Goal: Information Seeking & Learning: Check status

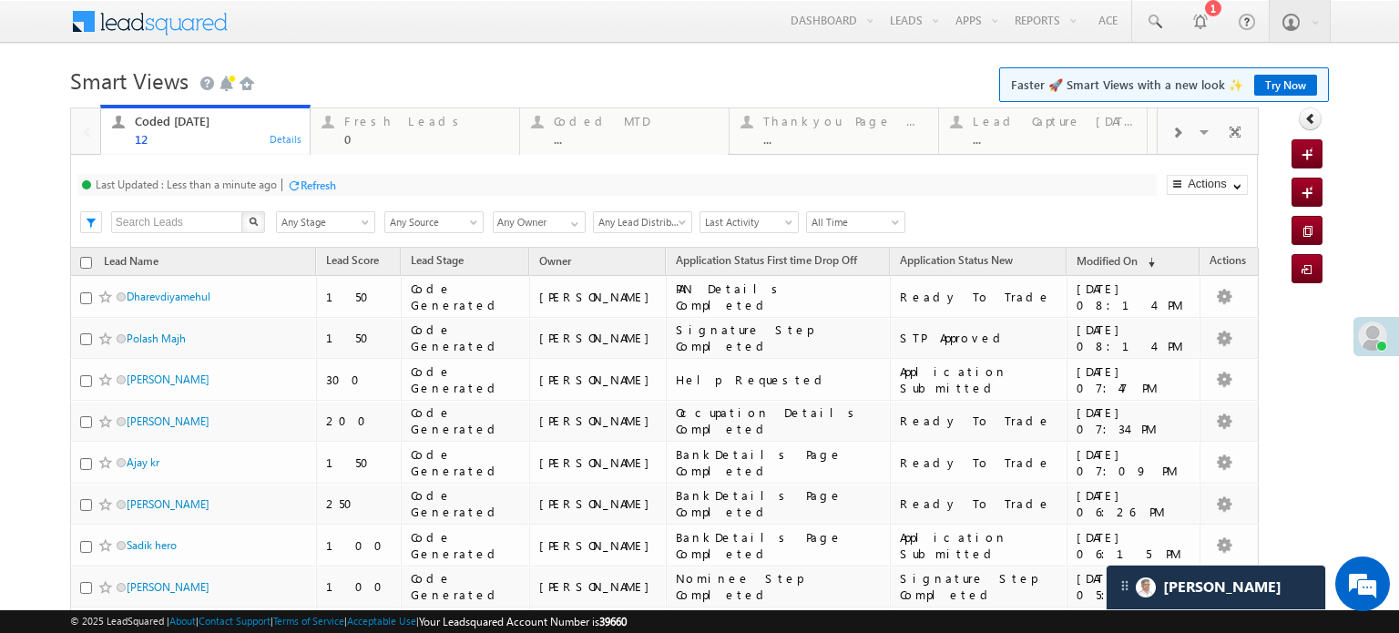
click at [285, 192] on div "Last Updated : Less than a minute ago Refresh Refreshing..." at bounding box center [616, 185] width 1079 height 22
click at [305, 192] on div "Refresh" at bounding box center [311, 184] width 49 height 17
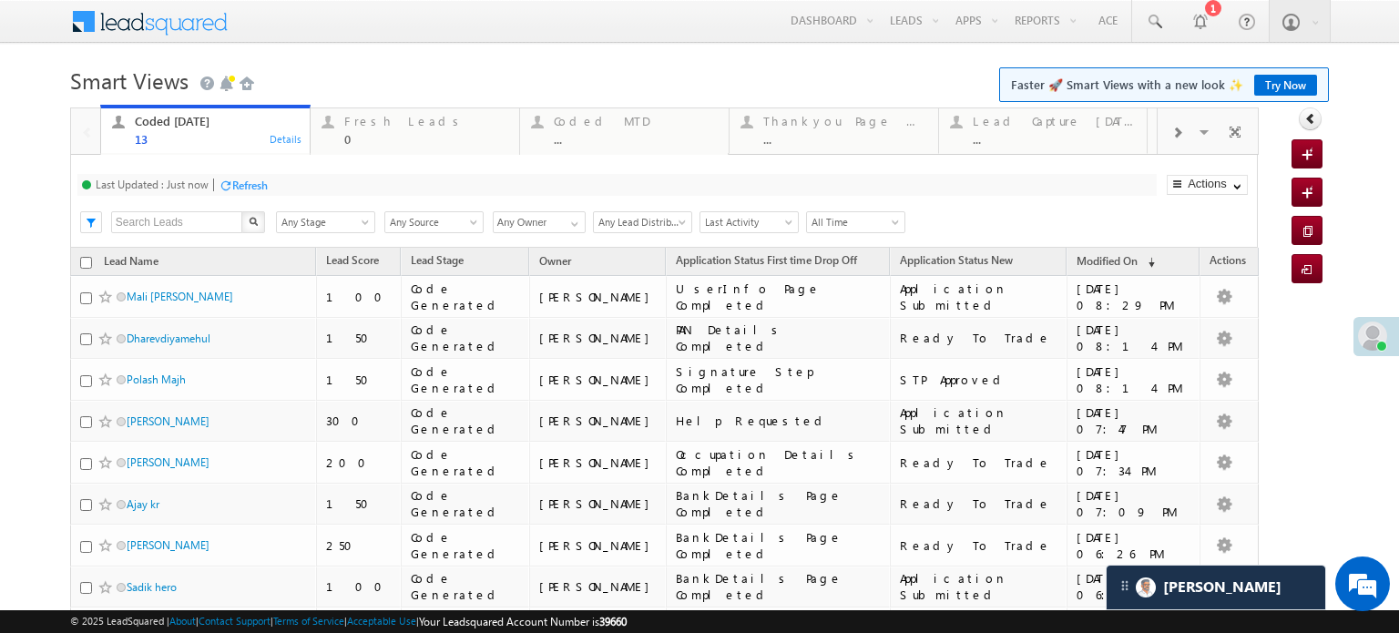
click at [227, 179] on div at bounding box center [226, 185] width 14 height 14
click at [313, 175] on div "Last Updated : Less than a minute ago Refresh Refreshing..." at bounding box center [616, 185] width 1079 height 22
click at [313, 180] on div "Refresh" at bounding box center [318, 185] width 36 height 14
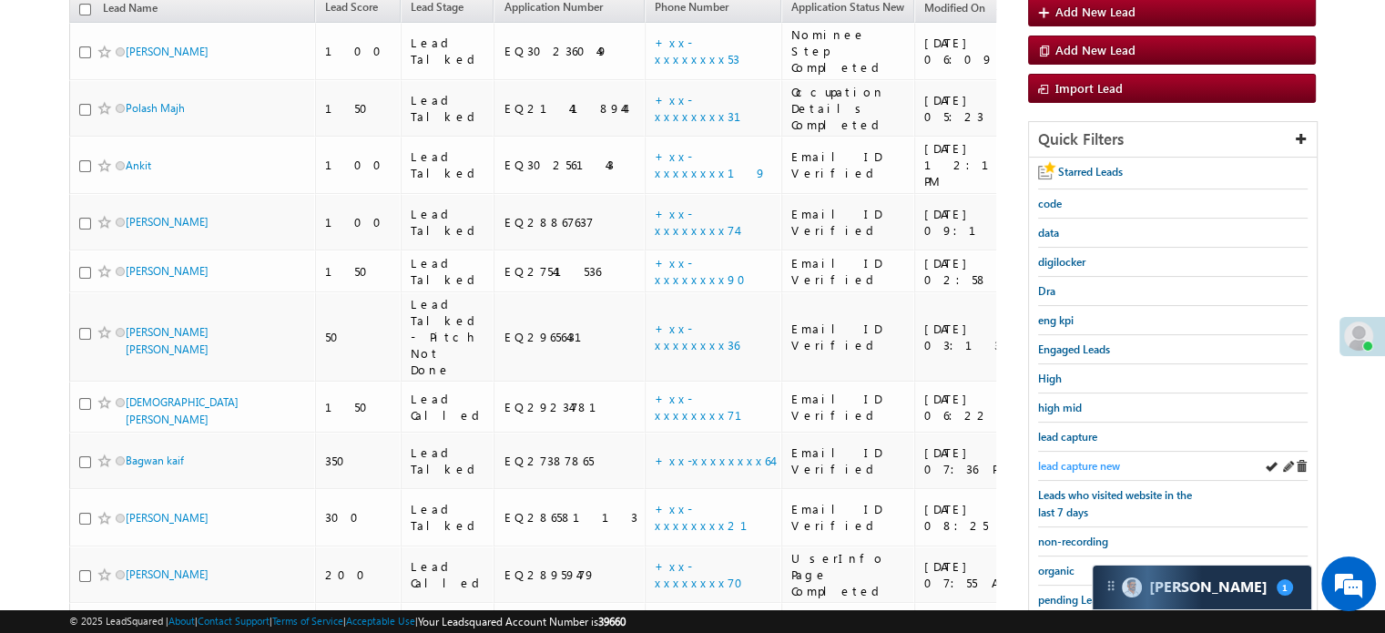
click at [1080, 461] on span "lead capture new" at bounding box center [1079, 466] width 82 height 14
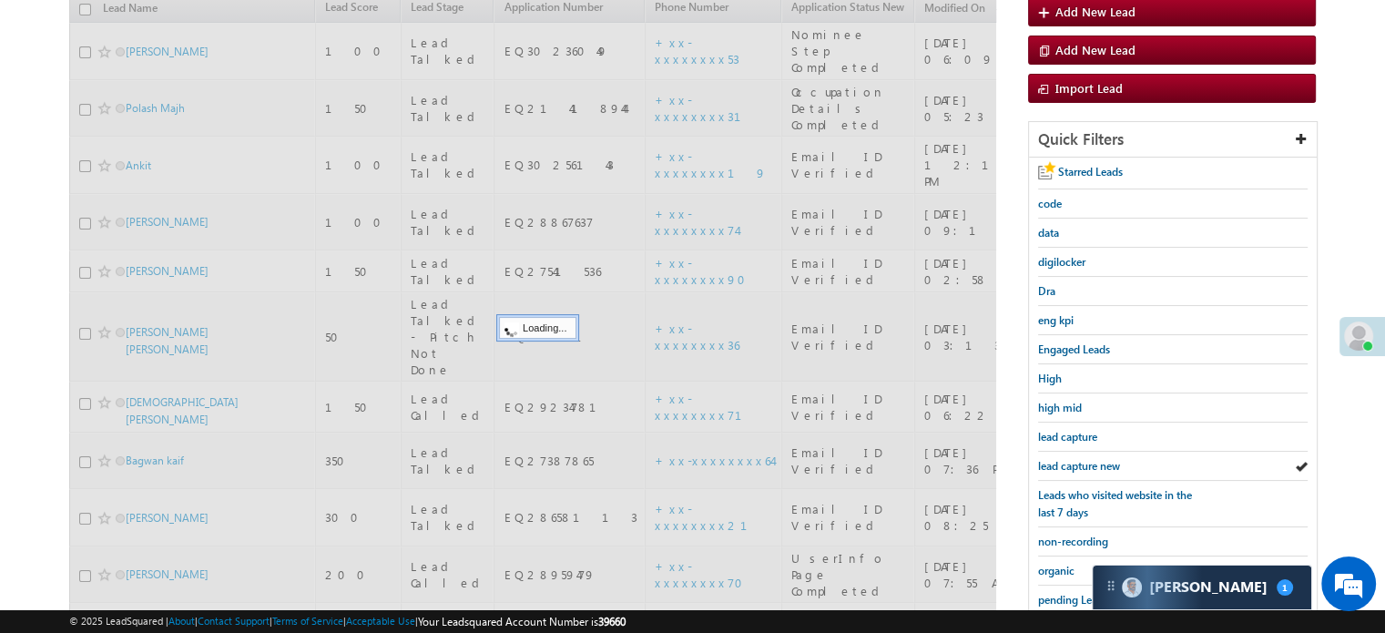
click at [1080, 461] on span "lead capture new" at bounding box center [1079, 466] width 82 height 14
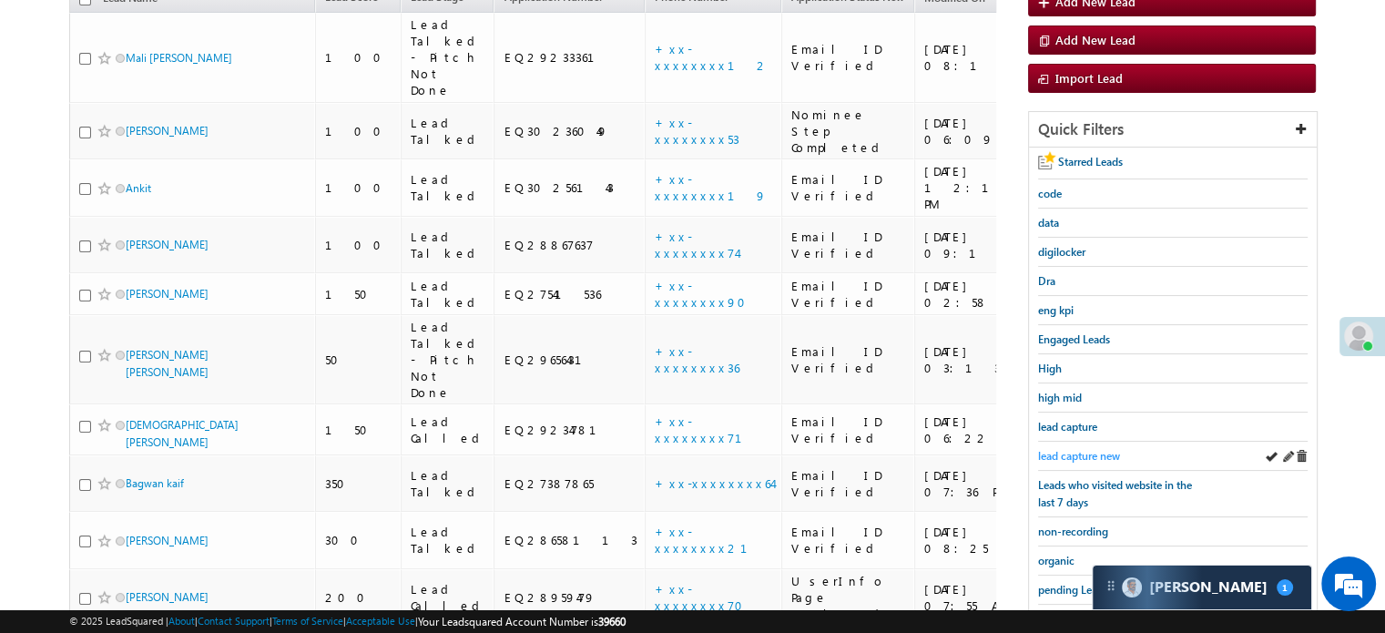
scroll to position [391, 0]
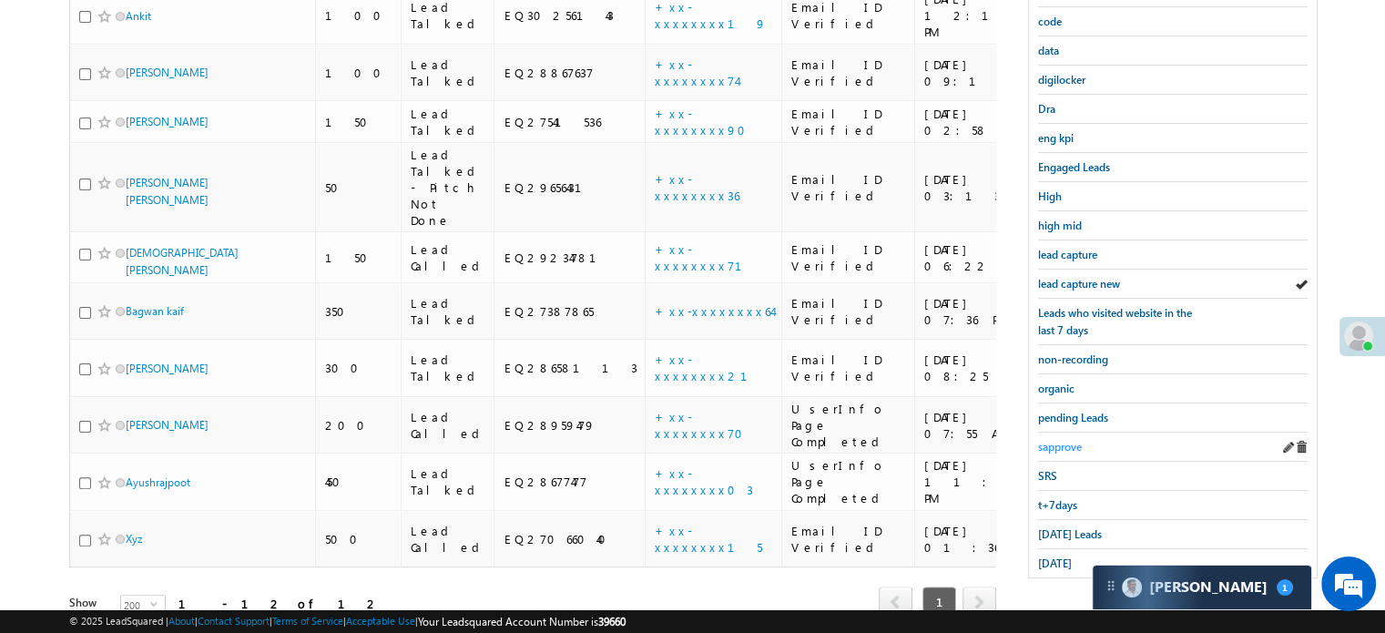
click at [1059, 440] on span "sapprove" at bounding box center [1060, 447] width 44 height 14
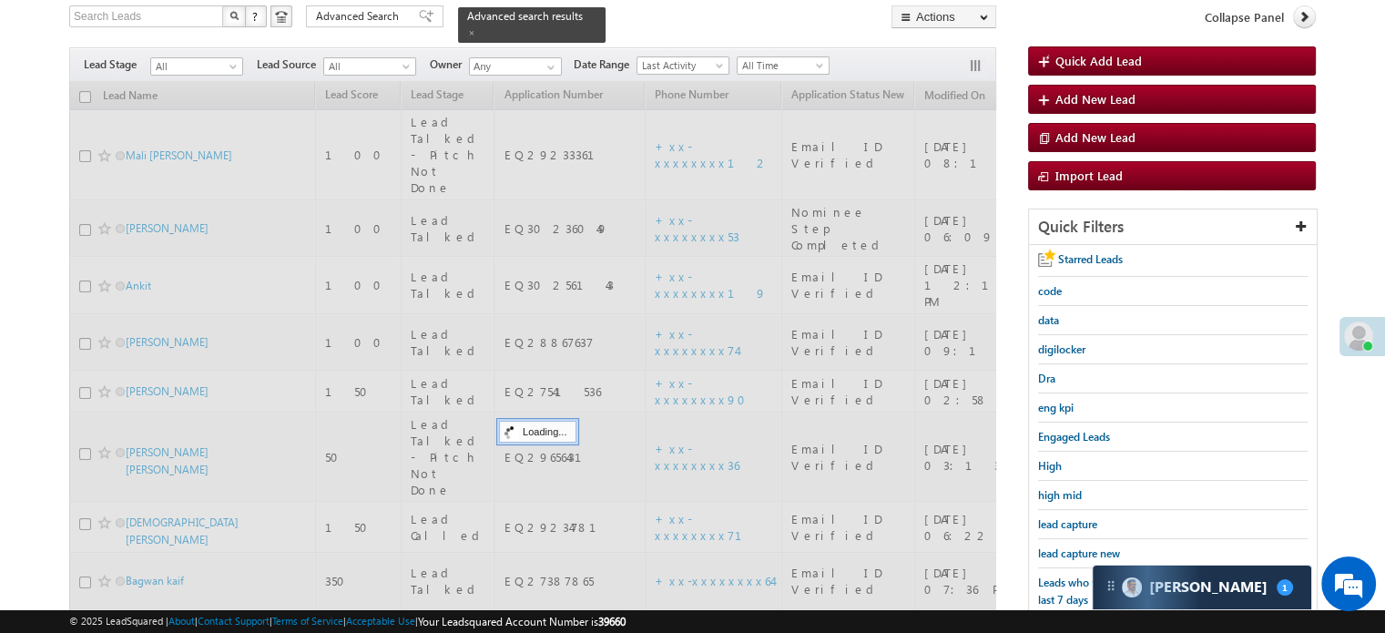
scroll to position [117, 0]
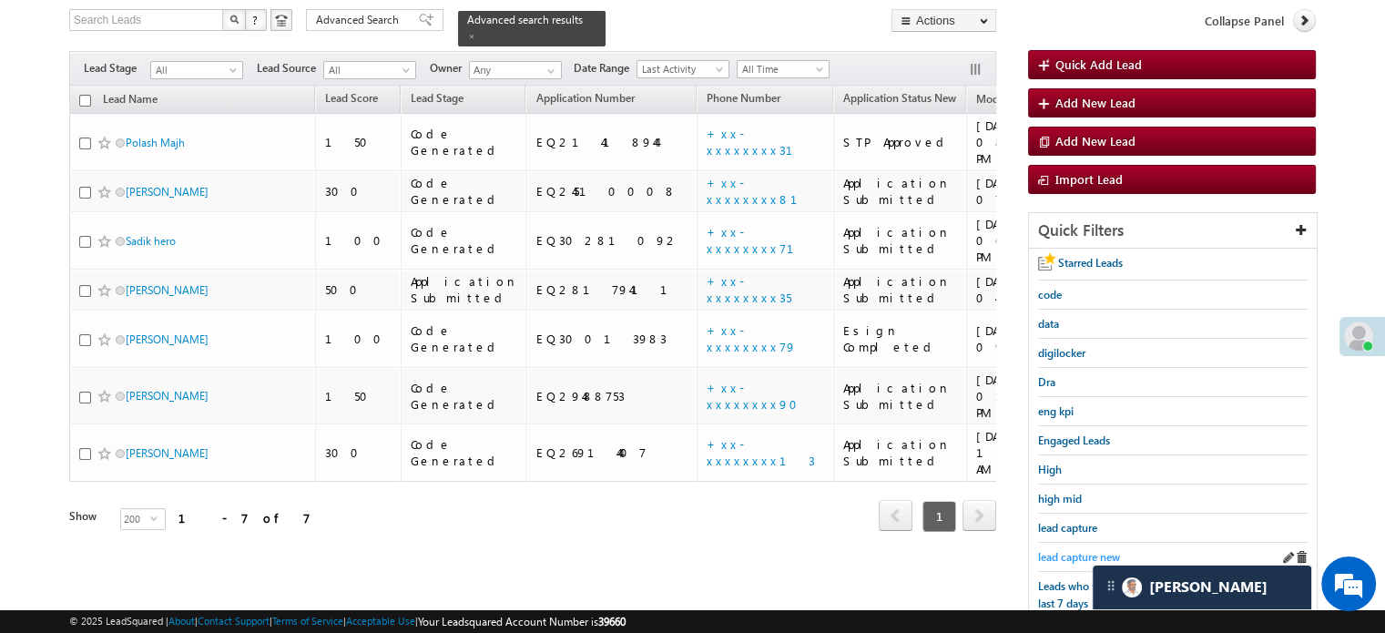
click at [1062, 550] on span "lead capture new" at bounding box center [1079, 557] width 82 height 14
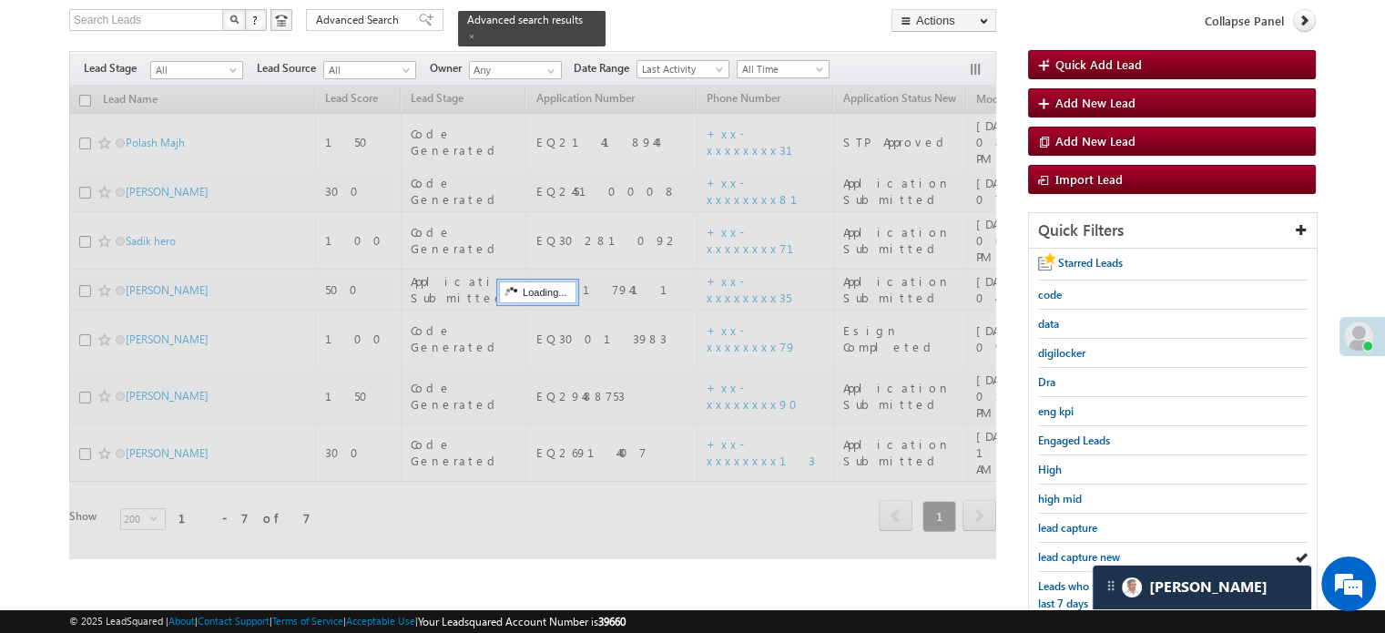
click at [1062, 550] on span "lead capture new" at bounding box center [1079, 557] width 82 height 14
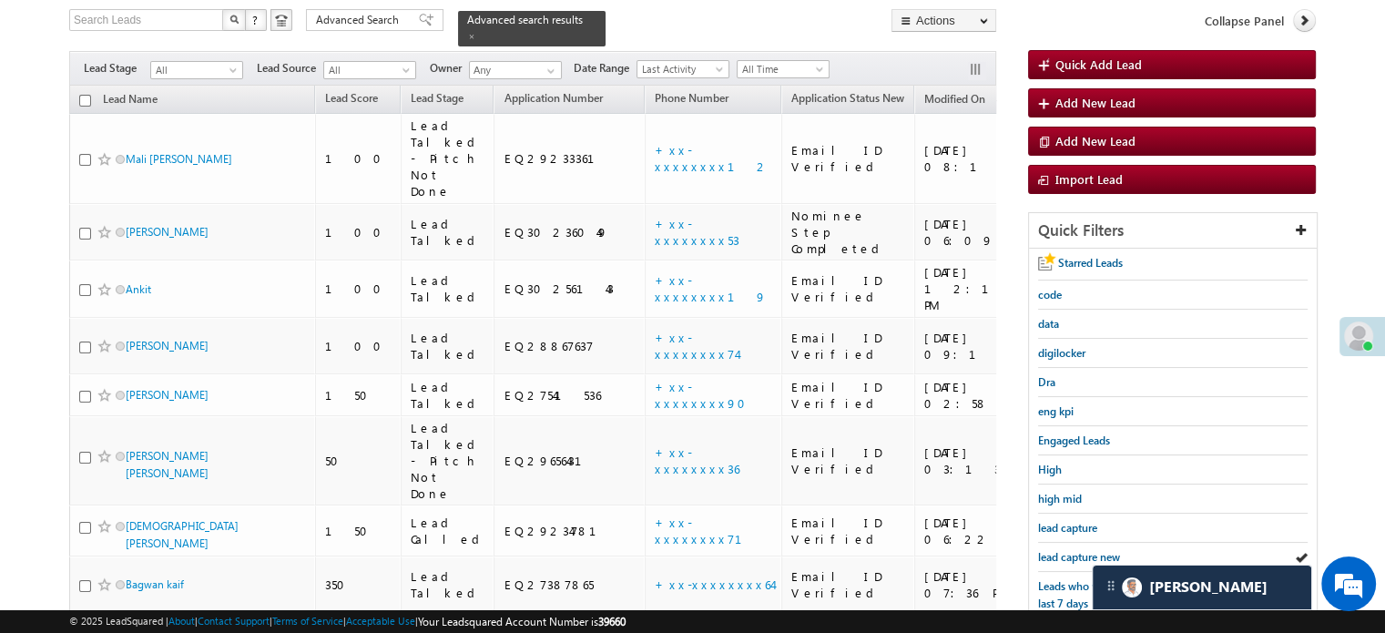
click at [1062, 550] on span "lead capture new" at bounding box center [1079, 557] width 82 height 14
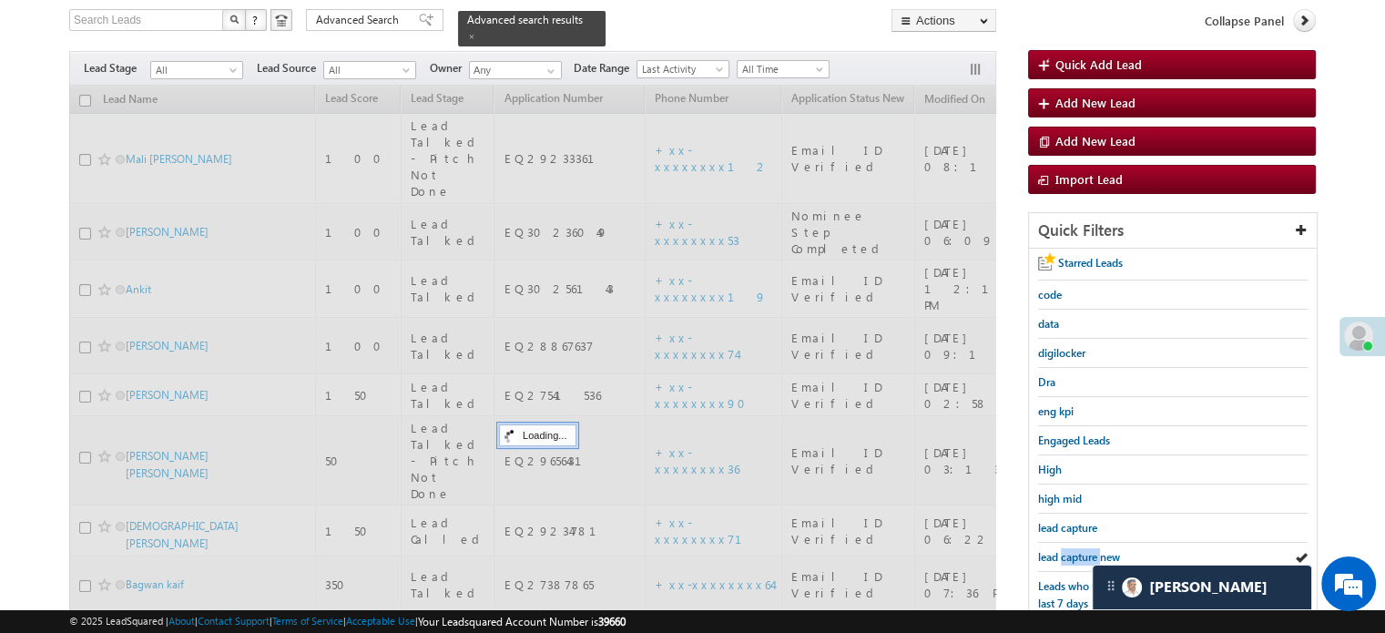
click at [1062, 550] on span "lead capture new" at bounding box center [1079, 557] width 82 height 14
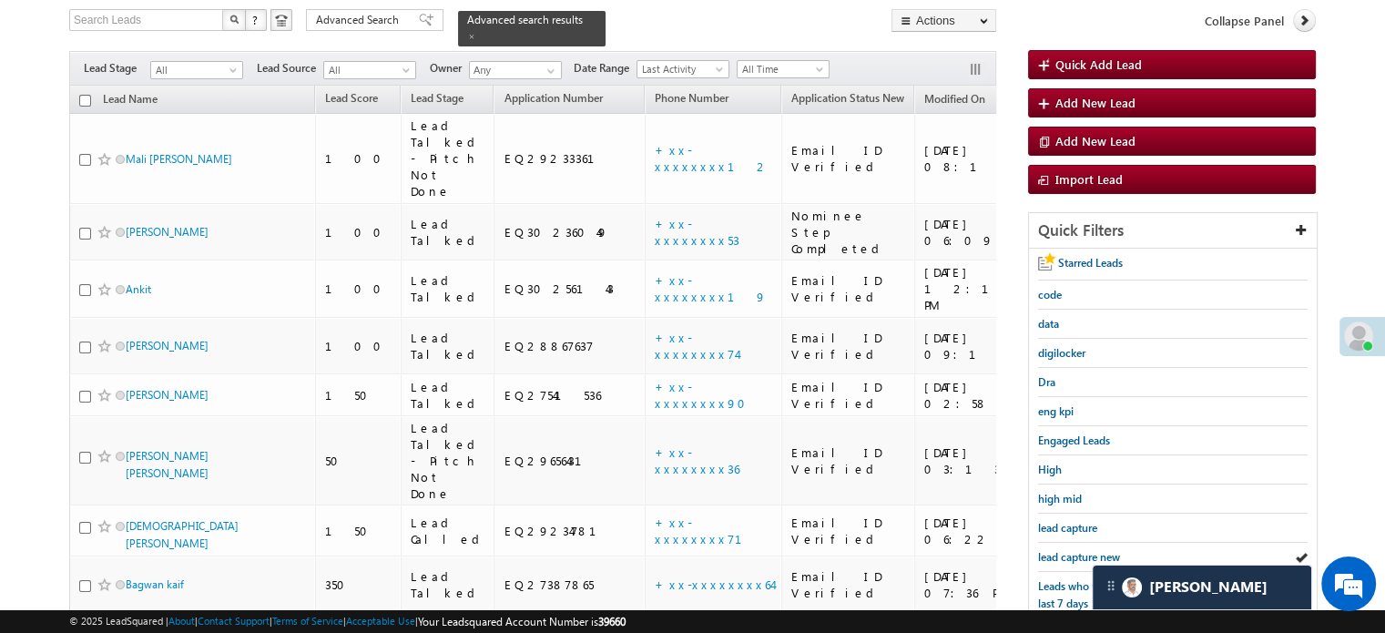
click at [1062, 550] on span "lead capture new" at bounding box center [1079, 557] width 82 height 14
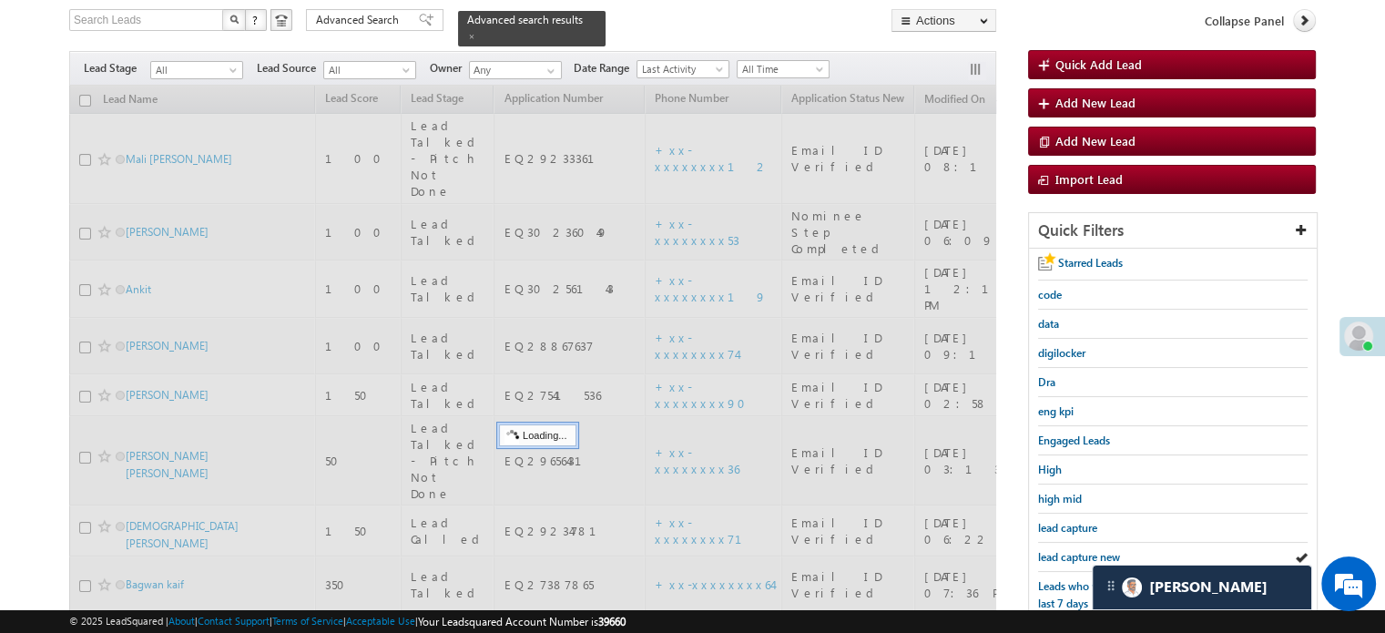
click at [1062, 550] on span "lead capture new" at bounding box center [1079, 557] width 82 height 14
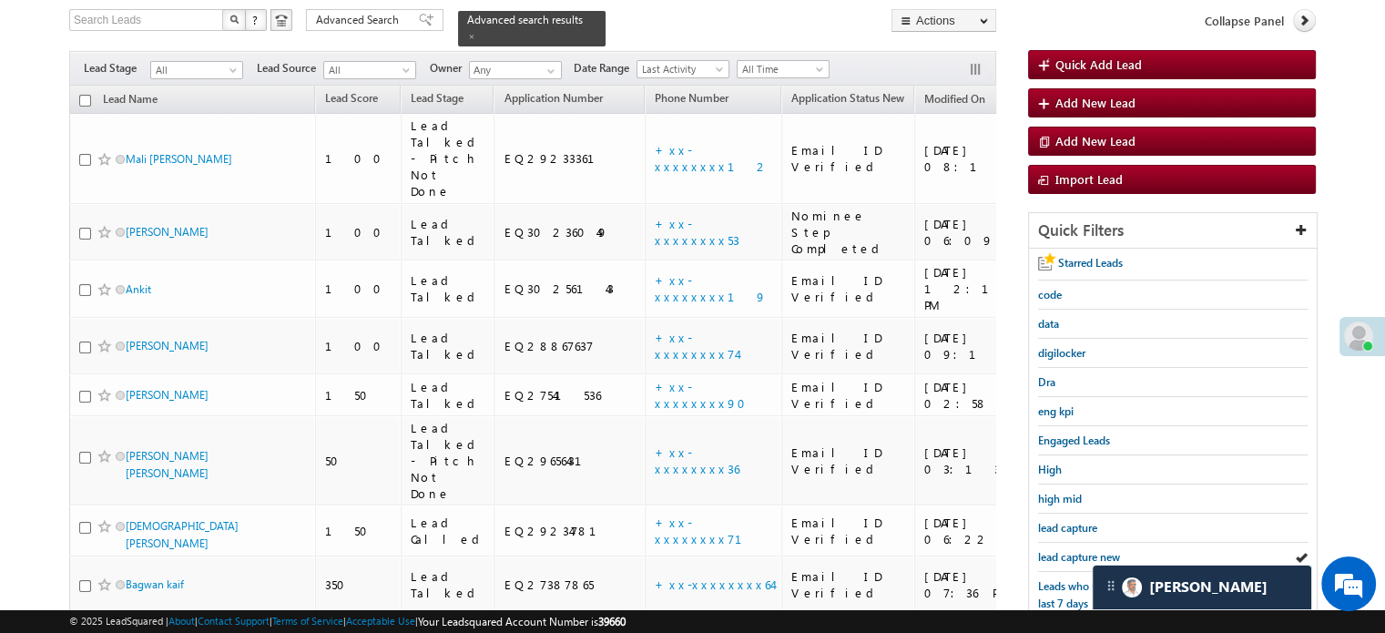
click at [1062, 550] on span "lead capture new" at bounding box center [1079, 557] width 82 height 14
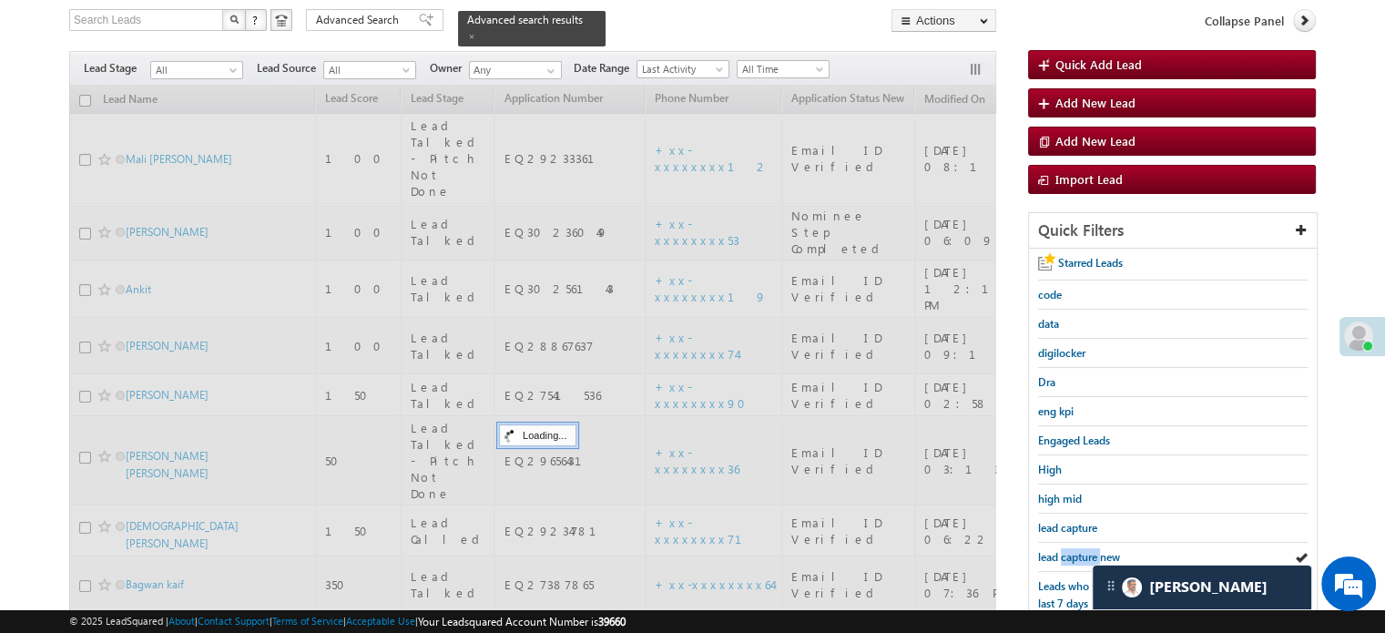
click at [1062, 550] on span "lead capture new" at bounding box center [1079, 557] width 82 height 14
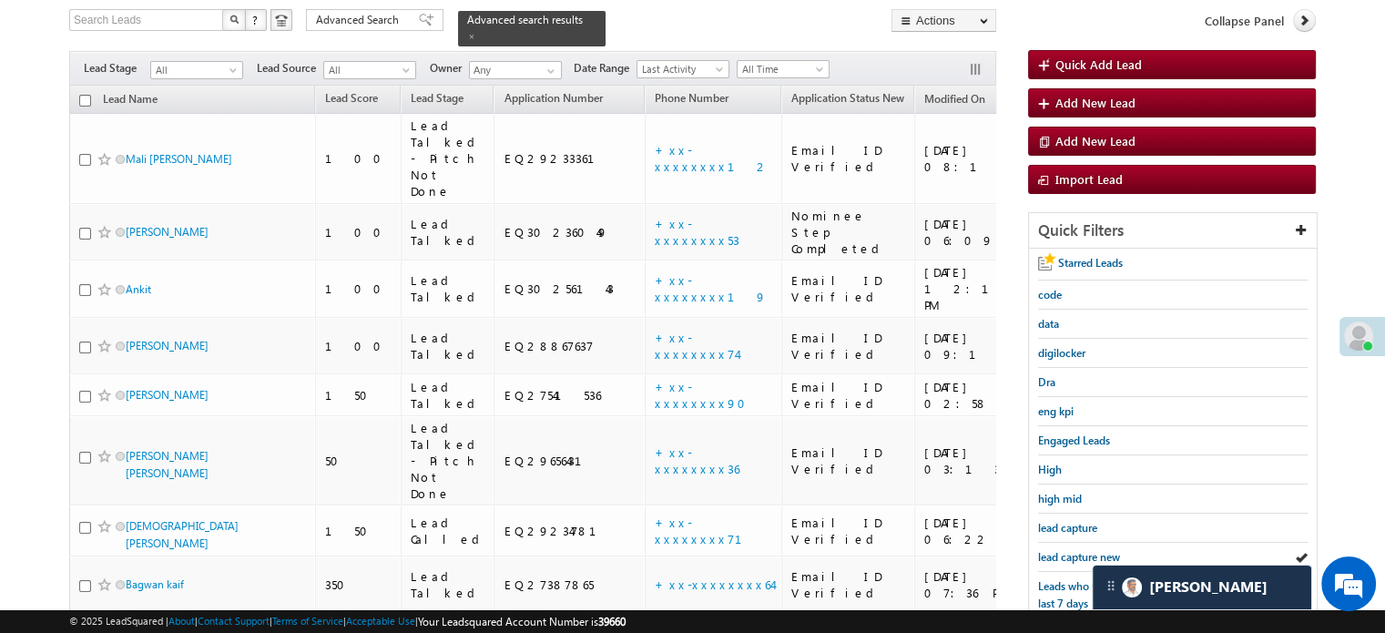
click at [1062, 550] on span "lead capture new" at bounding box center [1079, 557] width 82 height 14
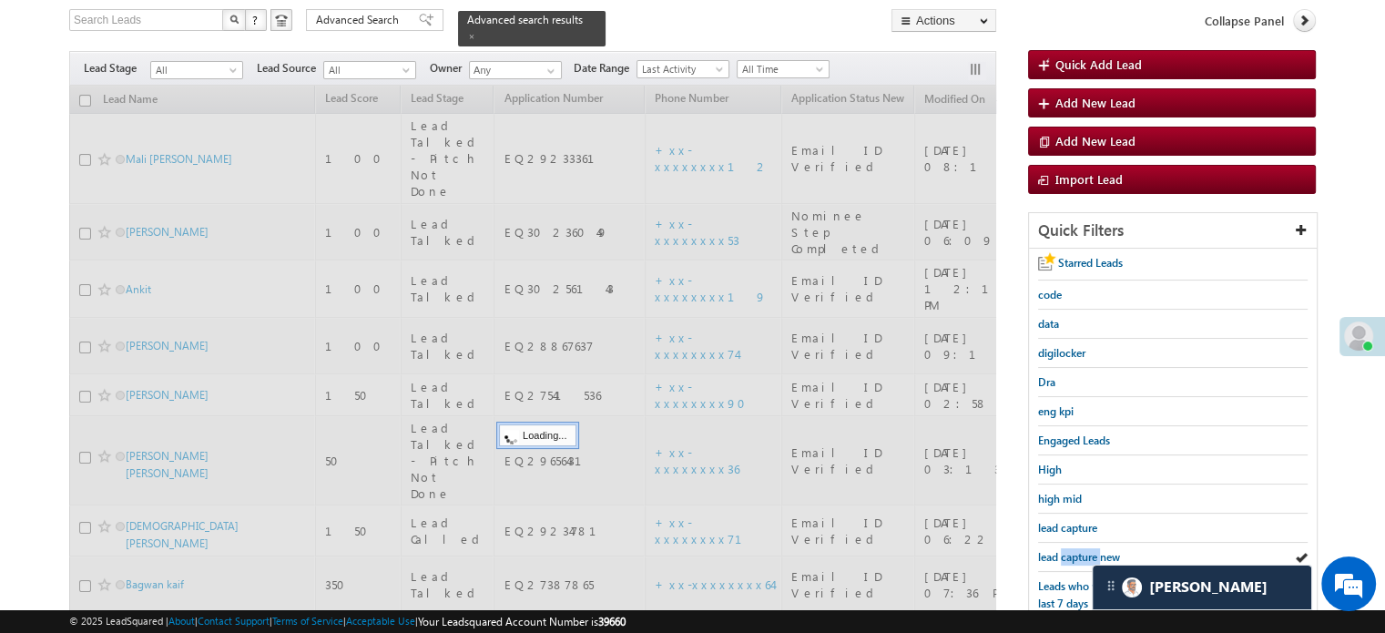
click at [1062, 550] on span "lead capture new" at bounding box center [1079, 557] width 82 height 14
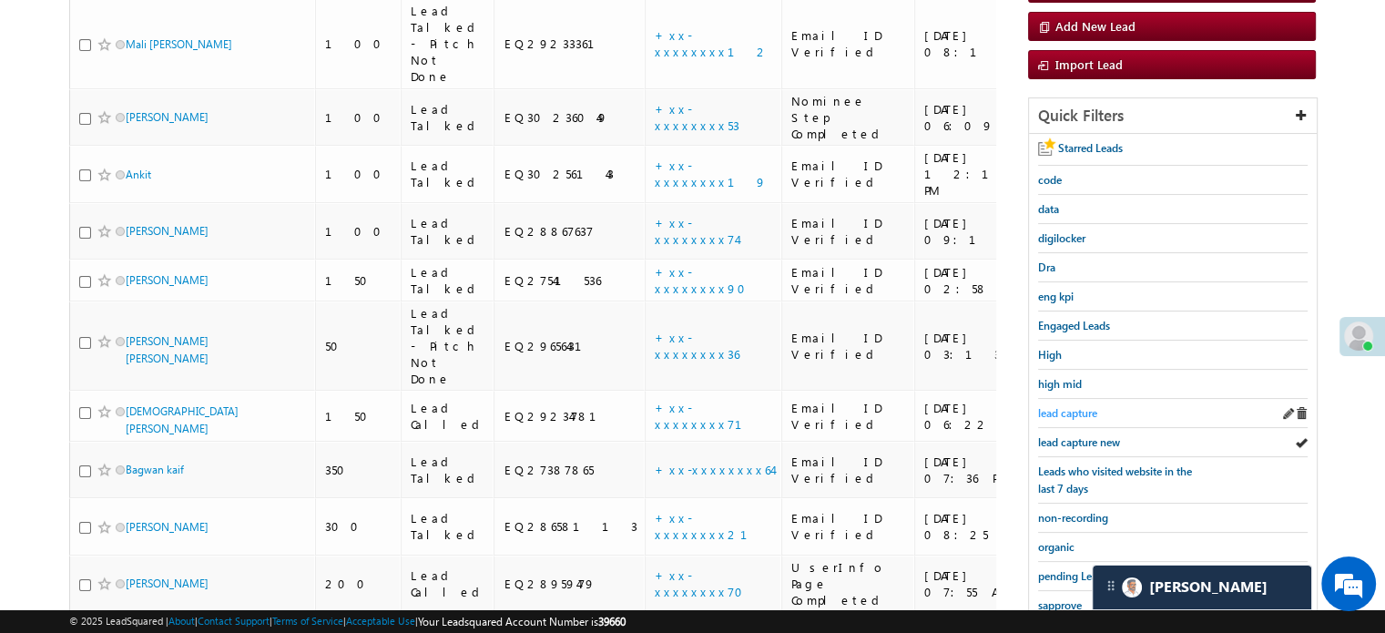
scroll to position [391, 0]
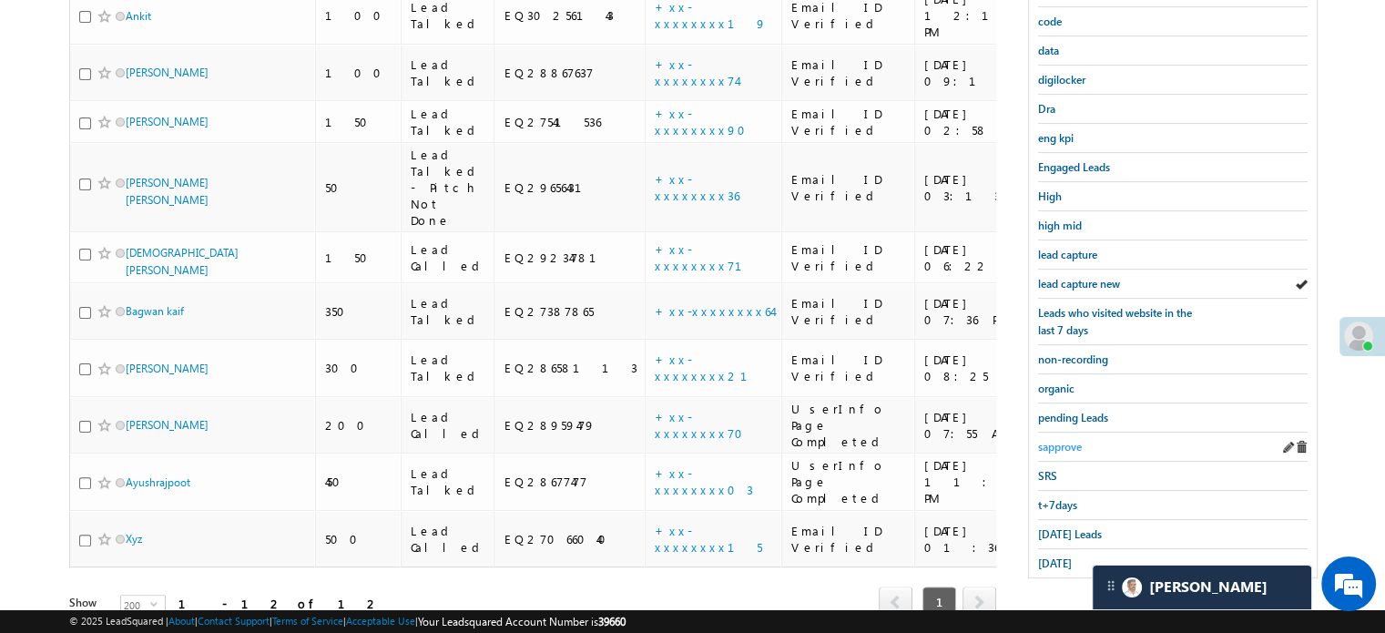
click at [1059, 443] on span "sapprove" at bounding box center [1060, 447] width 44 height 14
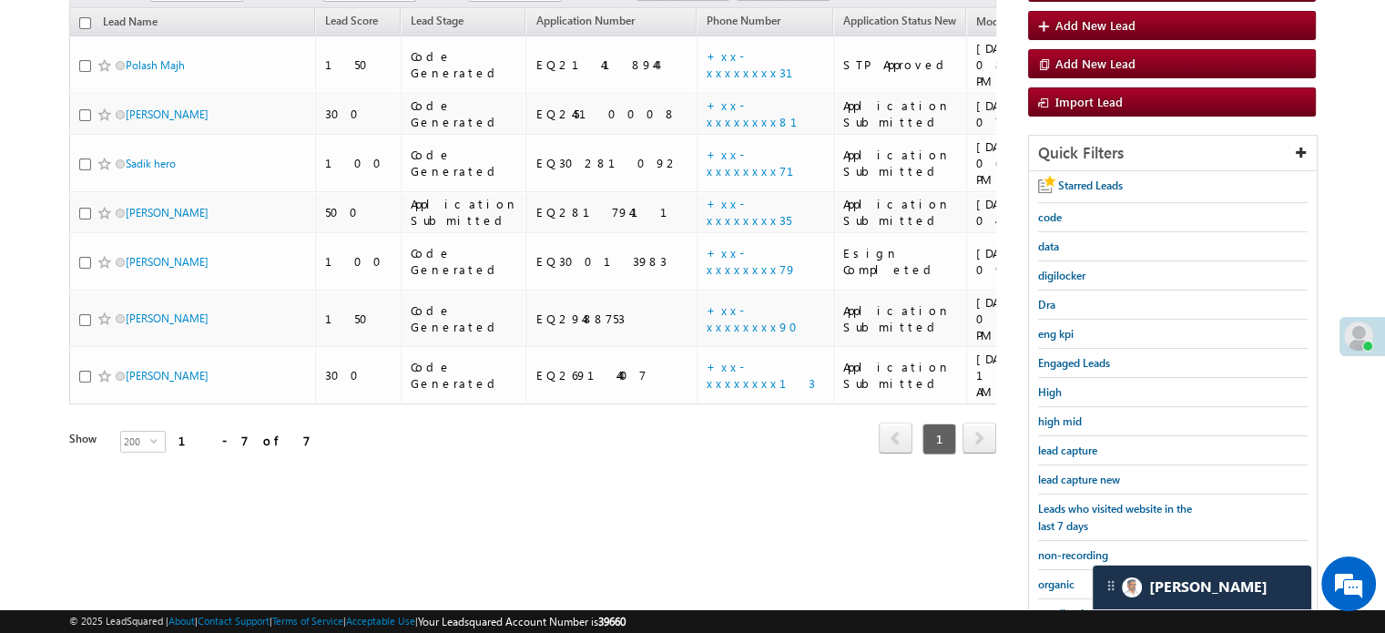
scroll to position [300, 0]
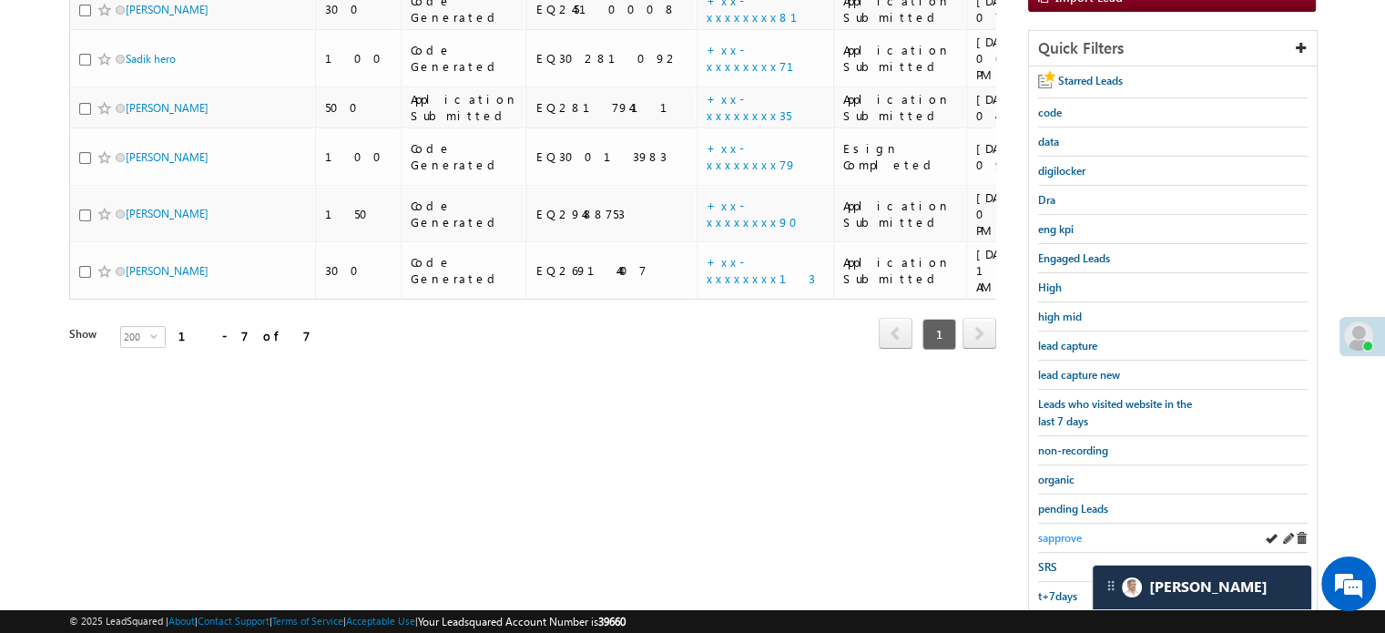
click at [1055, 531] on span "sapprove" at bounding box center [1060, 538] width 44 height 14
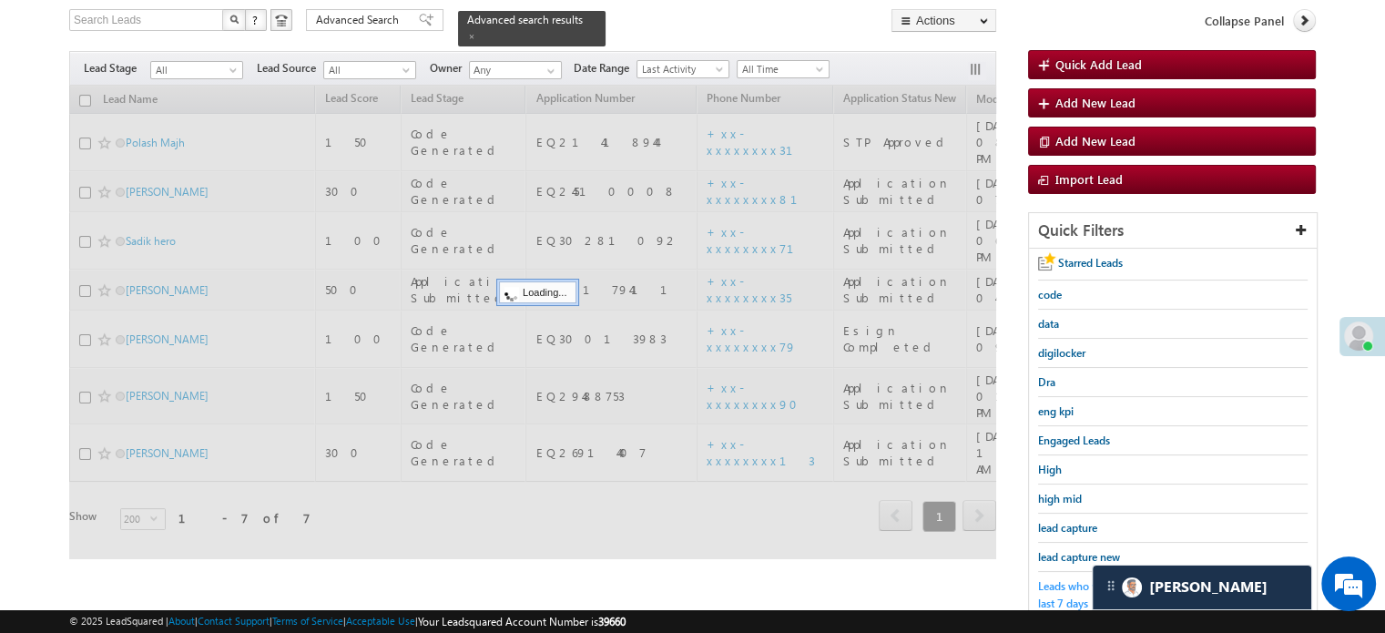
scroll to position [209, 0]
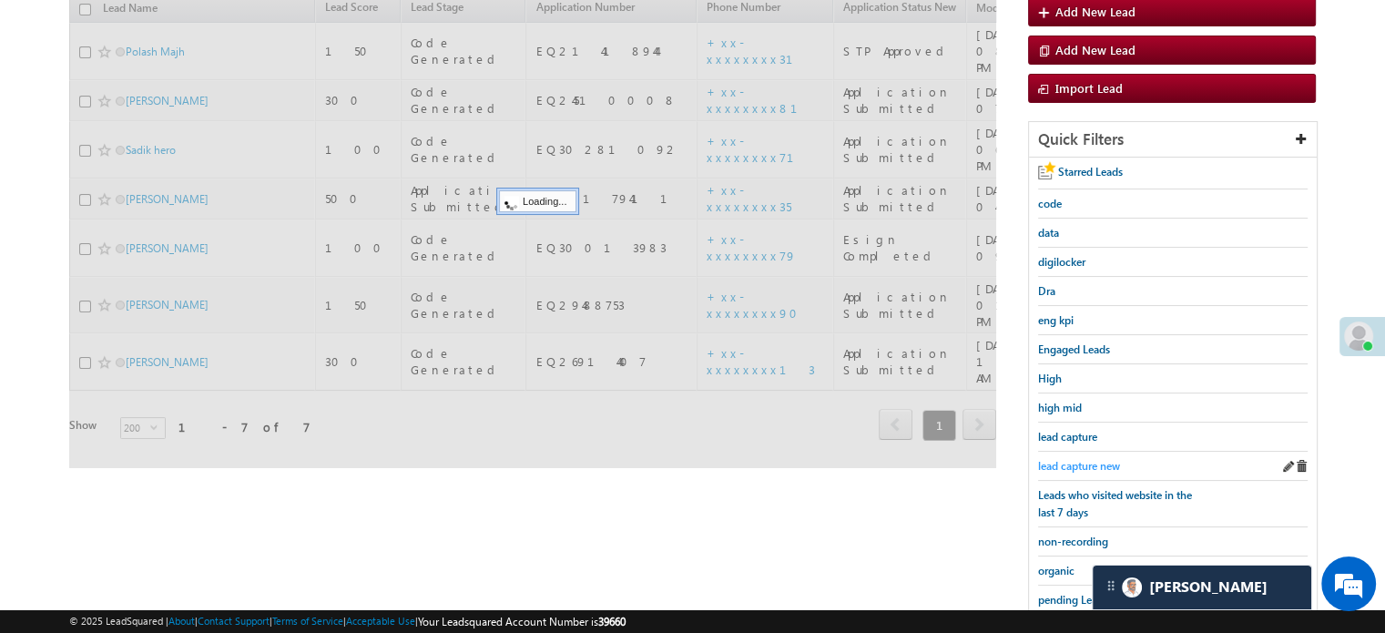
click at [1086, 459] on span "lead capture new" at bounding box center [1079, 466] width 82 height 14
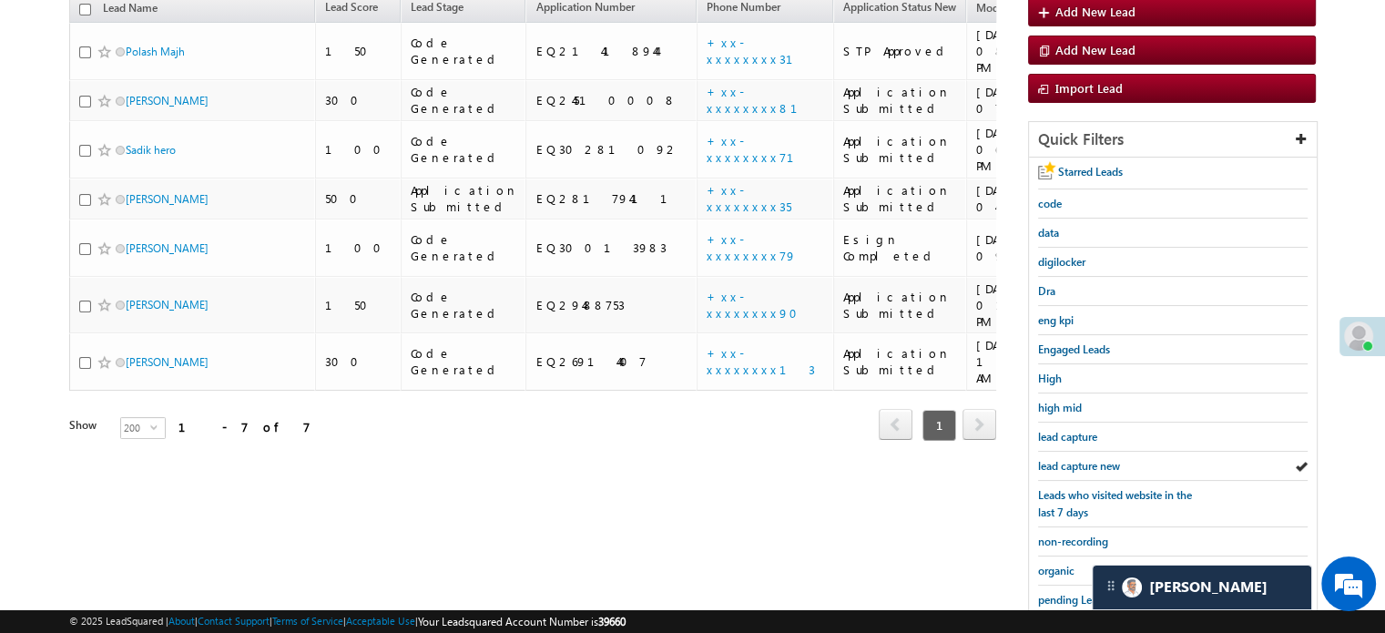
scroll to position [117, 0]
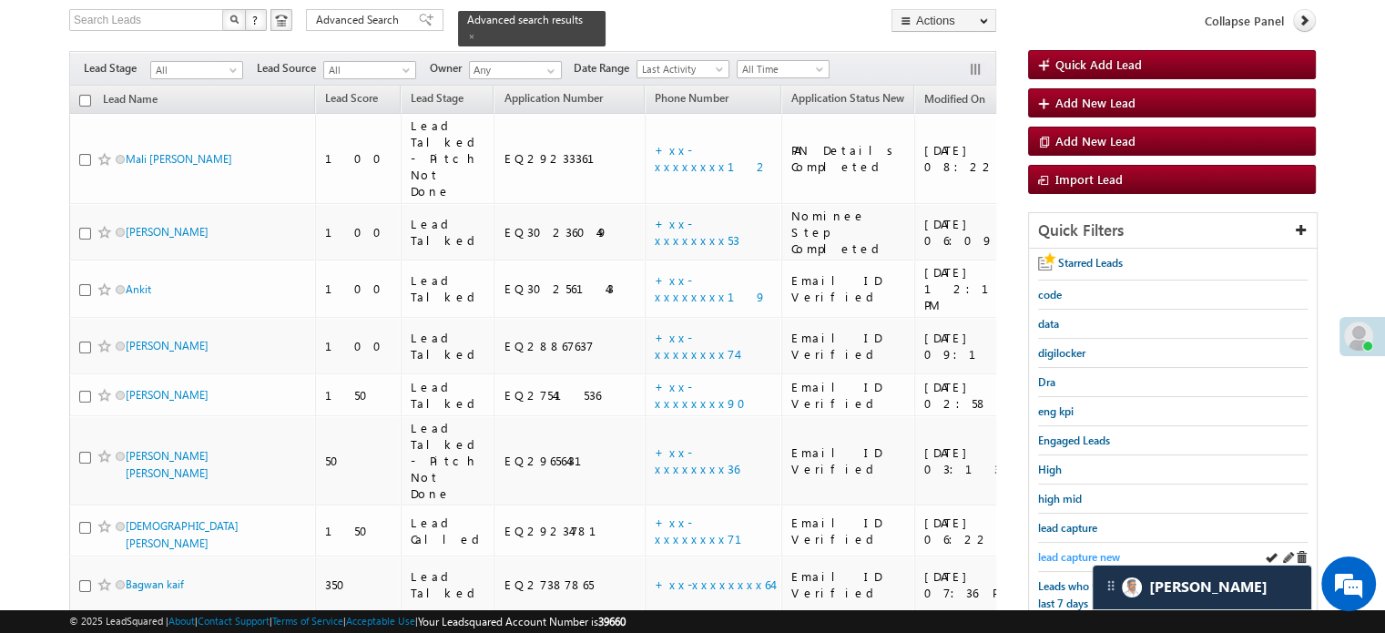
click at [1073, 556] on span "lead capture new" at bounding box center [1079, 557] width 82 height 14
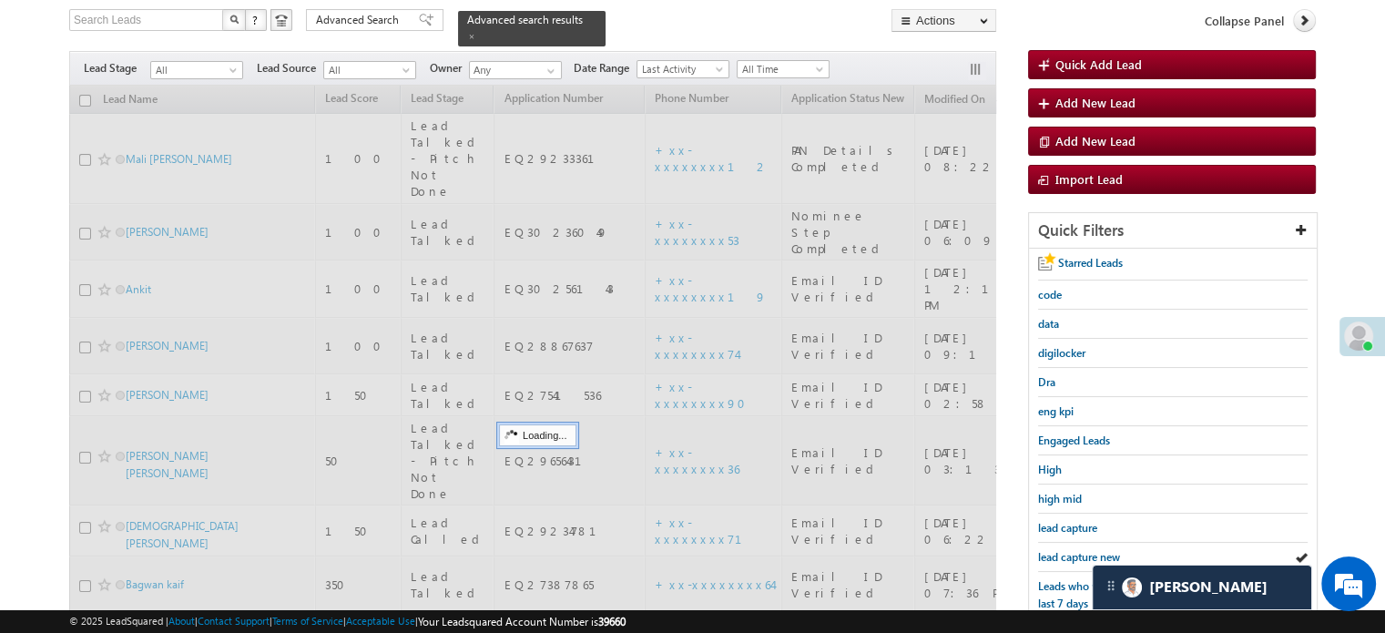
click at [1073, 556] on span "lead capture new" at bounding box center [1079, 557] width 82 height 14
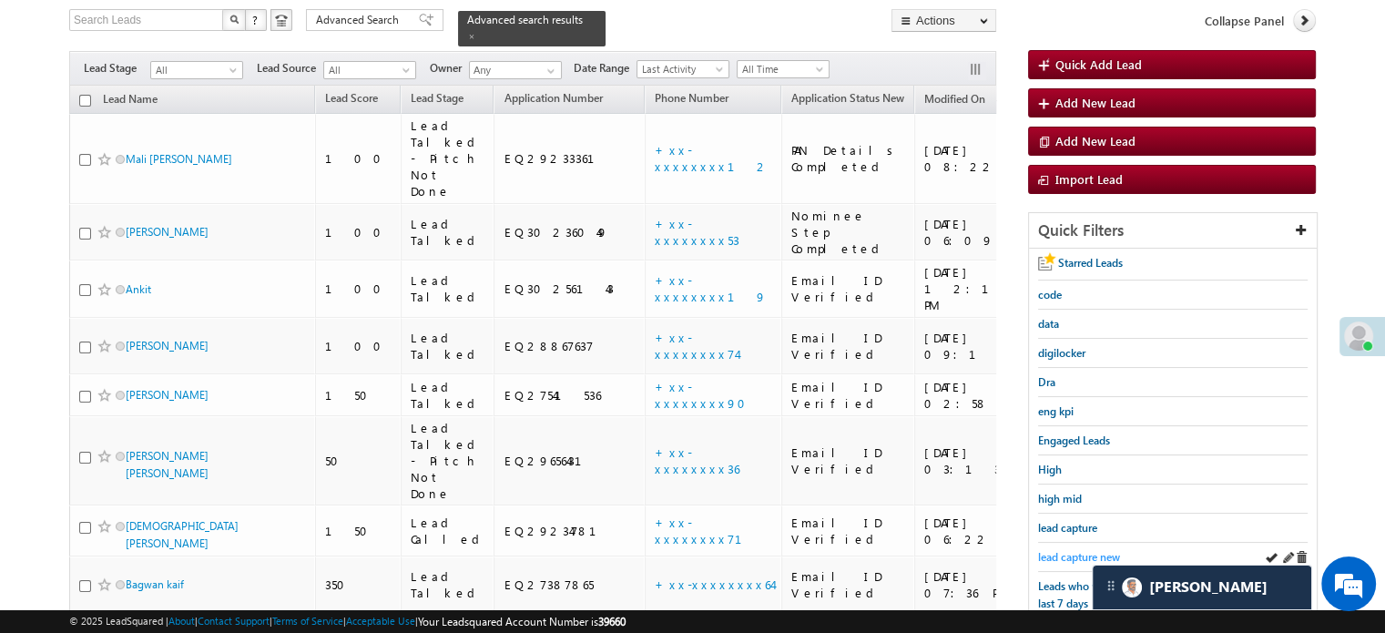
click at [1067, 550] on span "lead capture new" at bounding box center [1079, 557] width 82 height 14
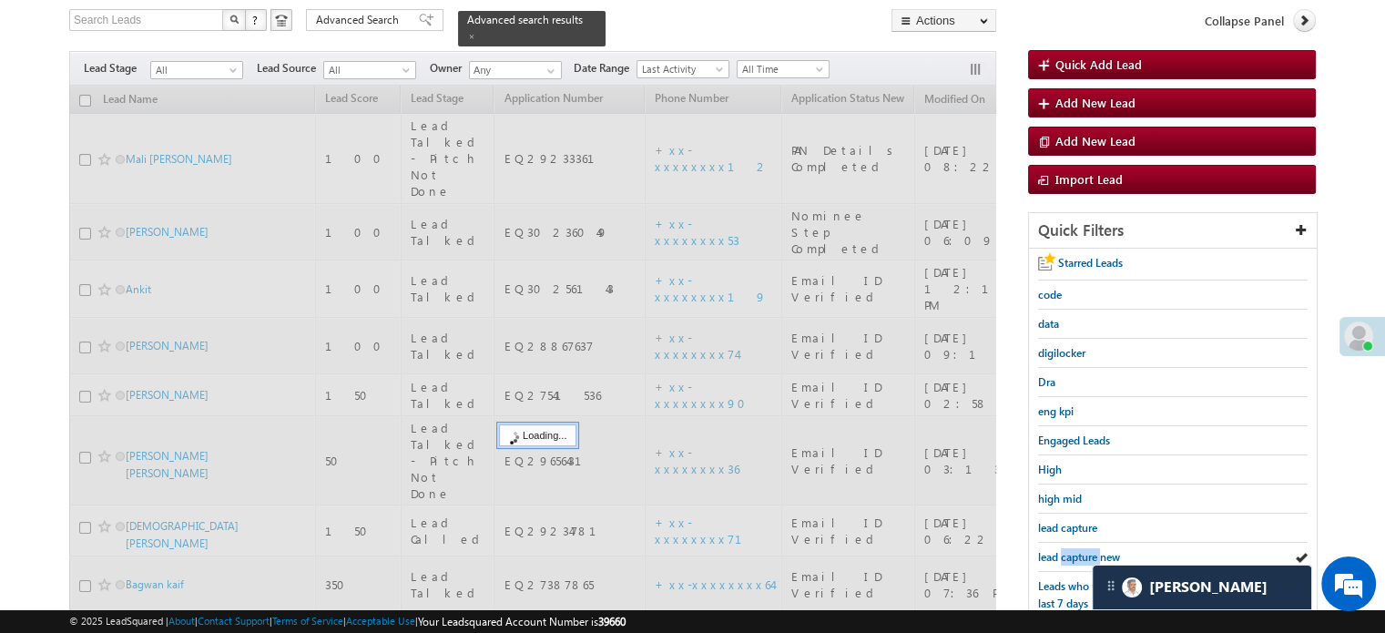
click at [1067, 550] on span "lead capture new" at bounding box center [1079, 557] width 82 height 14
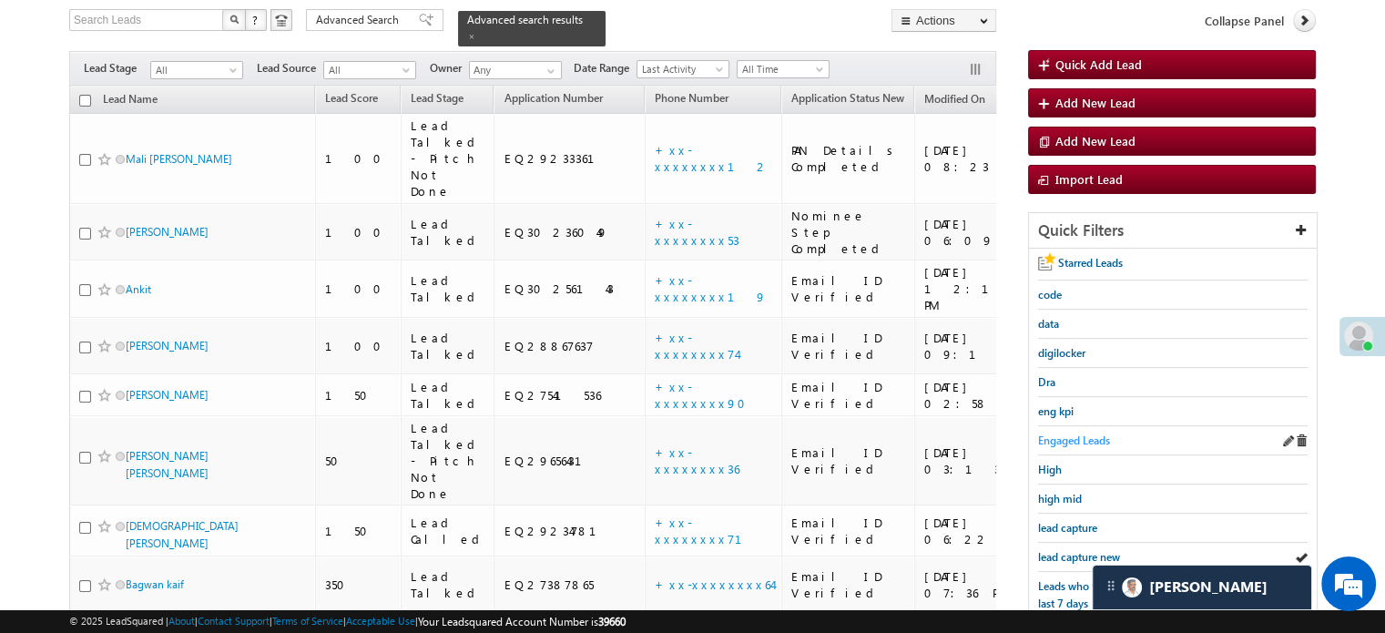
scroll to position [300, 0]
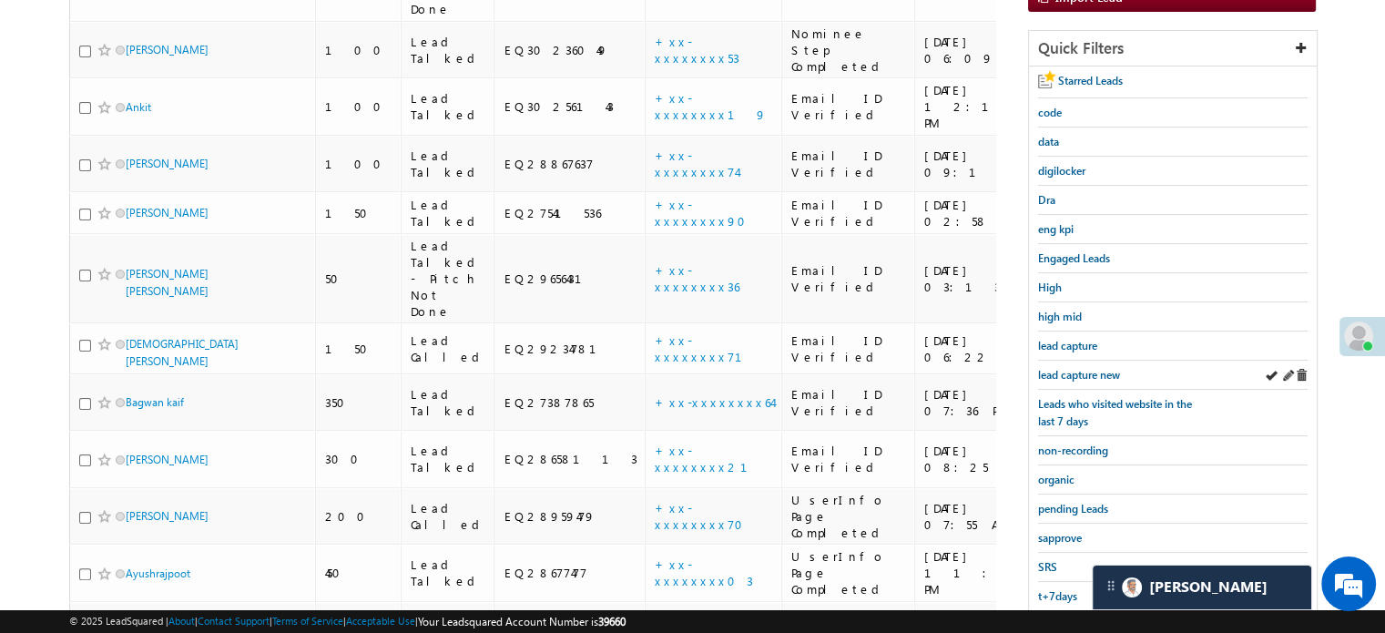
click at [1085, 379] on div "lead capture new" at bounding box center [1173, 375] width 270 height 29
click at [1085, 377] on div "lead capture new" at bounding box center [1173, 375] width 270 height 29
click at [1085, 377] on link "lead capture new" at bounding box center [1079, 374] width 82 height 17
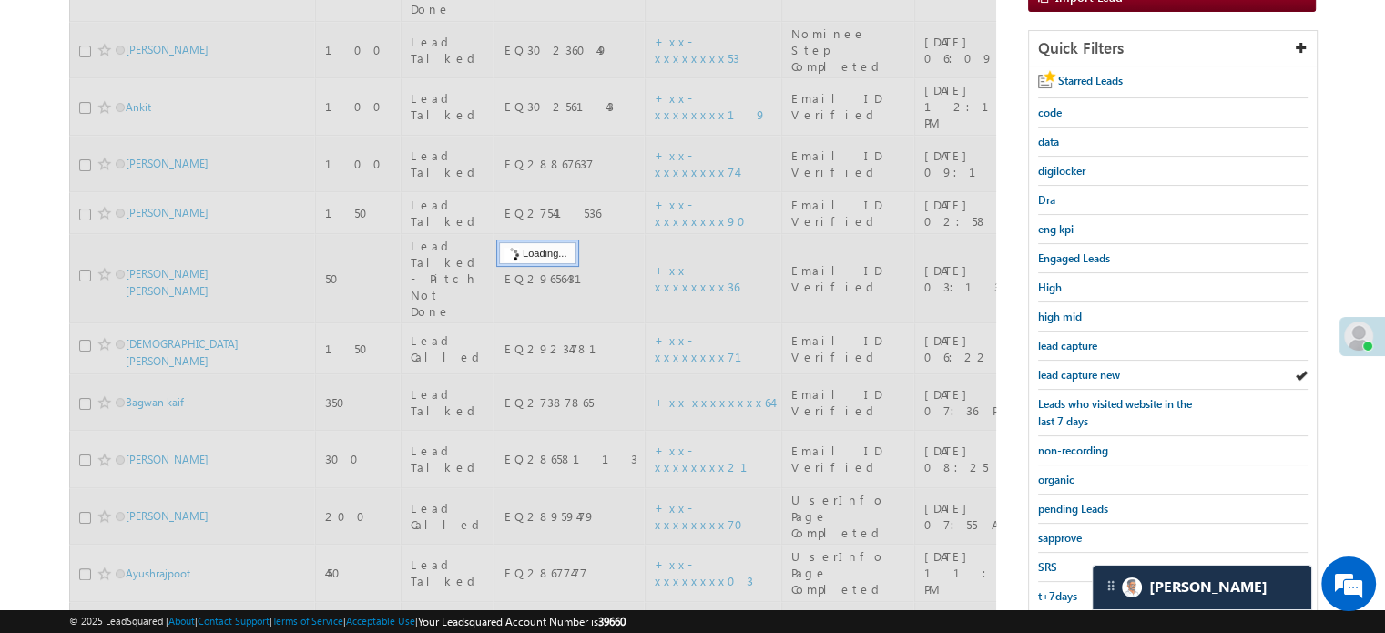
click at [1085, 377] on link "lead capture new" at bounding box center [1079, 374] width 82 height 17
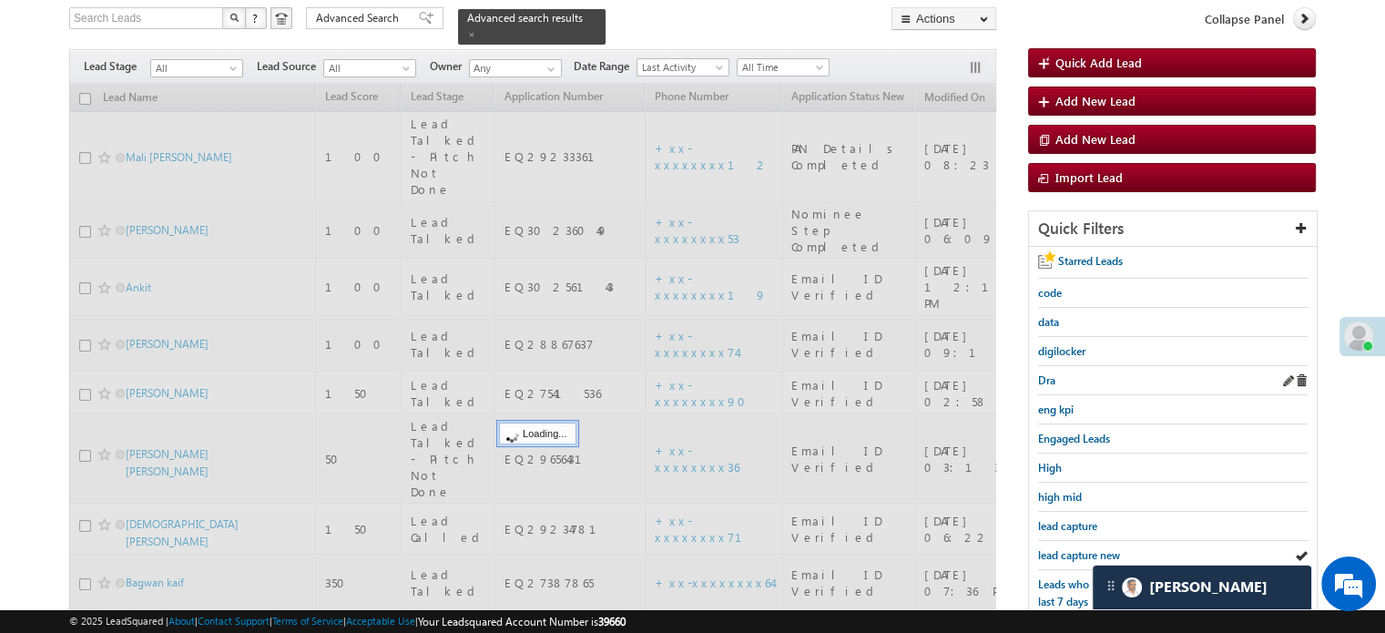
scroll to position [117, 0]
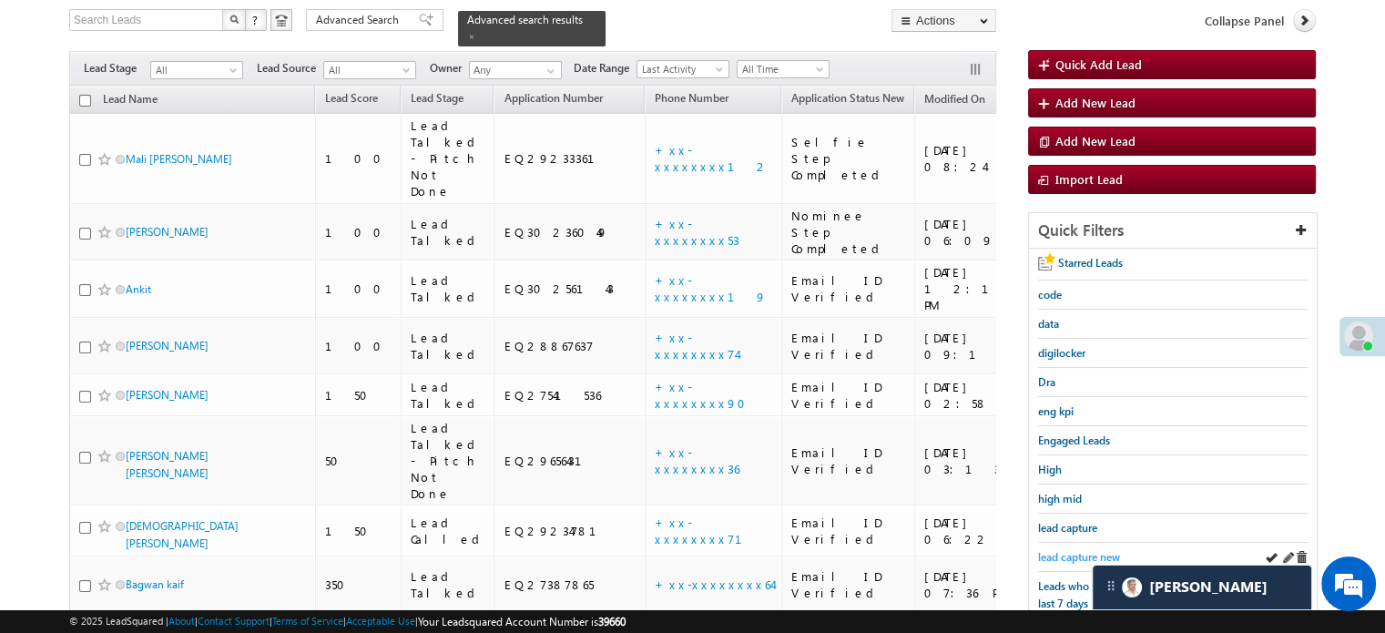
click at [1050, 550] on span "lead capture new" at bounding box center [1079, 557] width 82 height 14
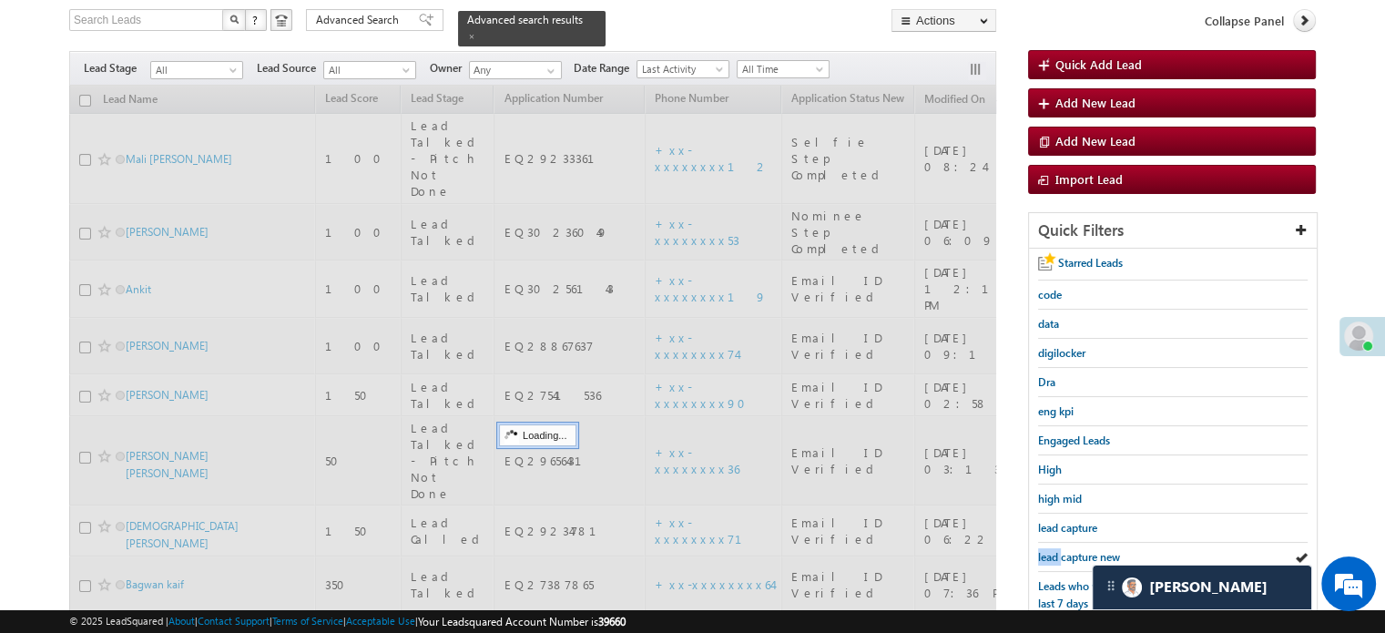
click at [1050, 550] on span "lead capture new" at bounding box center [1079, 557] width 82 height 14
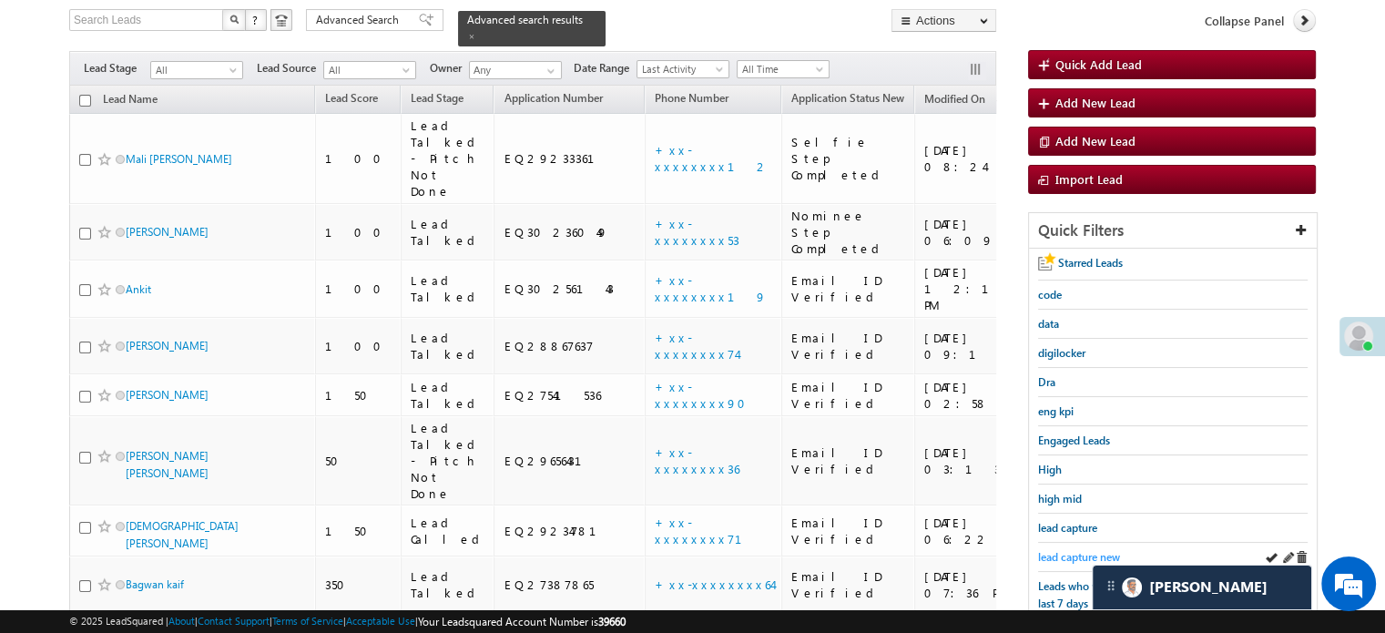
click at [1067, 555] on span "lead capture new" at bounding box center [1079, 557] width 82 height 14
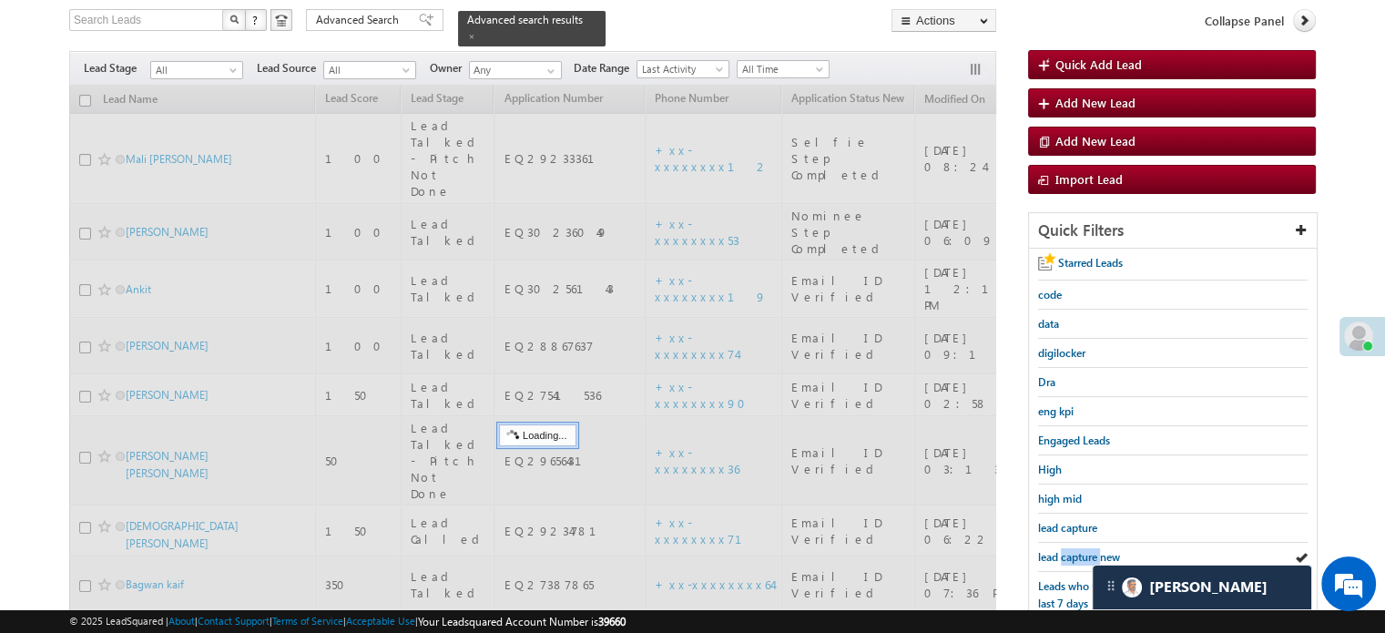
click at [1067, 555] on span "lead capture new" at bounding box center [1079, 557] width 82 height 14
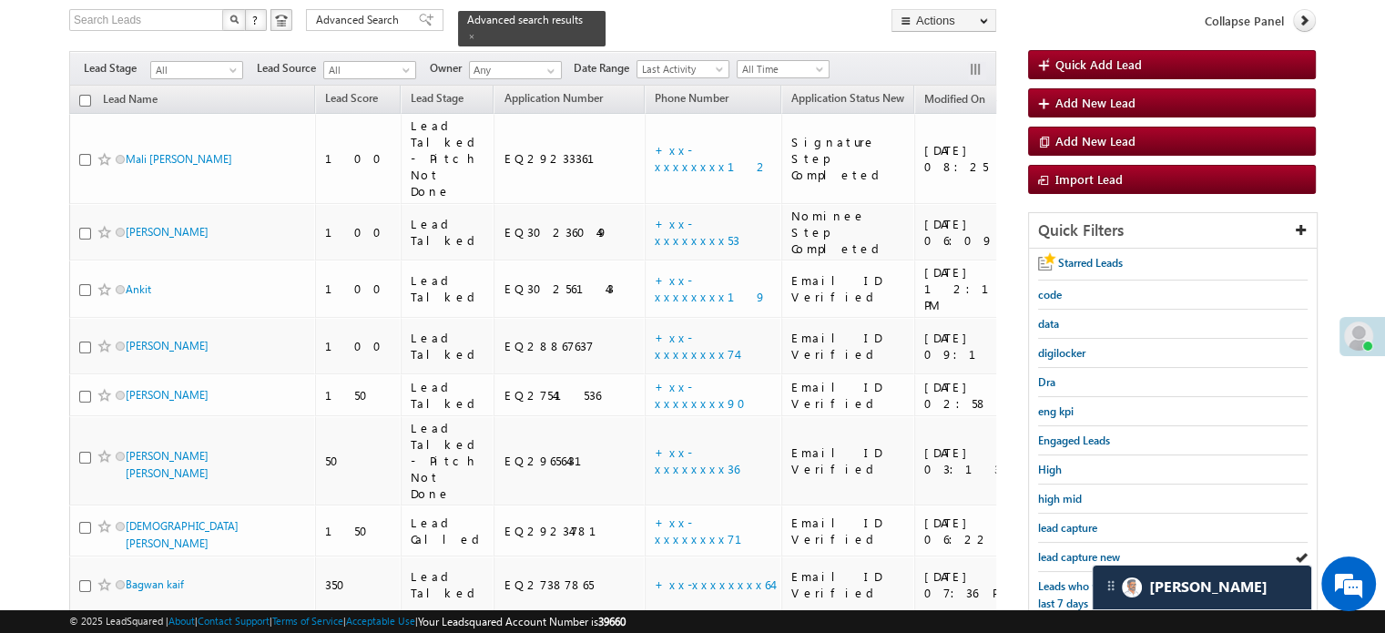
click at [1067, 555] on span "lead capture new" at bounding box center [1079, 557] width 82 height 14
click at [1054, 550] on span "lead capture new" at bounding box center [1079, 557] width 82 height 14
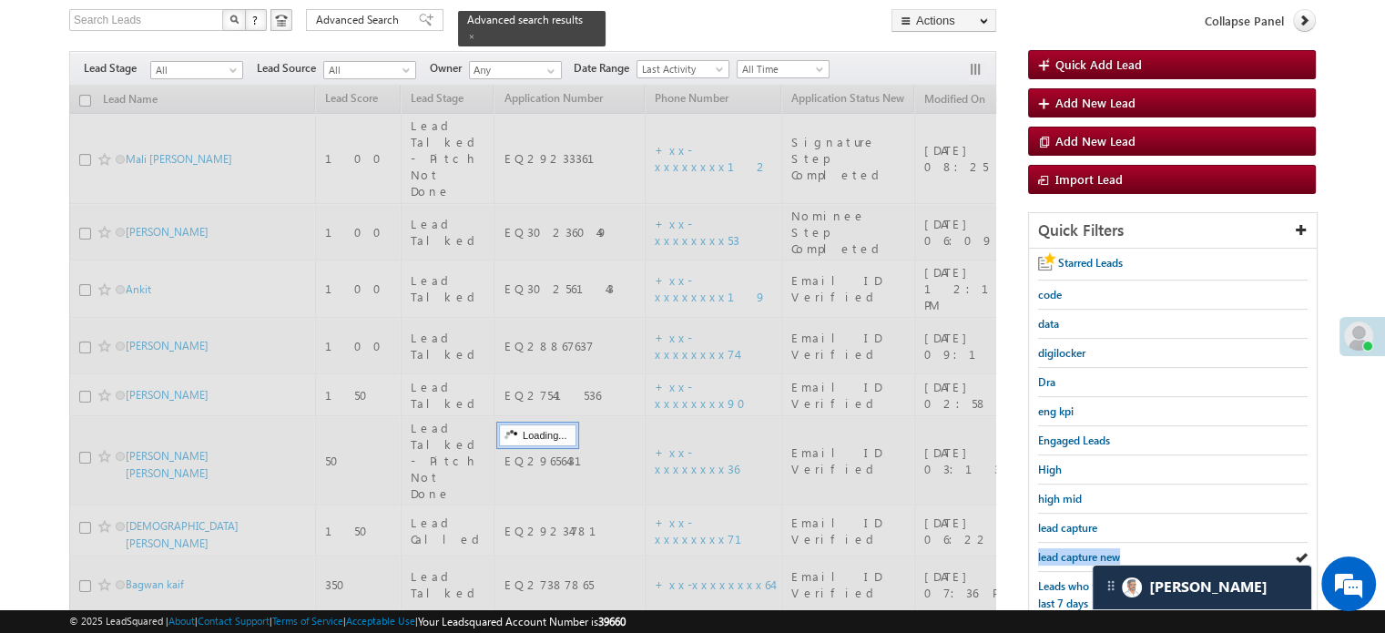
click at [1054, 550] on span "lead capture new" at bounding box center [1079, 557] width 82 height 14
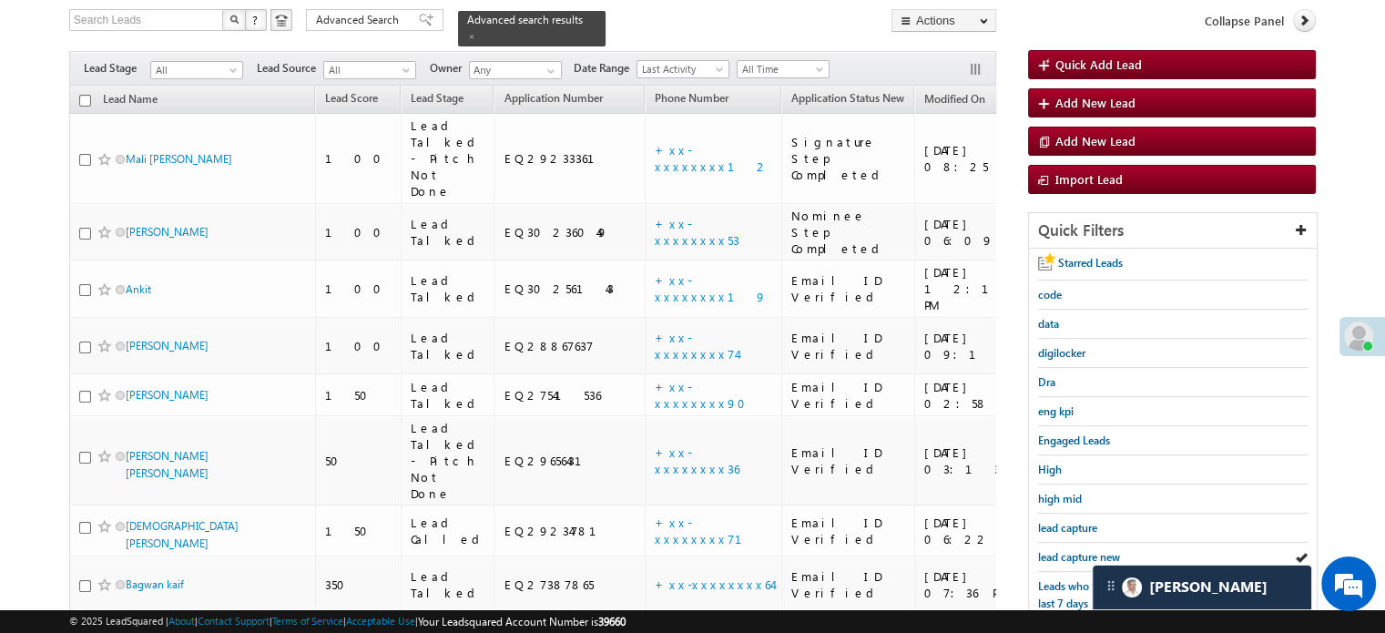
click at [1054, 550] on span "lead capture new" at bounding box center [1079, 557] width 82 height 14
click at [1067, 556] on span "lead capture new" at bounding box center [1079, 557] width 82 height 14
click at [1063, 551] on span "lead capture new" at bounding box center [1079, 557] width 82 height 14
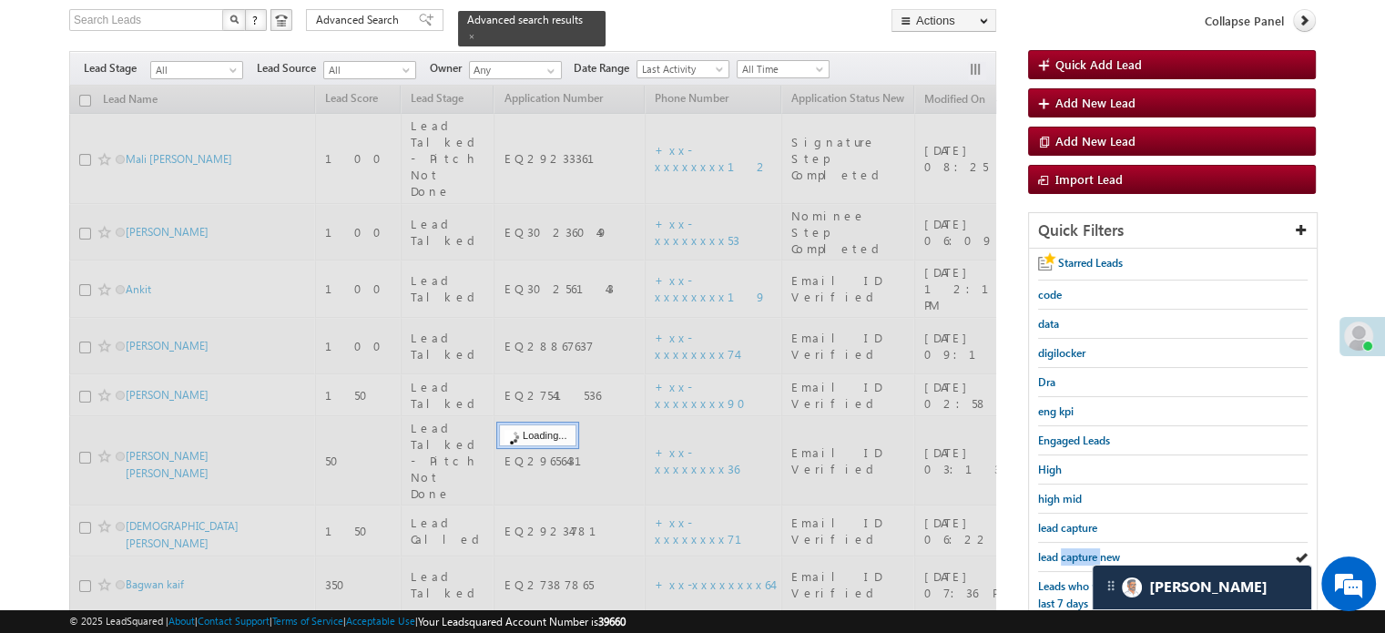
click at [1063, 551] on span "lead capture new" at bounding box center [1079, 557] width 82 height 14
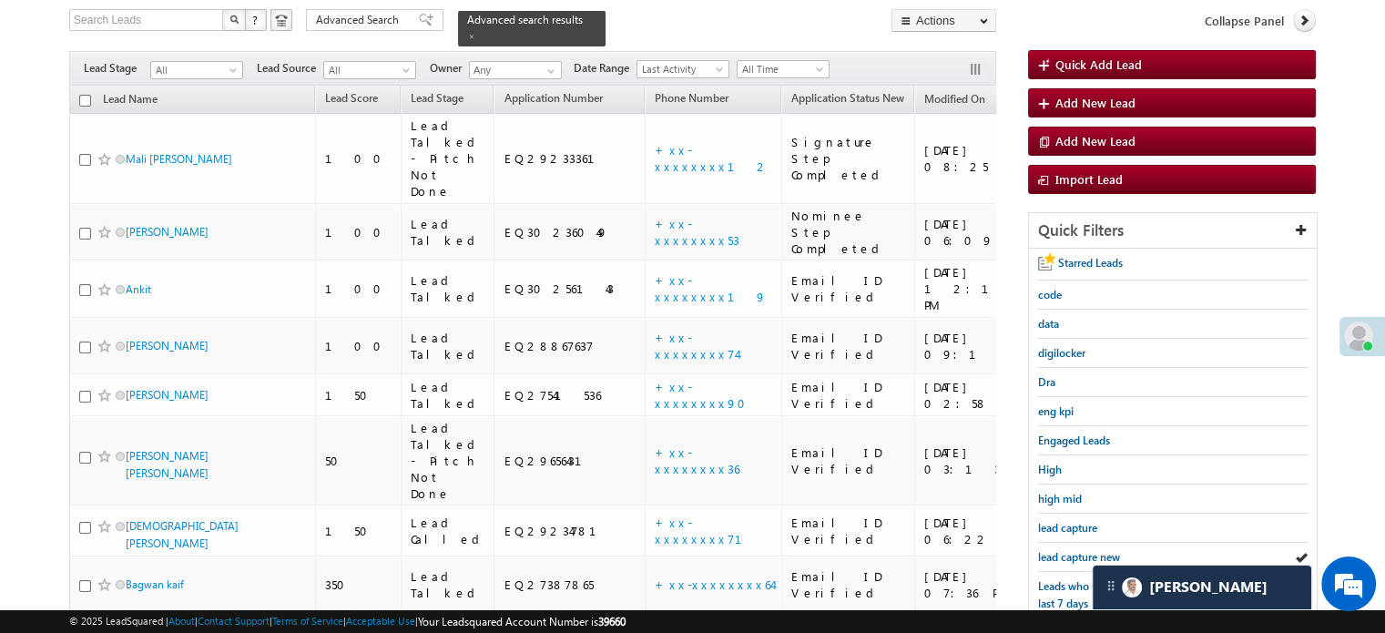
click at [1063, 551] on span "lead capture new" at bounding box center [1079, 557] width 82 height 14
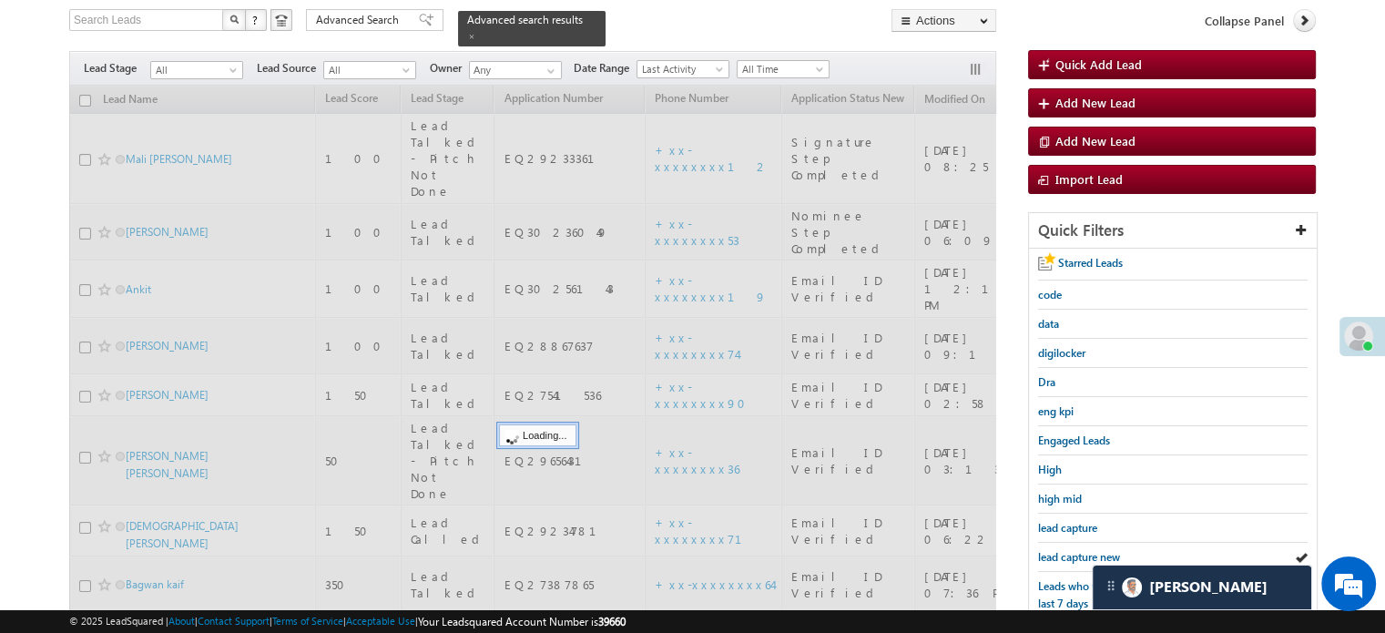
click at [1063, 551] on span "lead capture new" at bounding box center [1079, 557] width 82 height 14
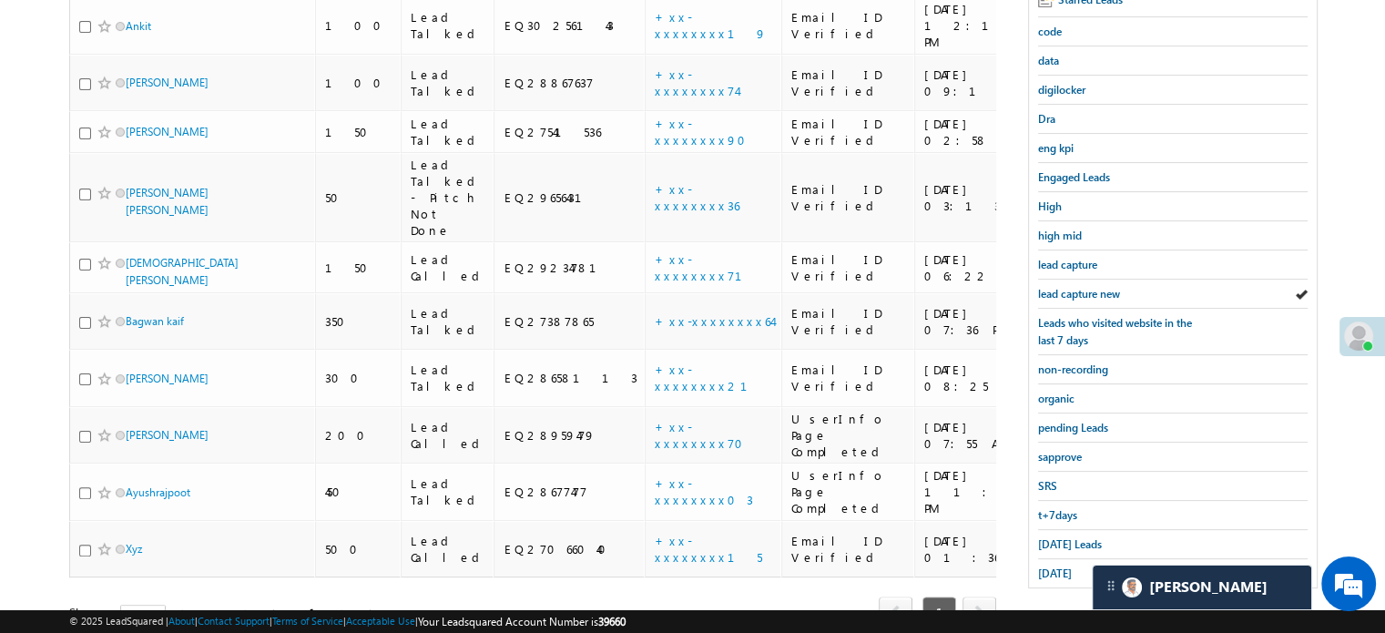
scroll to position [391, 0]
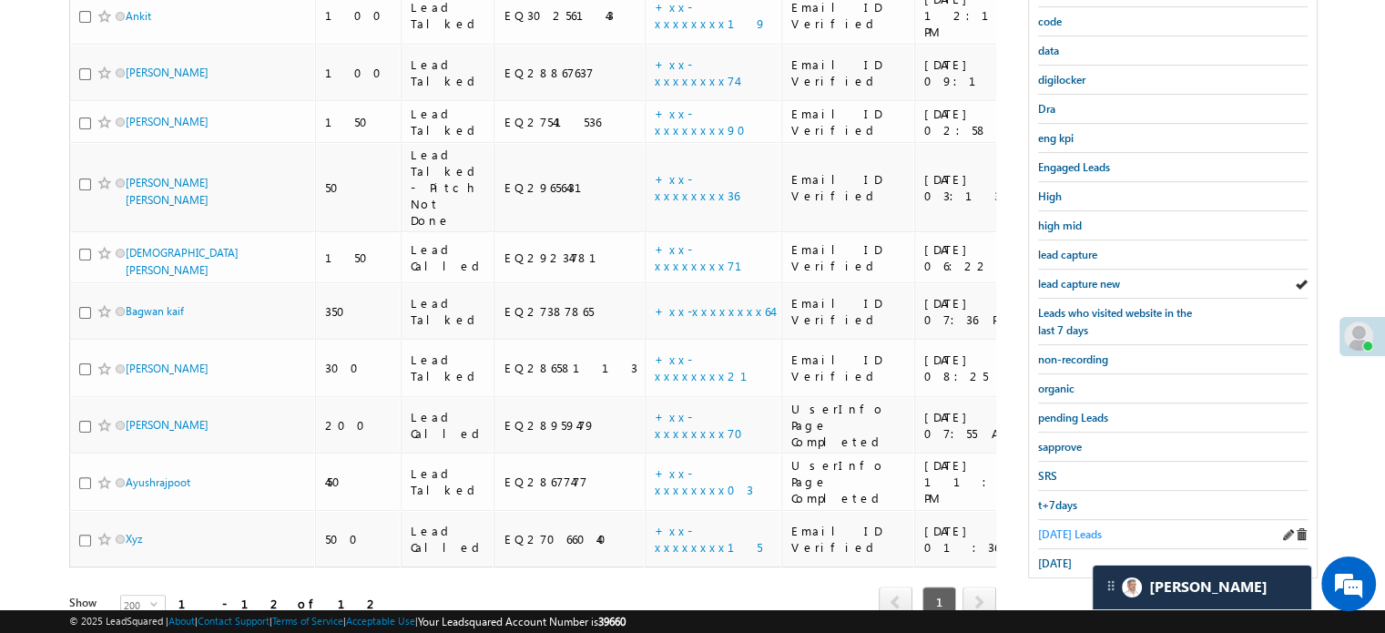
click at [1055, 527] on span "Today's Leads" at bounding box center [1070, 534] width 64 height 14
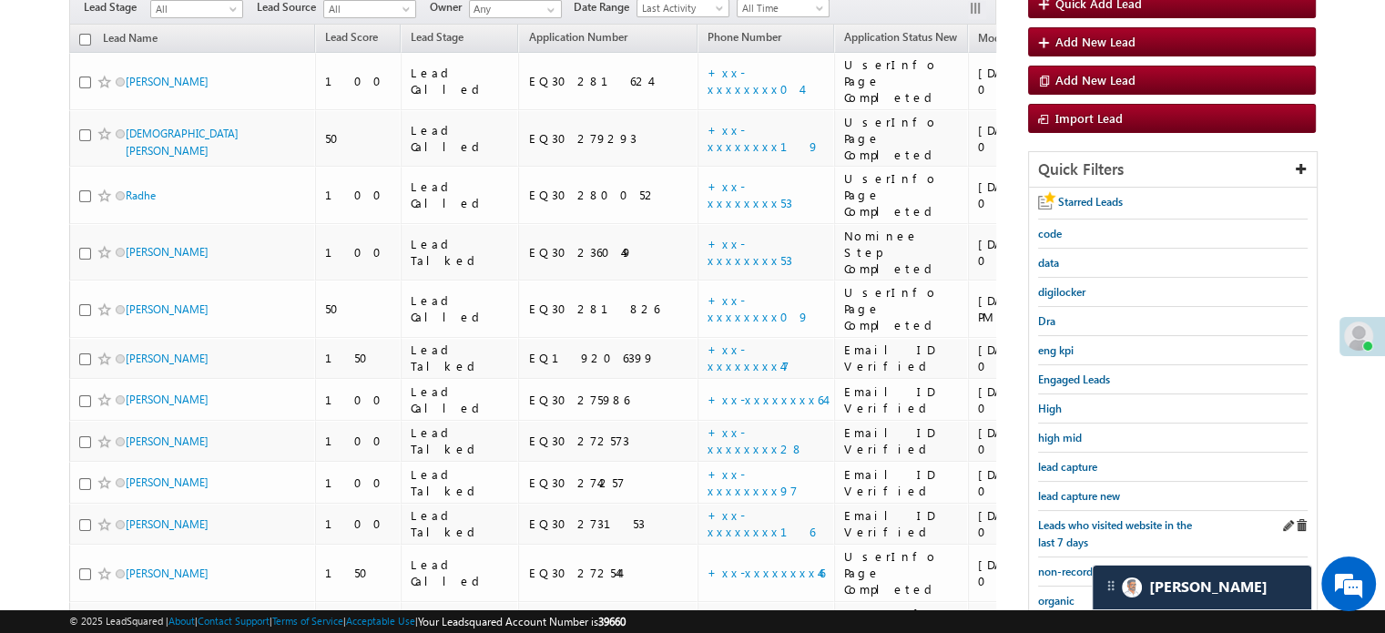
scroll to position [168, 0]
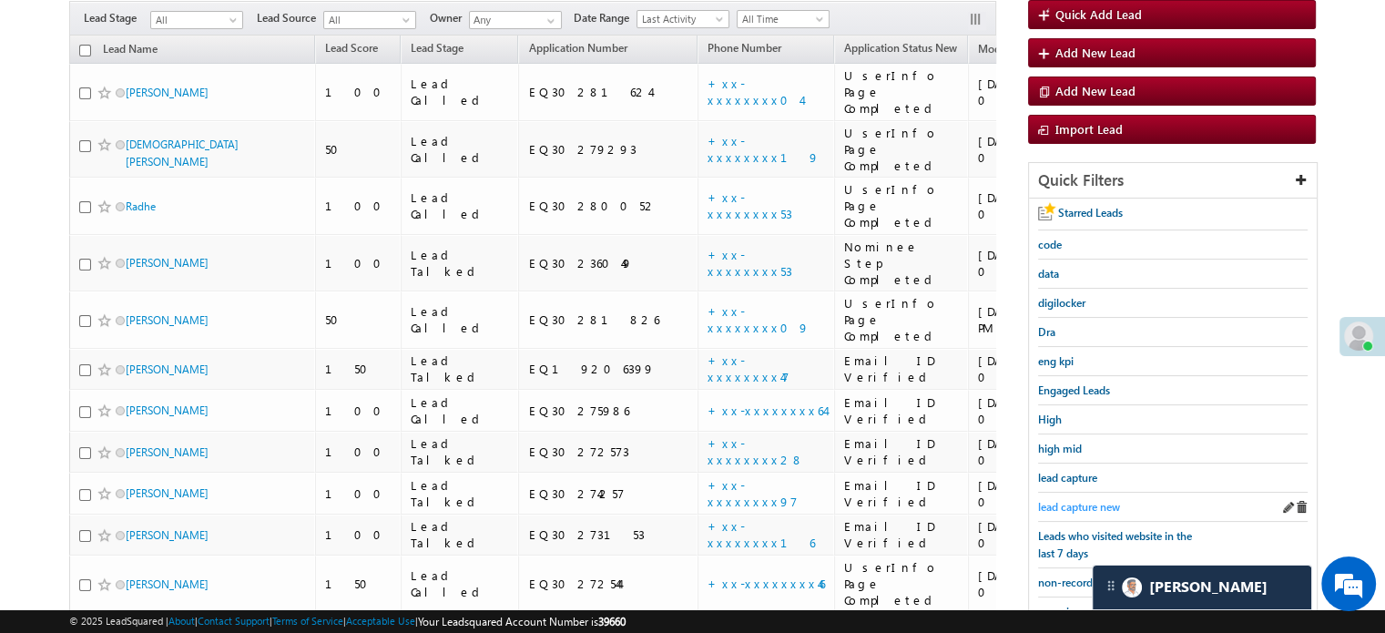
click at [1063, 498] on link "lead capture new" at bounding box center [1079, 506] width 82 height 17
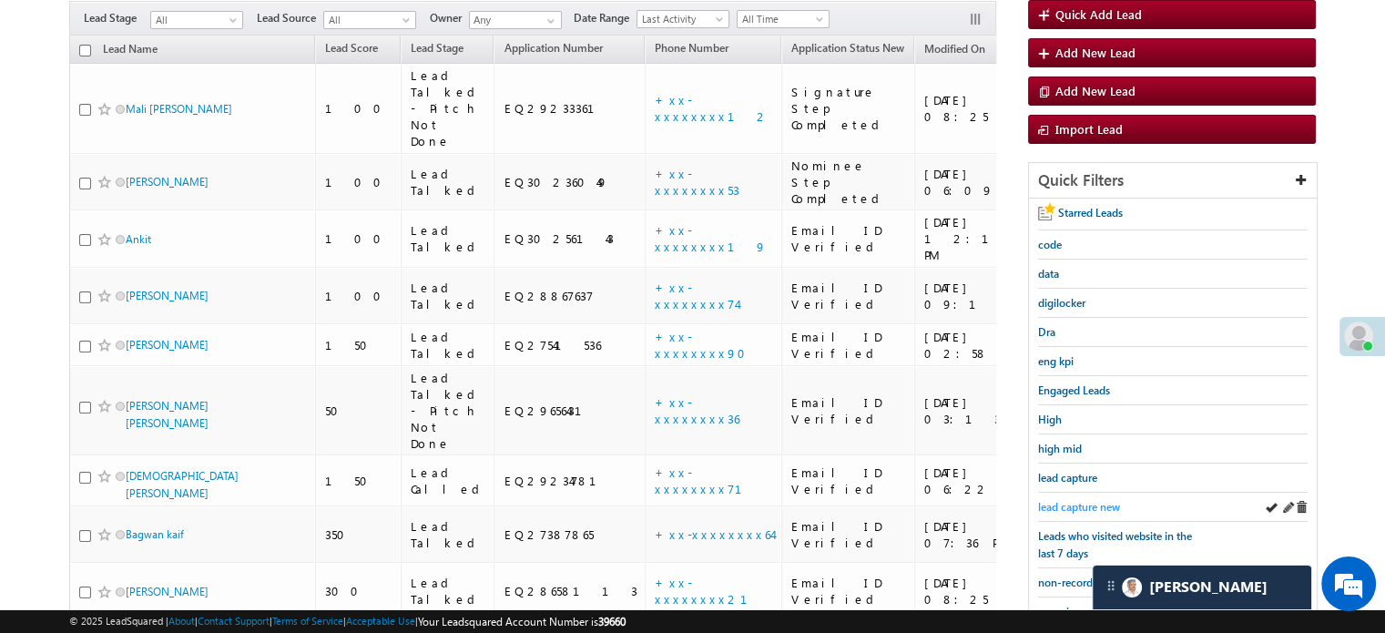
click at [1064, 498] on link "lead capture new" at bounding box center [1079, 506] width 82 height 17
click at [1050, 506] on span "lead capture new" at bounding box center [1079, 507] width 82 height 14
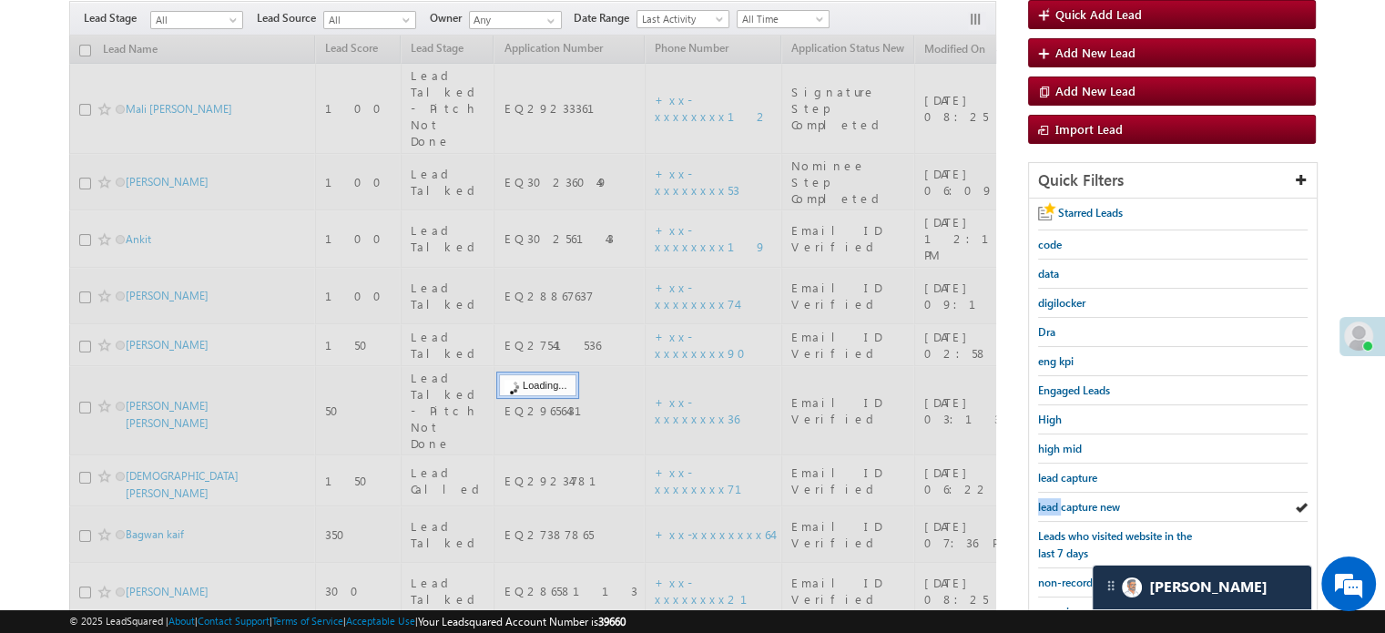
click at [1050, 506] on span "lead capture new" at bounding box center [1079, 507] width 82 height 14
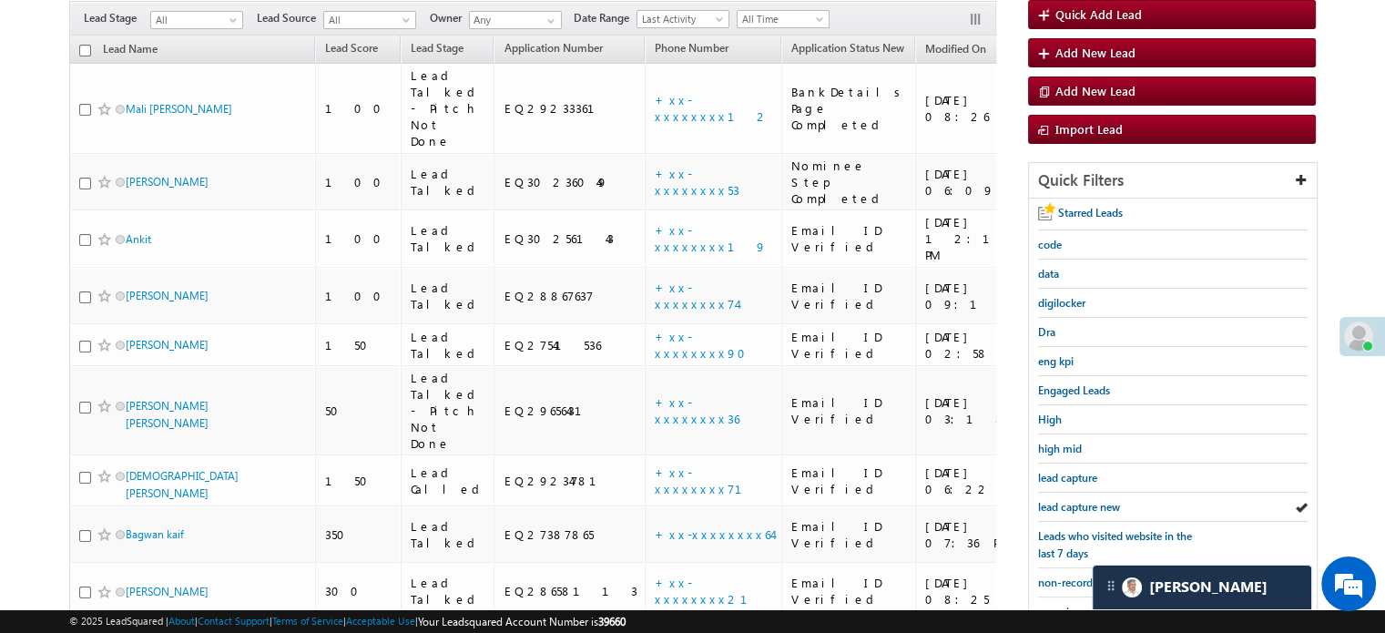
click at [1050, 506] on span "lead capture new" at bounding box center [1079, 507] width 82 height 14
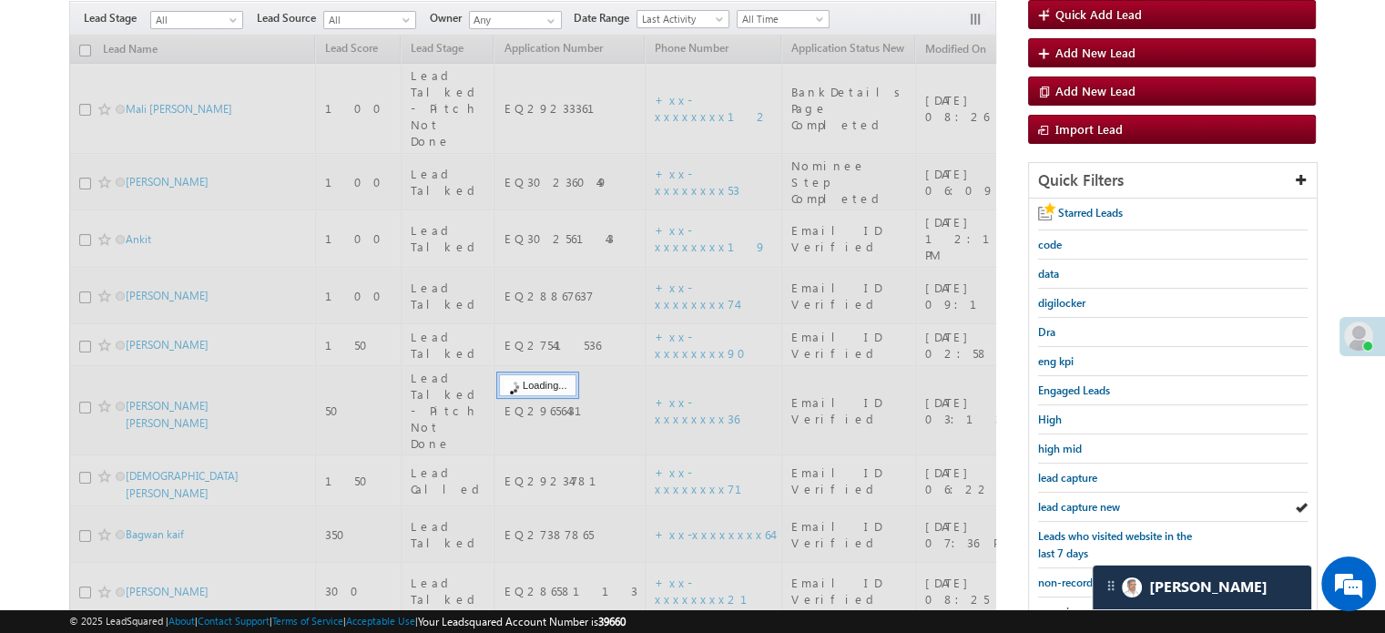
click at [1050, 506] on span "lead capture new" at bounding box center [1079, 507] width 82 height 14
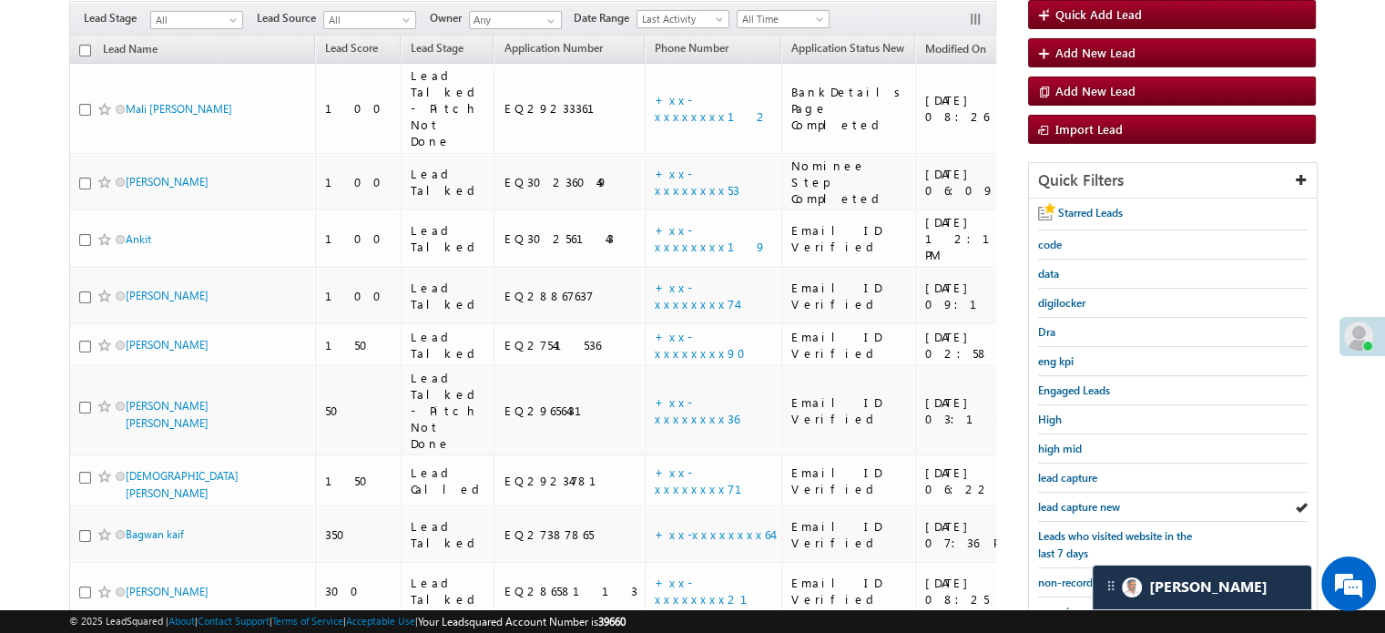
click at [1050, 506] on span "lead capture new" at bounding box center [1079, 507] width 82 height 14
click at [1060, 500] on span "lead capture new" at bounding box center [1079, 507] width 82 height 14
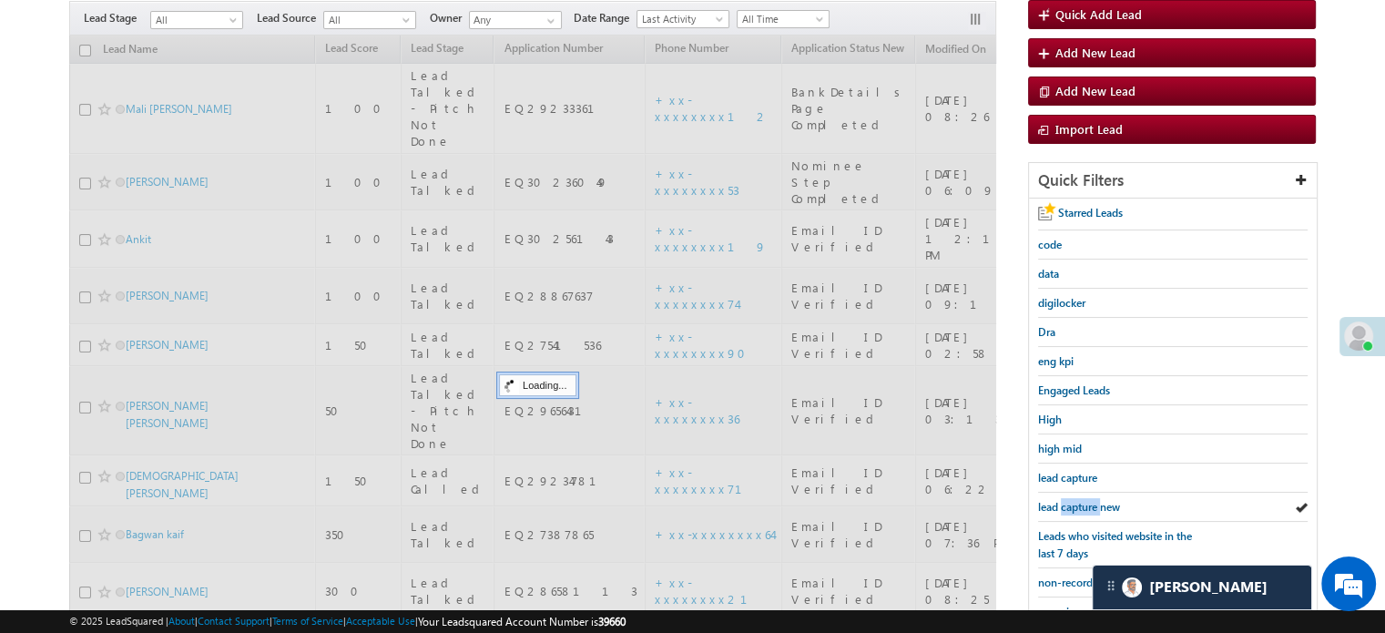
click at [1060, 500] on span "lead capture new" at bounding box center [1079, 507] width 82 height 14
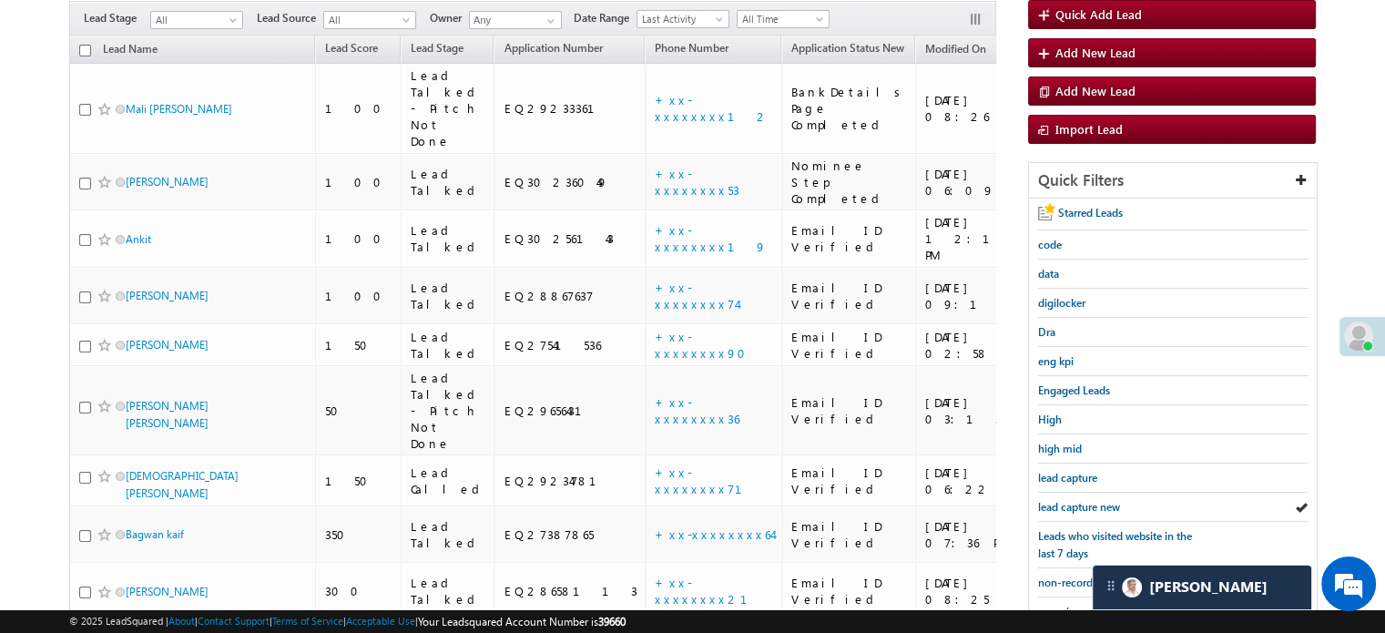
click at [1060, 500] on span "lead capture new" at bounding box center [1079, 507] width 82 height 14
click at [1046, 500] on span "lead capture new" at bounding box center [1079, 507] width 82 height 14
click at [1058, 500] on span "lead capture new" at bounding box center [1079, 507] width 82 height 14
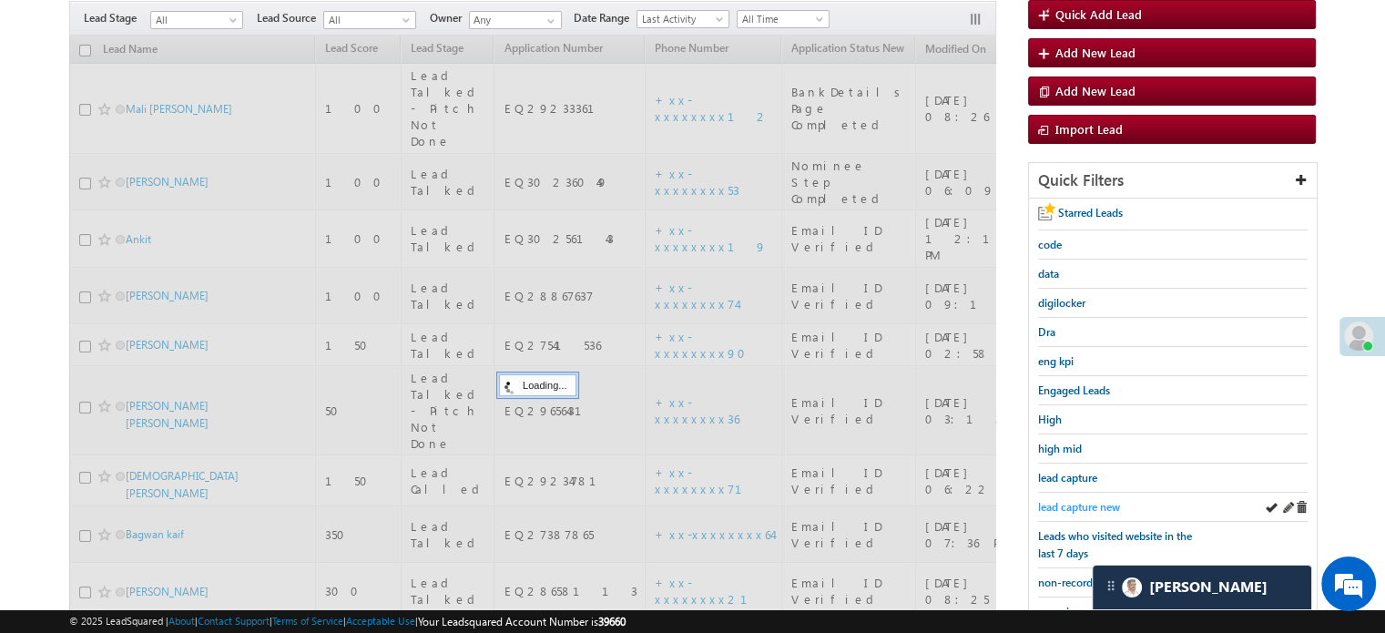
click at [1062, 503] on span "lead capture new" at bounding box center [1079, 507] width 82 height 14
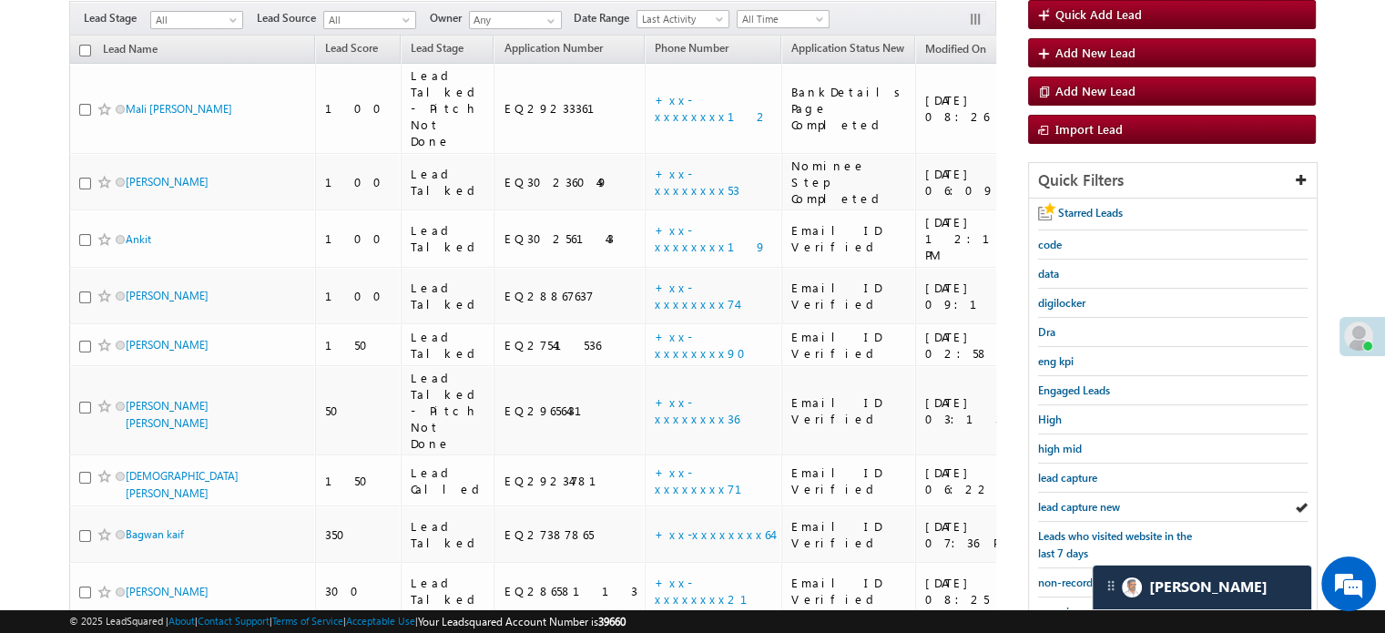
click at [1062, 503] on span "lead capture new" at bounding box center [1079, 507] width 82 height 14
click at [1059, 500] on span "lead capture new" at bounding box center [1079, 507] width 82 height 14
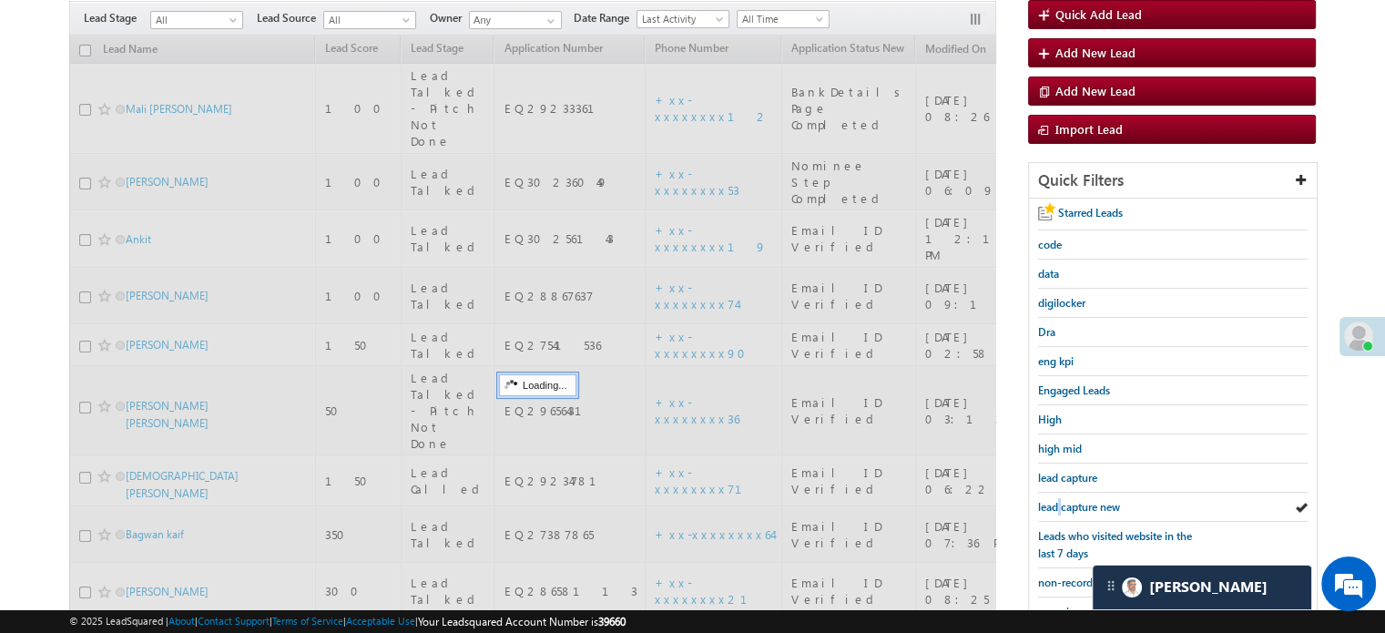
click at [1059, 500] on span "lead capture new" at bounding box center [1079, 507] width 82 height 14
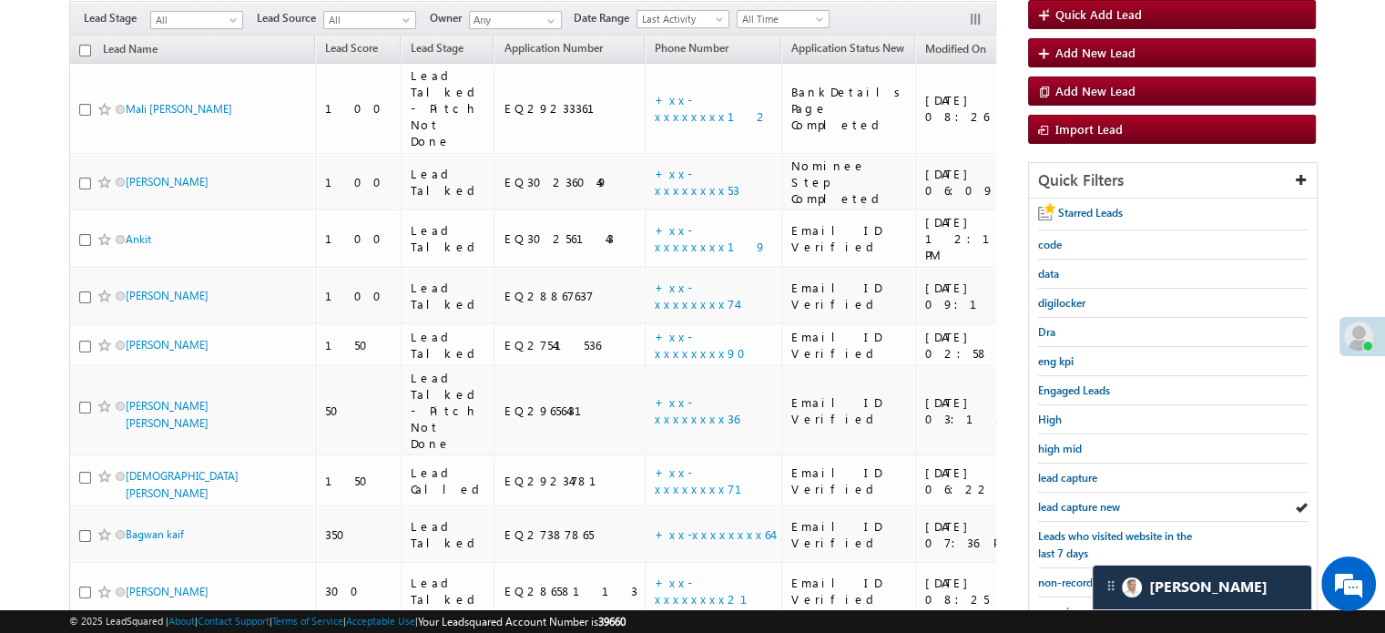
click at [1059, 500] on span "lead capture new" at bounding box center [1079, 507] width 82 height 14
click at [1063, 505] on span "lead capture new" at bounding box center [1079, 507] width 82 height 14
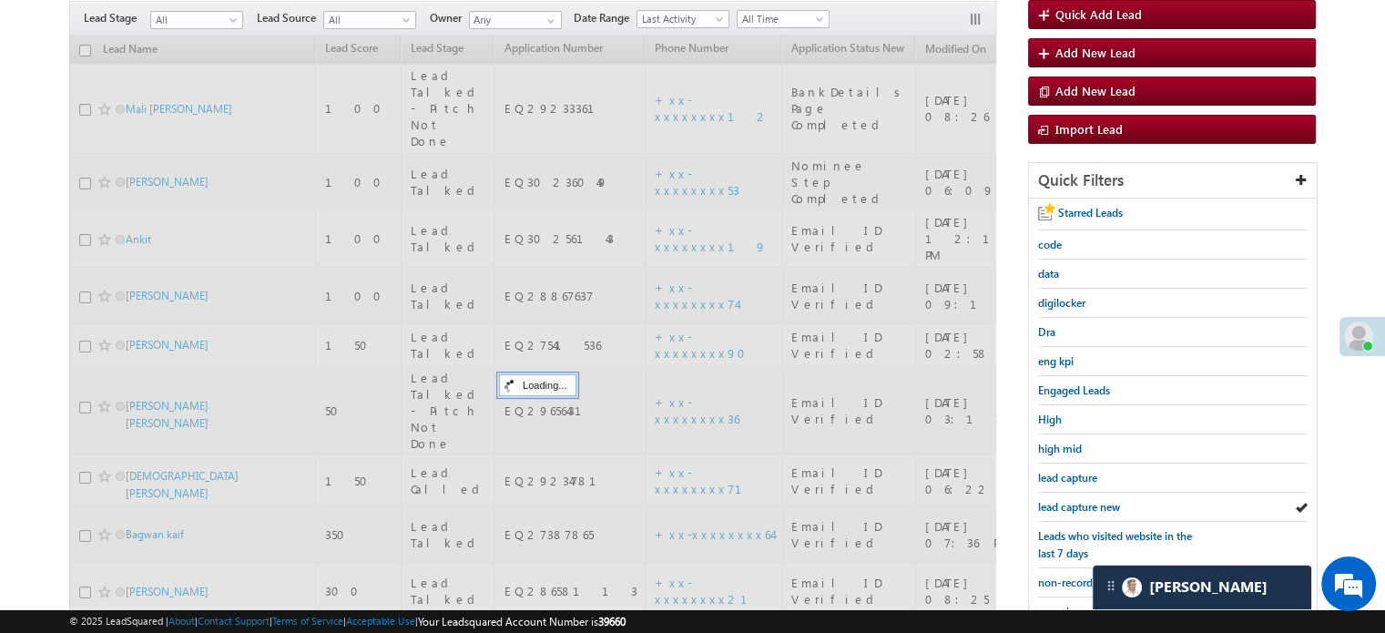
click at [1063, 505] on span "lead capture new" at bounding box center [1079, 507] width 82 height 14
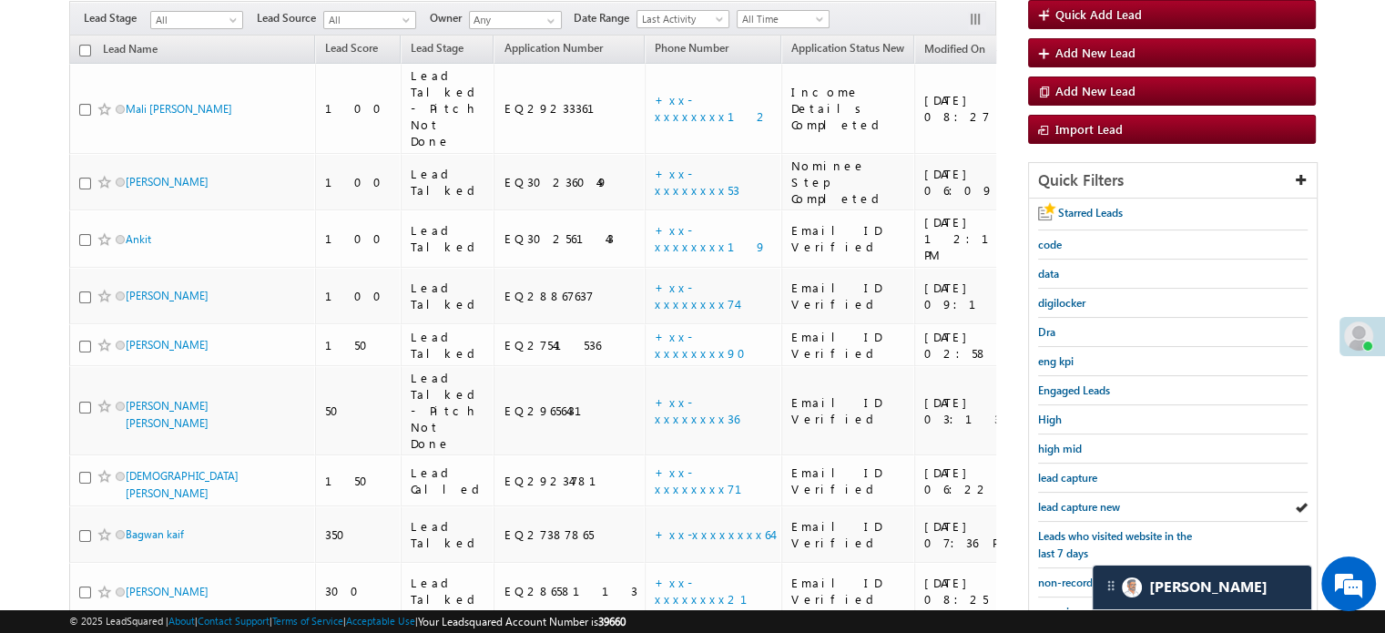
click at [1063, 505] on span "lead capture new" at bounding box center [1079, 507] width 82 height 14
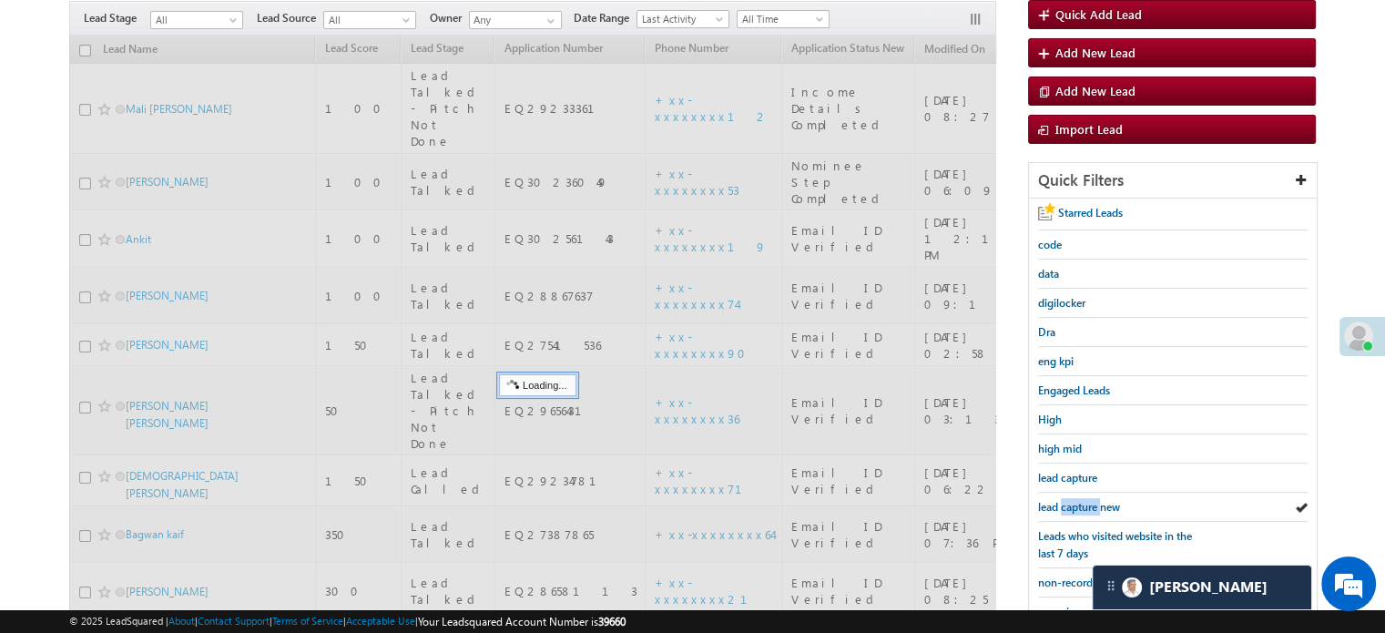
click at [1063, 505] on span "lead capture new" at bounding box center [1079, 507] width 82 height 14
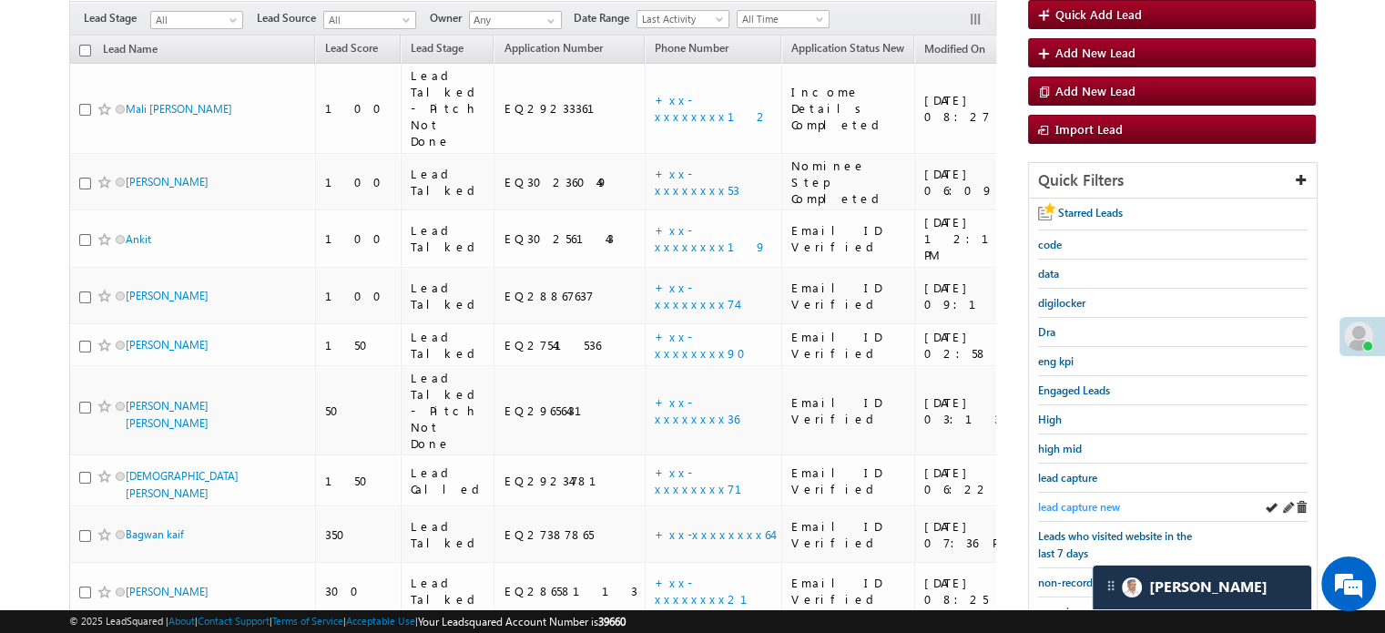
click at [1083, 500] on span "lead capture new" at bounding box center [1079, 507] width 82 height 14
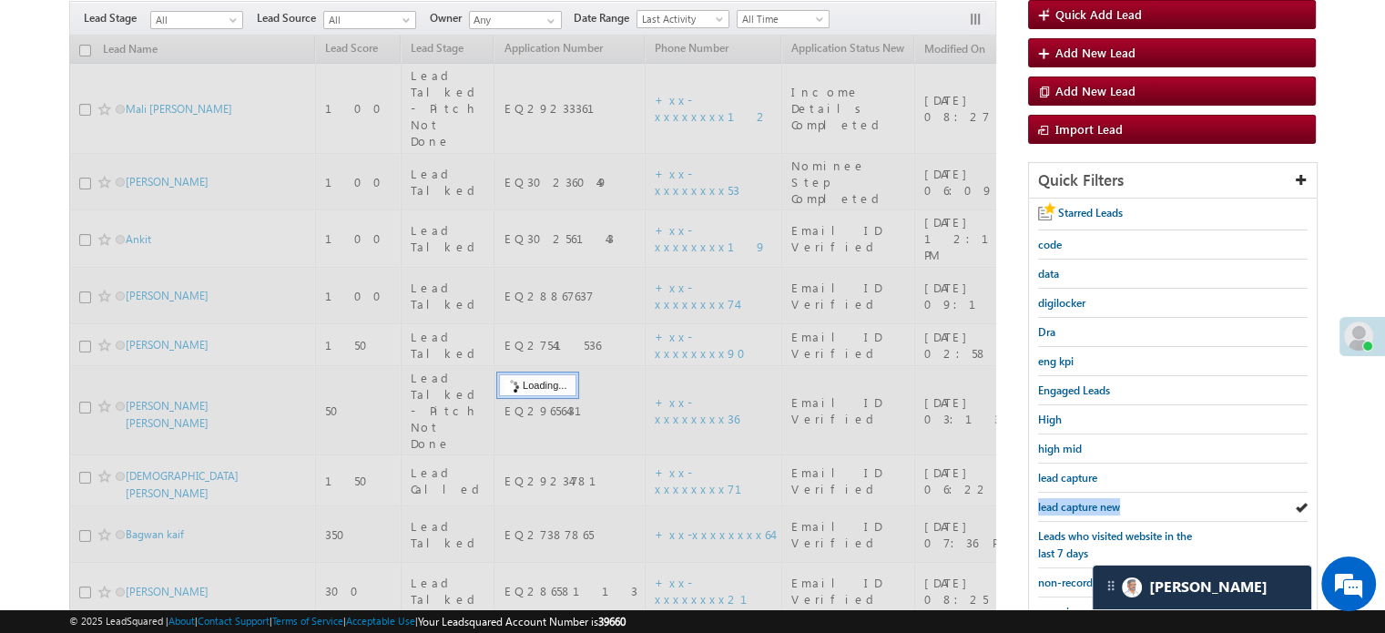
click at [1083, 500] on span "lead capture new" at bounding box center [1079, 507] width 82 height 14
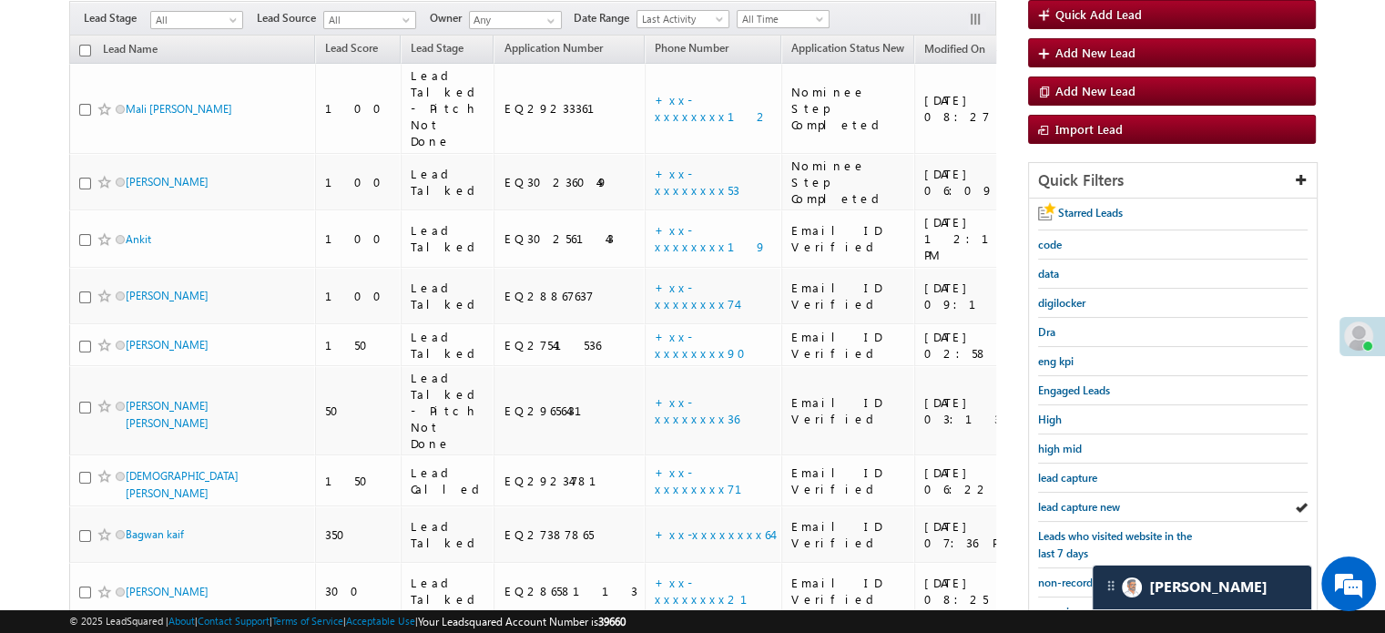
click at [1083, 500] on span "lead capture new" at bounding box center [1079, 507] width 82 height 14
click at [1065, 500] on span "lead capture new" at bounding box center [1079, 507] width 82 height 14
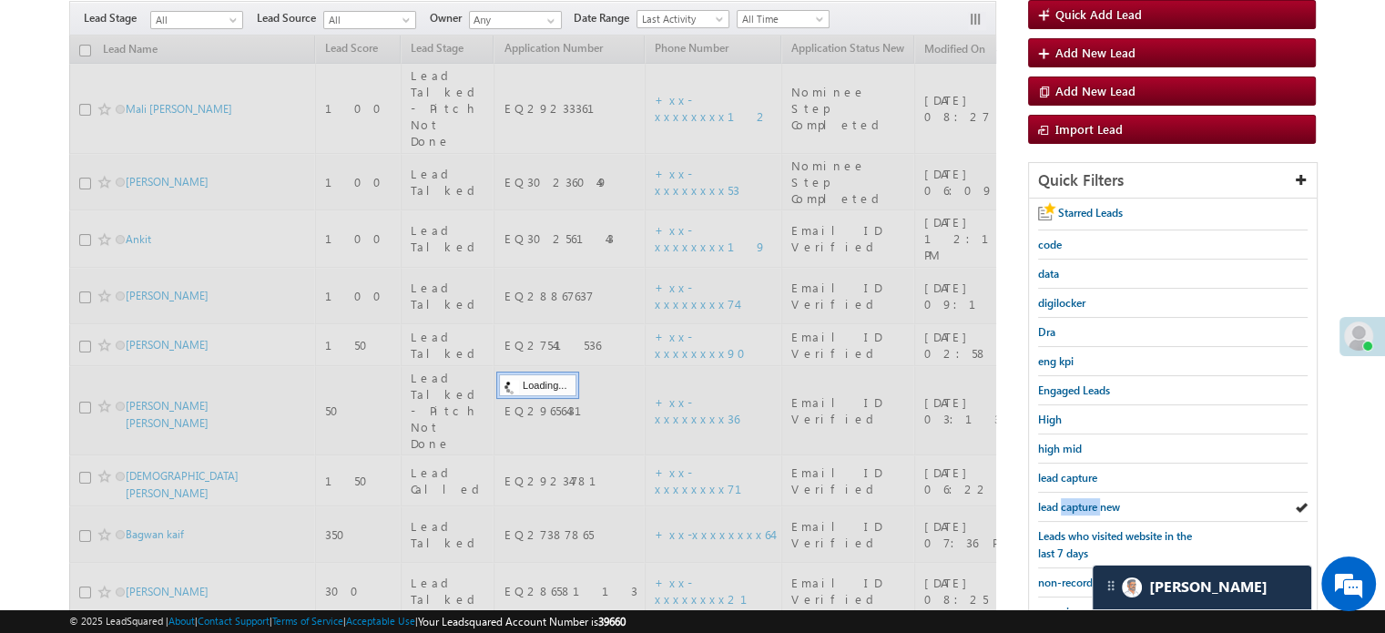
click at [1065, 500] on span "lead capture new" at bounding box center [1079, 507] width 82 height 14
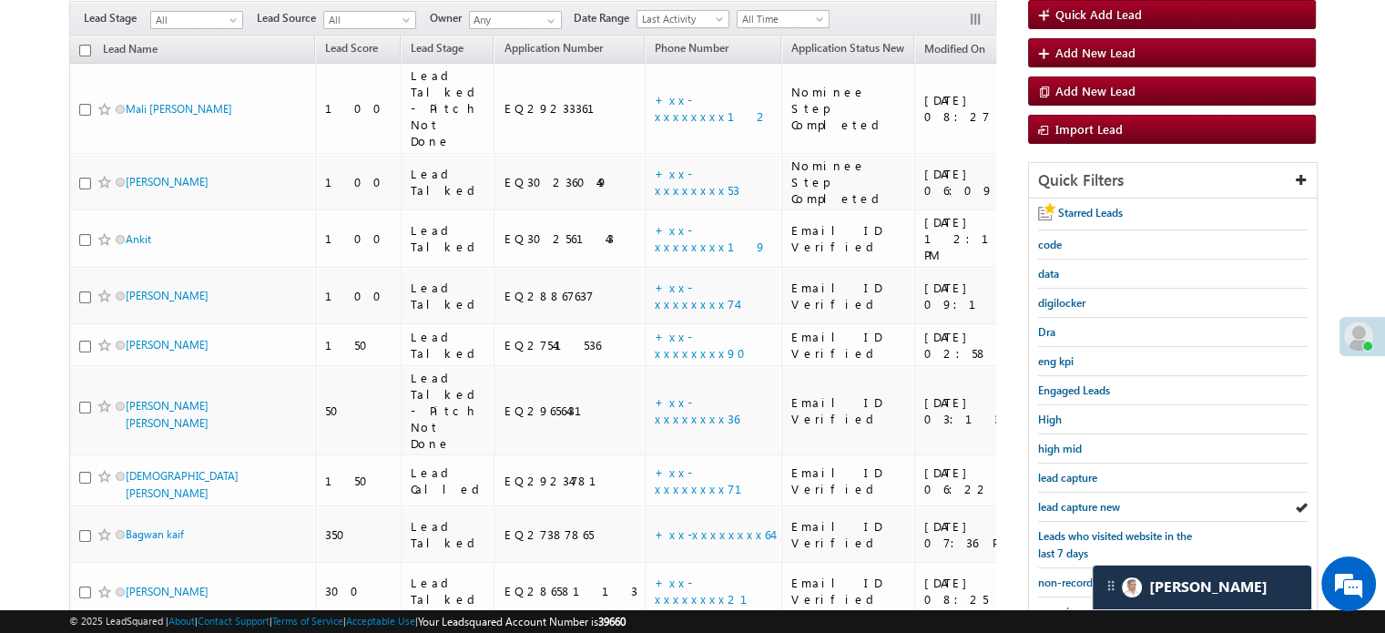
click at [1065, 500] on span "lead capture new" at bounding box center [1079, 507] width 82 height 14
click at [1060, 503] on span "lead capture new" at bounding box center [1079, 507] width 82 height 14
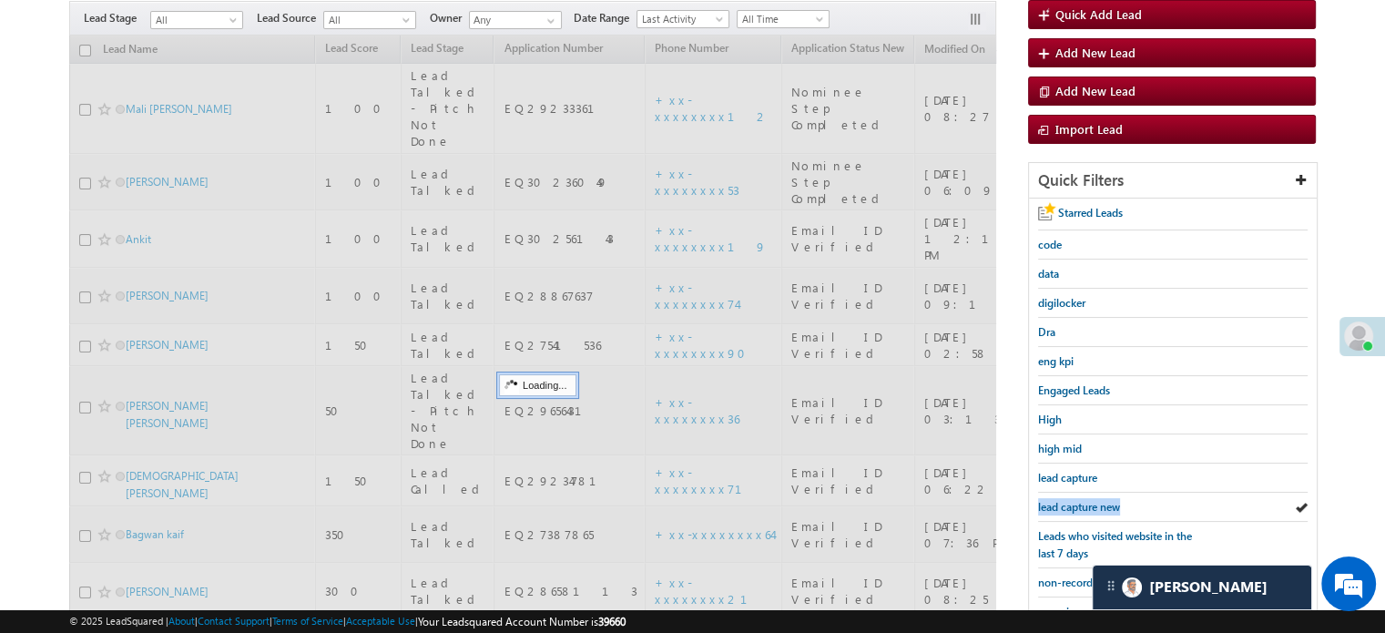
click at [1060, 503] on span "lead capture new" at bounding box center [1079, 507] width 82 height 14
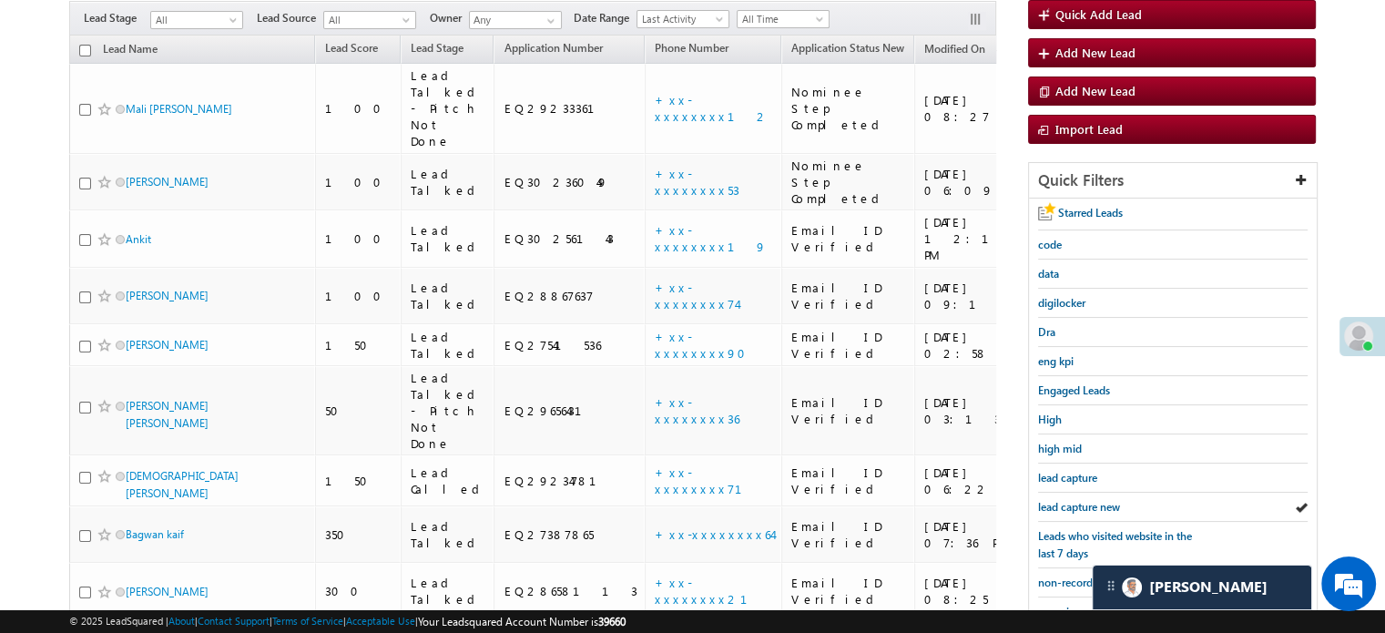
click at [1060, 503] on span "lead capture new" at bounding box center [1079, 507] width 82 height 14
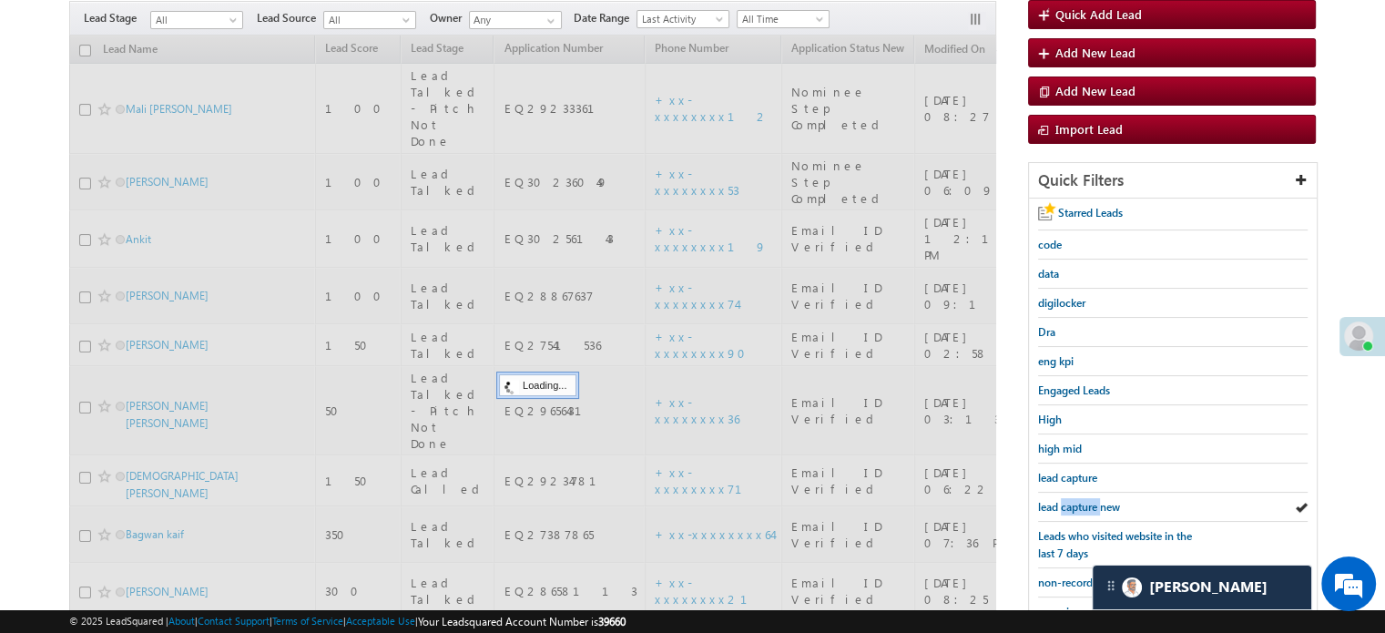
click at [1060, 503] on span "lead capture new" at bounding box center [1079, 507] width 82 height 14
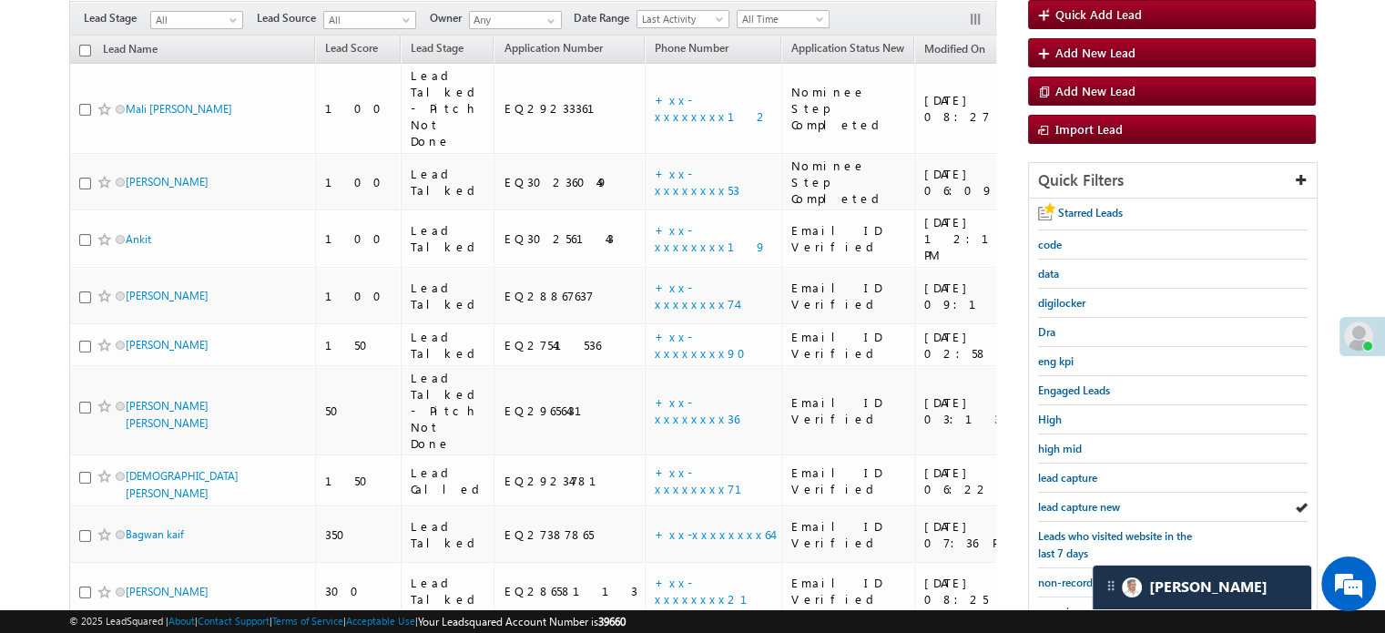
click at [1060, 503] on span "lead capture new" at bounding box center [1079, 507] width 82 height 14
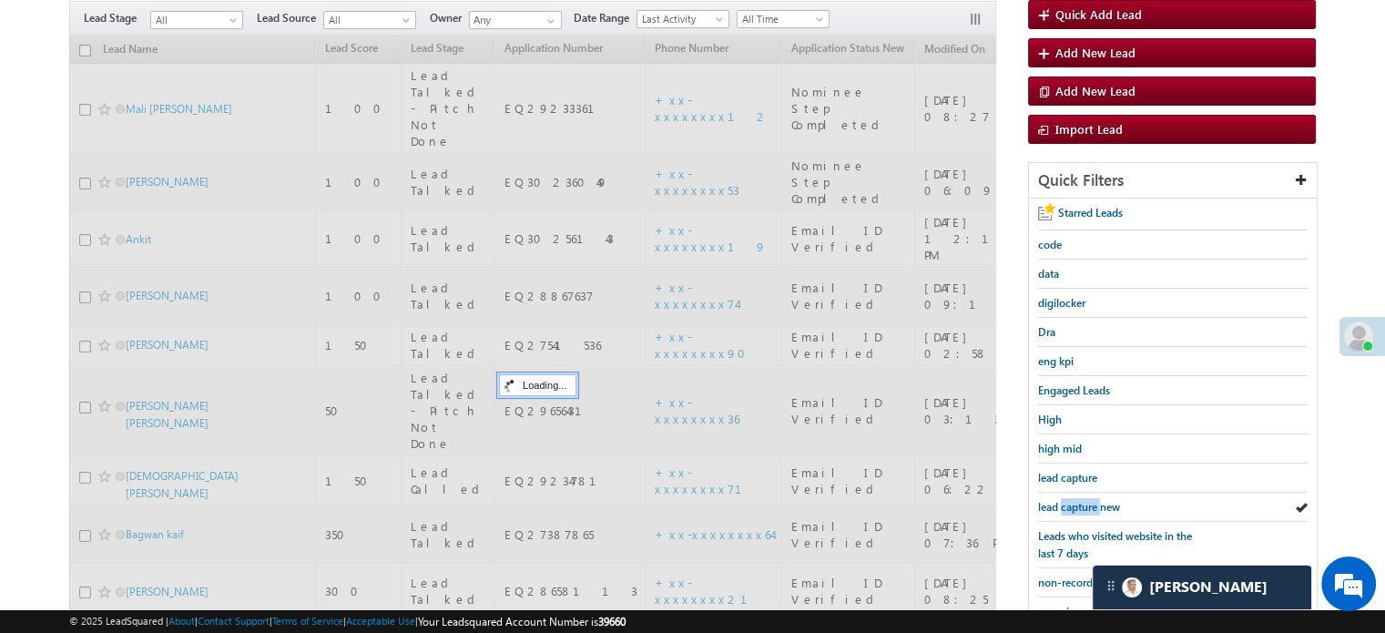
click at [1060, 503] on span "lead capture new" at bounding box center [1079, 507] width 82 height 14
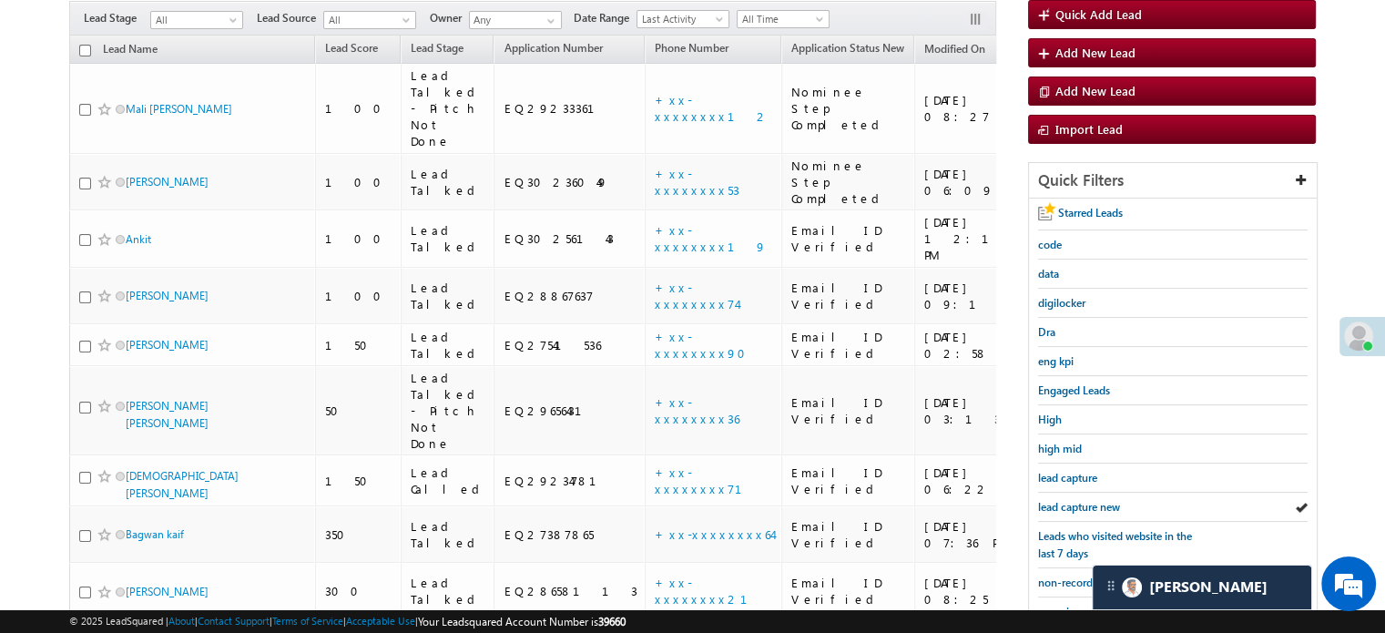
click at [1060, 503] on span "lead capture new" at bounding box center [1079, 507] width 82 height 14
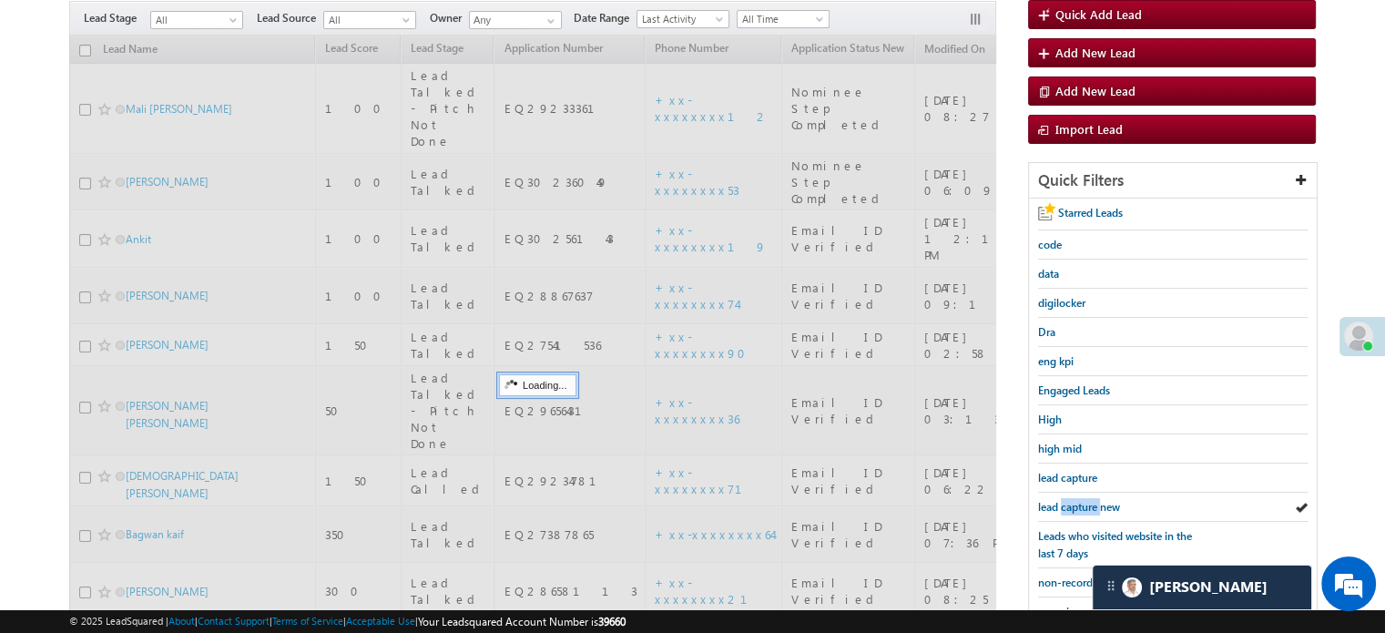
click at [1060, 503] on span "lead capture new" at bounding box center [1079, 507] width 82 height 14
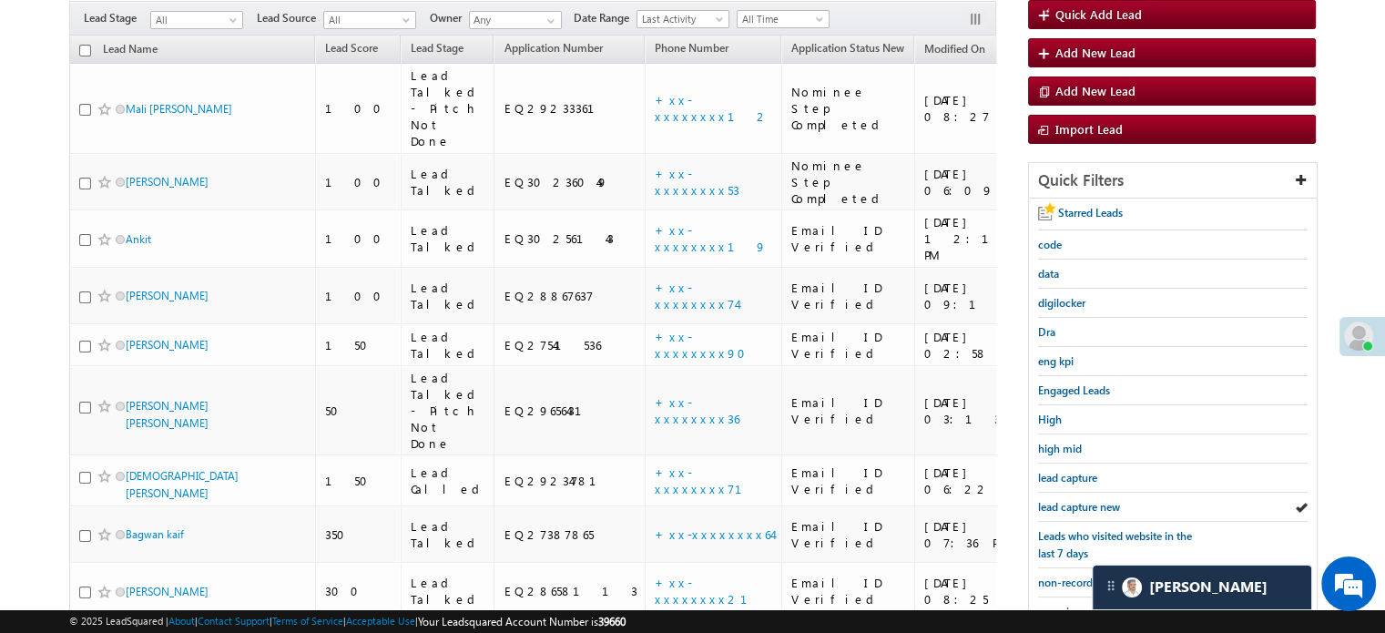
click at [1060, 503] on span "lead capture new" at bounding box center [1079, 507] width 82 height 14
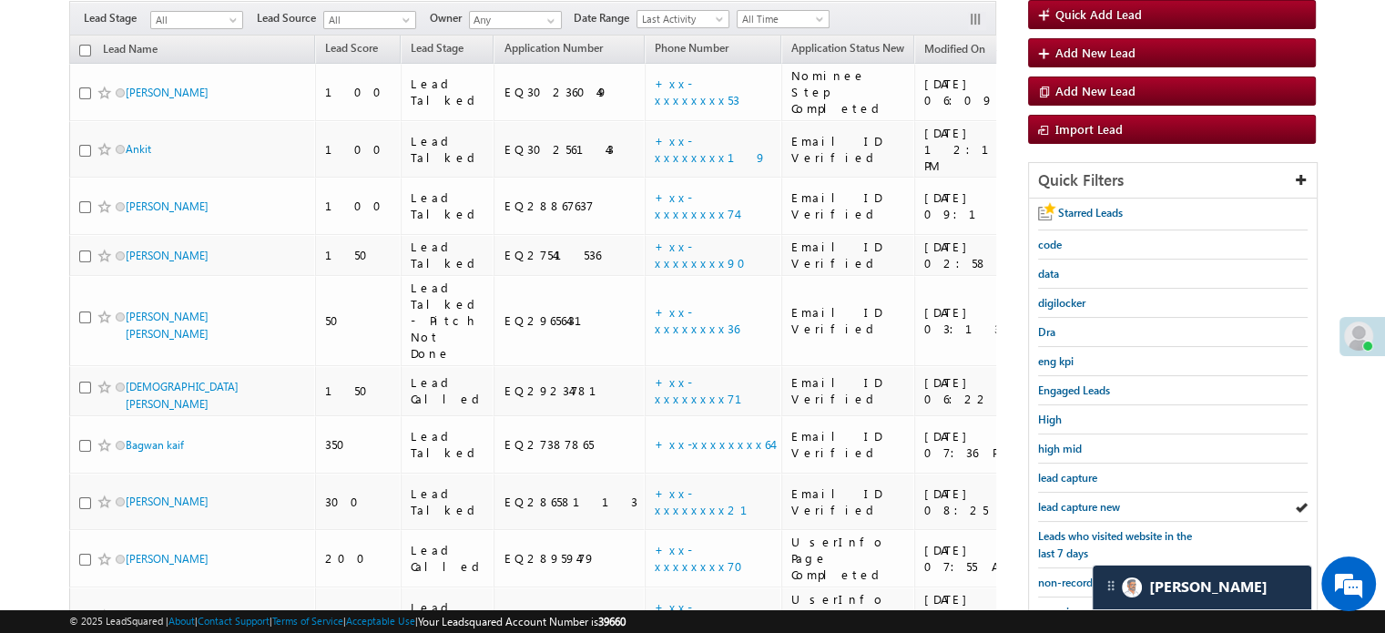
click at [1060, 503] on span "lead capture new" at bounding box center [1079, 507] width 82 height 14
click at [1062, 500] on span "lead capture new" at bounding box center [1079, 507] width 82 height 14
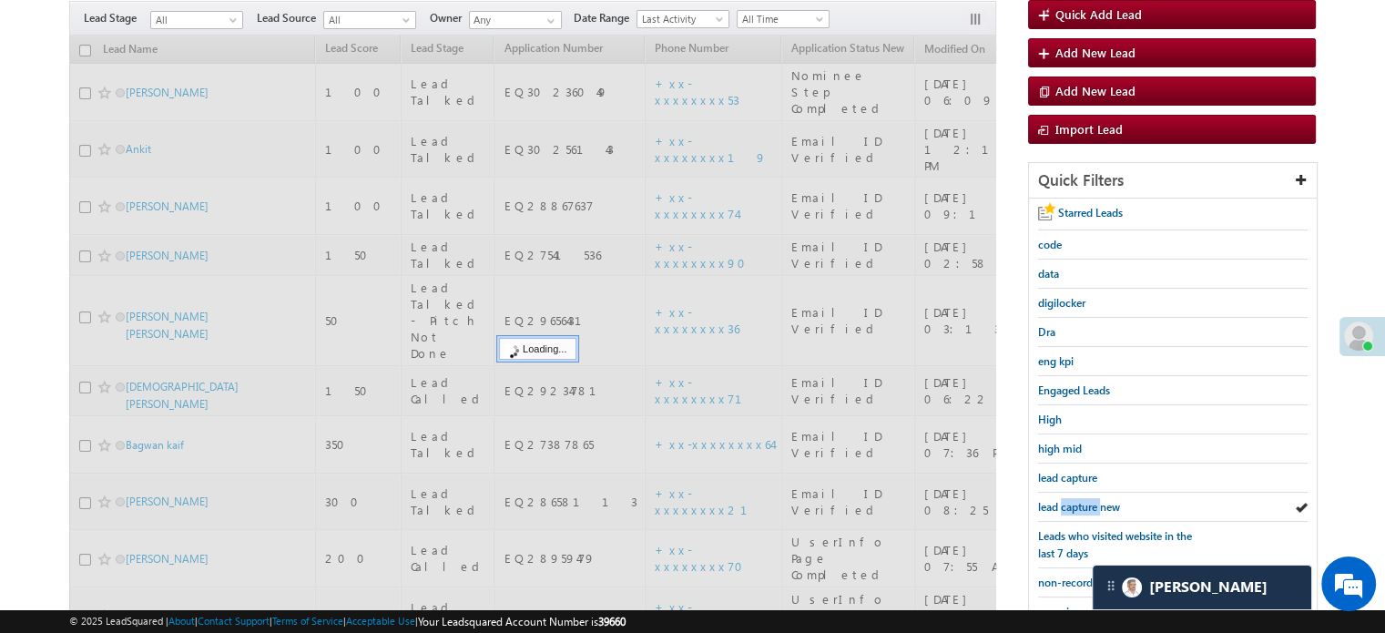
click at [1062, 500] on span "lead capture new" at bounding box center [1079, 507] width 82 height 14
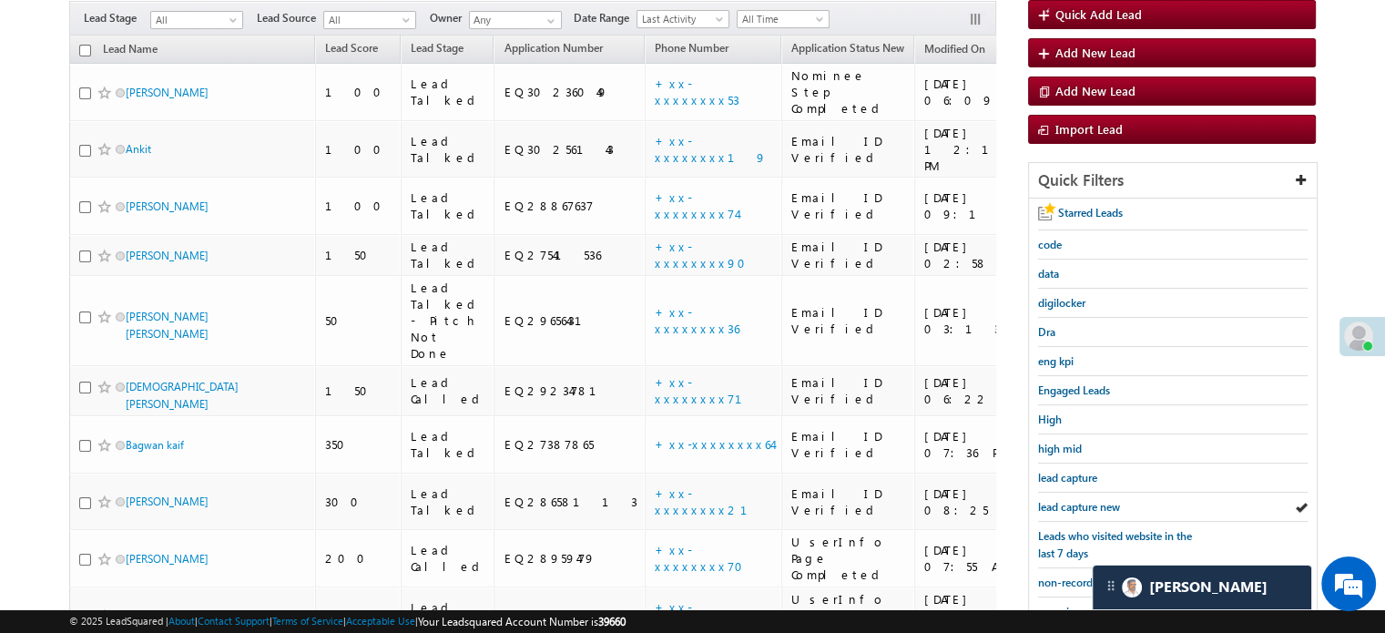
click at [1062, 500] on span "lead capture new" at bounding box center [1079, 507] width 82 height 14
click at [1096, 500] on span "lead capture new" at bounding box center [1079, 507] width 82 height 14
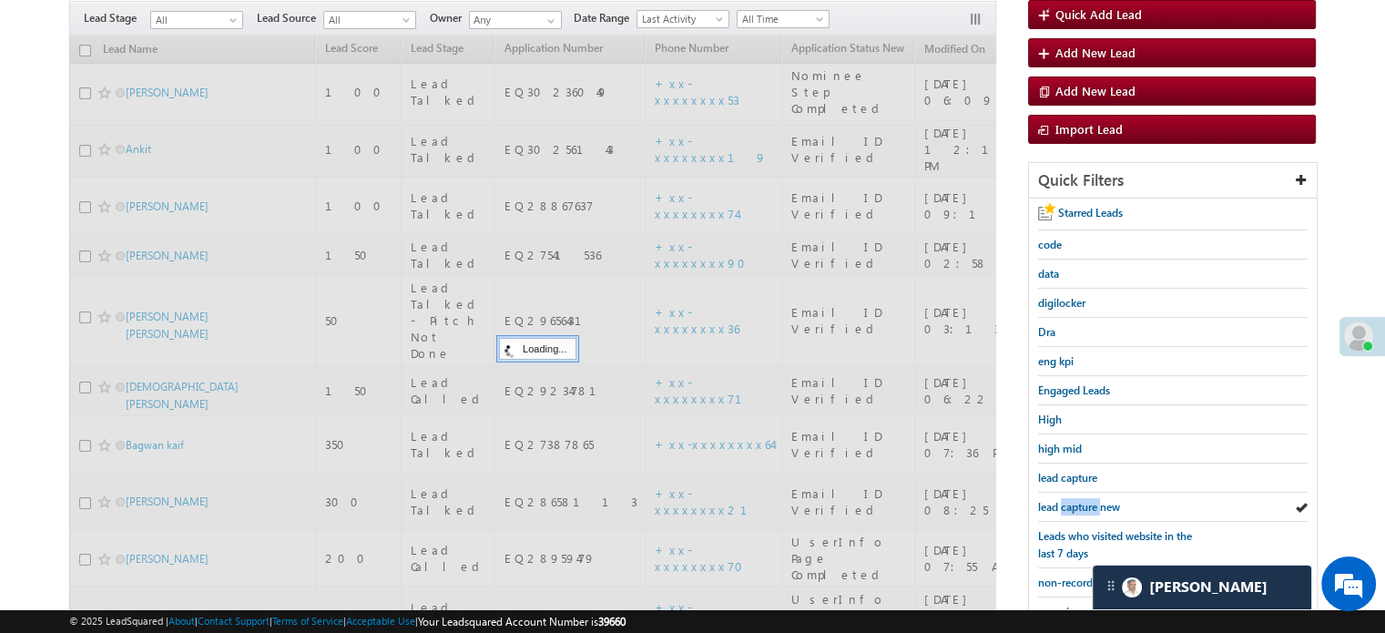
click at [1096, 500] on span "lead capture new" at bounding box center [1079, 507] width 82 height 14
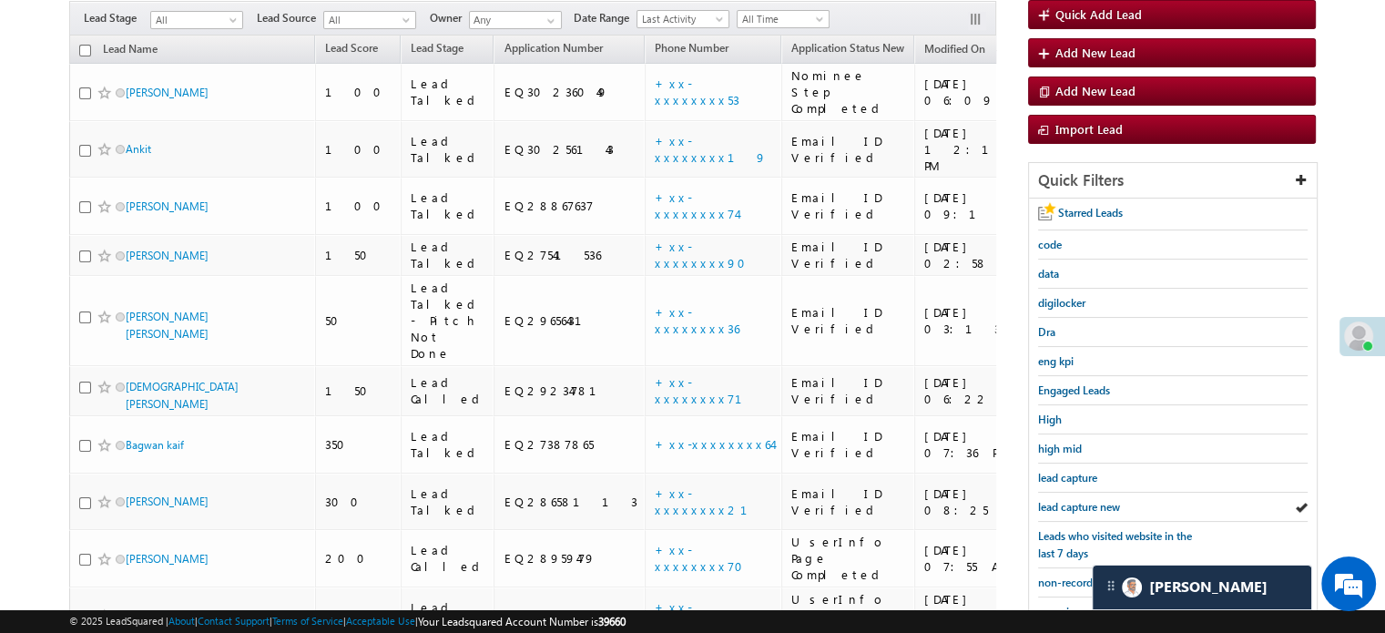
click at [1096, 500] on span "lead capture new" at bounding box center [1079, 507] width 82 height 14
click at [1106, 507] on span "lead capture new" at bounding box center [1079, 507] width 82 height 14
click at [1073, 500] on span "lead capture new" at bounding box center [1079, 507] width 82 height 14
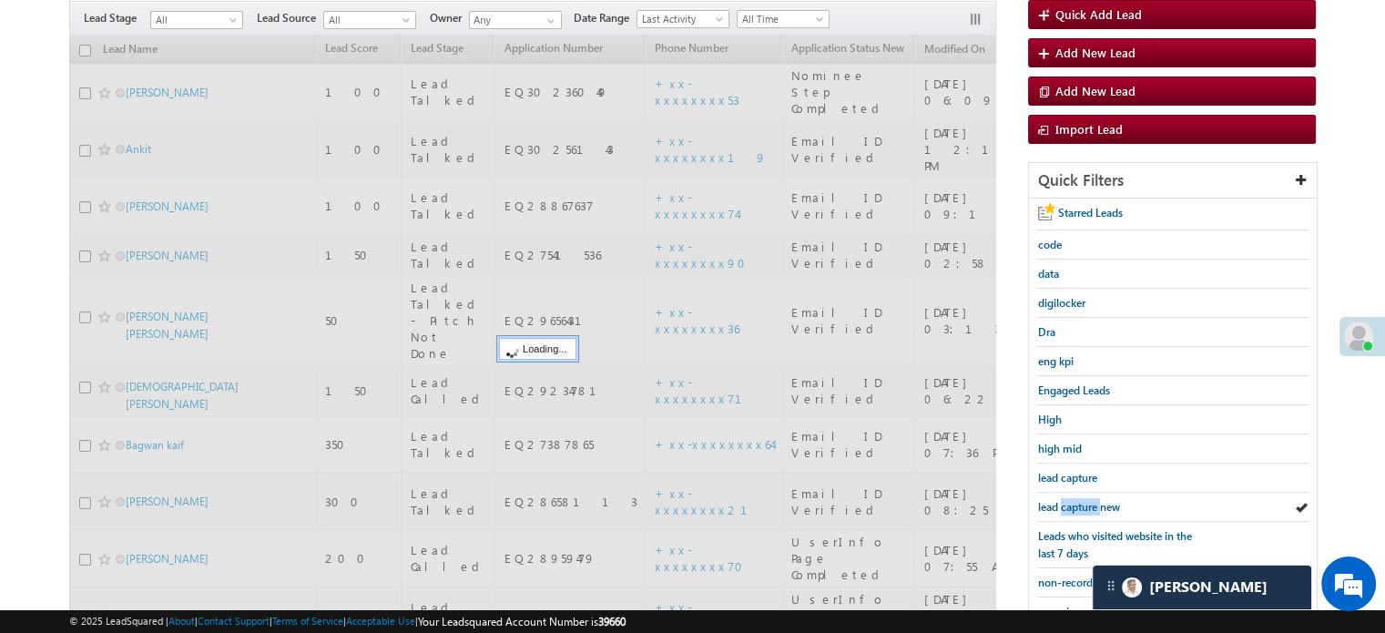
click at [1073, 500] on span "lead capture new" at bounding box center [1079, 507] width 82 height 14
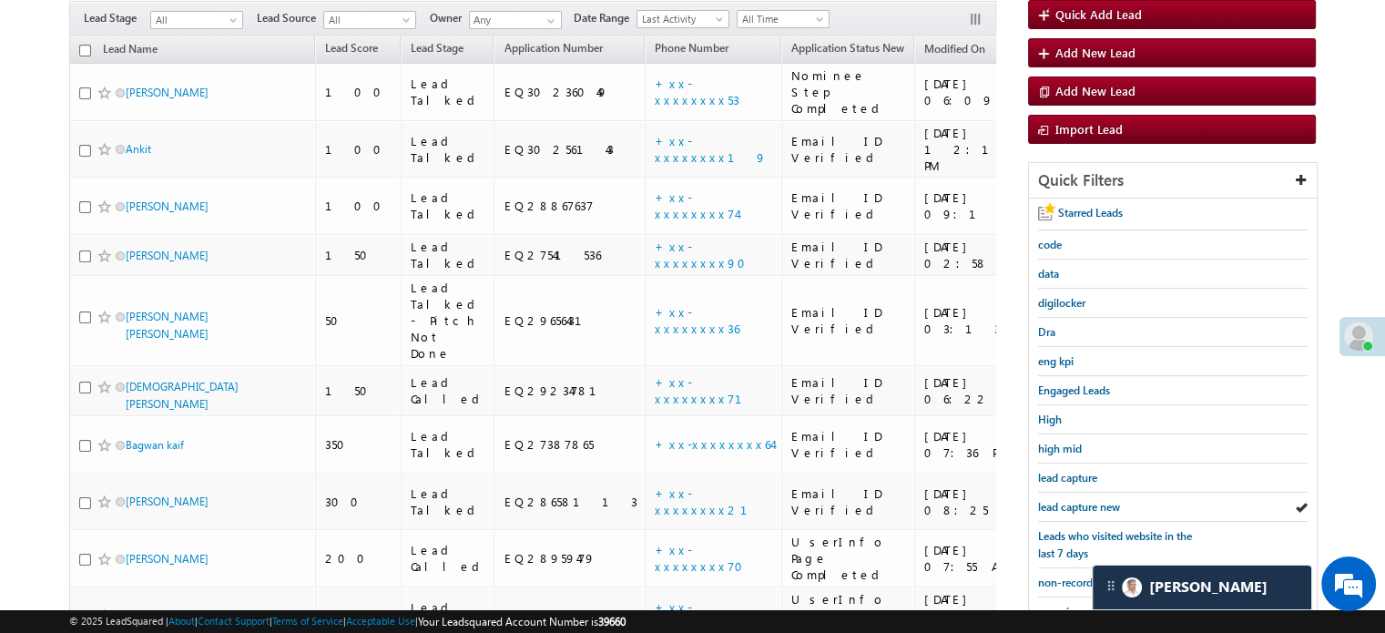
click at [1073, 500] on span "lead capture new" at bounding box center [1079, 507] width 82 height 14
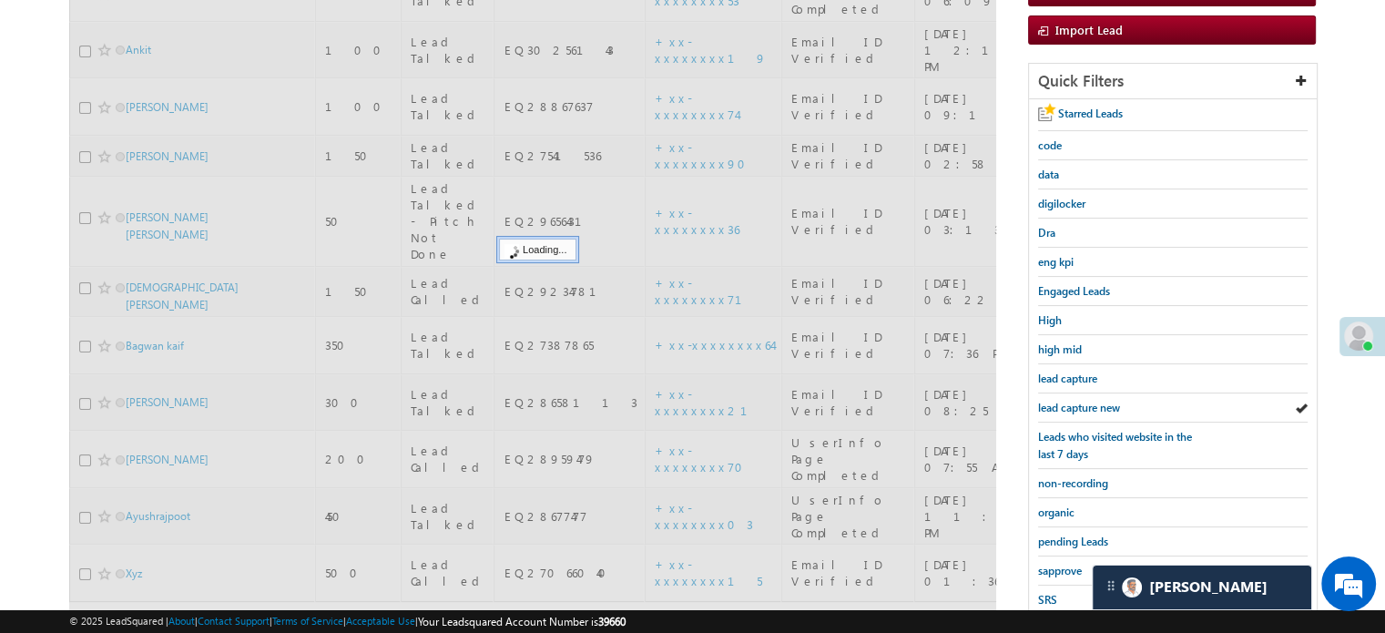
scroll to position [350, 0]
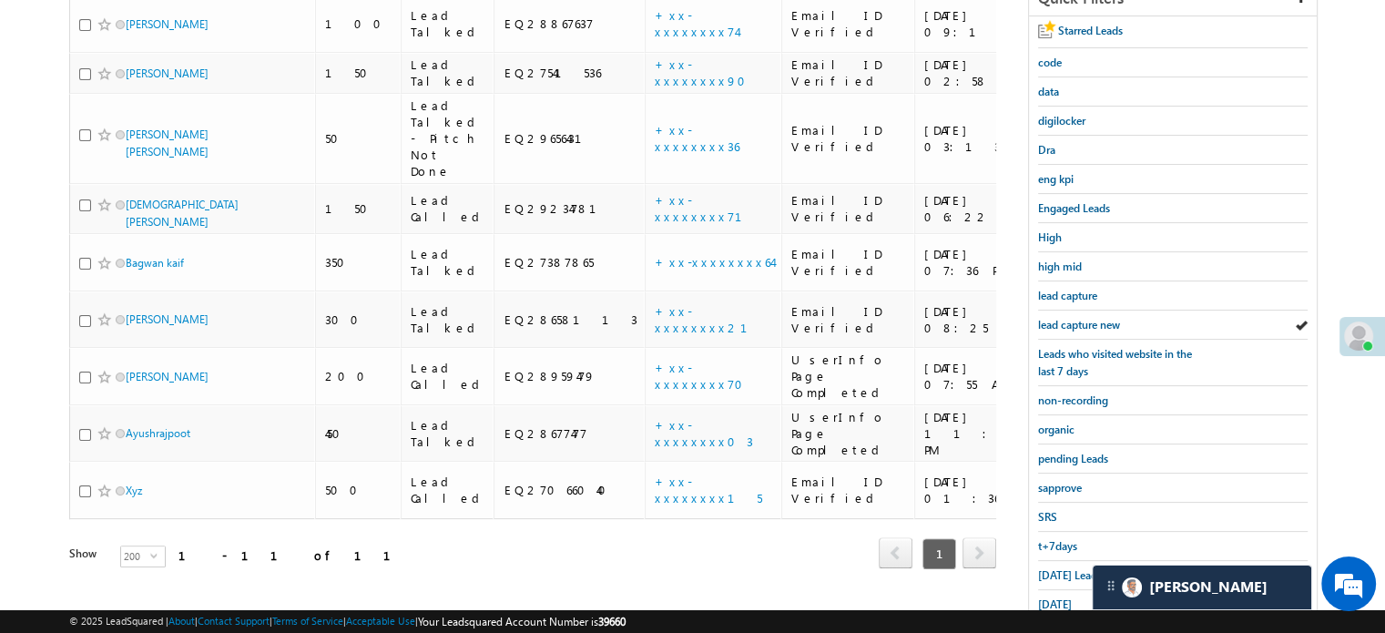
click at [1060, 561] on div "Today's Leads" at bounding box center [1173, 575] width 270 height 29
click at [1055, 570] on span "Today's Leads" at bounding box center [1070, 575] width 64 height 14
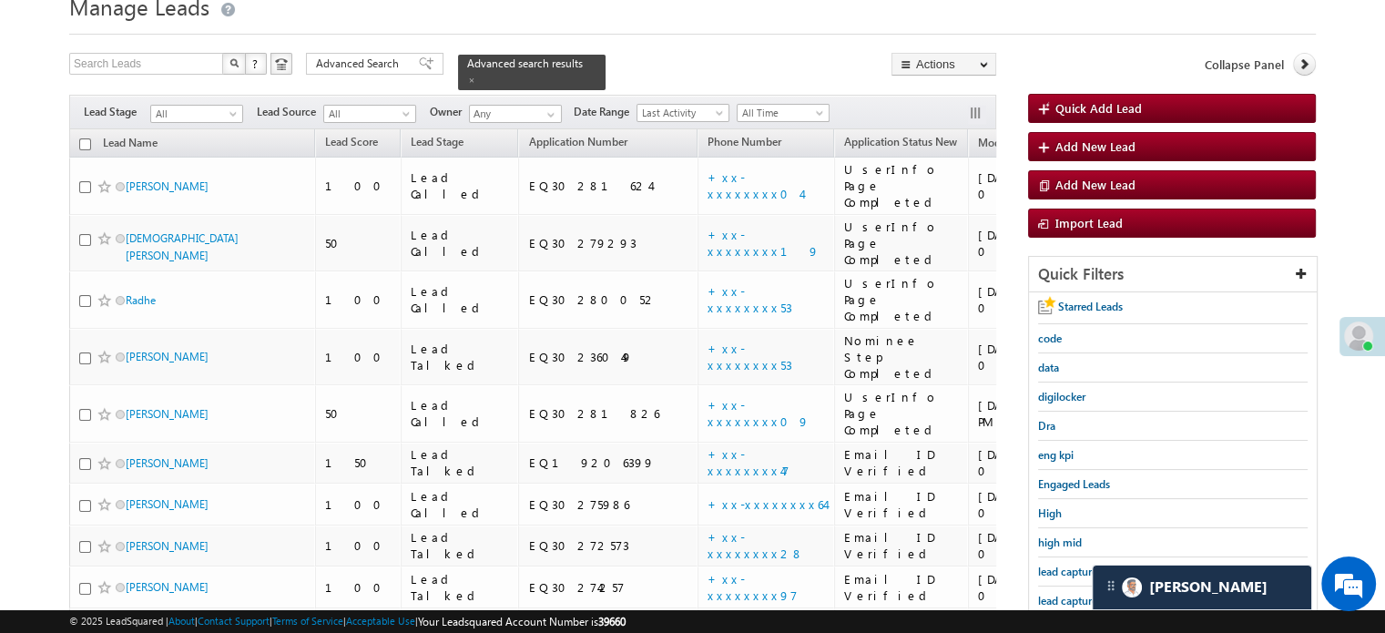
scroll to position [91, 0]
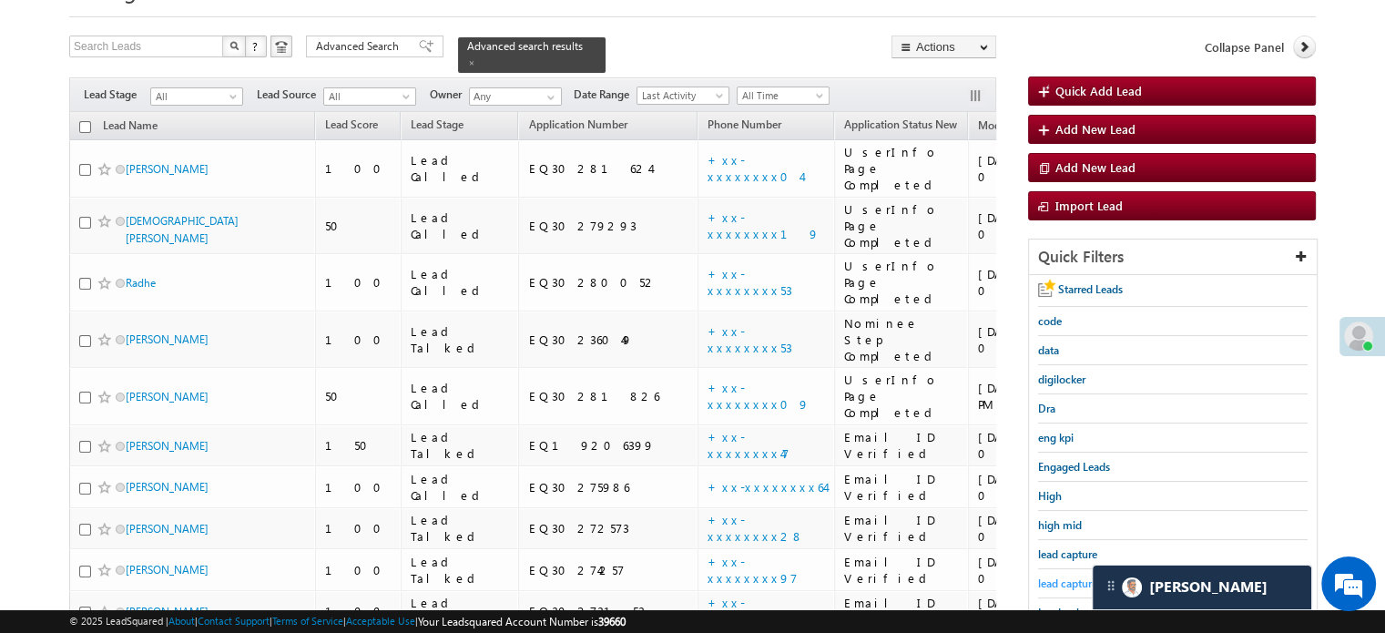
click at [1057, 579] on span "lead capture new" at bounding box center [1079, 583] width 82 height 14
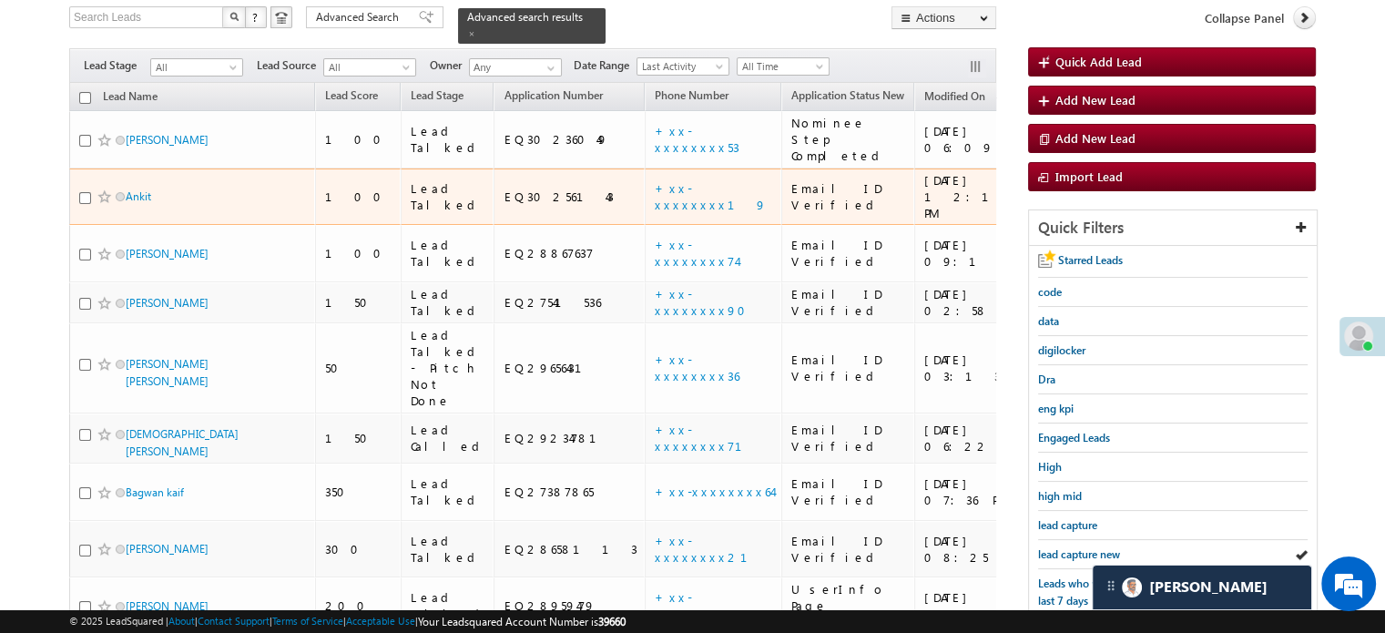
scroll to position [364, 0]
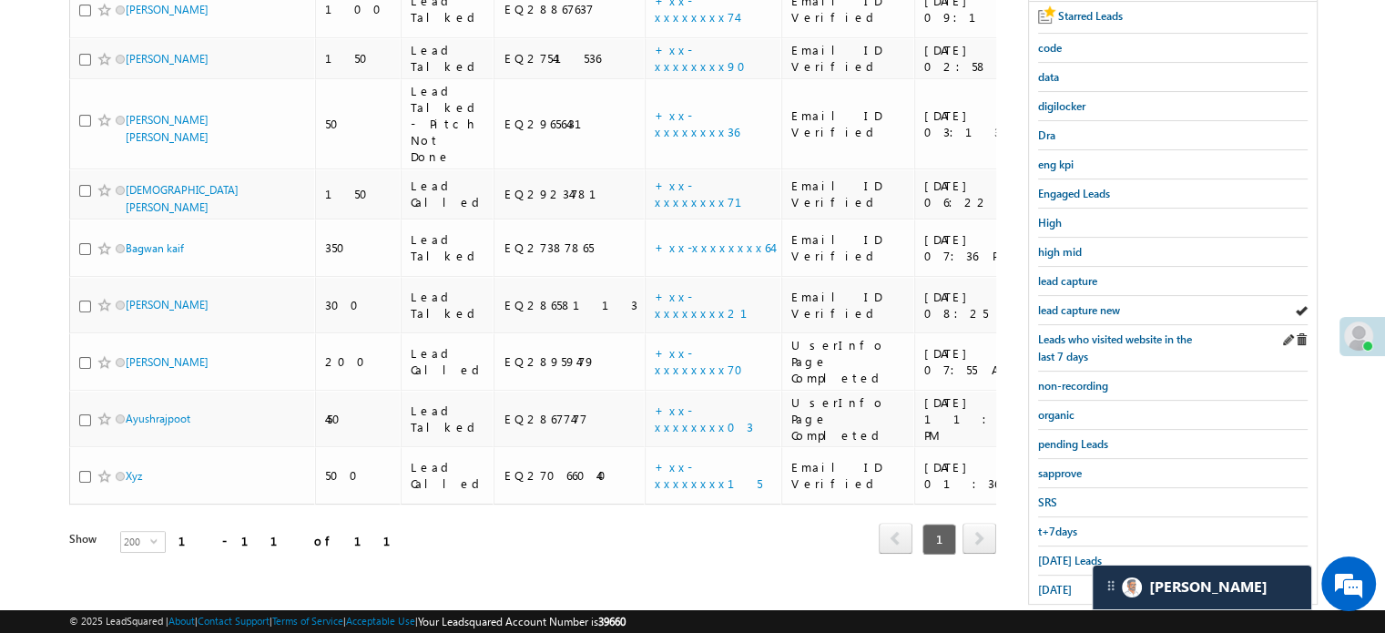
click at [1056, 325] on div "Leads who visited website in the last 7 days" at bounding box center [1173, 348] width 270 height 46
click at [1067, 316] on div "lead capture new" at bounding box center [1173, 310] width 270 height 29
click at [1071, 311] on span "lead capture new" at bounding box center [1079, 310] width 82 height 14
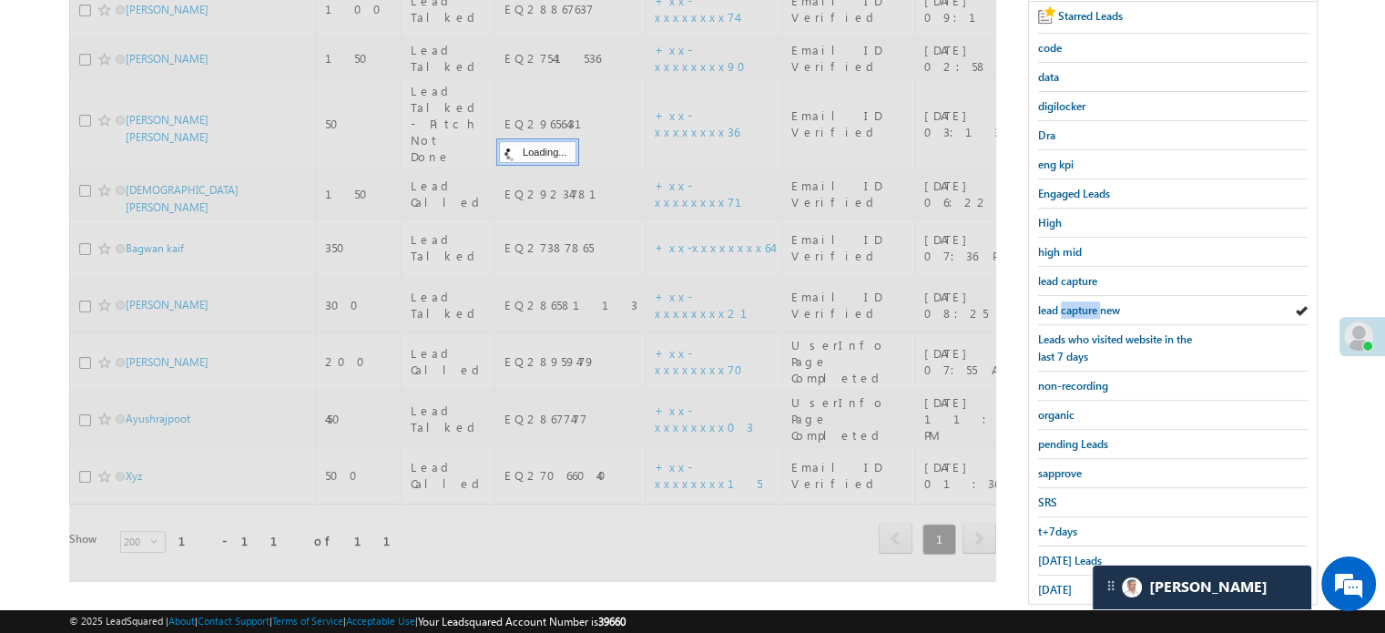
click at [1071, 311] on span "lead capture new" at bounding box center [1079, 310] width 82 height 14
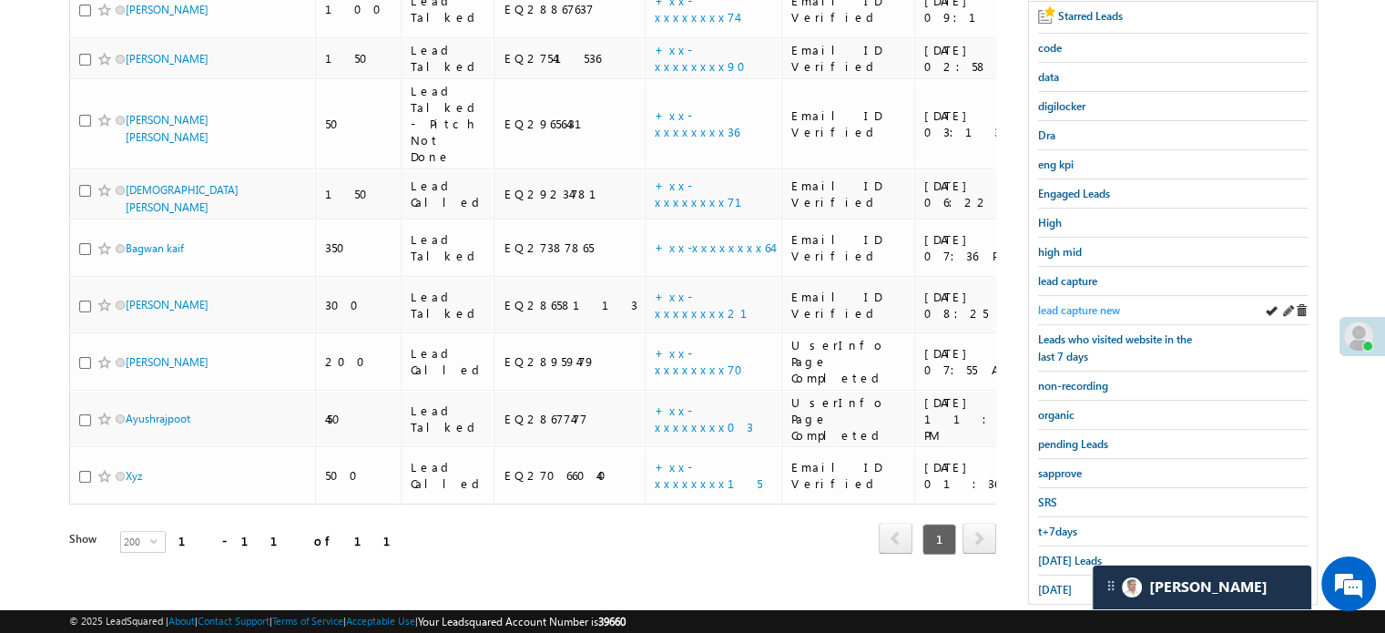
click at [1041, 306] on span "lead capture new" at bounding box center [1079, 310] width 82 height 14
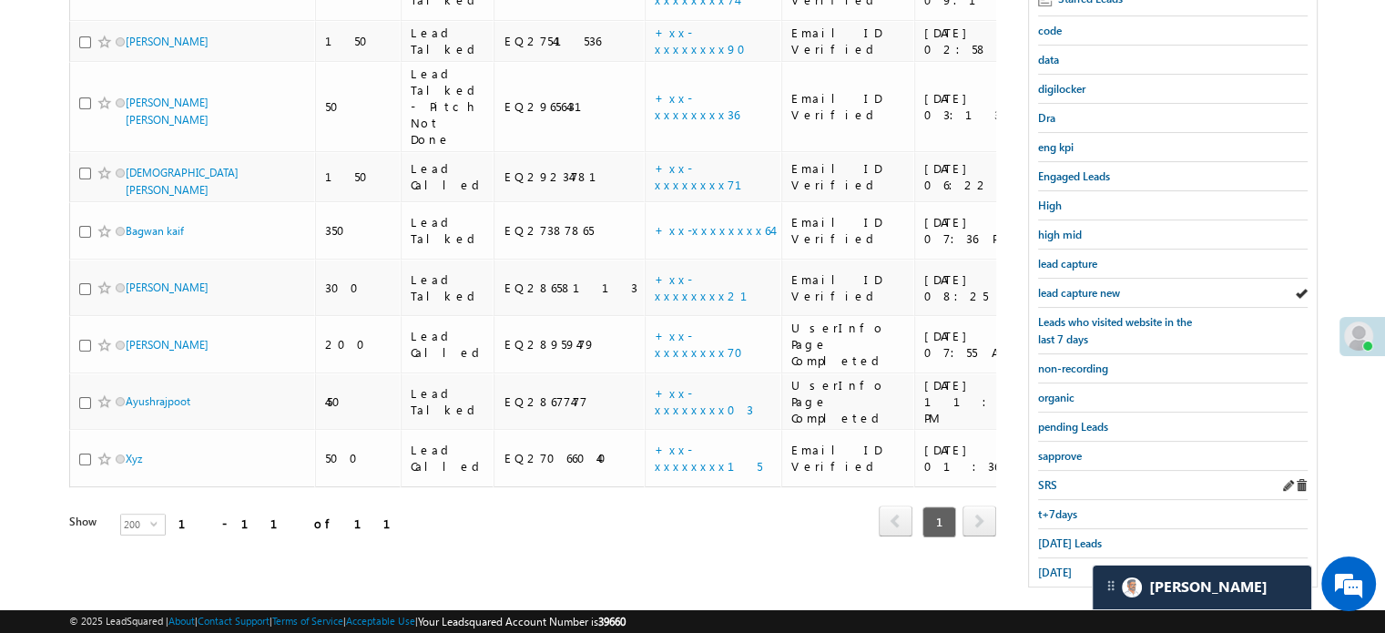
scroll to position [391, 0]
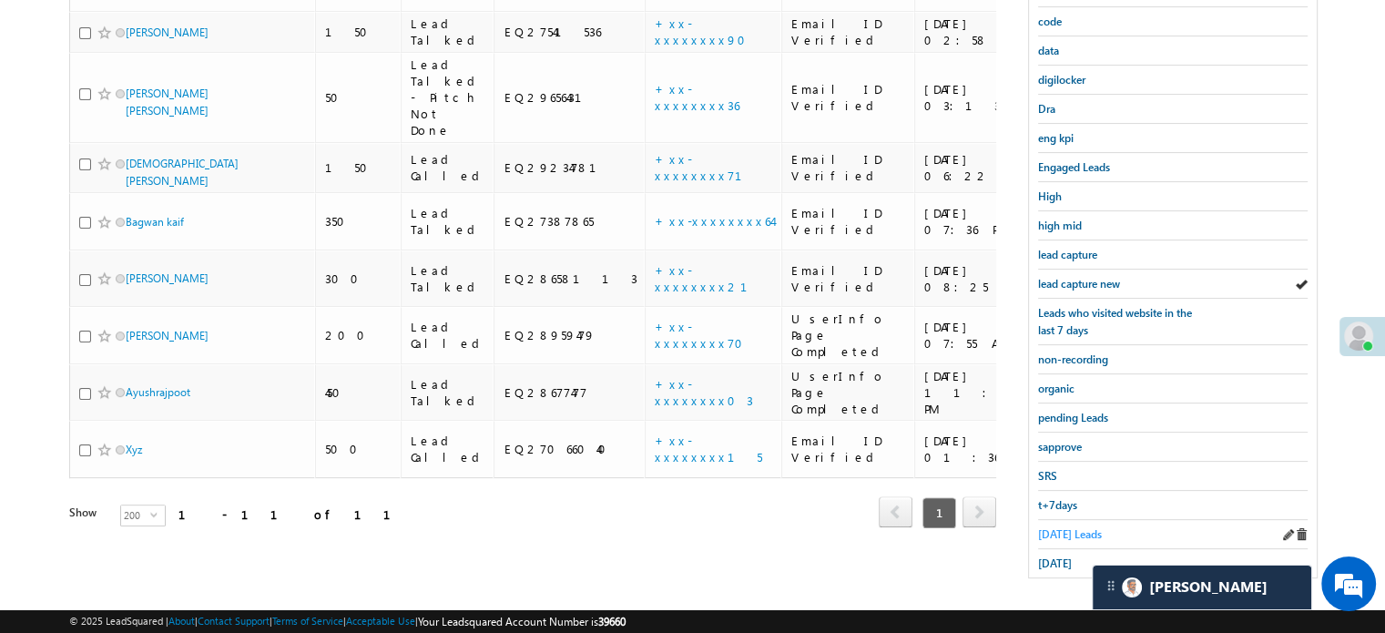
drag, startPoint x: 1069, startPoint y: 515, endPoint x: 1067, endPoint y: 527, distance: 12.0
click at [1069, 520] on div "Today's Leads" at bounding box center [1173, 534] width 270 height 29
click at [1067, 527] on span "Today's Leads" at bounding box center [1070, 534] width 64 height 14
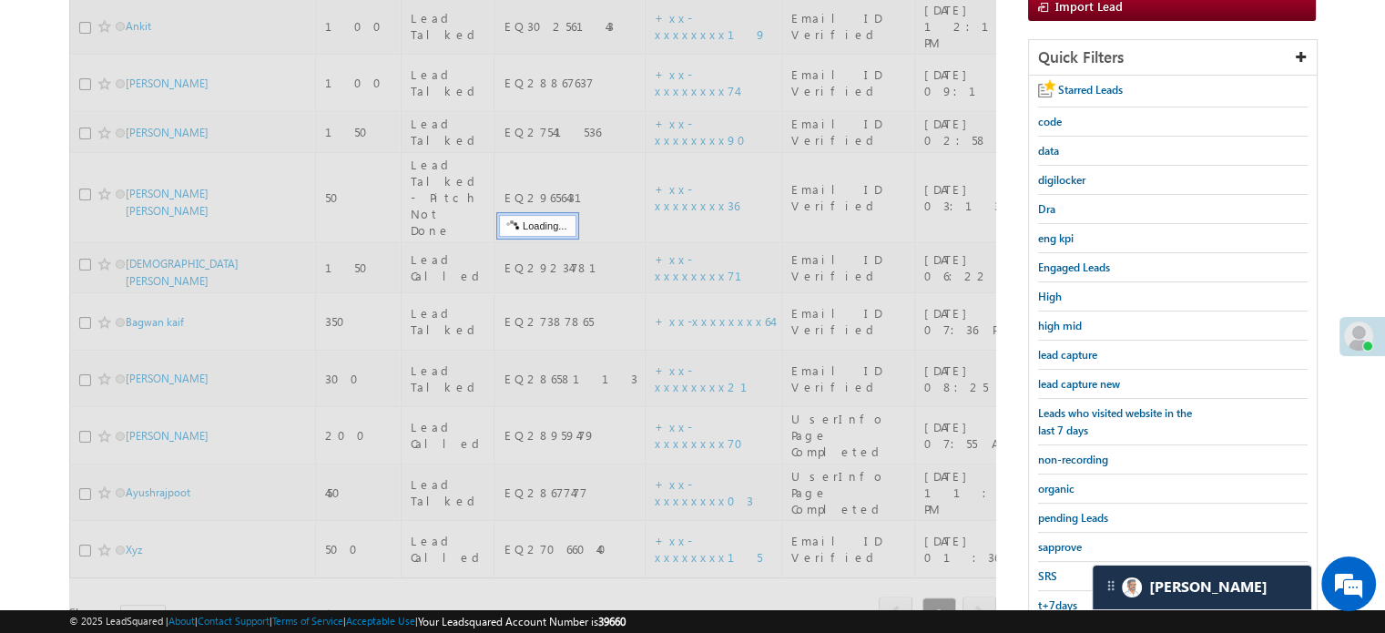
scroll to position [117, 0]
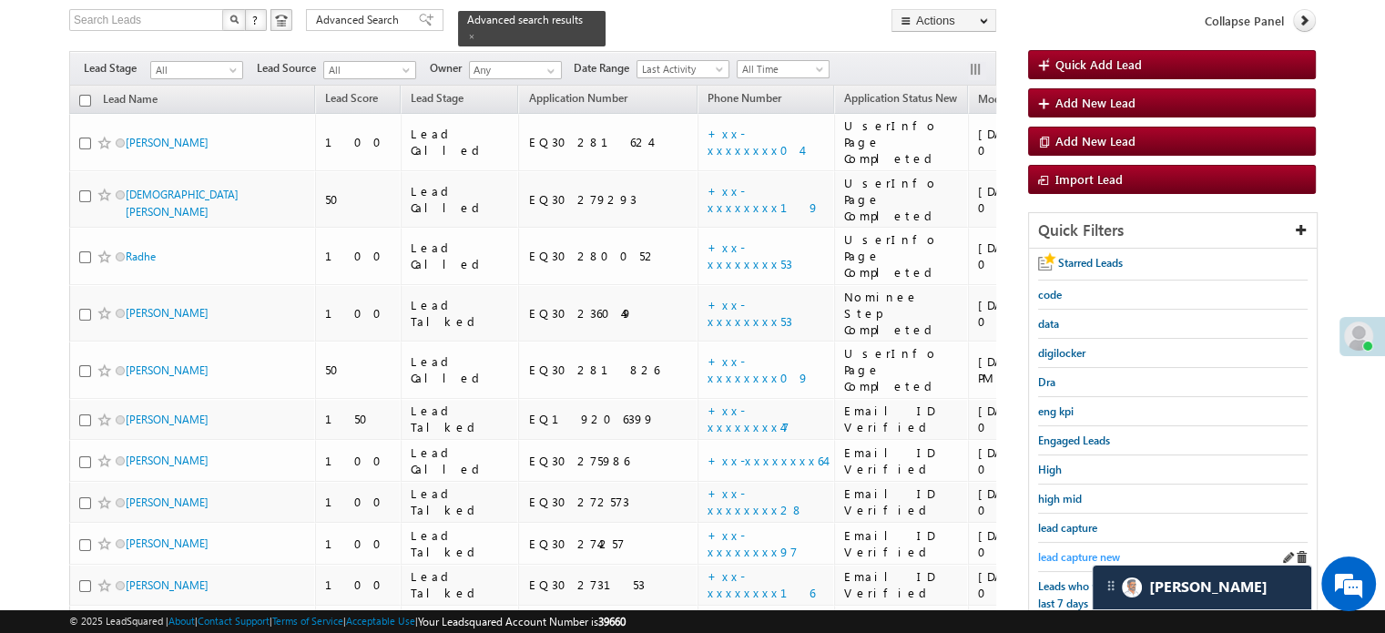
click at [1081, 550] on span "lead capture new" at bounding box center [1079, 557] width 82 height 14
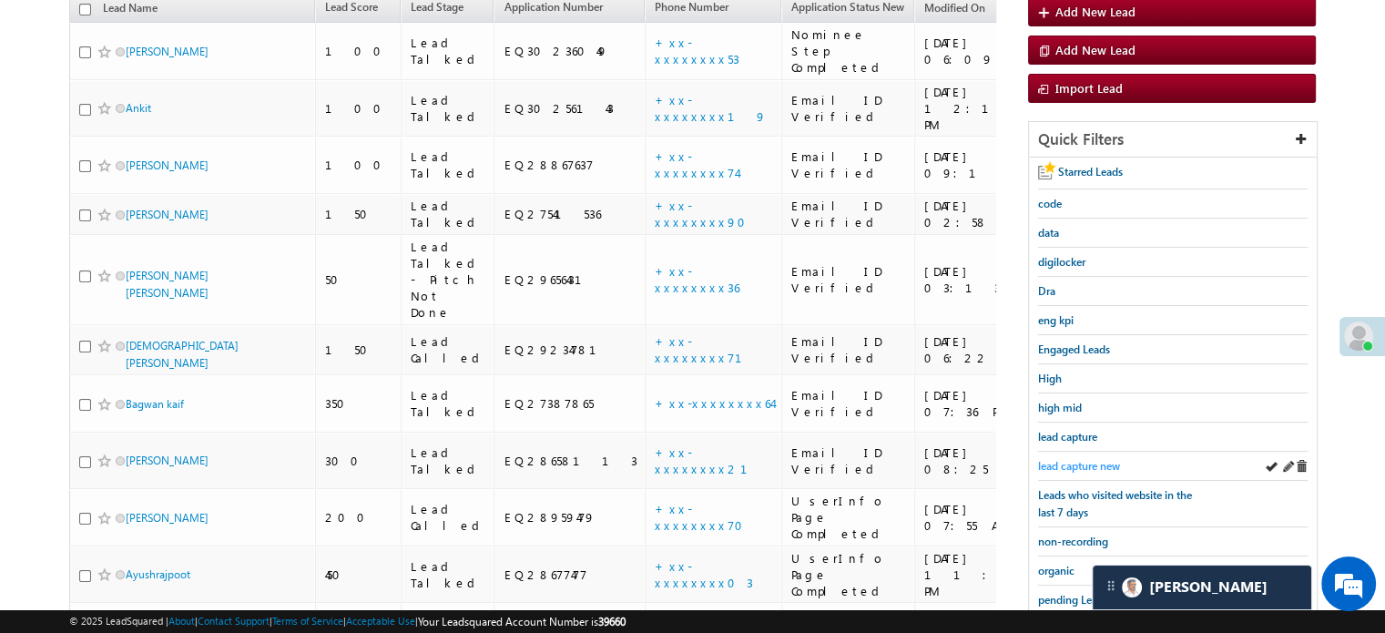
click at [1059, 462] on span "lead capture new" at bounding box center [1079, 466] width 82 height 14
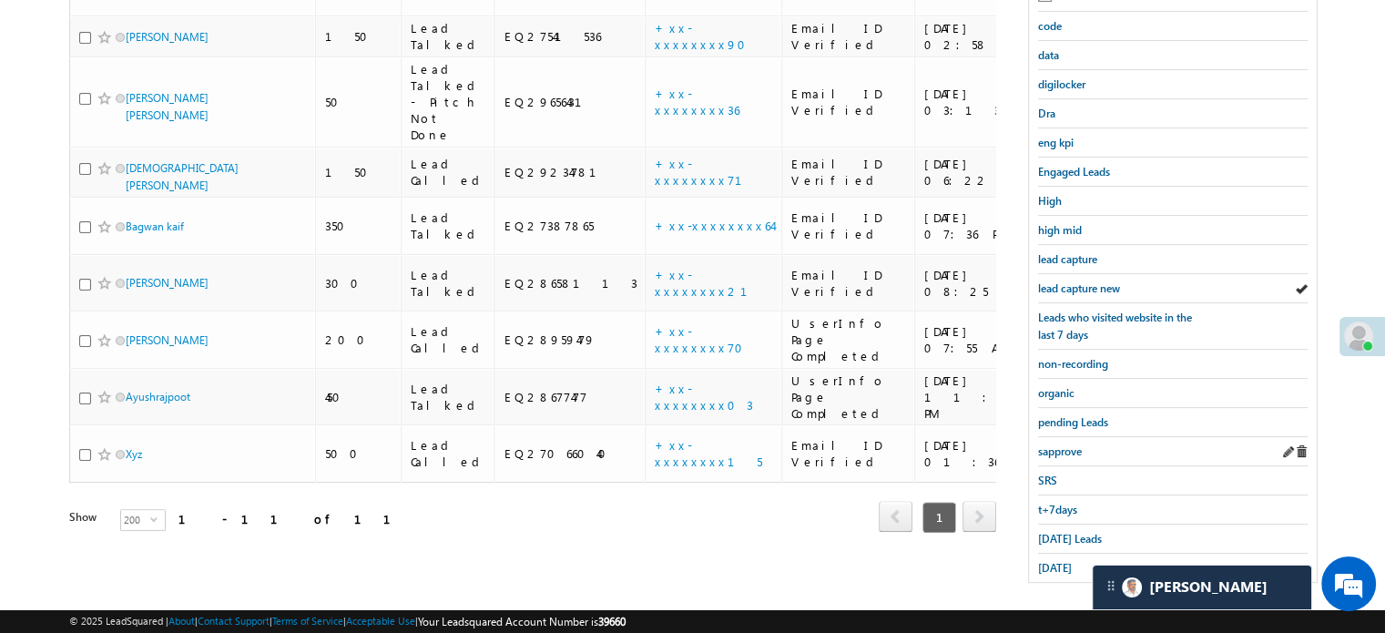
scroll to position [391, 0]
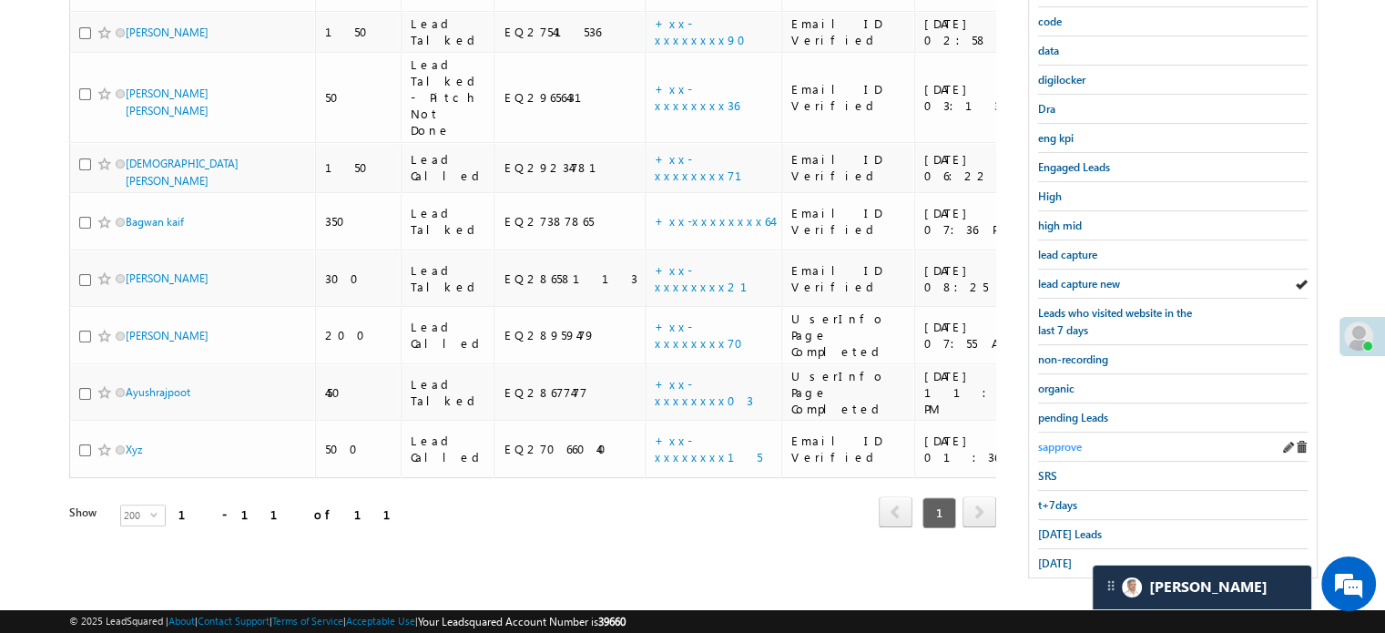
click at [1063, 443] on span "sapprove" at bounding box center [1060, 447] width 44 height 14
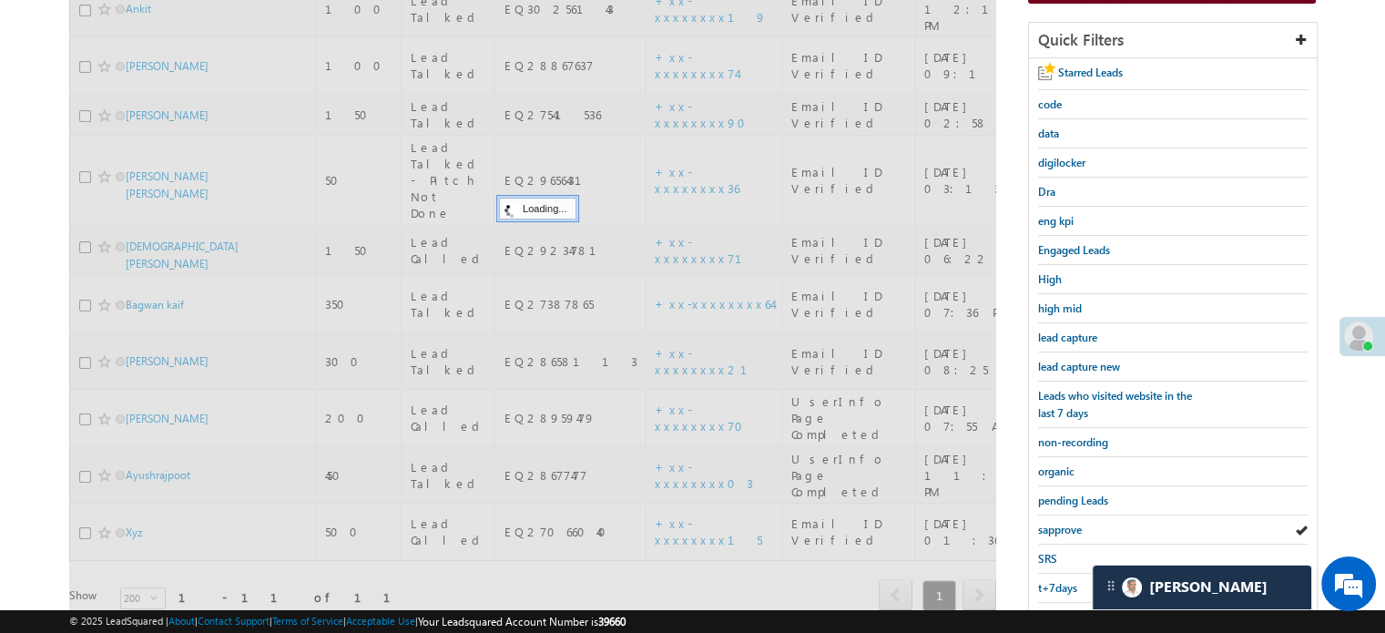
scroll to position [209, 0]
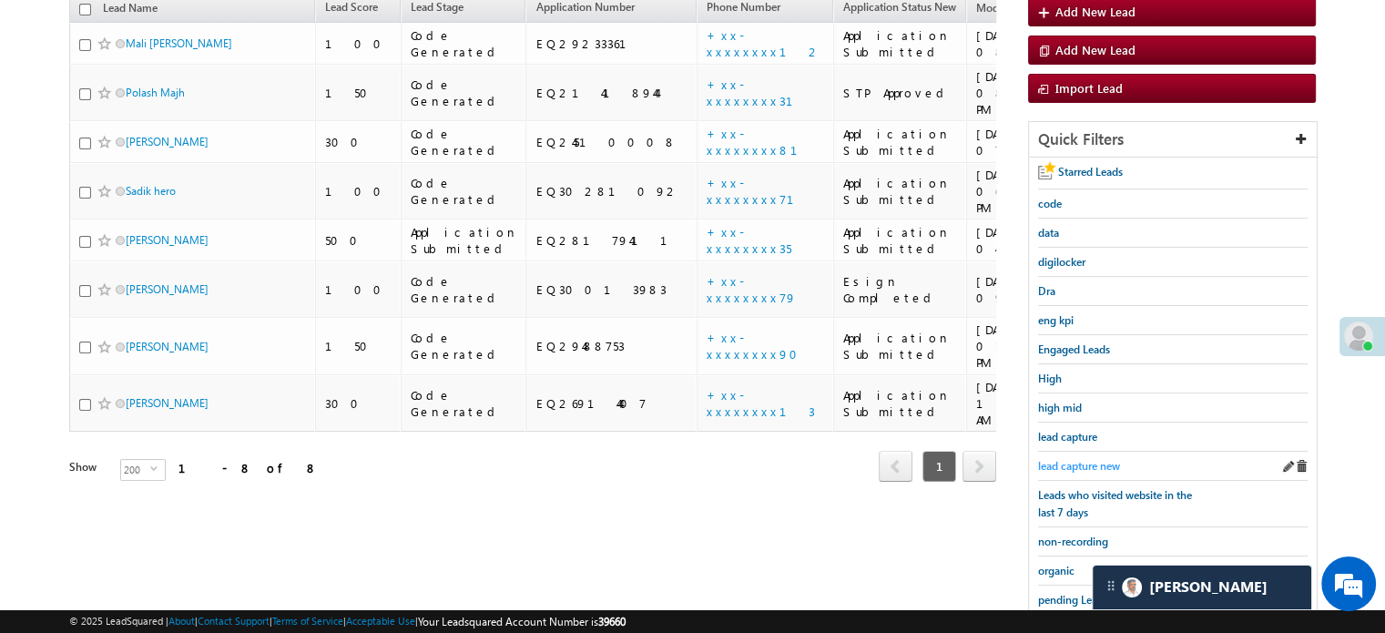
click at [1070, 465] on span "lead capture new" at bounding box center [1079, 466] width 82 height 14
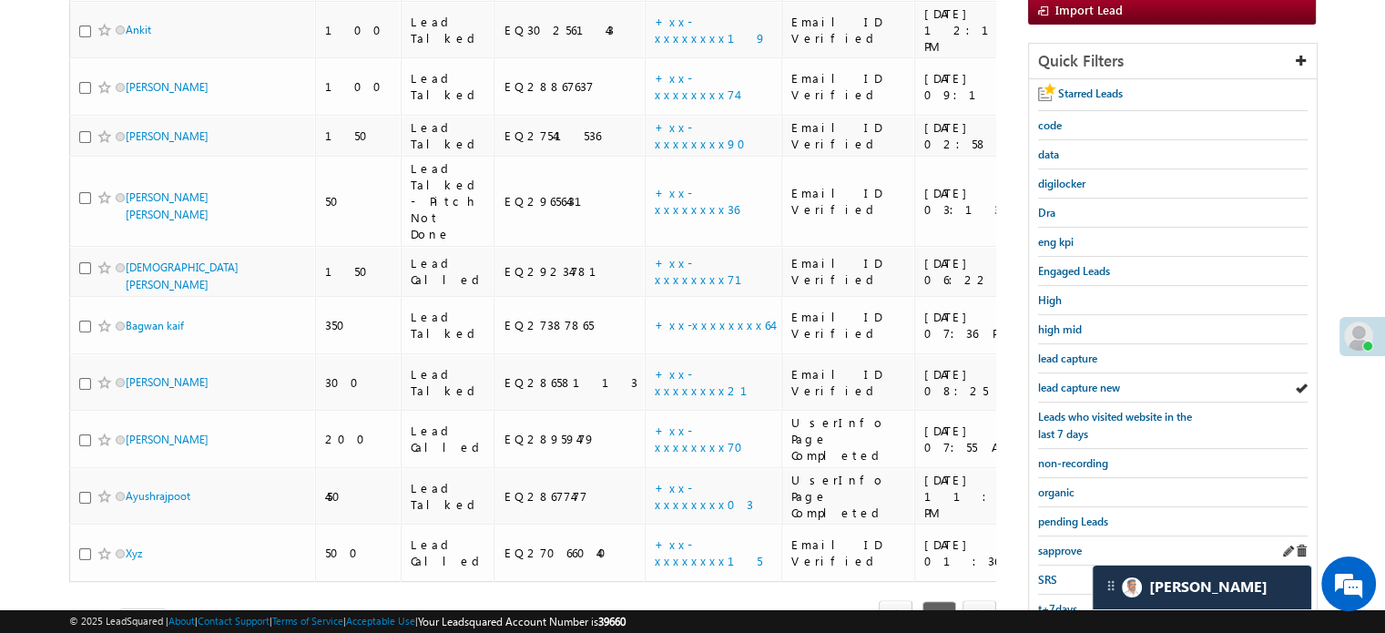
scroll to position [364, 0]
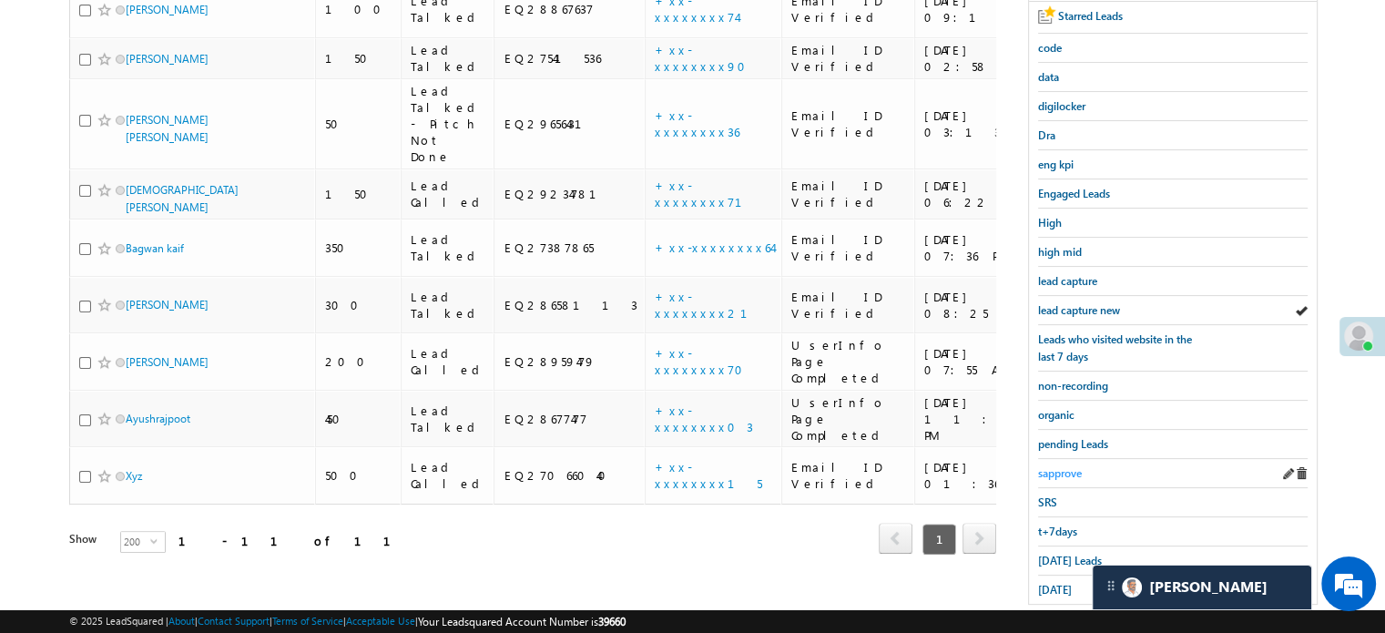
click at [1068, 470] on span "sapprove" at bounding box center [1060, 473] width 44 height 14
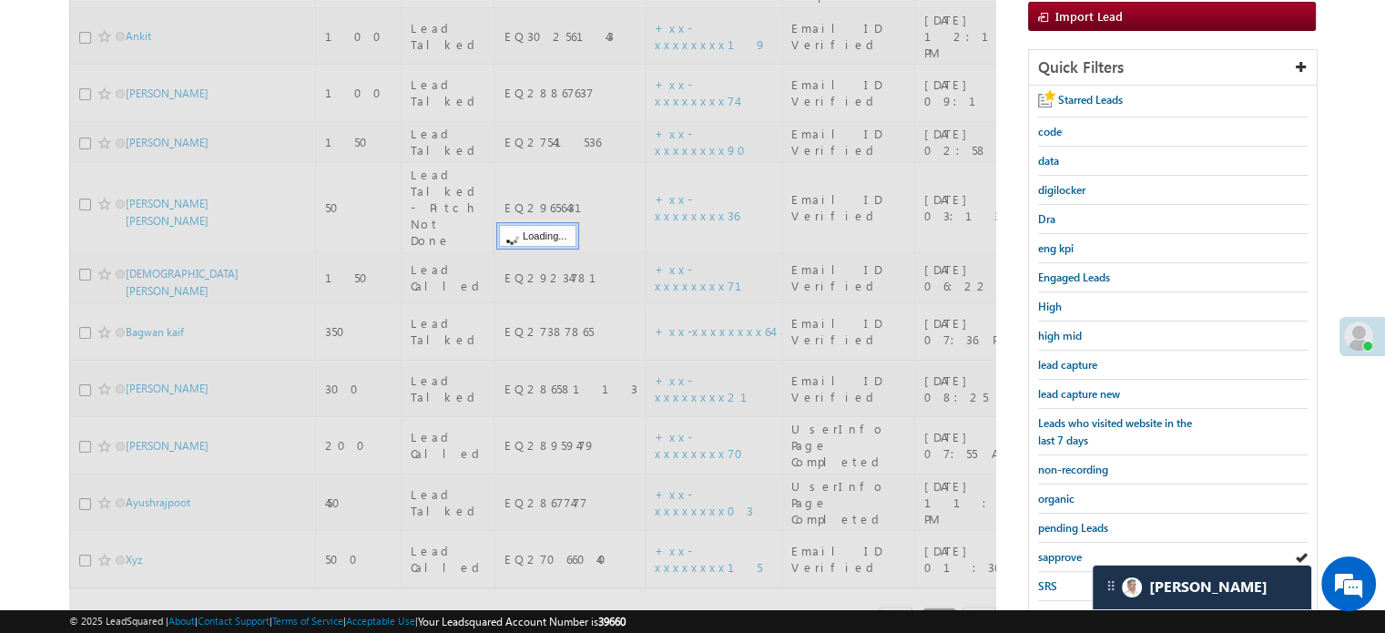
scroll to position [182, 0]
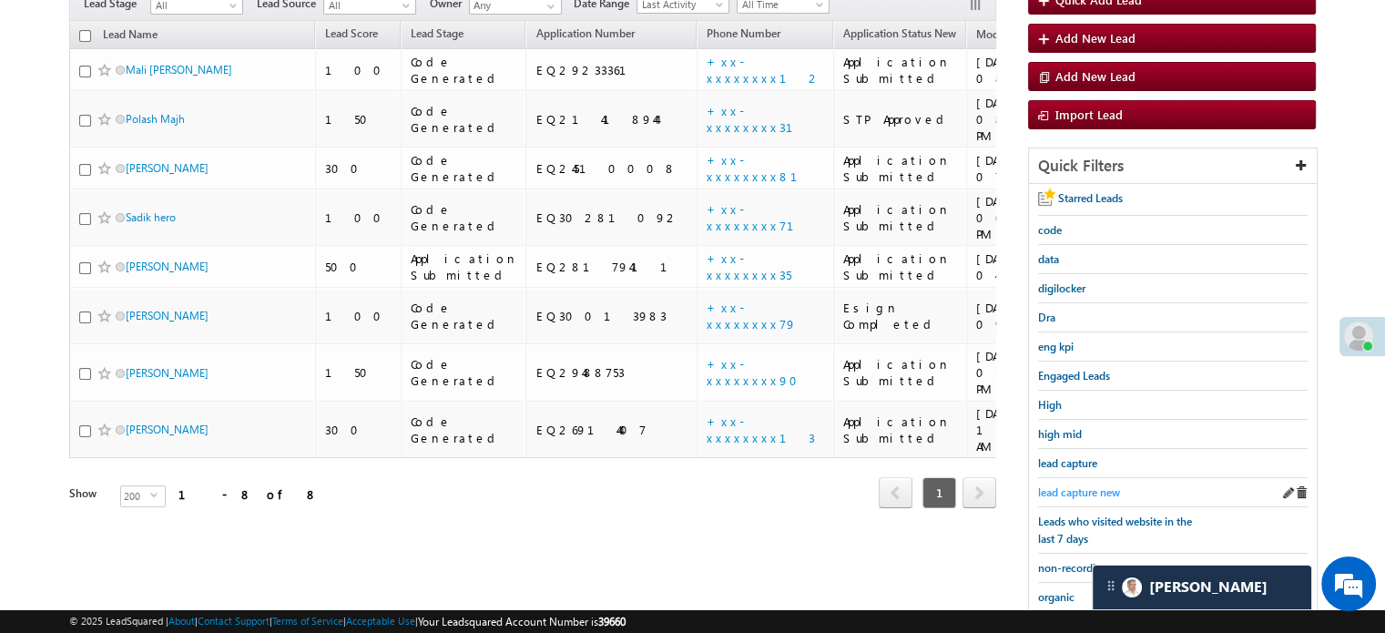
click at [1085, 494] on span "lead capture new" at bounding box center [1079, 492] width 82 height 14
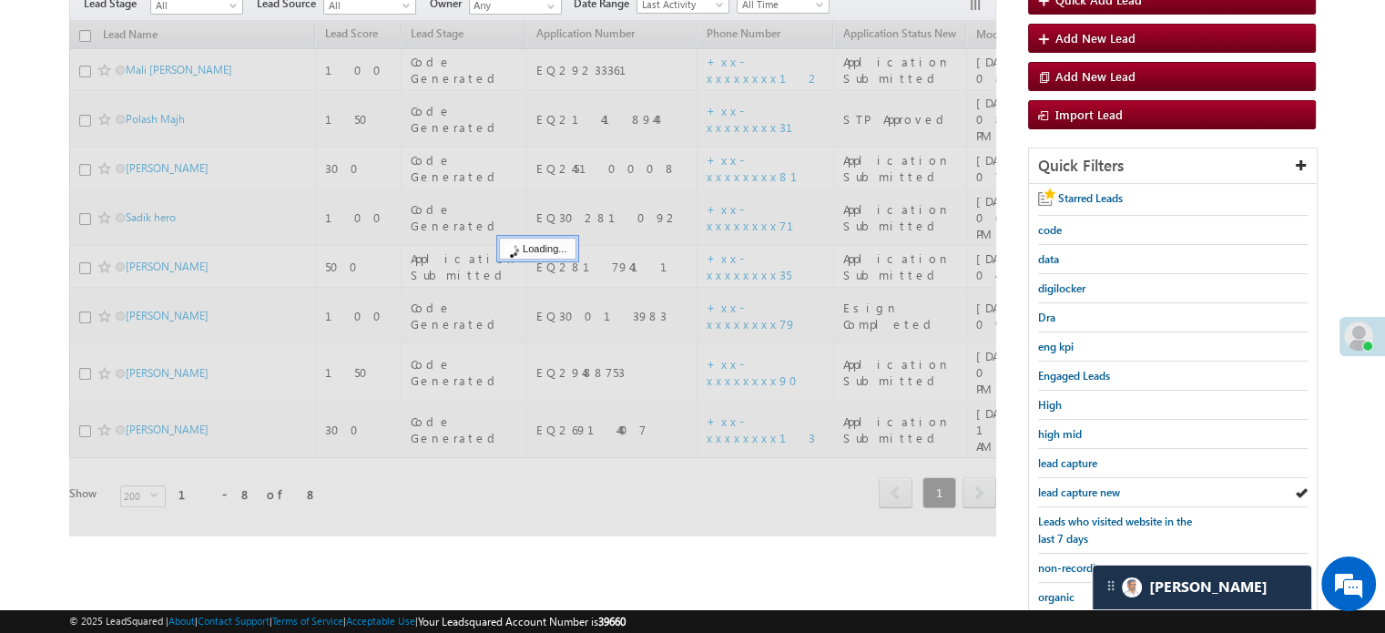
click at [1085, 494] on span "lead capture new" at bounding box center [1079, 492] width 82 height 14
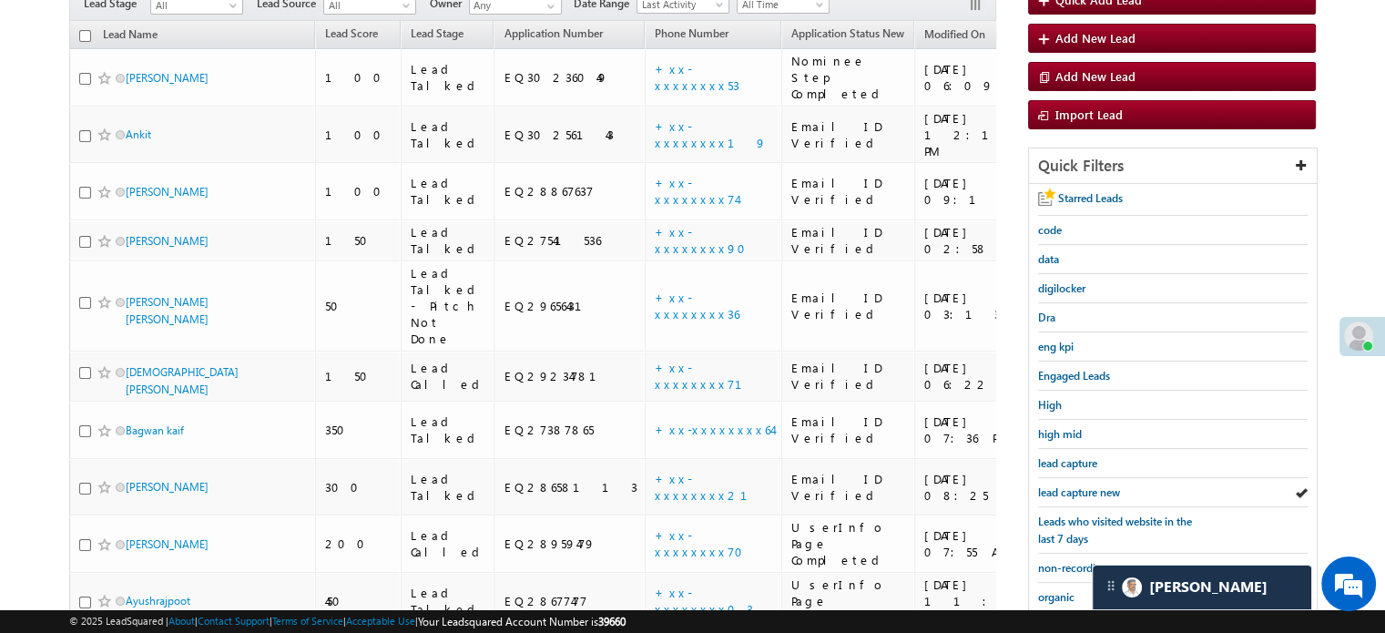
click at [1085, 494] on span "lead capture new" at bounding box center [1079, 492] width 82 height 14
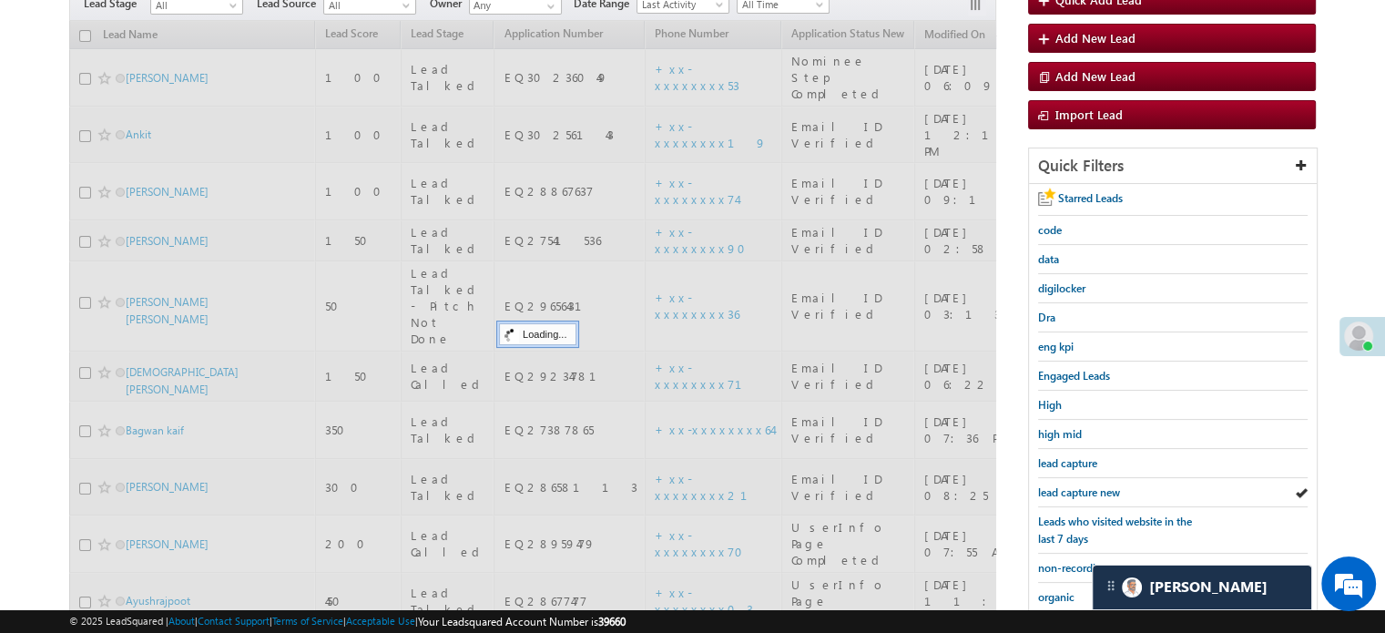
click at [1085, 494] on span "lead capture new" at bounding box center [1079, 492] width 82 height 14
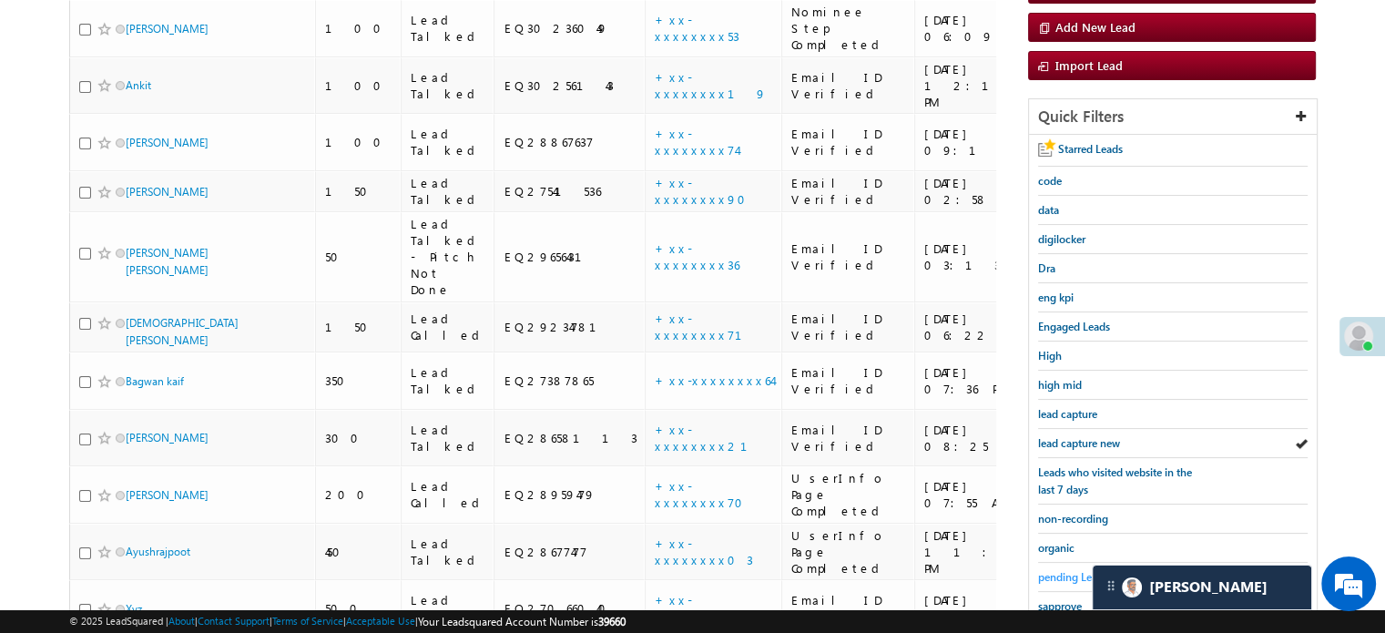
scroll to position [364, 0]
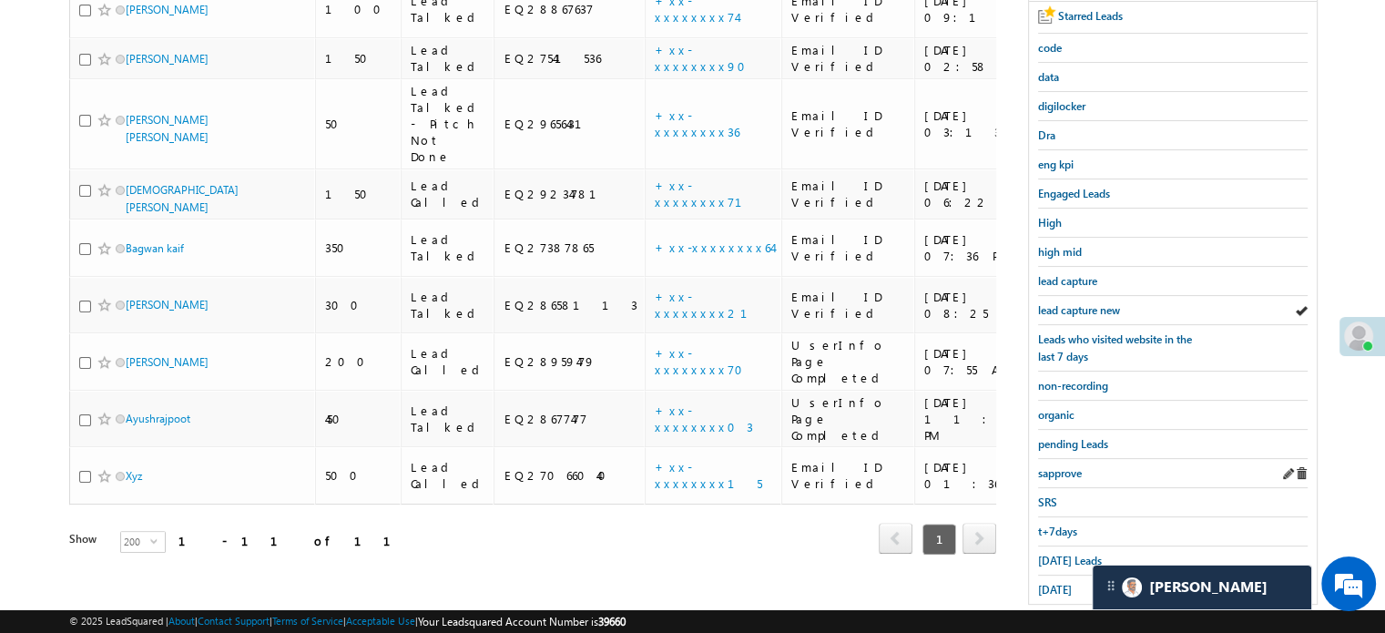
click at [1058, 478] on div "sapprove" at bounding box center [1173, 473] width 270 height 29
click at [1061, 466] on span "sapprove" at bounding box center [1060, 473] width 44 height 14
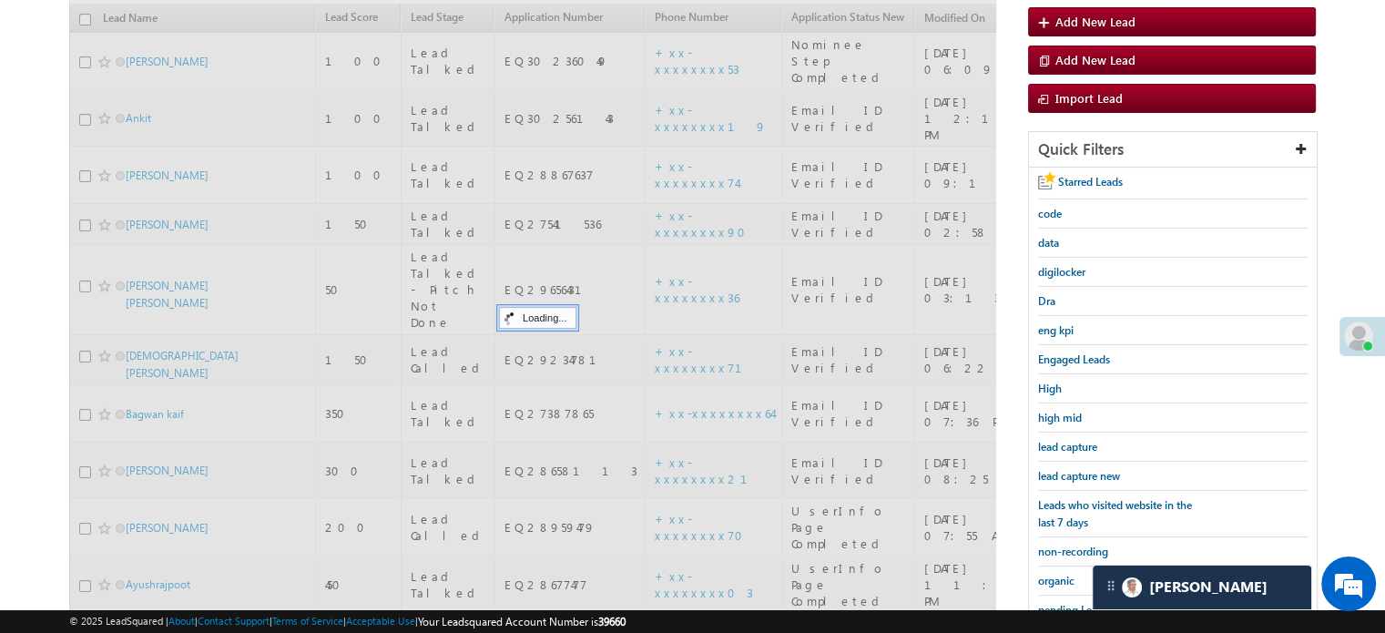
scroll to position [182, 0]
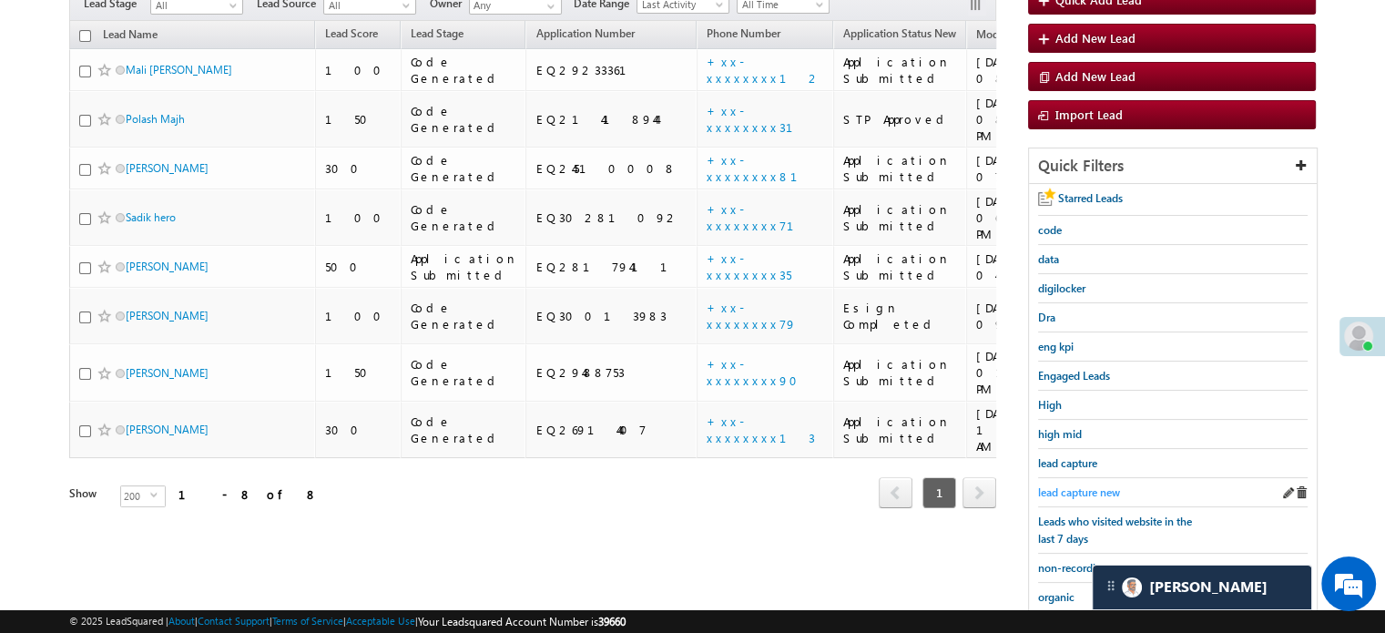
click at [1071, 486] on span "lead capture new" at bounding box center [1079, 492] width 82 height 14
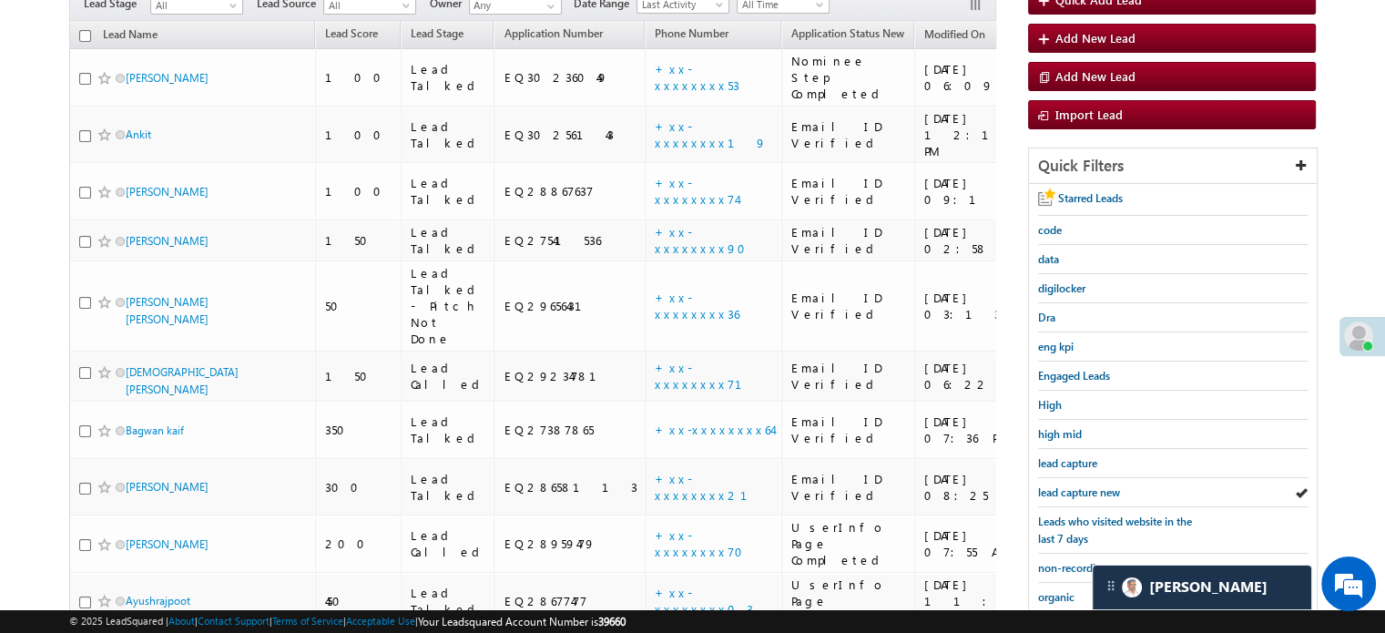
click at [1071, 486] on span "lead capture new" at bounding box center [1079, 492] width 82 height 14
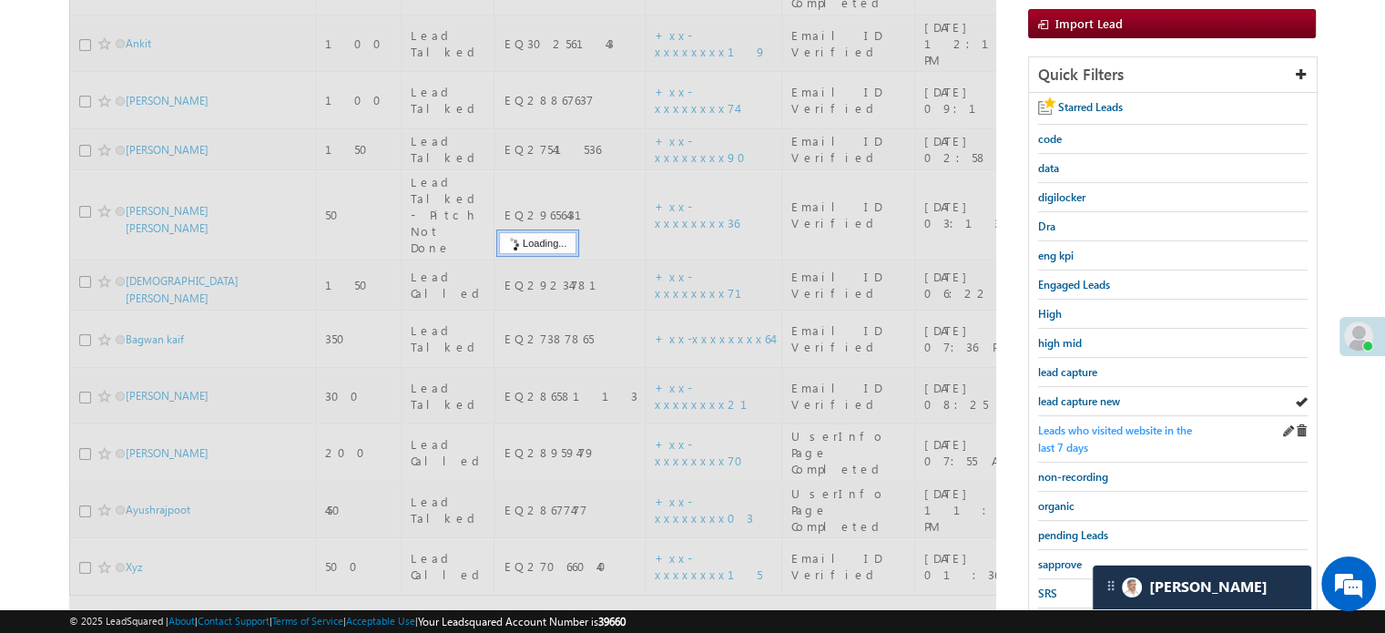
scroll to position [364, 0]
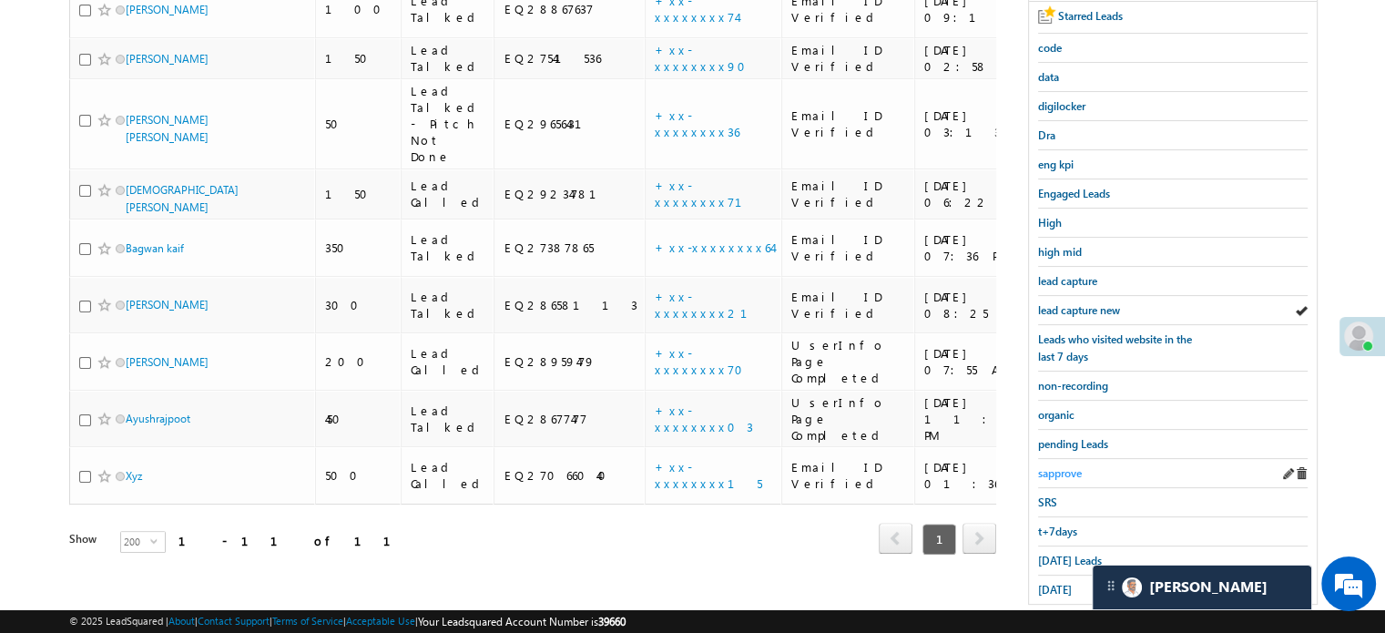
click at [1069, 471] on span "sapprove" at bounding box center [1060, 473] width 44 height 14
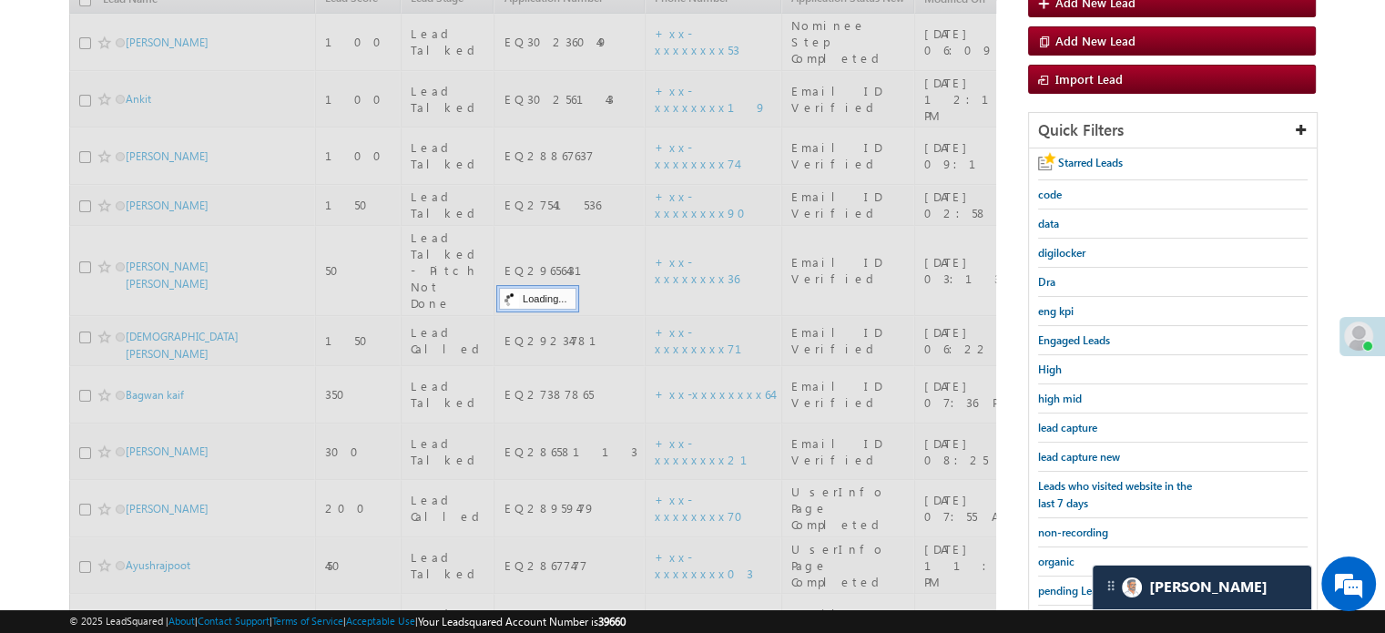
scroll to position [182, 0]
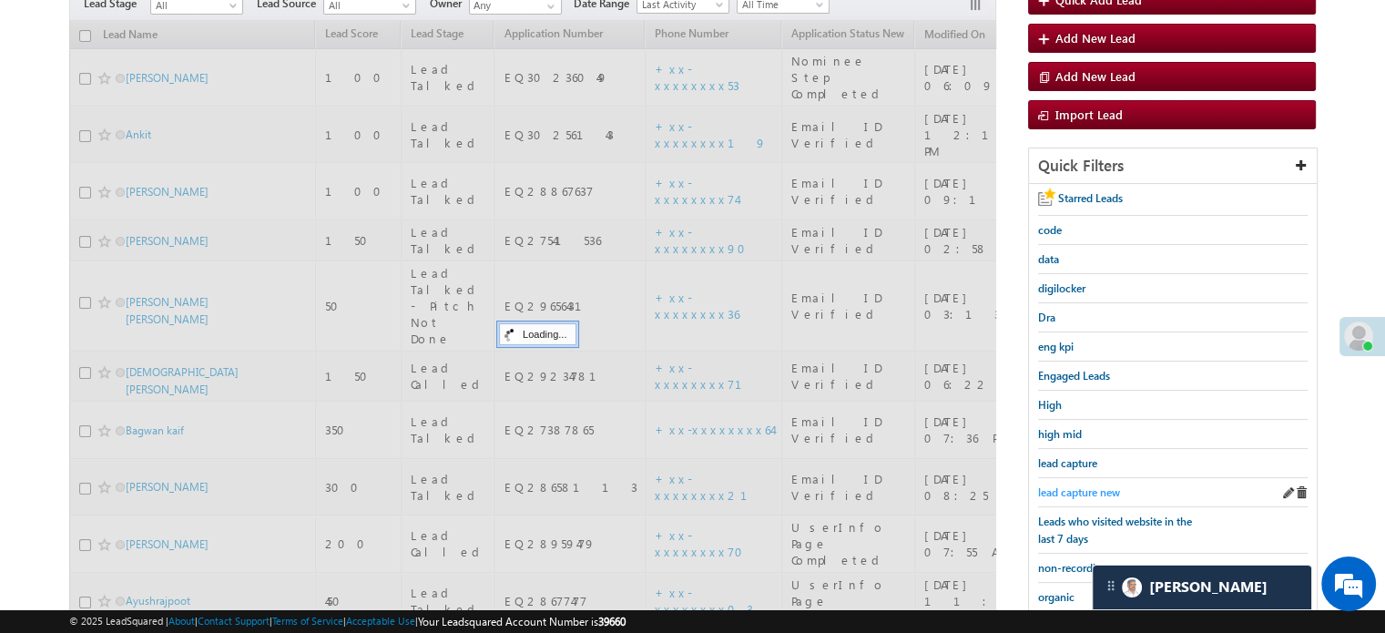
click at [1072, 485] on span "lead capture new" at bounding box center [1079, 492] width 82 height 14
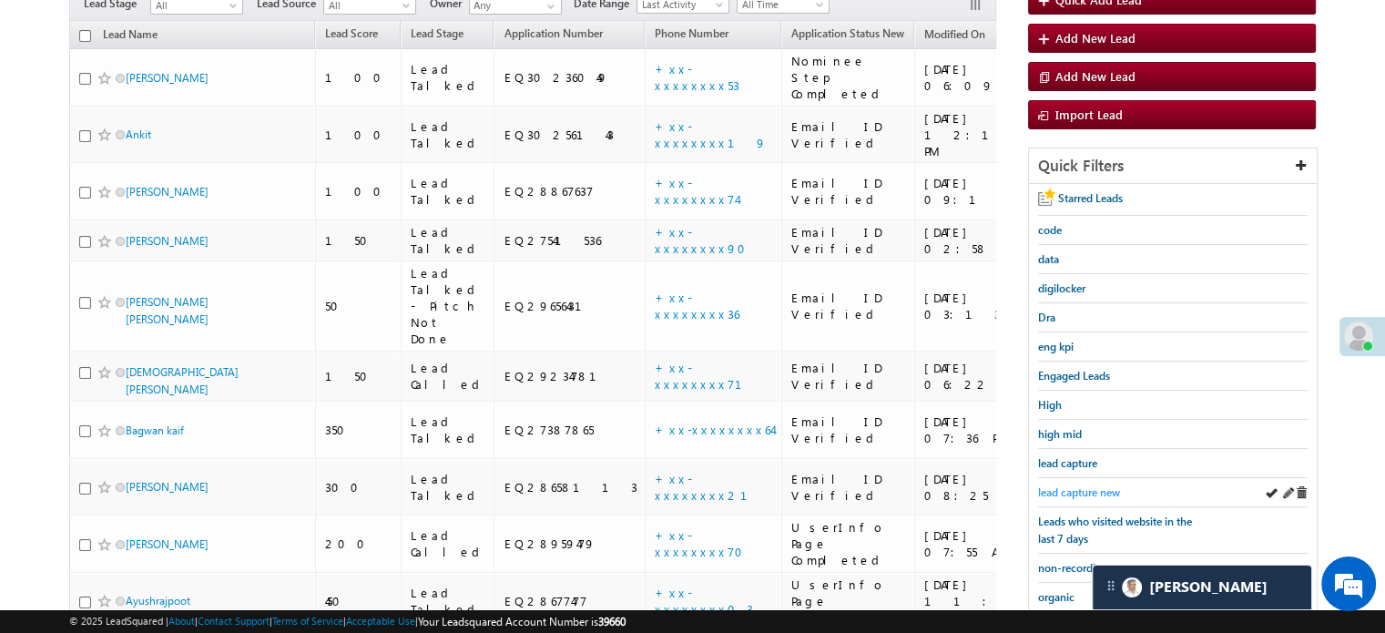
click at [1072, 487] on span "lead capture new" at bounding box center [1079, 492] width 82 height 14
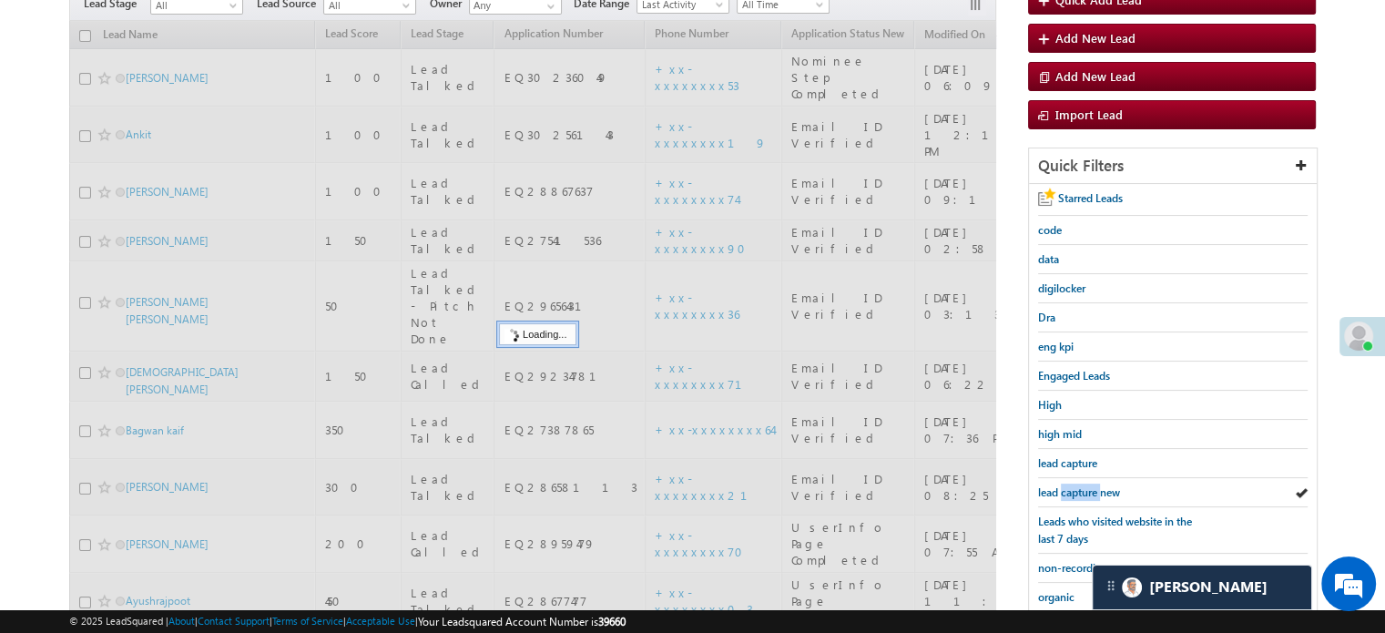
click at [1072, 487] on span "lead capture new" at bounding box center [1079, 492] width 82 height 14
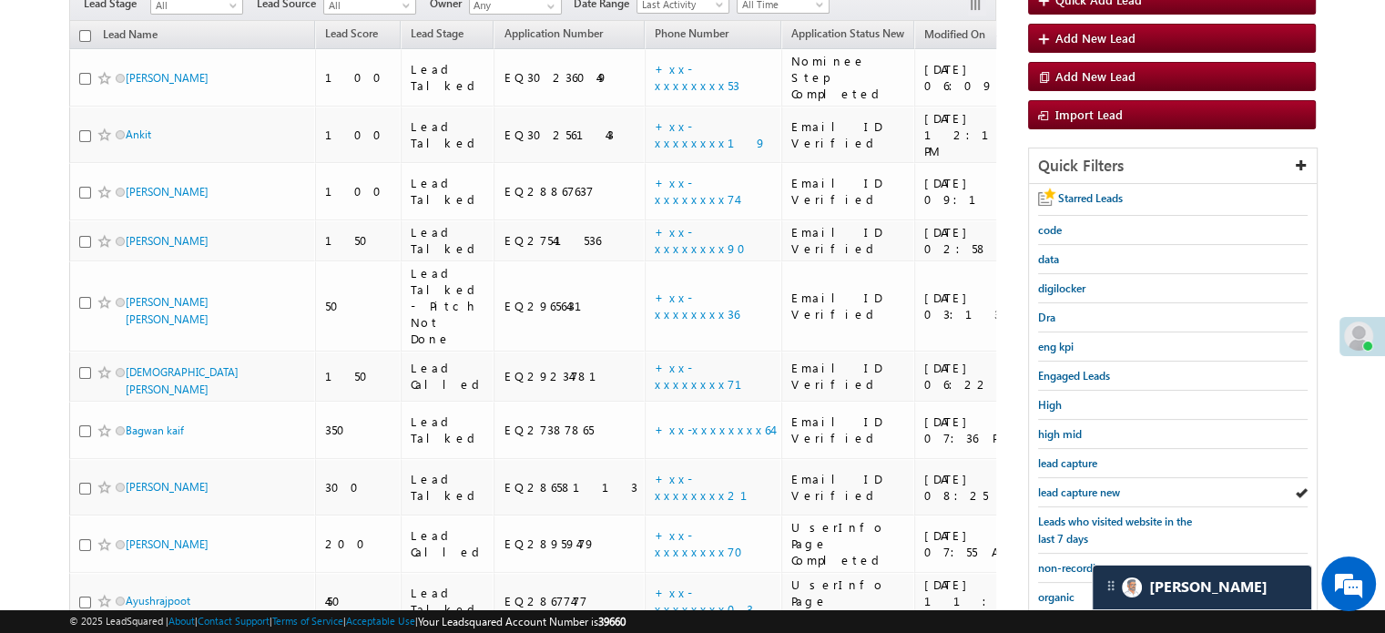
click at [1072, 487] on span "lead capture new" at bounding box center [1079, 492] width 82 height 14
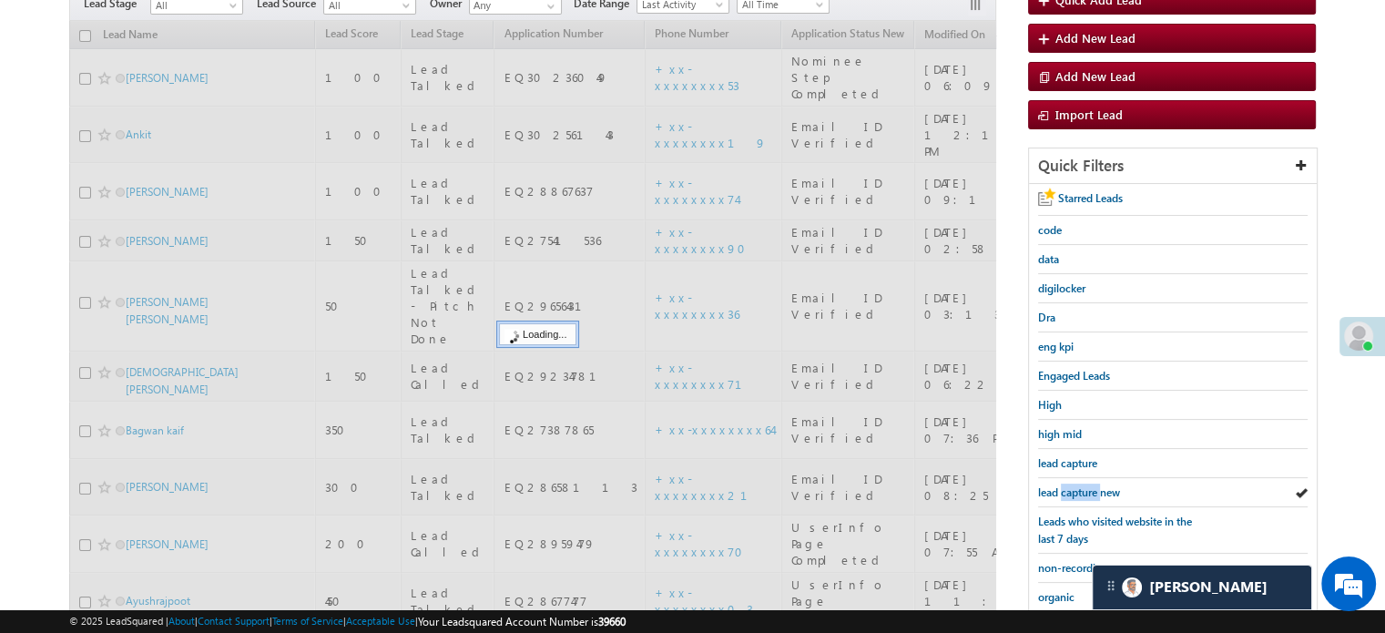
click at [1072, 487] on span "lead capture new" at bounding box center [1079, 492] width 82 height 14
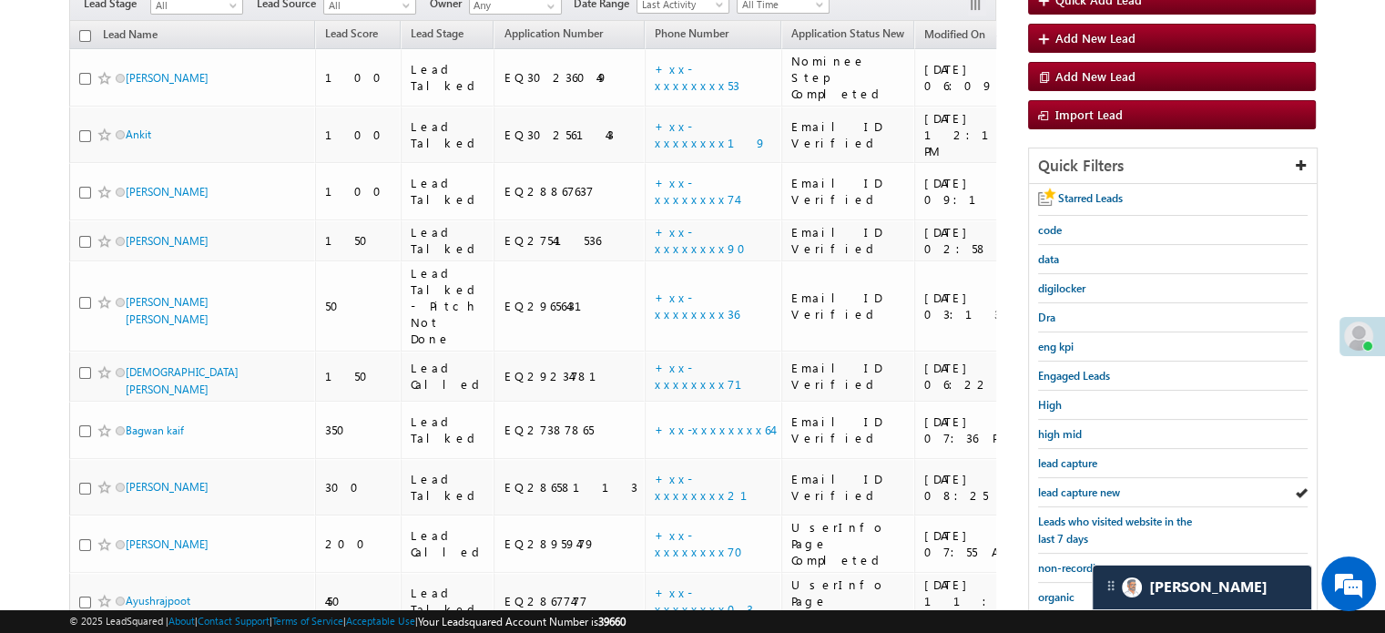
click at [1072, 487] on span "lead capture new" at bounding box center [1079, 492] width 82 height 14
click at [1071, 487] on span "lead capture new" at bounding box center [1079, 492] width 82 height 14
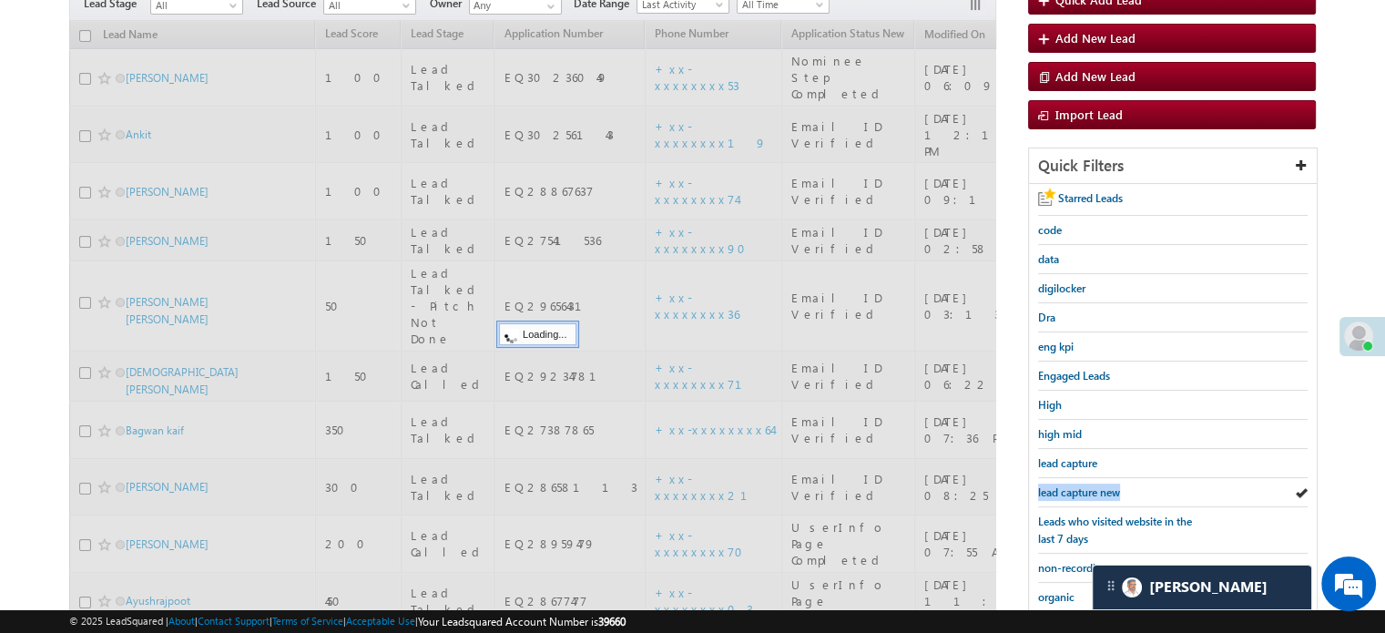
click at [1071, 487] on span "lead capture new" at bounding box center [1079, 492] width 82 height 14
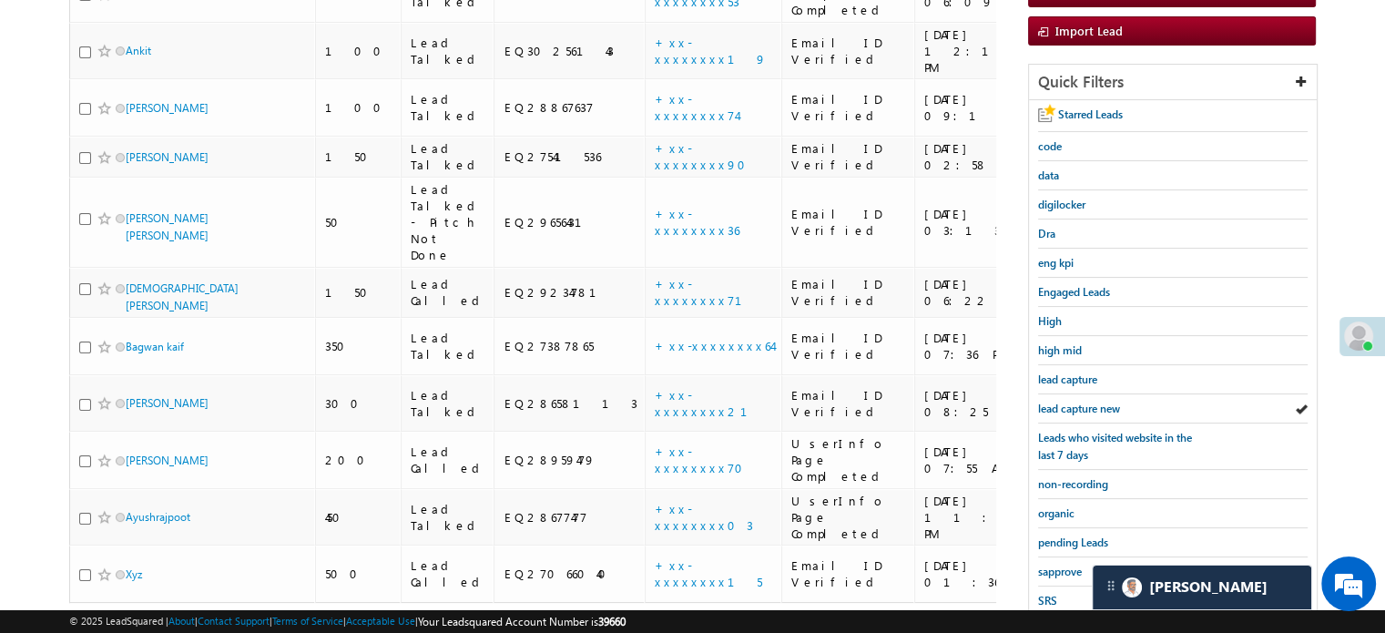
scroll to position [364, 0]
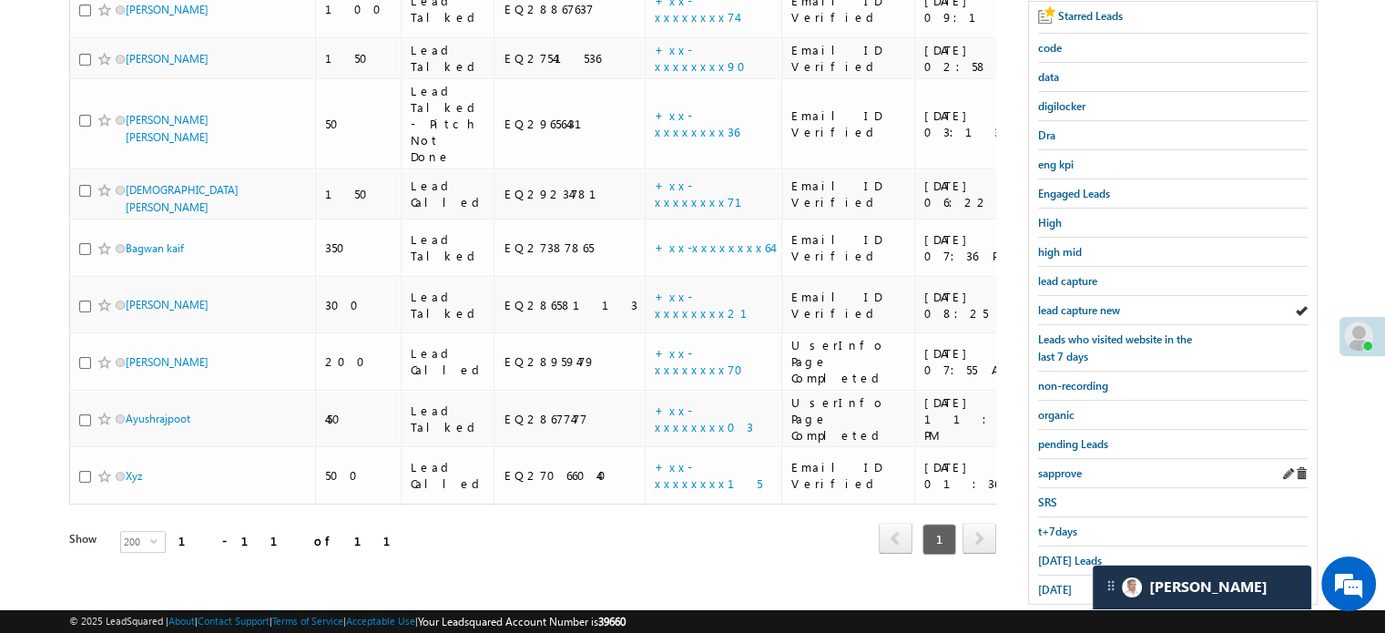
click at [1053, 476] on div "sapprove" at bounding box center [1173, 473] width 270 height 29
click at [1046, 471] on span "sapprove" at bounding box center [1060, 473] width 44 height 14
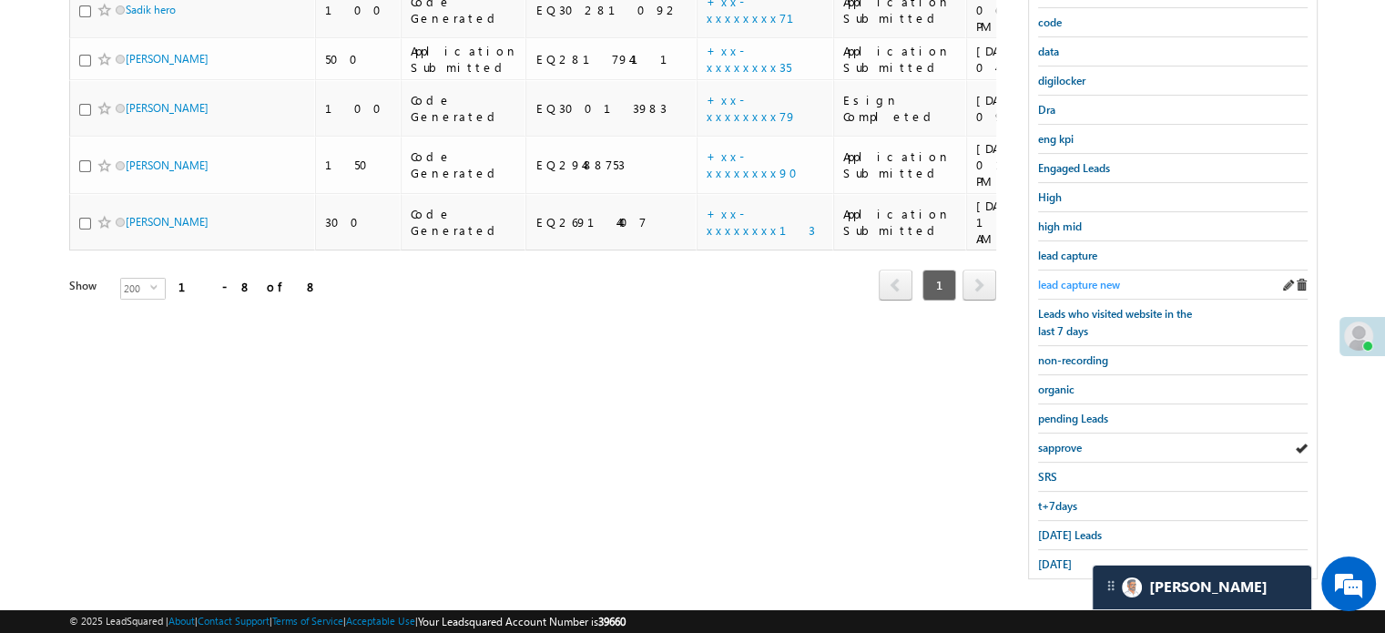
scroll to position [391, 0]
click at [1060, 443] on span "sapprove" at bounding box center [1060, 447] width 44 height 14
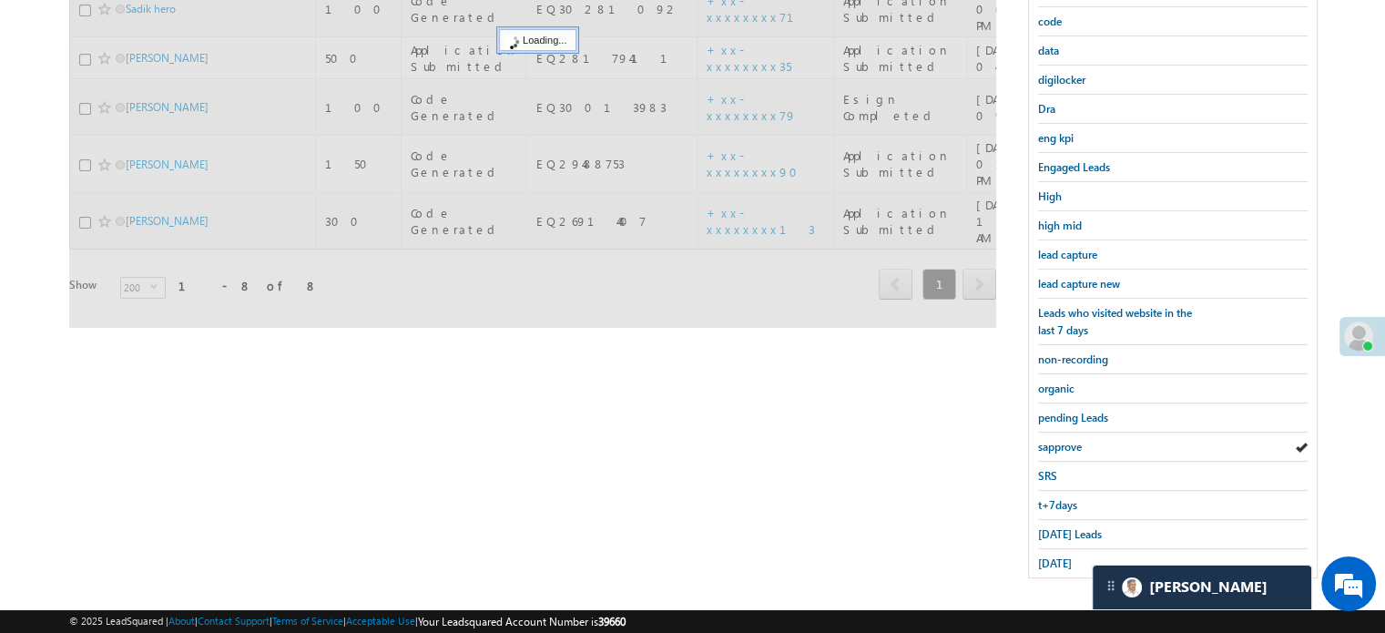
scroll to position [117, 0]
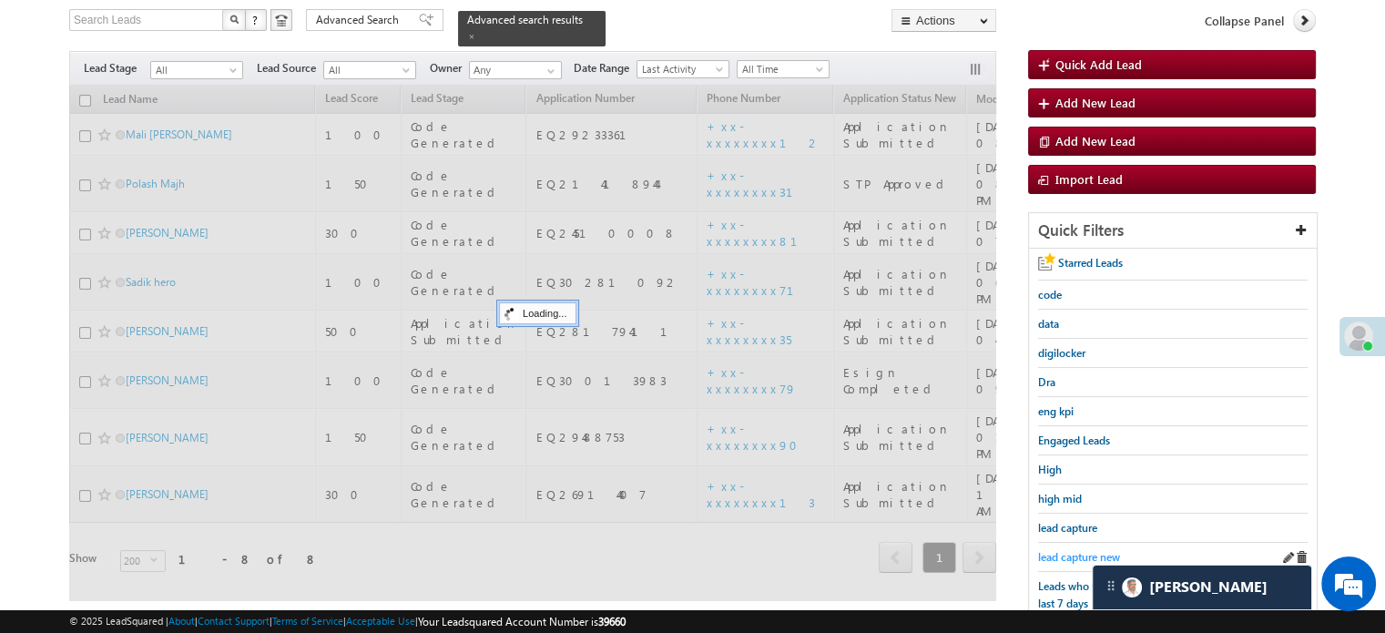
click at [1049, 551] on span "lead capture new" at bounding box center [1079, 557] width 82 height 14
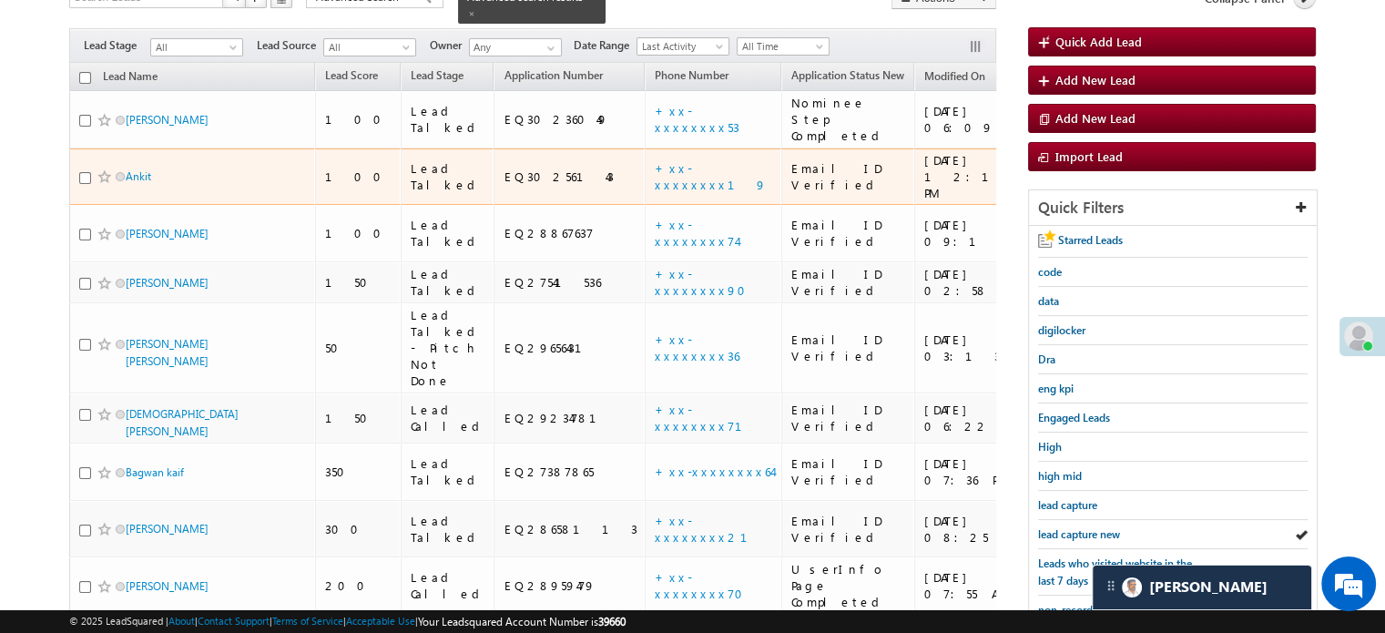
scroll to position [273, 0]
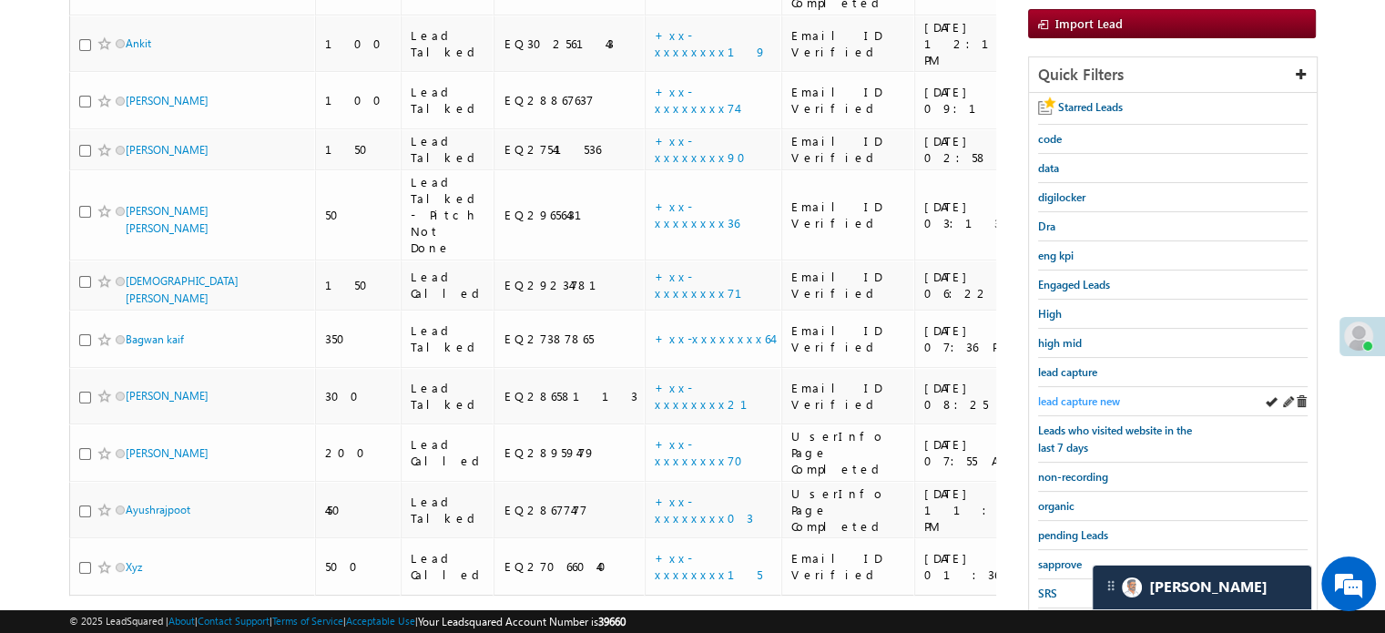
click at [1081, 397] on span "lead capture new" at bounding box center [1079, 401] width 82 height 14
click at [1063, 396] on span "lead capture new" at bounding box center [1079, 401] width 82 height 14
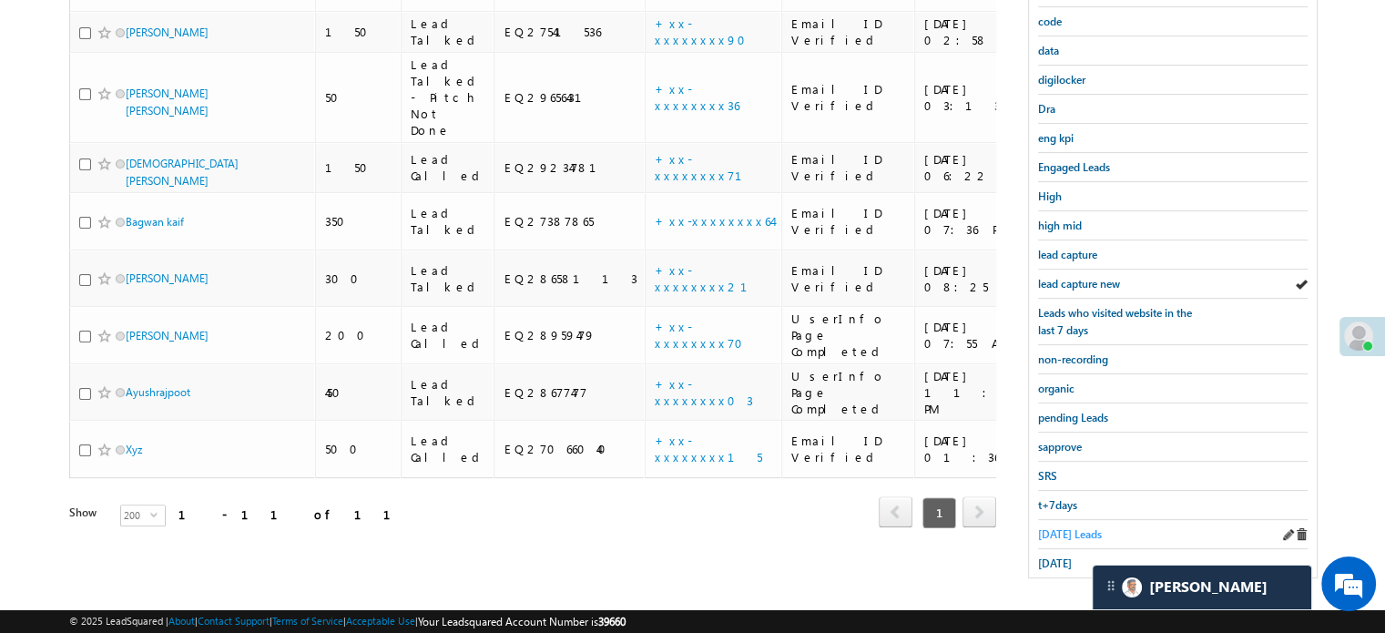
click at [1072, 527] on span "Today's Leads" at bounding box center [1070, 534] width 64 height 14
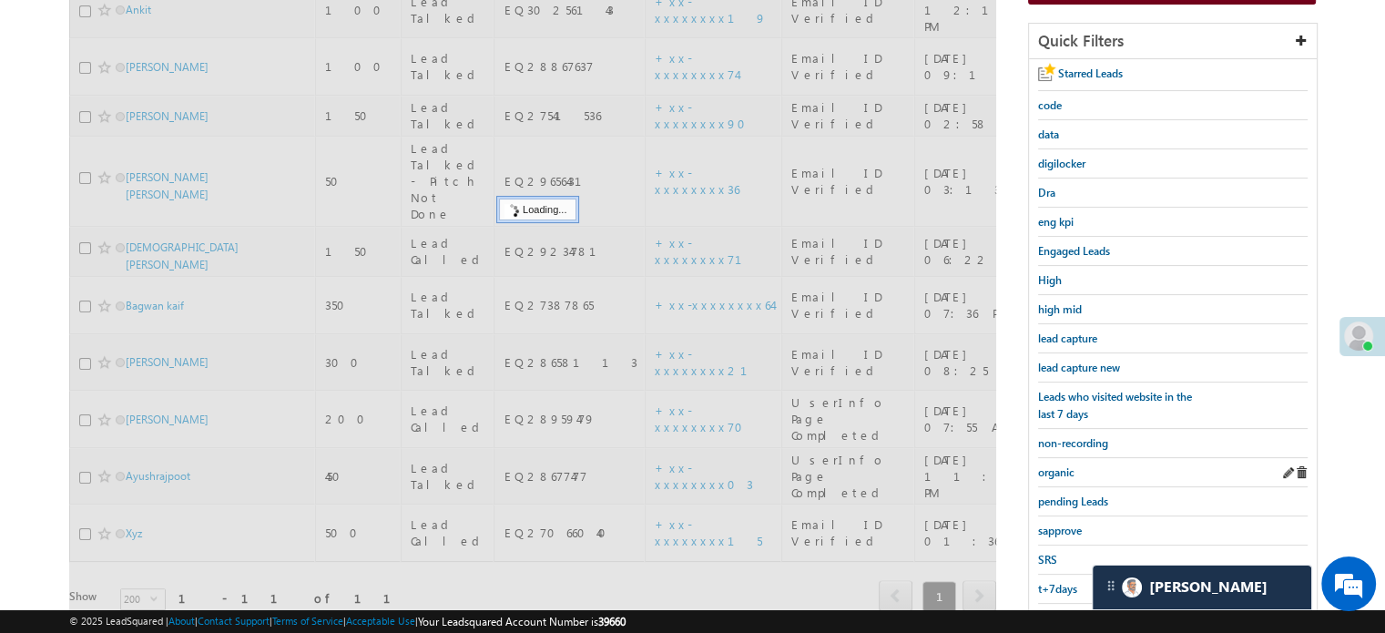
scroll to position [209, 0]
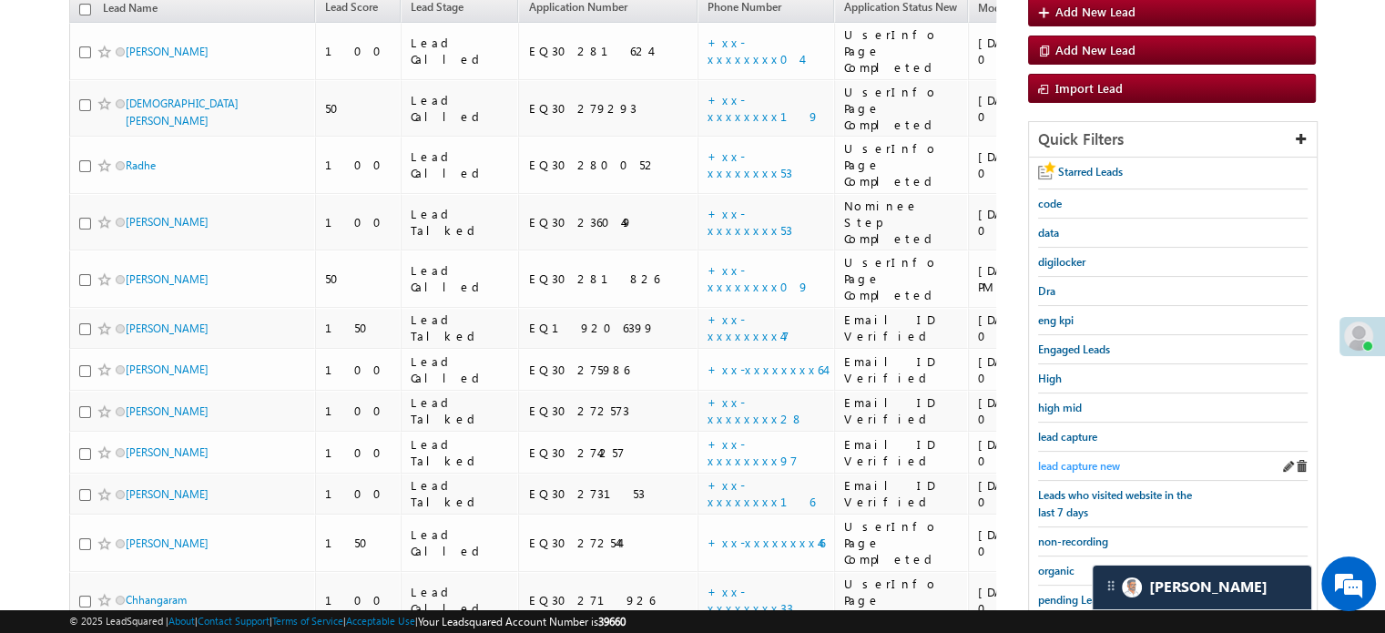
click at [1076, 462] on span "lead capture new" at bounding box center [1079, 466] width 82 height 14
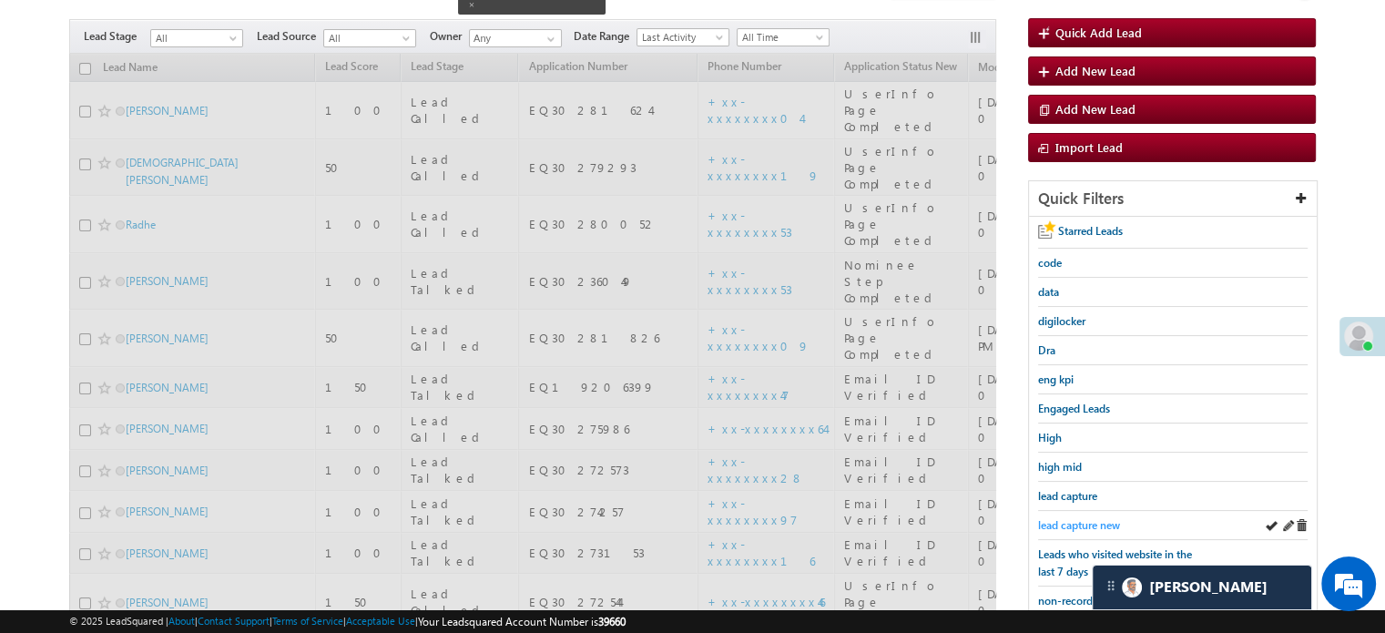
scroll to position [117, 0]
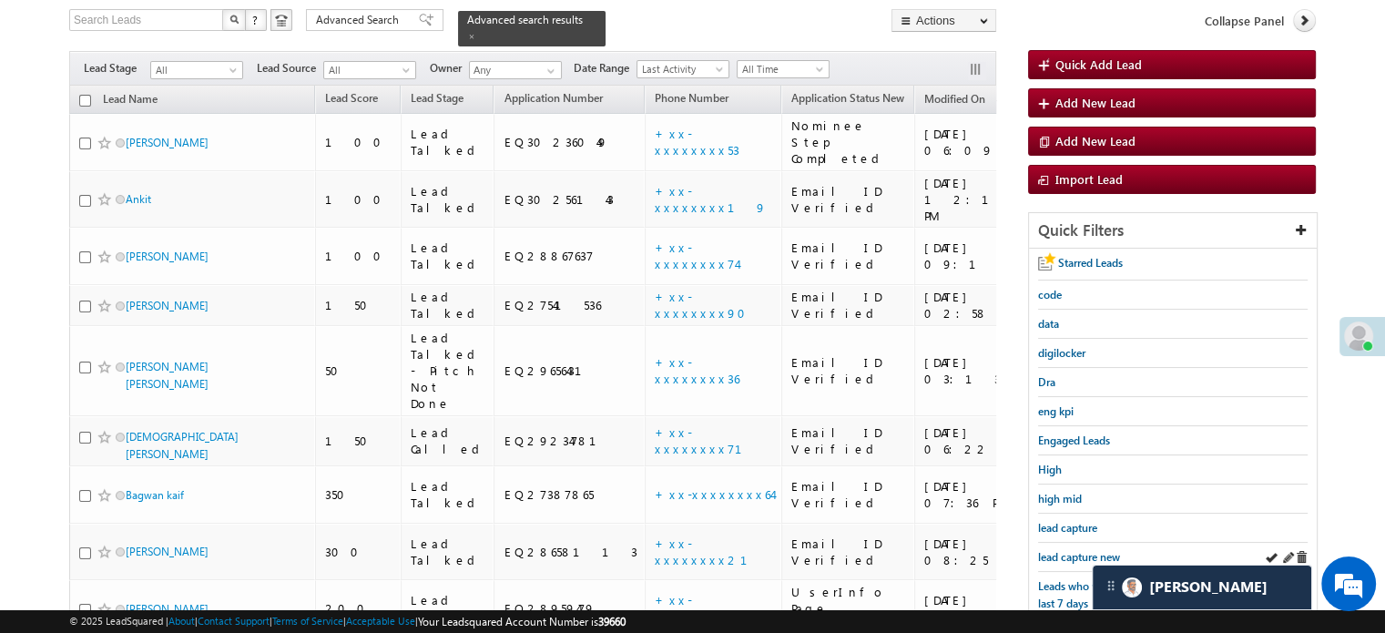
click at [1086, 543] on div "lead capture new" at bounding box center [1173, 557] width 270 height 29
click at [1084, 550] on span "lead capture new" at bounding box center [1079, 557] width 82 height 14
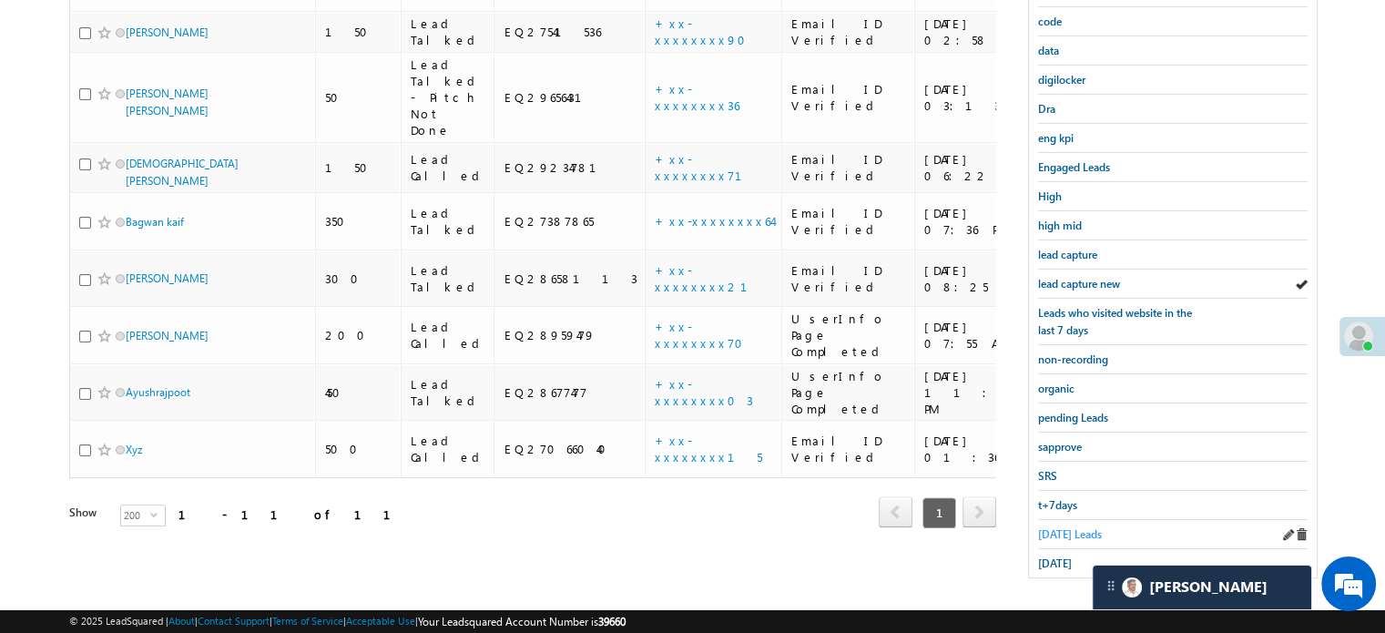
click at [1045, 527] on span "Today's Leads" at bounding box center [1070, 534] width 64 height 14
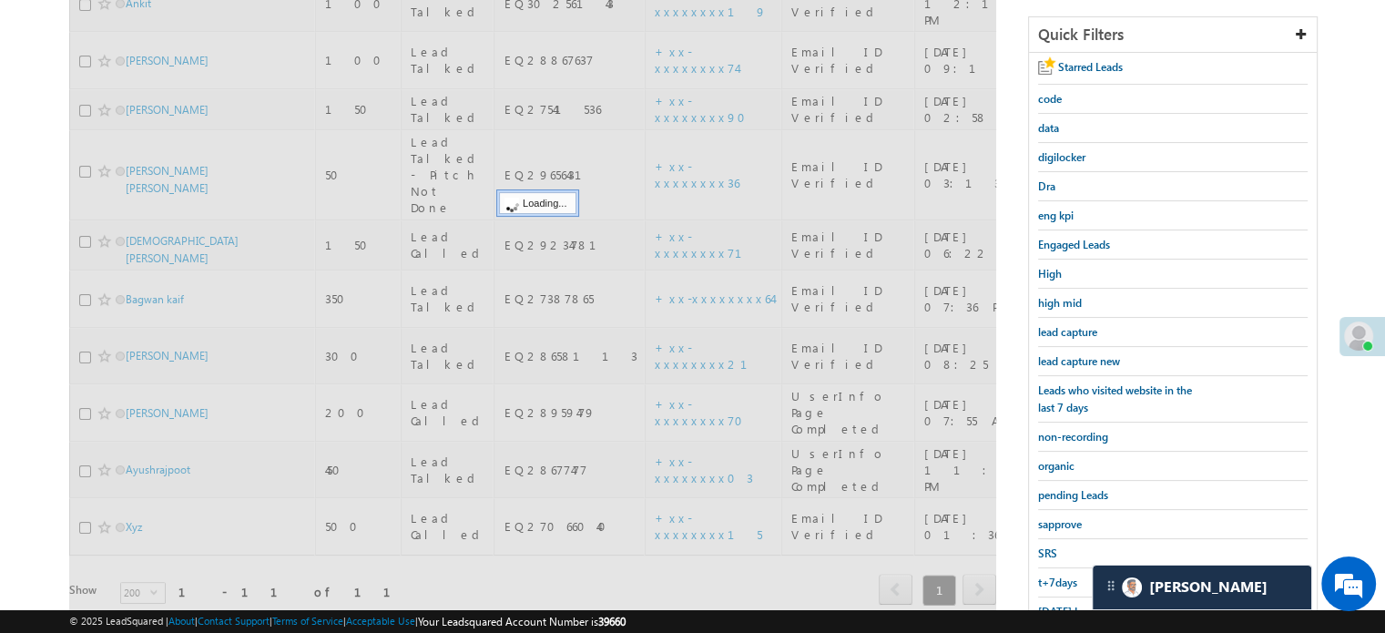
scroll to position [209, 0]
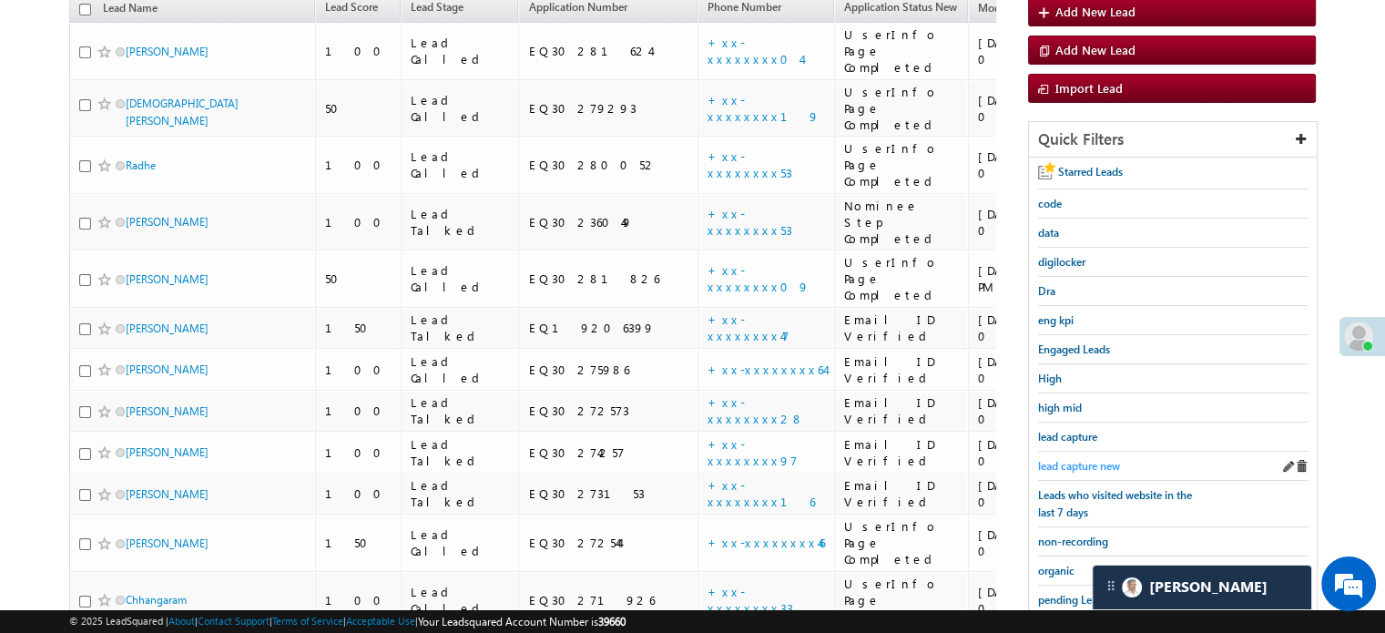
click at [1080, 467] on span "lead capture new" at bounding box center [1079, 466] width 82 height 14
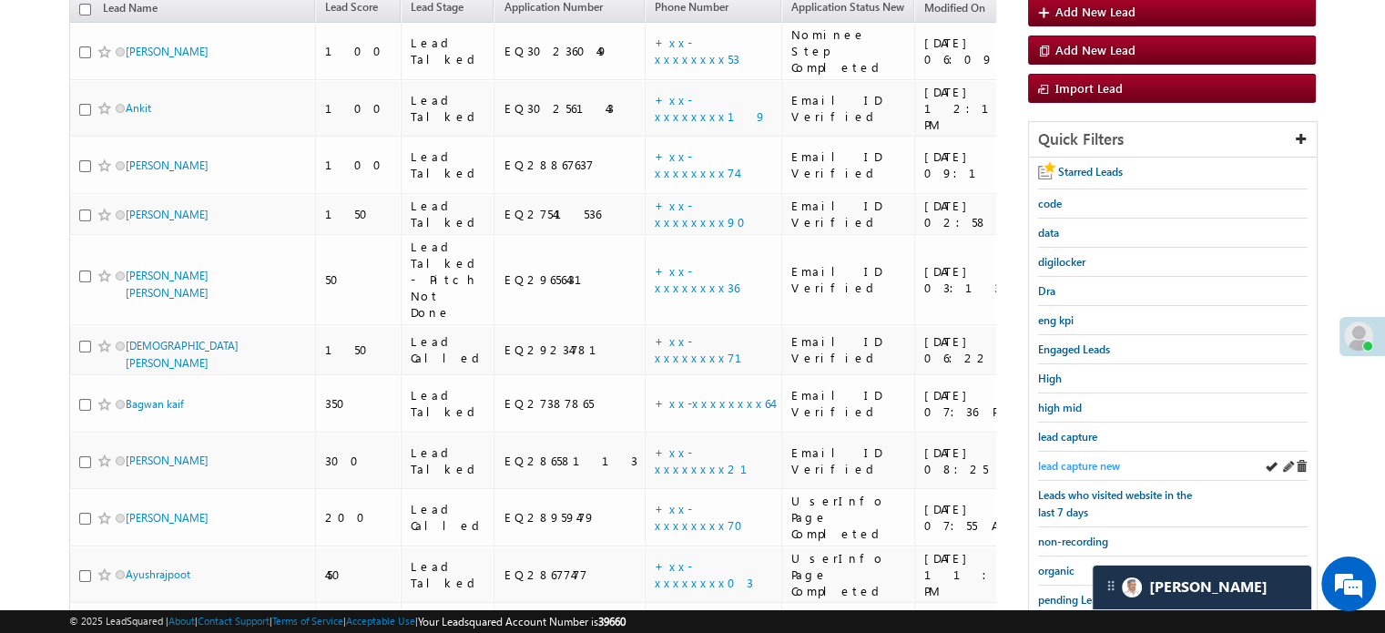
click at [1056, 459] on span "lead capture new" at bounding box center [1079, 466] width 82 height 14
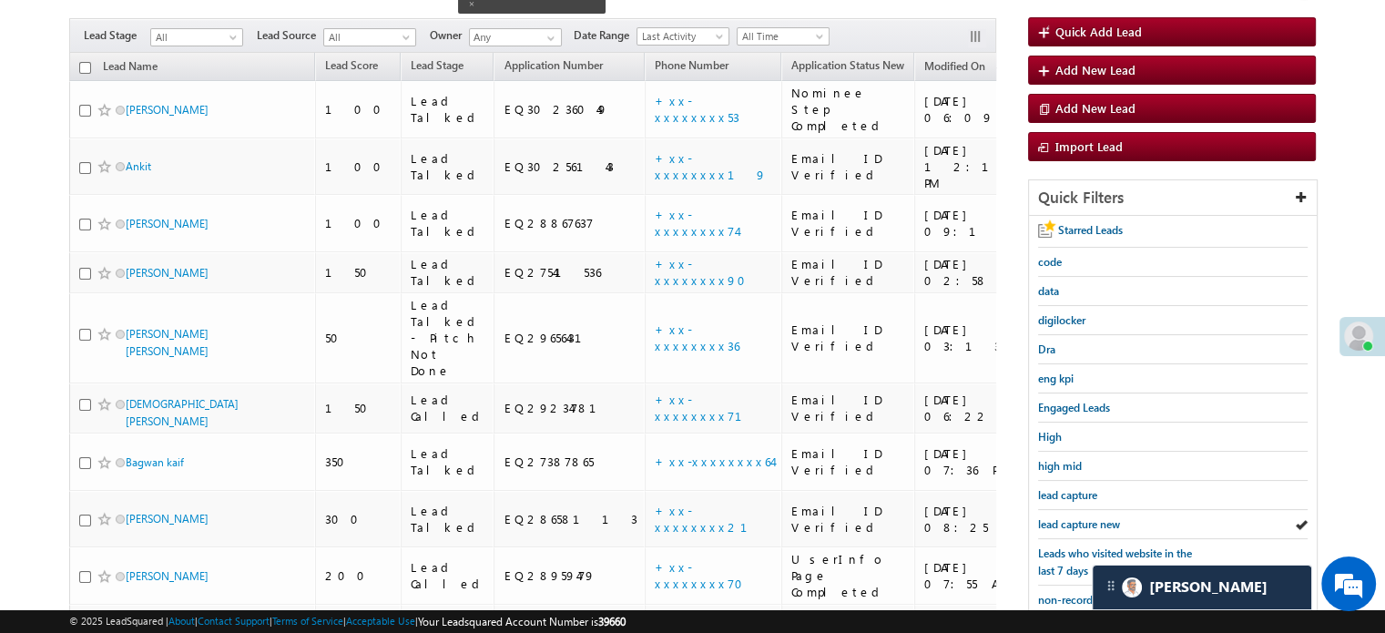
scroll to position [300, 0]
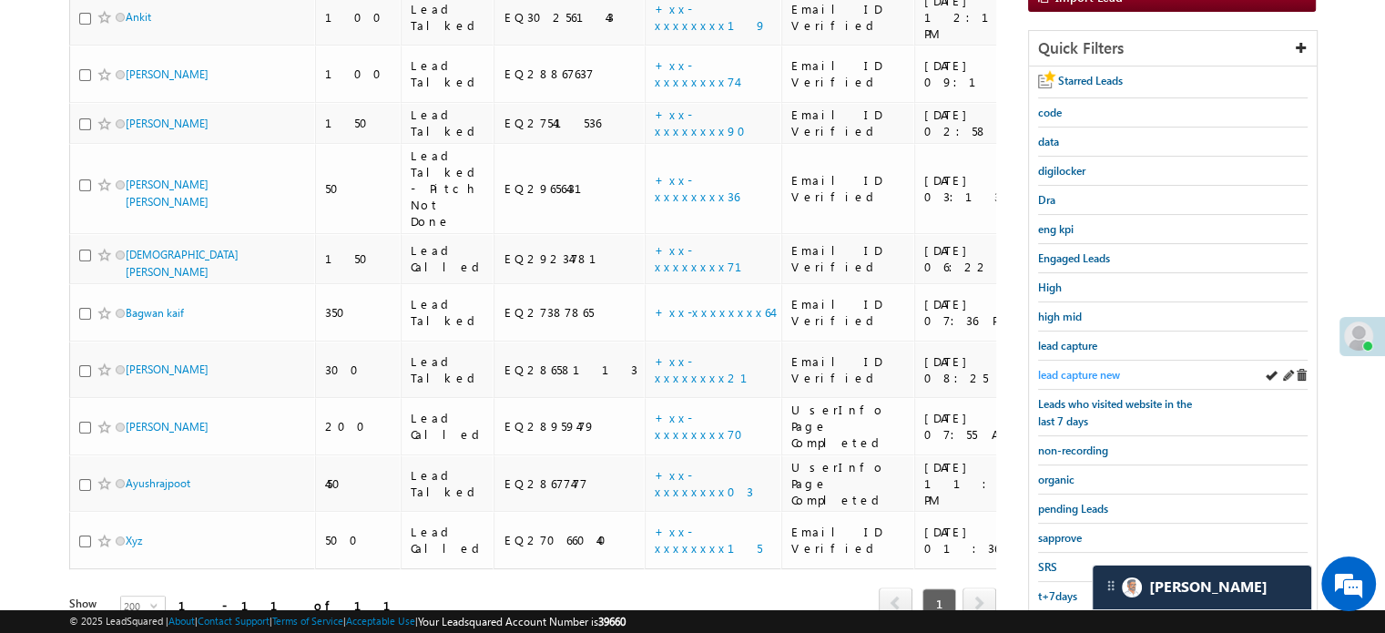
click at [1069, 369] on span "lead capture new" at bounding box center [1079, 375] width 82 height 14
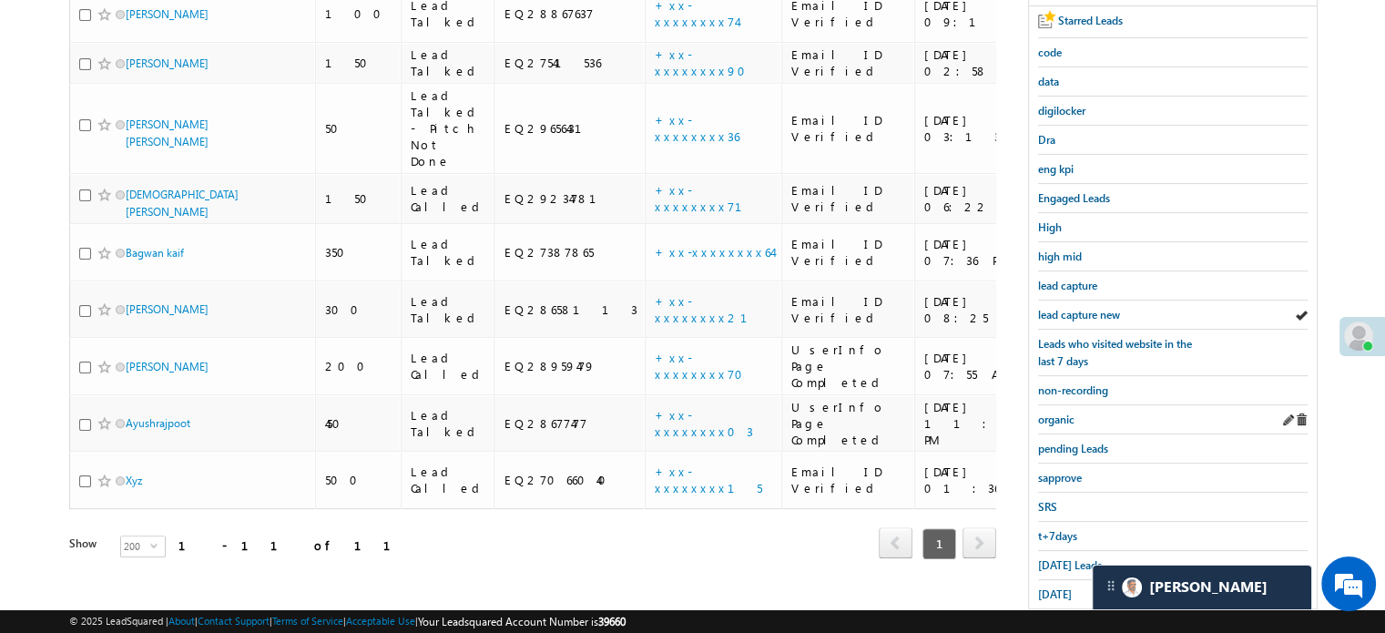
scroll to position [391, 0]
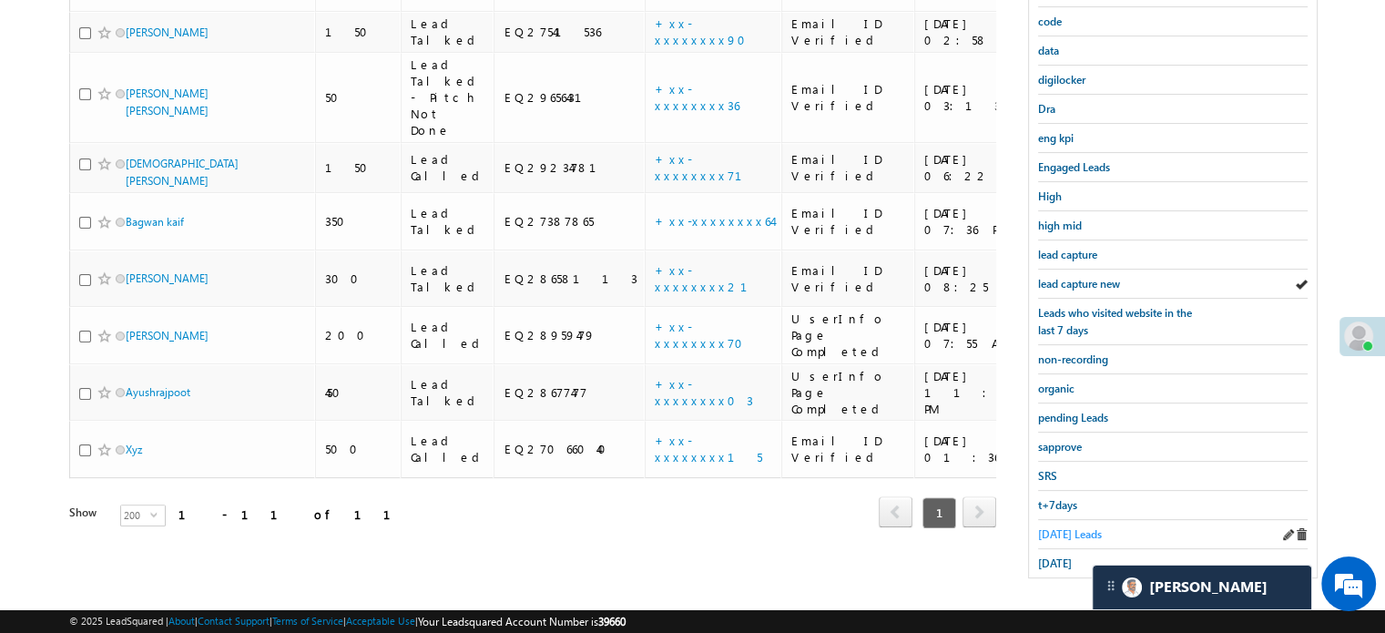
click at [1071, 527] on span "Today's Leads" at bounding box center [1070, 534] width 64 height 14
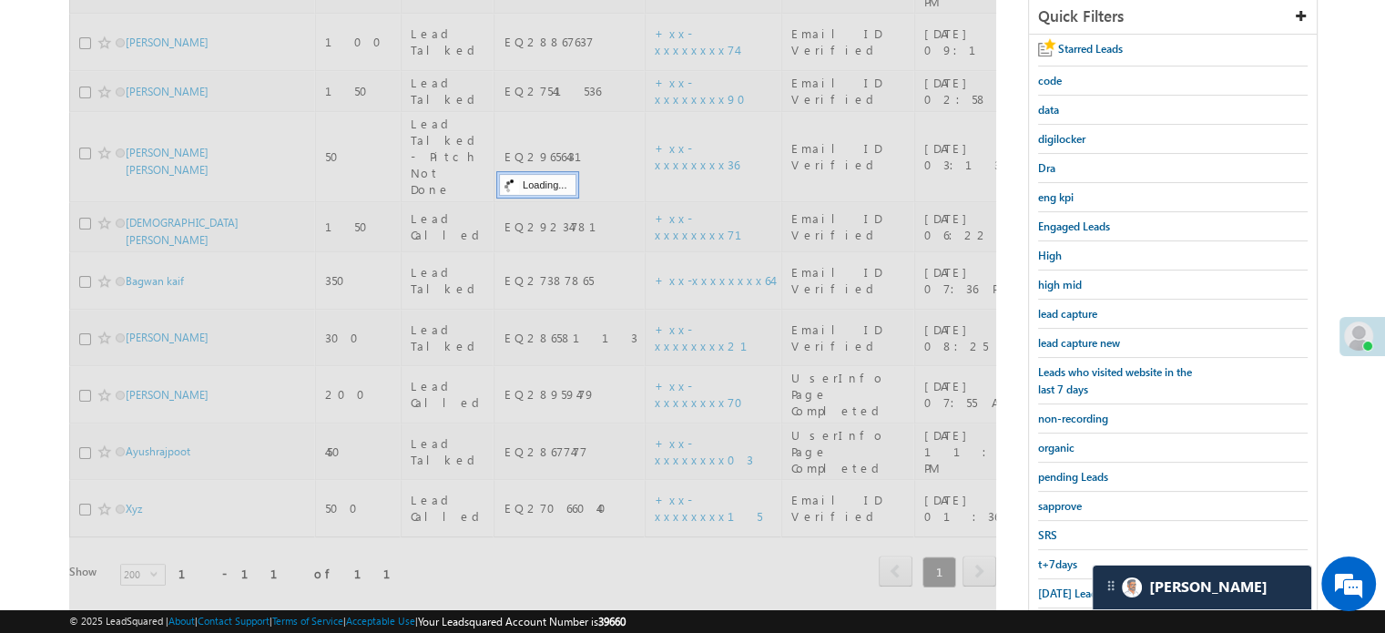
scroll to position [300, 0]
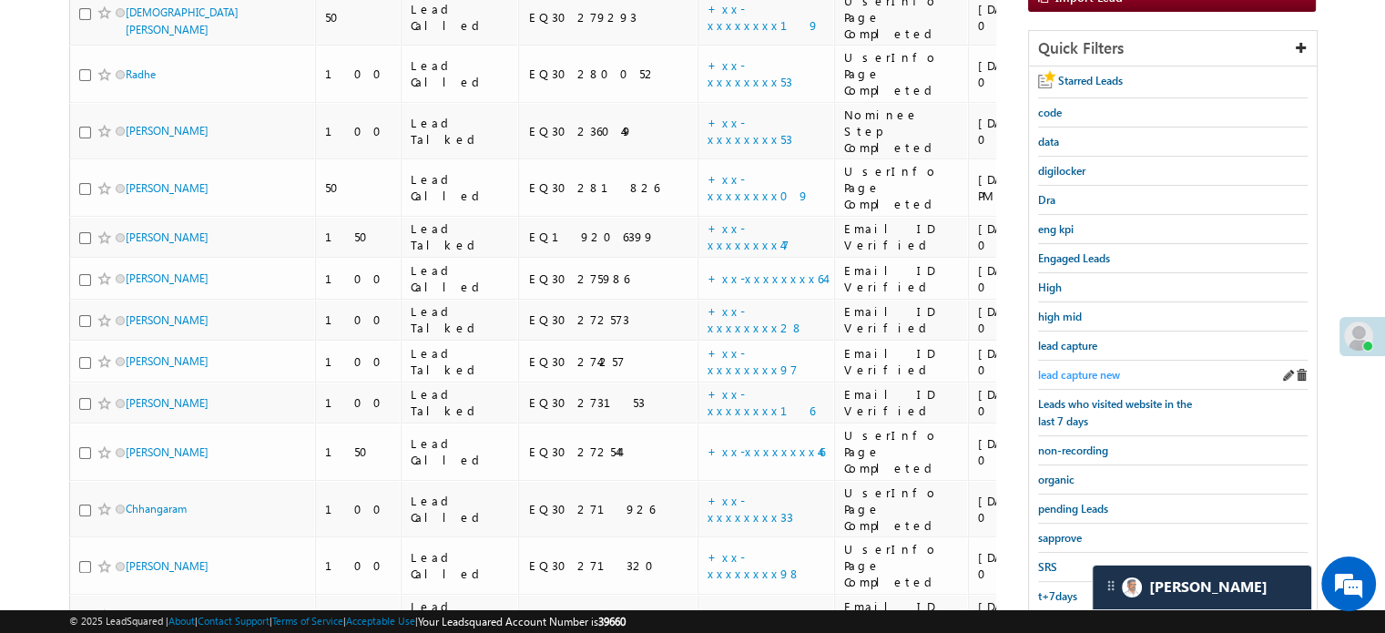
click at [1067, 368] on span "lead capture new" at bounding box center [1079, 375] width 82 height 14
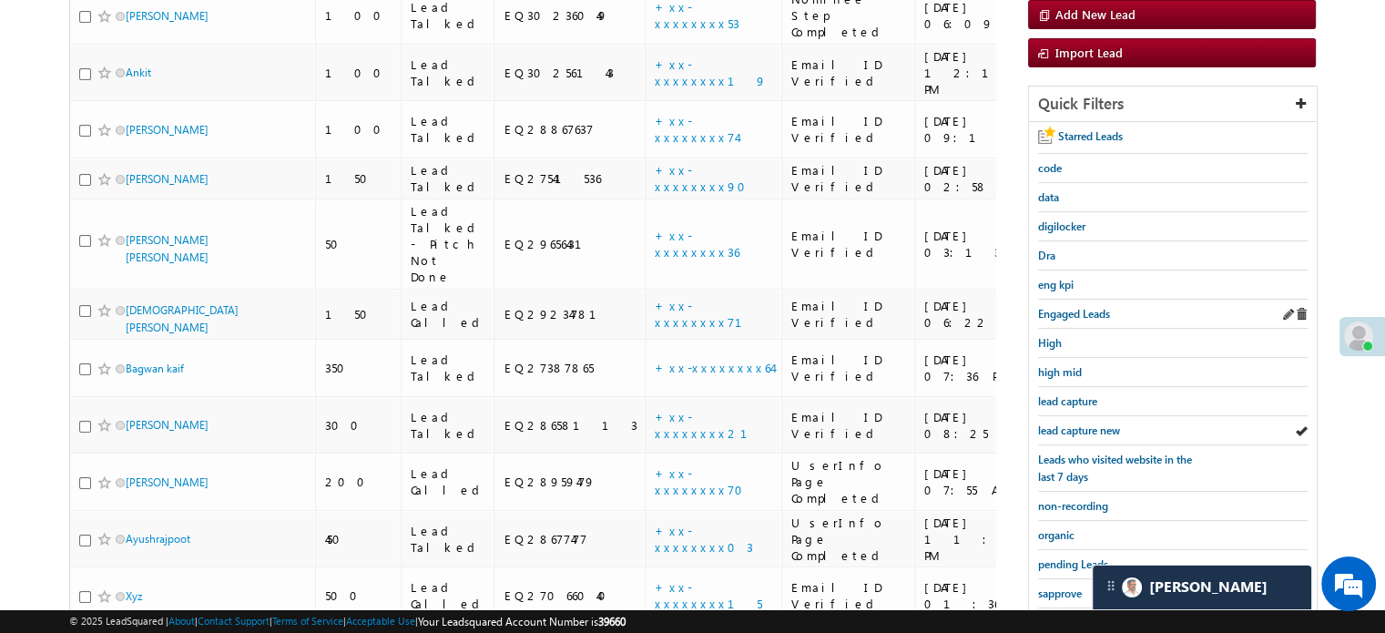
scroll to position [391, 0]
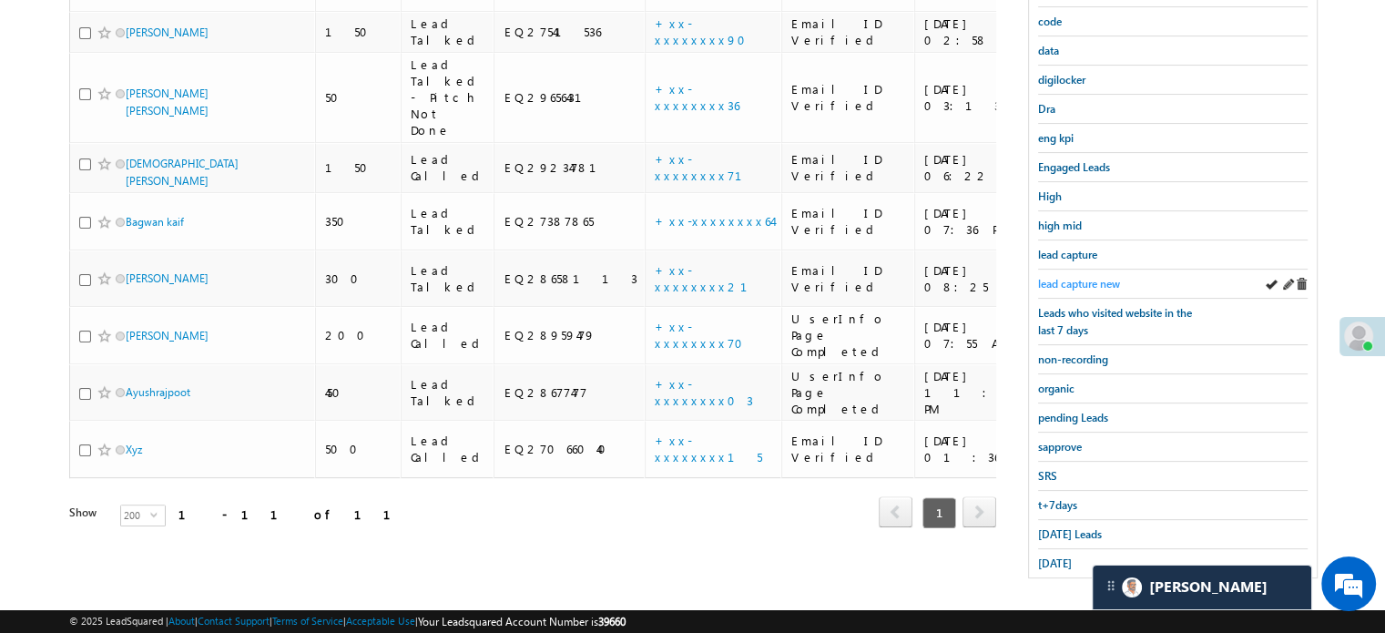
click at [1061, 277] on span "lead capture new" at bounding box center [1079, 284] width 82 height 14
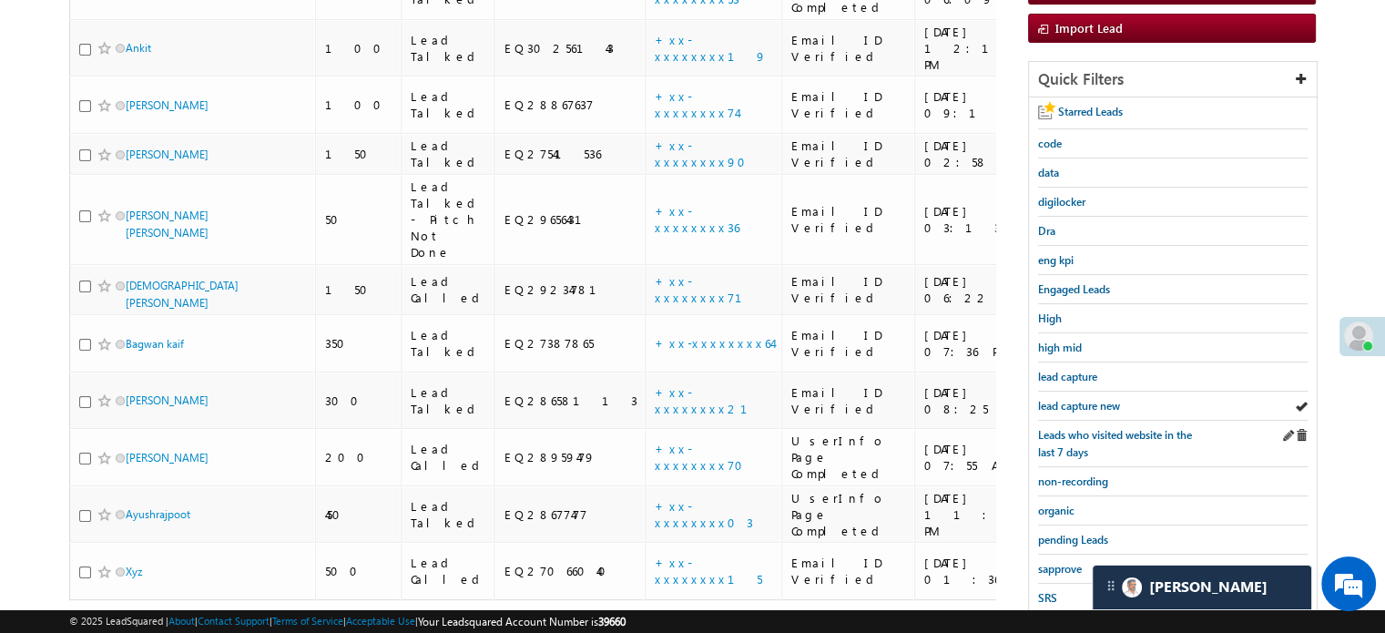
scroll to position [300, 0]
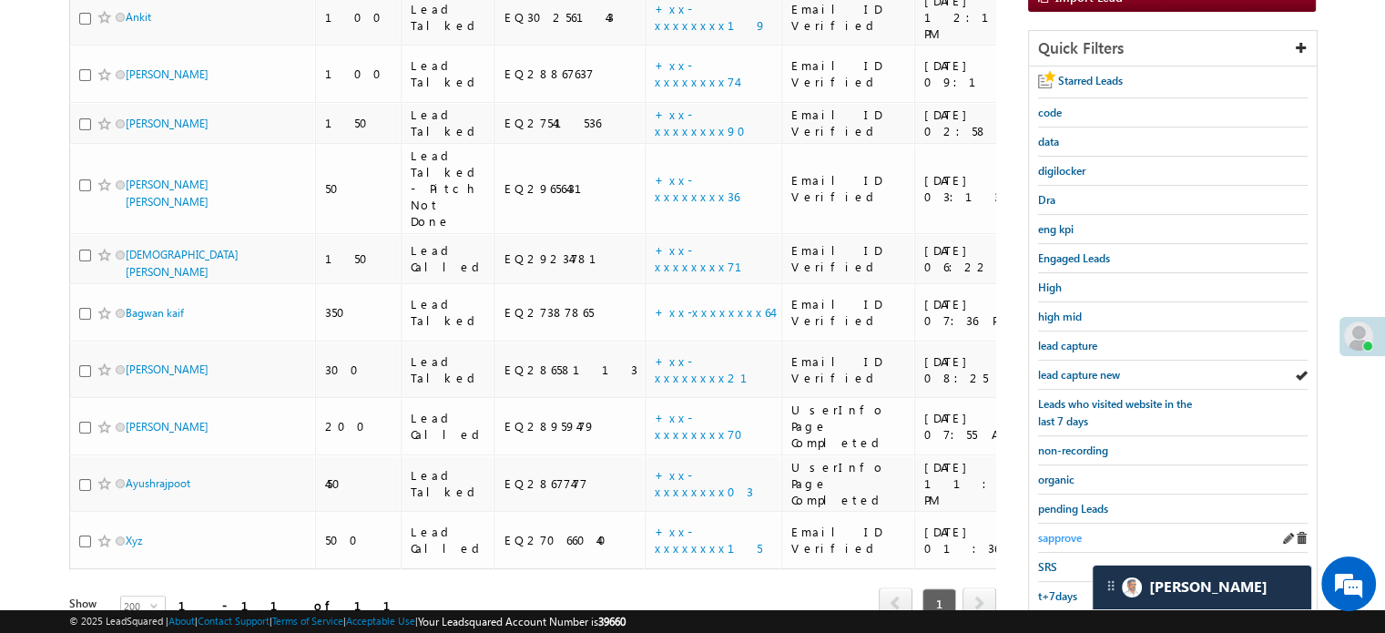
click at [1055, 531] on span "sapprove" at bounding box center [1060, 538] width 44 height 14
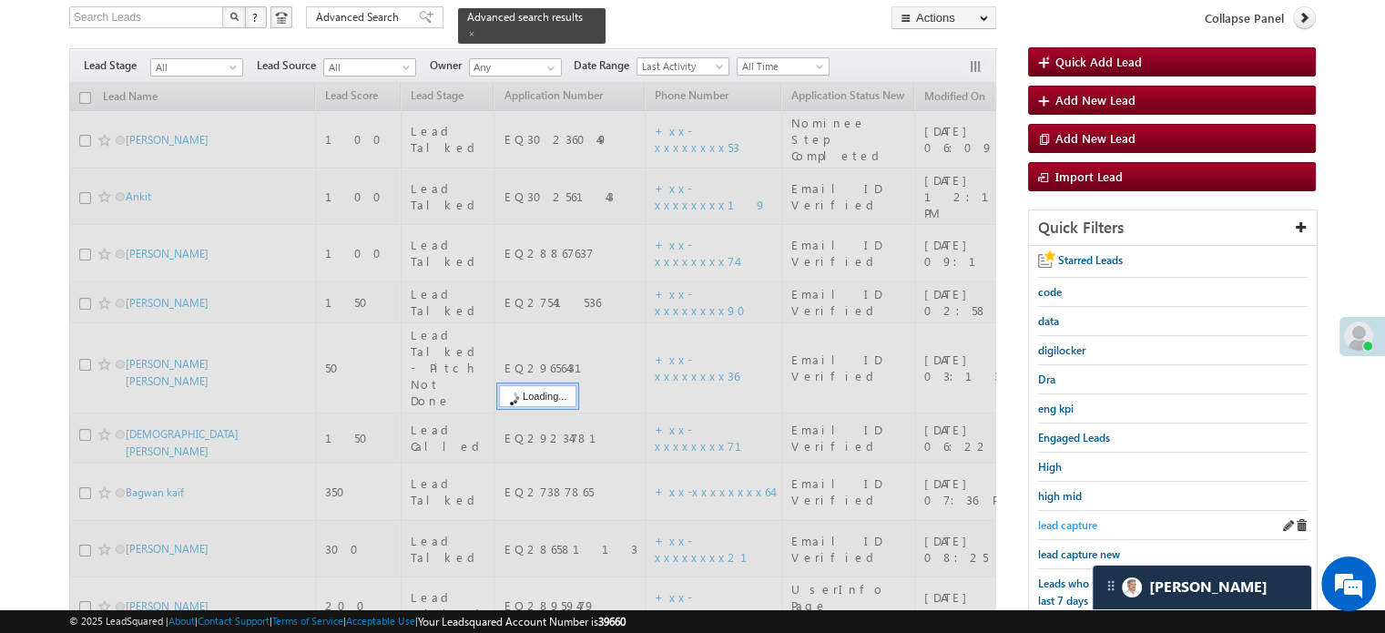
scroll to position [117, 0]
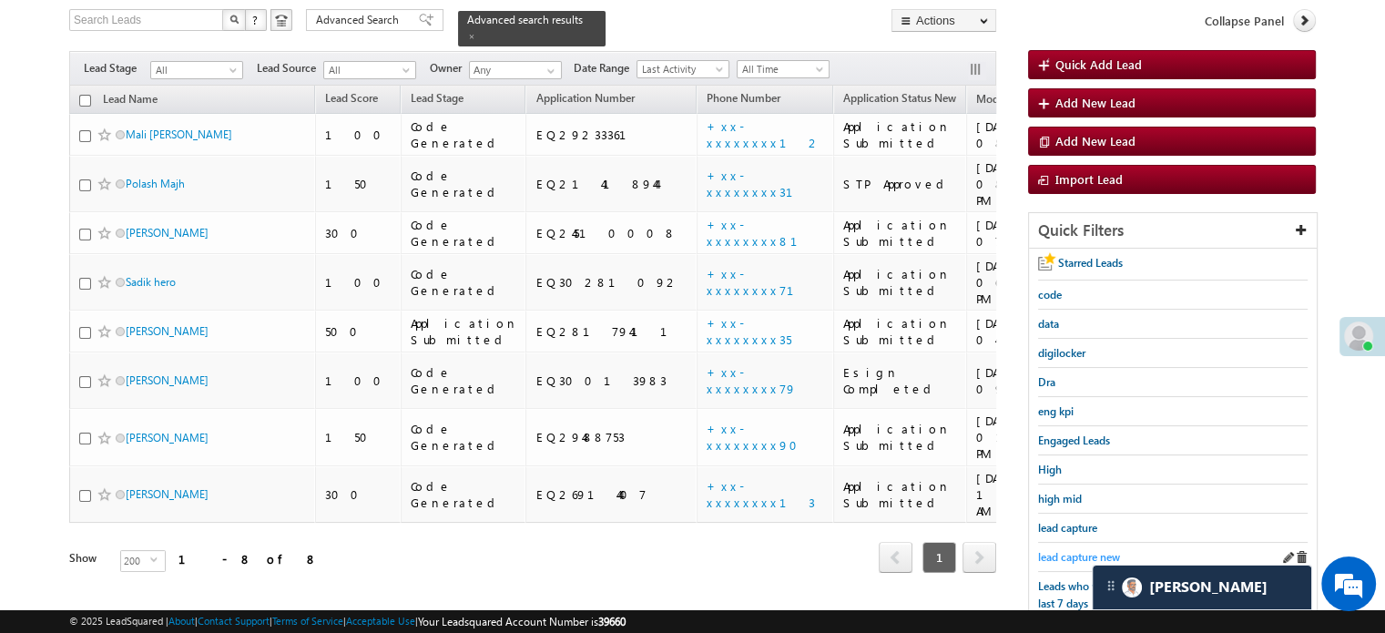
click at [1069, 550] on span "lead capture new" at bounding box center [1079, 557] width 82 height 14
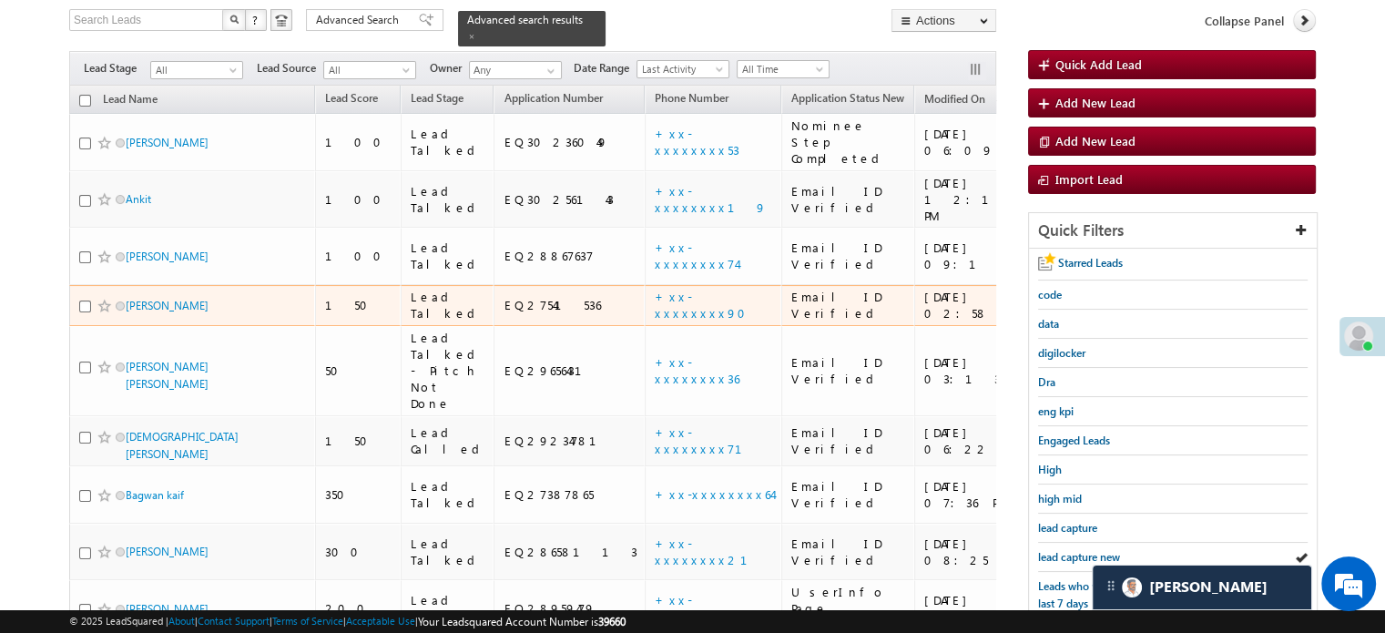
scroll to position [300, 0]
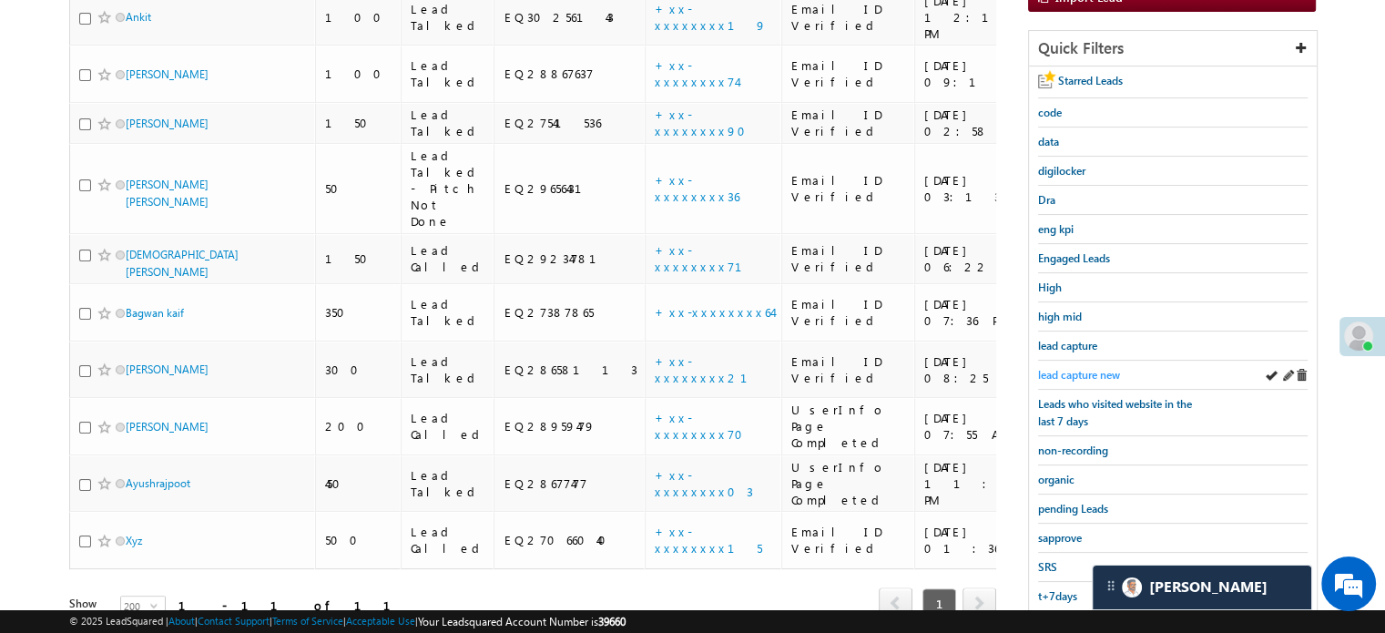
click at [1046, 368] on span "lead capture new" at bounding box center [1079, 375] width 82 height 14
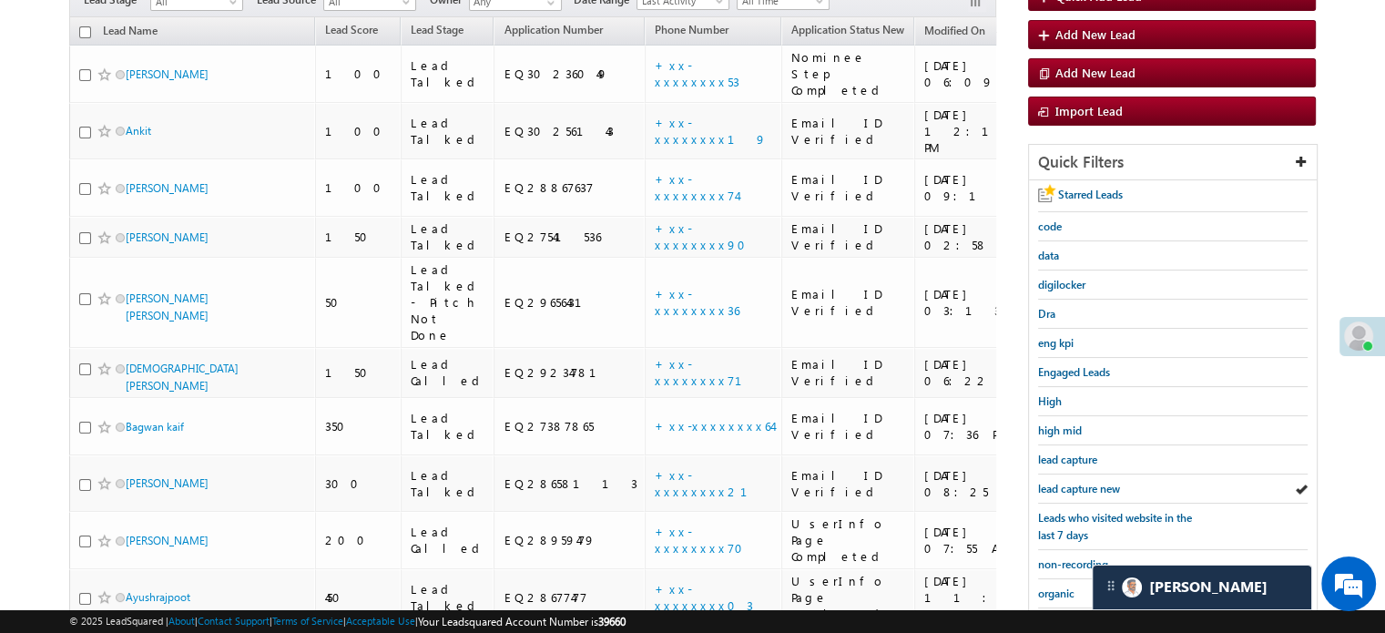
scroll to position [391, 0]
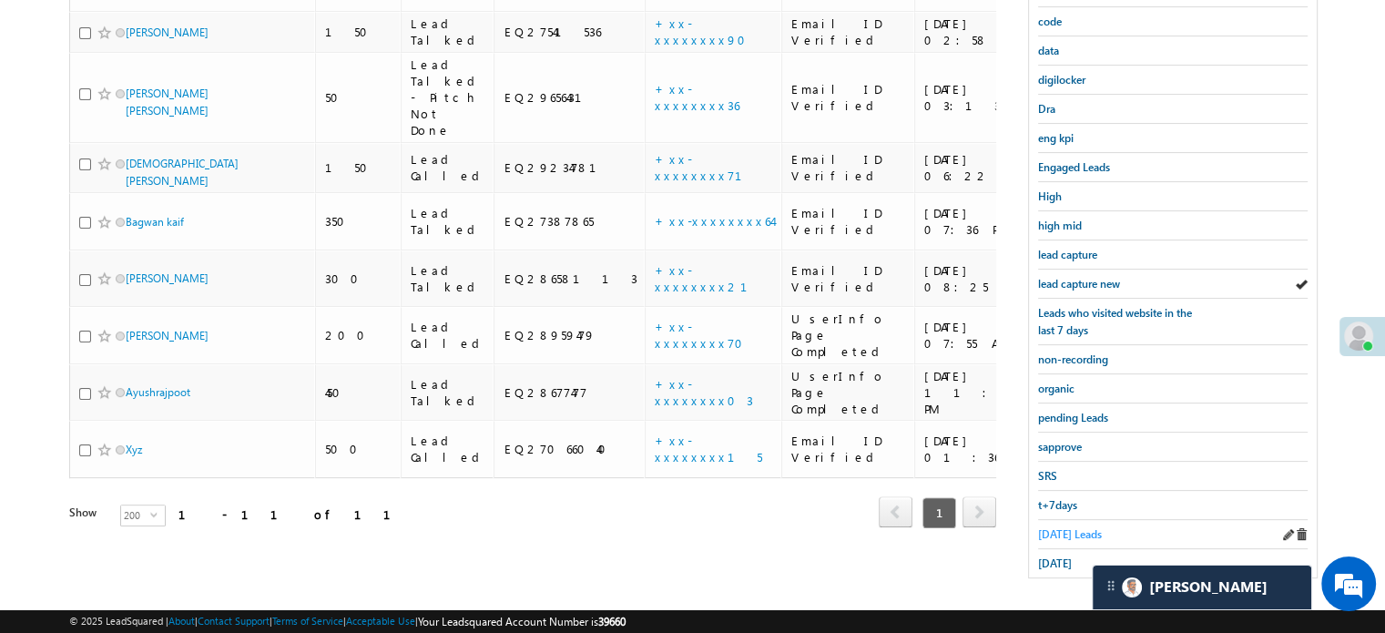
click at [1055, 527] on span "Today's Leads" at bounding box center [1070, 534] width 64 height 14
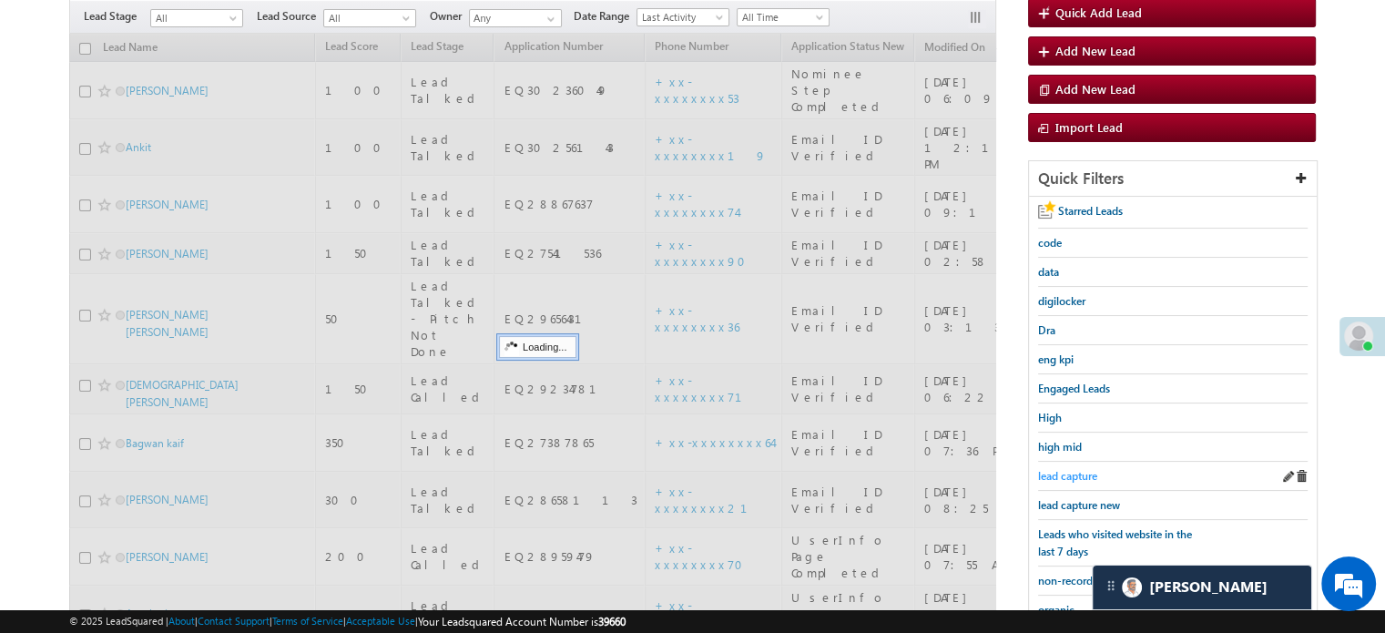
scroll to position [117, 0]
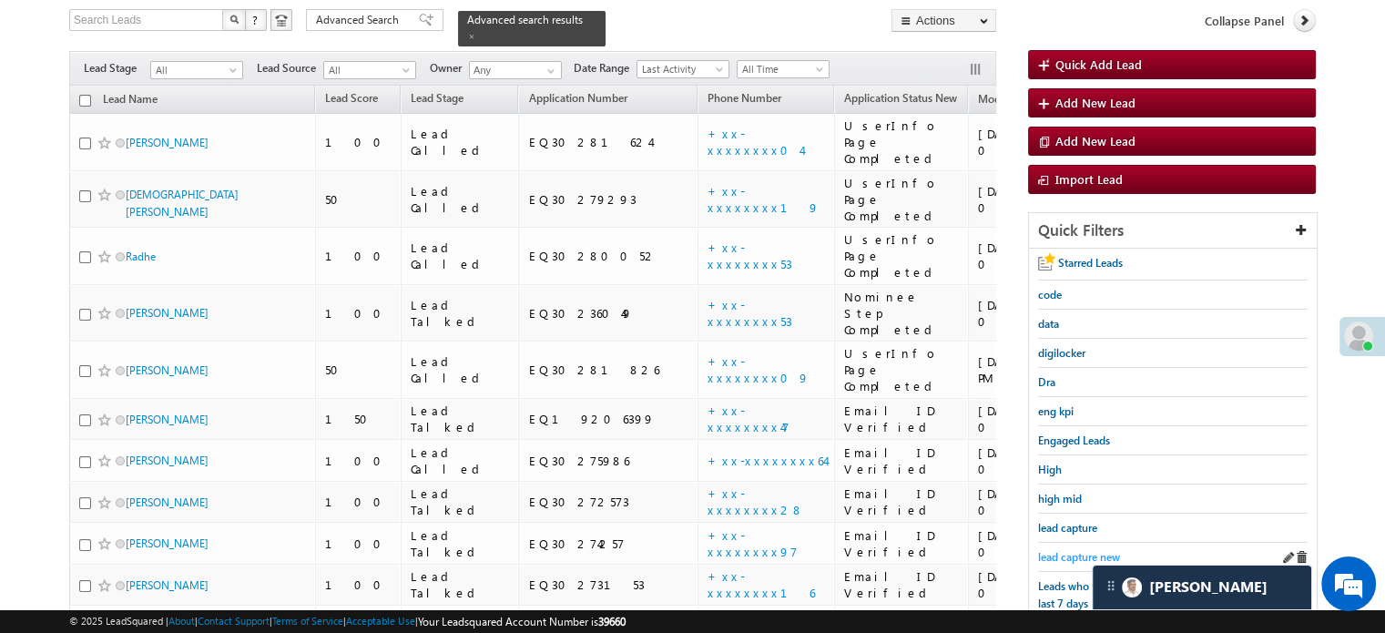
click at [1067, 548] on link "lead capture new" at bounding box center [1079, 556] width 82 height 17
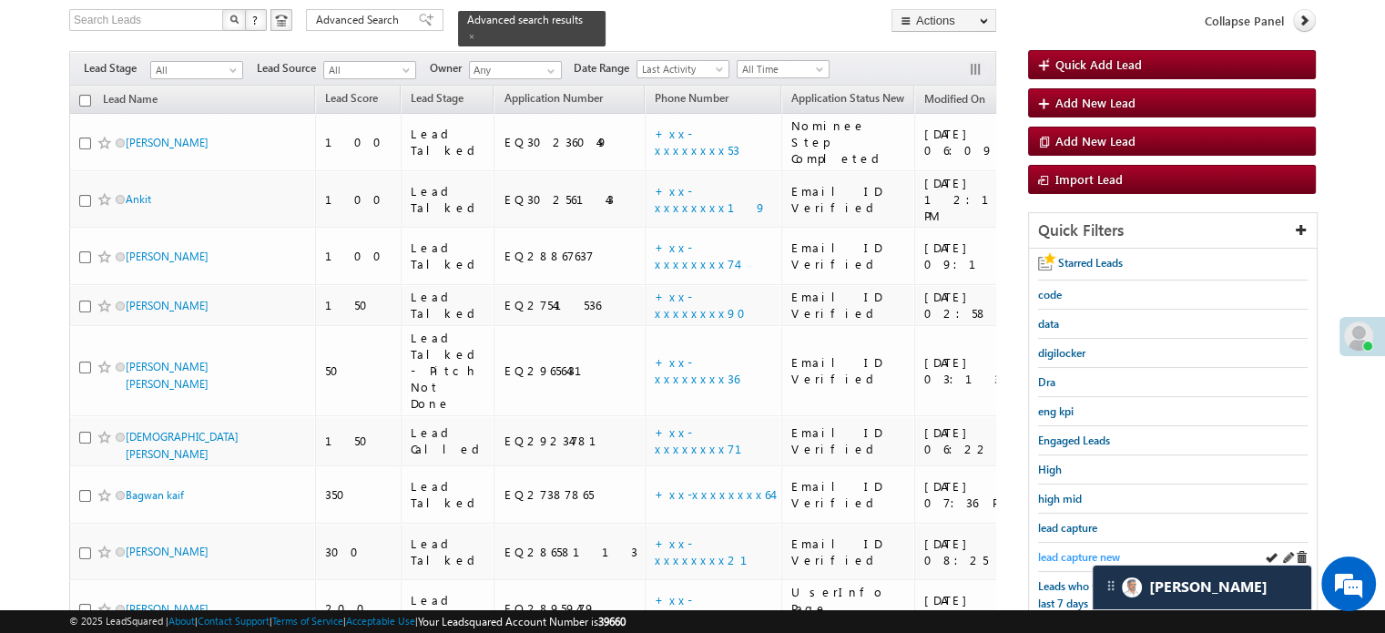
click at [1049, 550] on span "lead capture new" at bounding box center [1079, 557] width 82 height 14
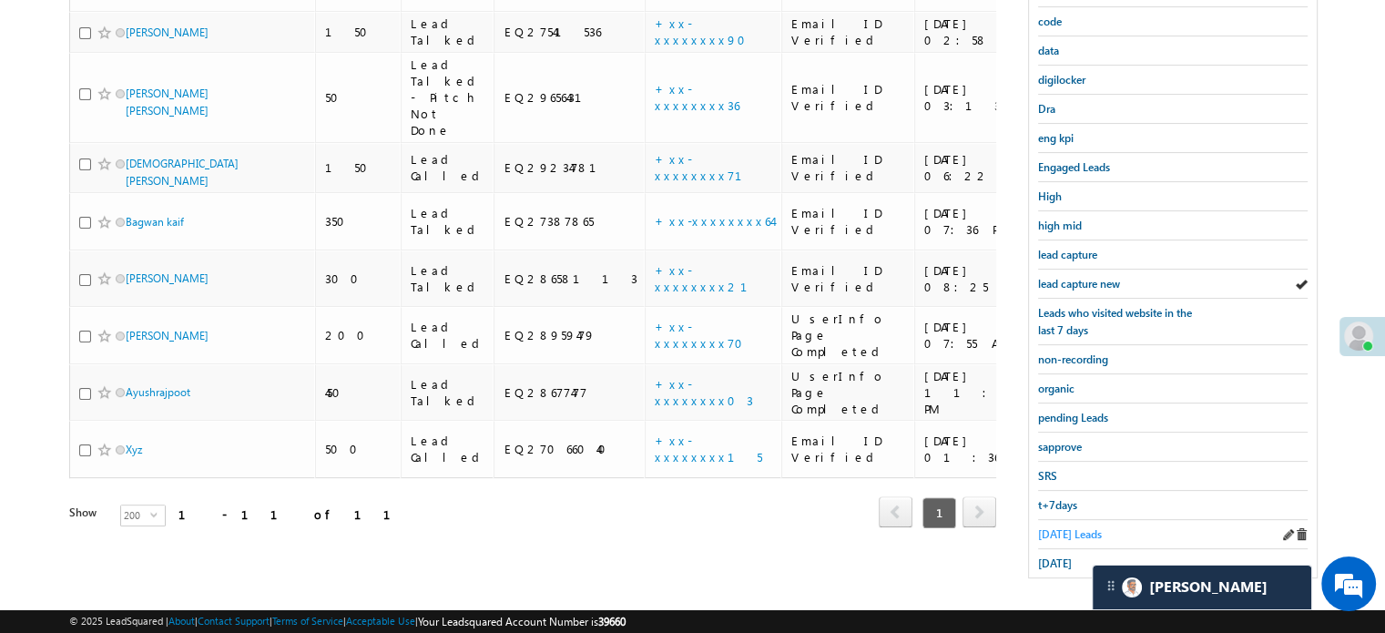
click at [1060, 528] on span "Today's Leads" at bounding box center [1070, 534] width 64 height 14
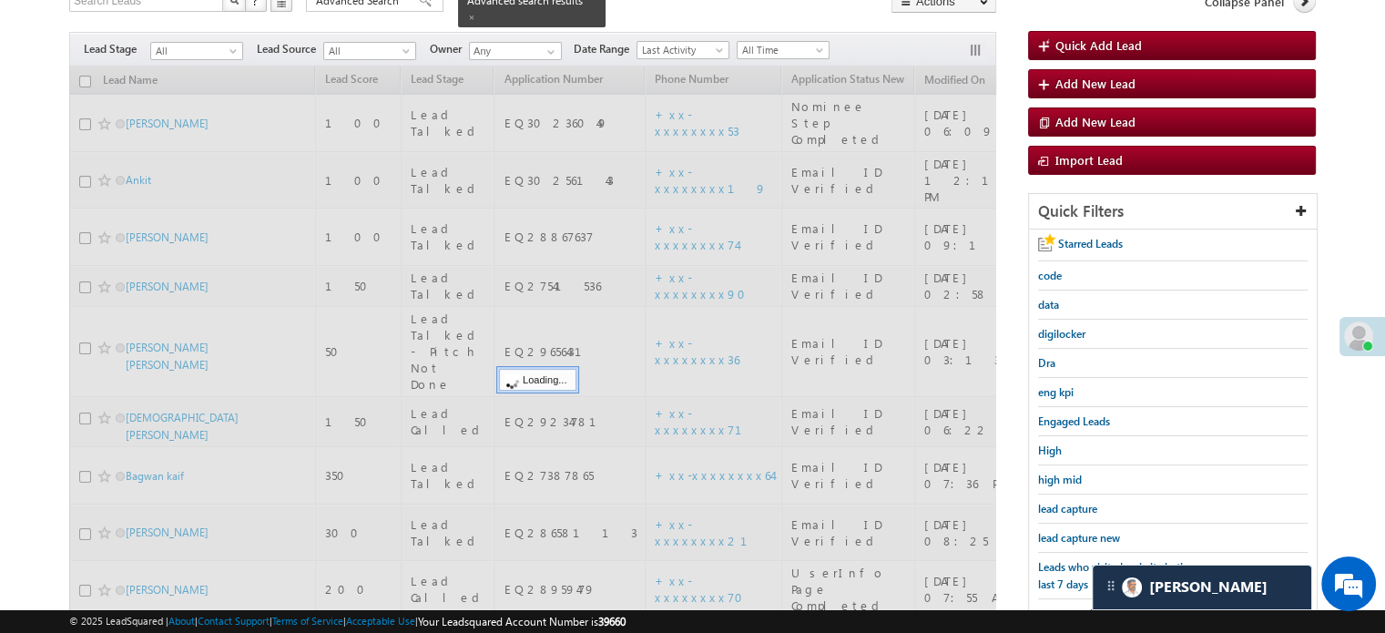
scroll to position [117, 0]
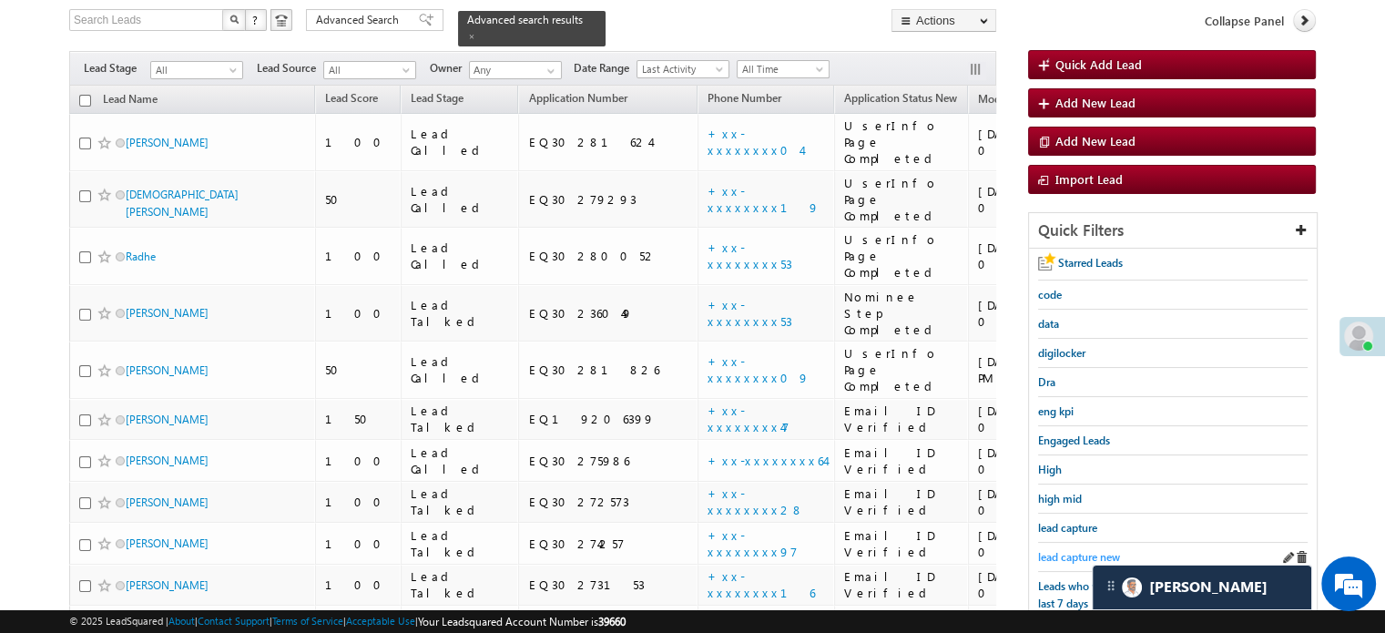
click at [1072, 557] on span "lead capture new" at bounding box center [1079, 557] width 82 height 14
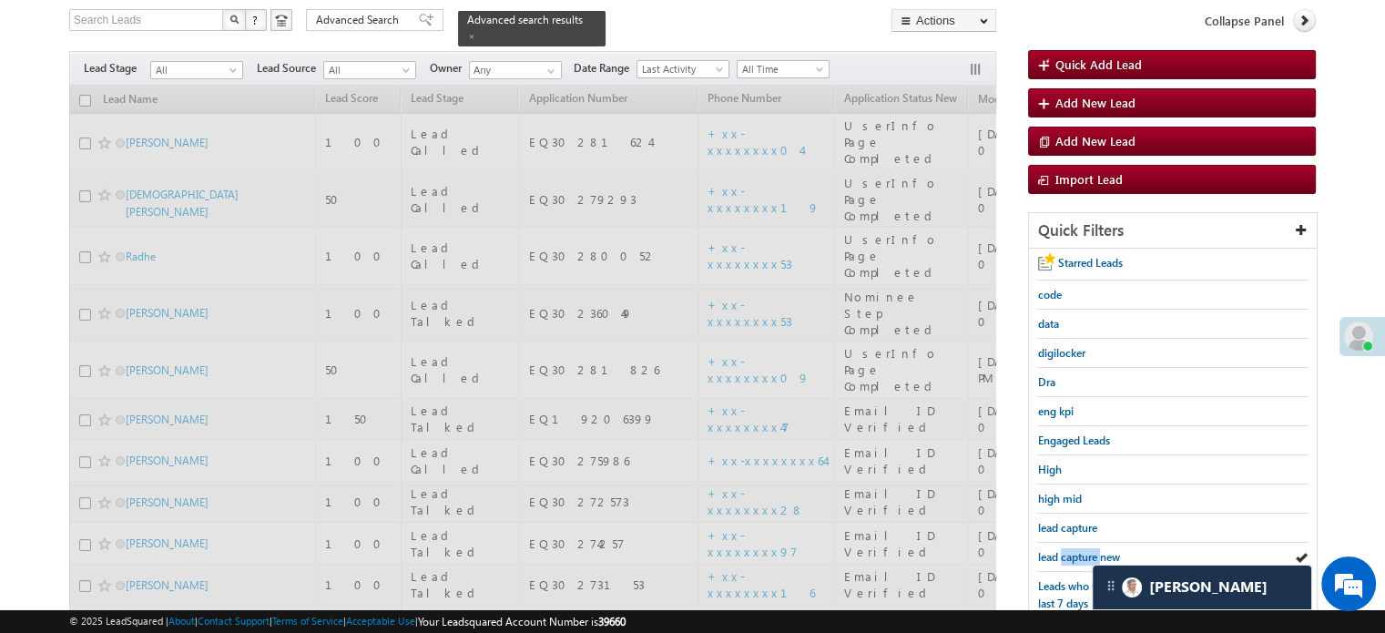
click at [1072, 557] on span "lead capture new" at bounding box center [1079, 557] width 82 height 14
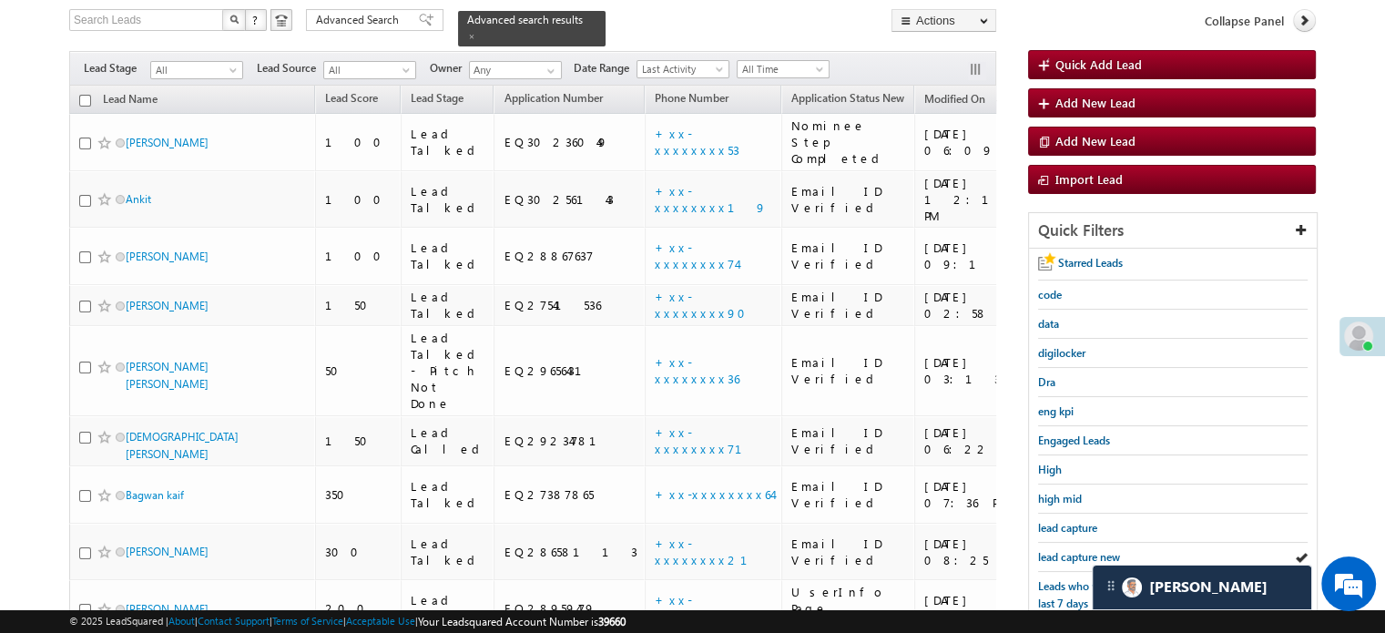
click at [1072, 557] on span "lead capture new" at bounding box center [1079, 557] width 82 height 14
click at [1082, 550] on span "lead capture new" at bounding box center [1079, 557] width 82 height 14
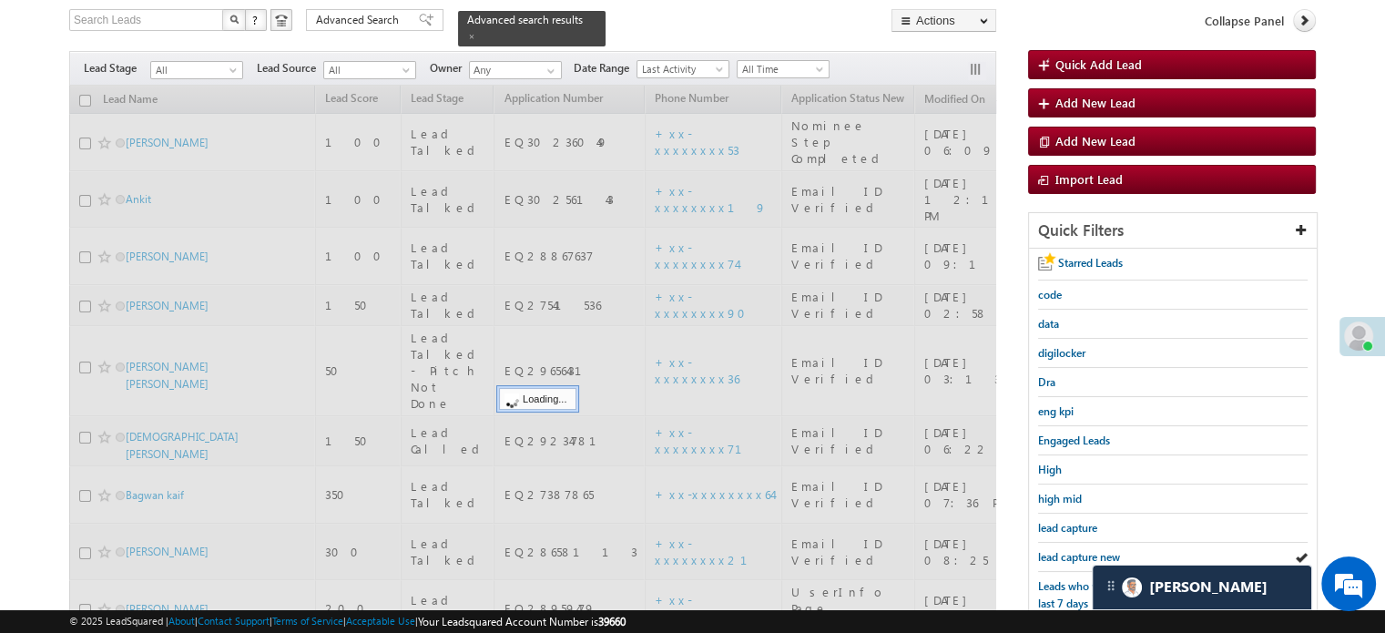
click at [1082, 550] on span "lead capture new" at bounding box center [1079, 557] width 82 height 14
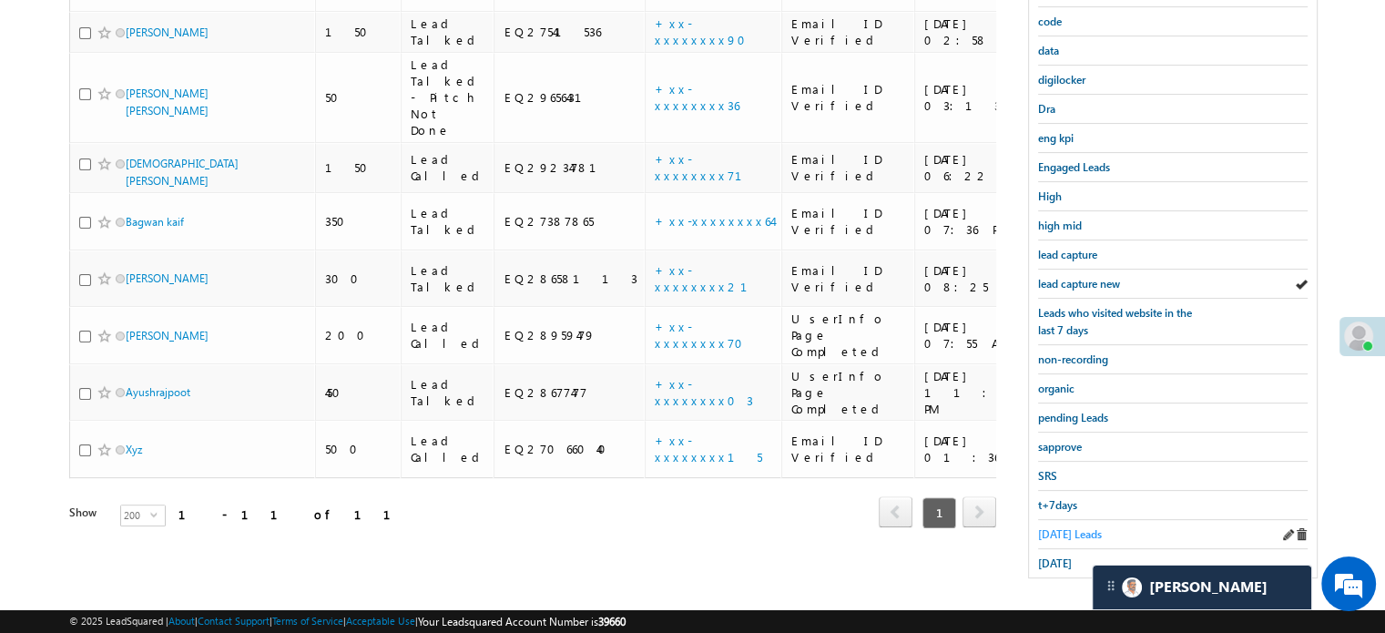
click at [1063, 527] on span "Today's Leads" at bounding box center [1070, 534] width 64 height 14
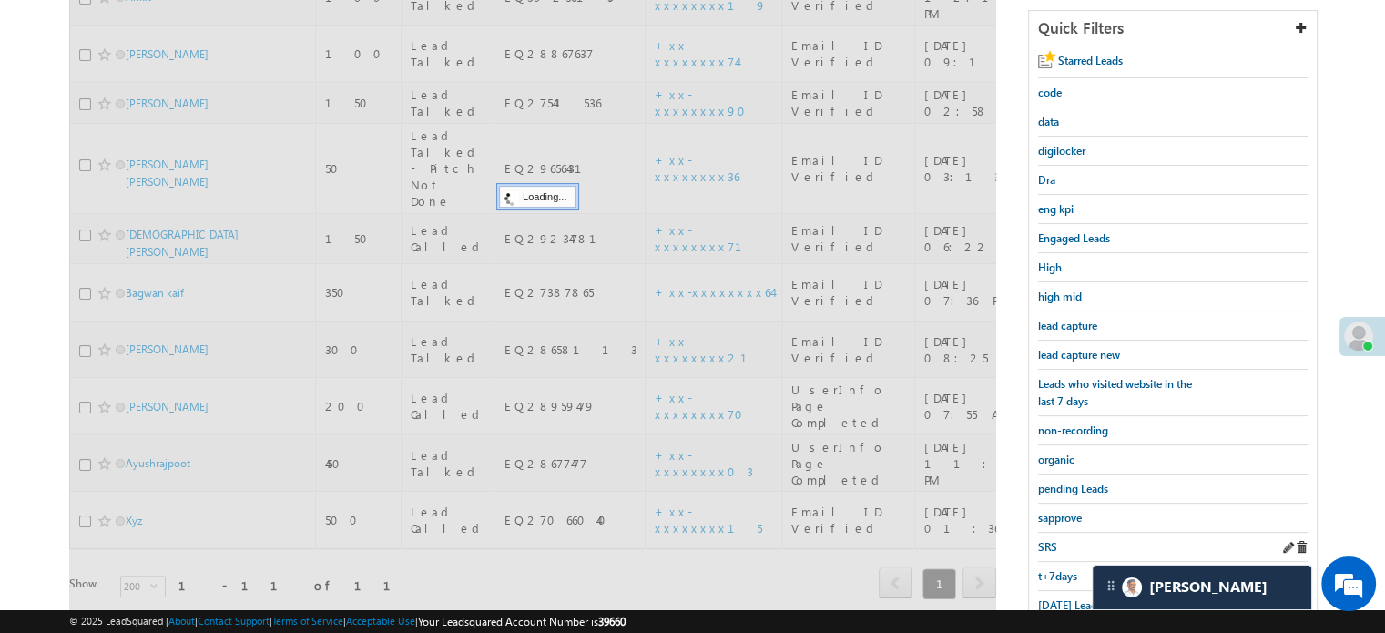
scroll to position [209, 0]
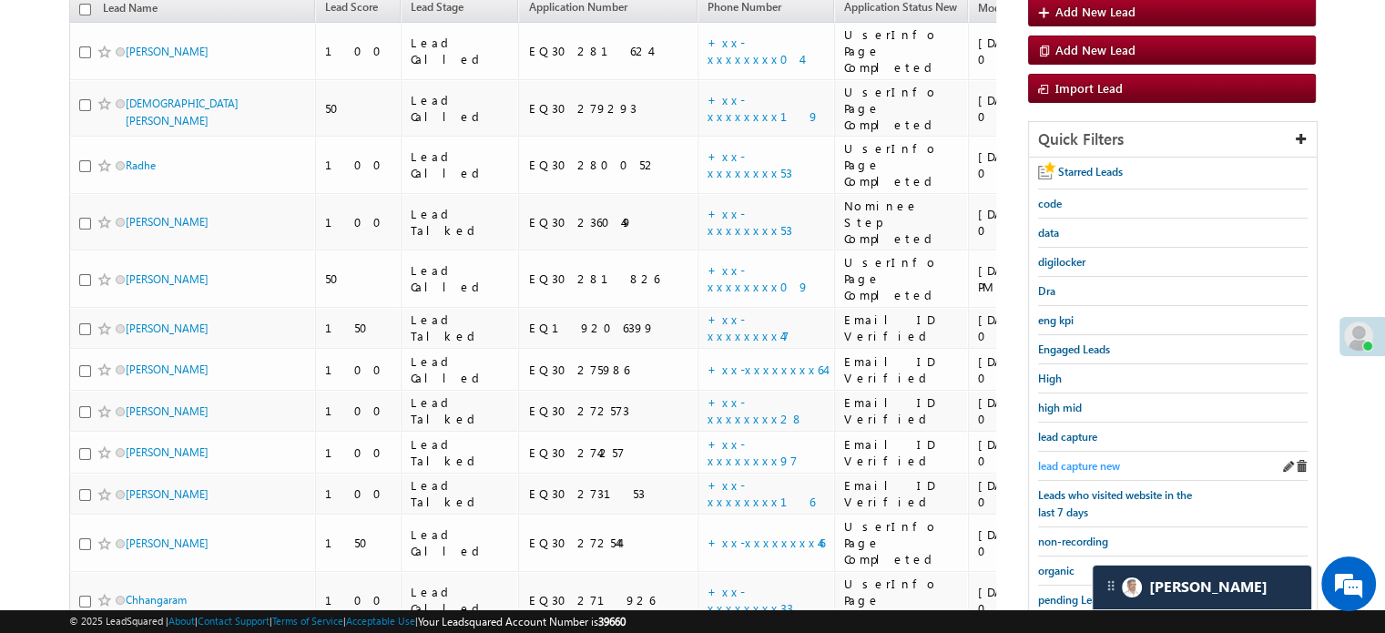
click at [1073, 463] on span "lead capture new" at bounding box center [1079, 466] width 82 height 14
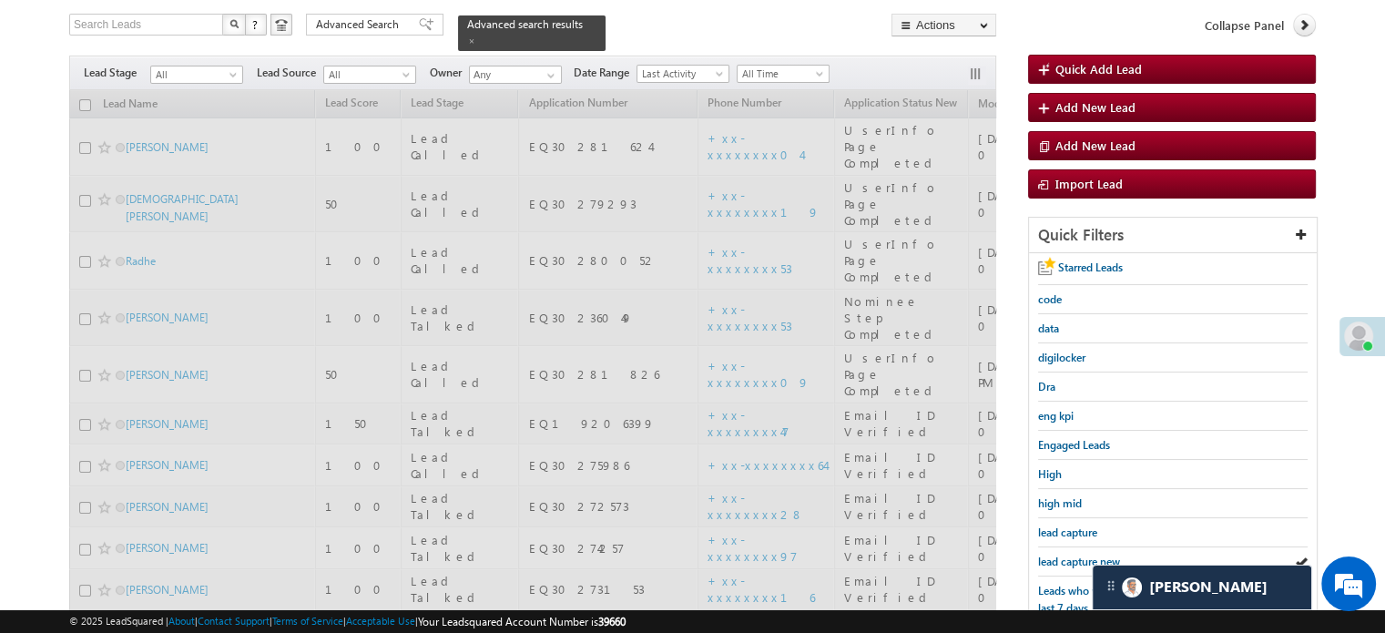
scroll to position [0, 0]
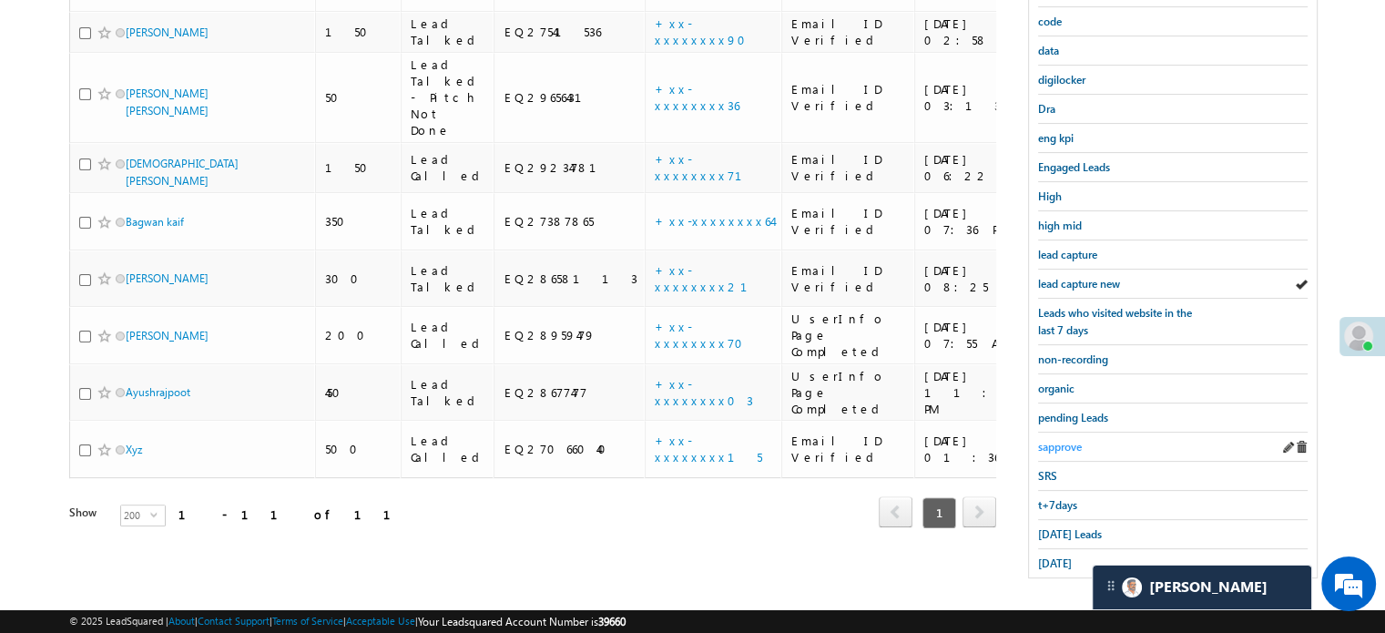
click at [1071, 443] on span "sapprove" at bounding box center [1060, 447] width 44 height 14
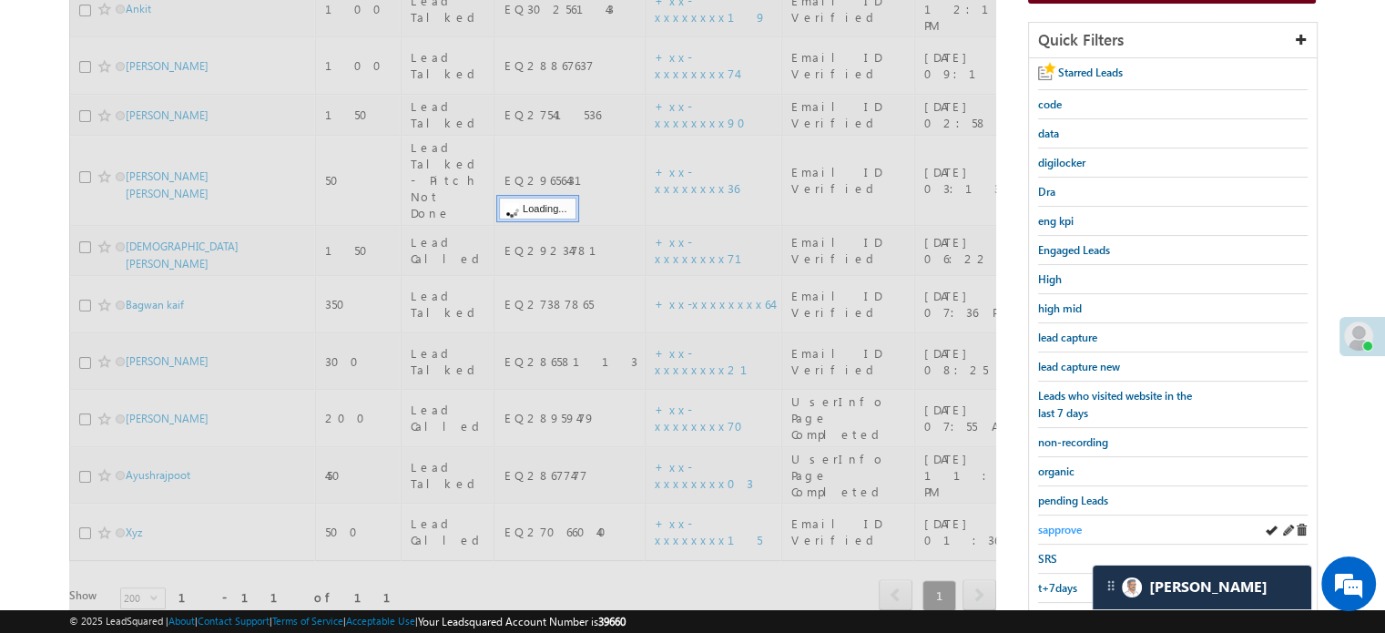
scroll to position [209, 0]
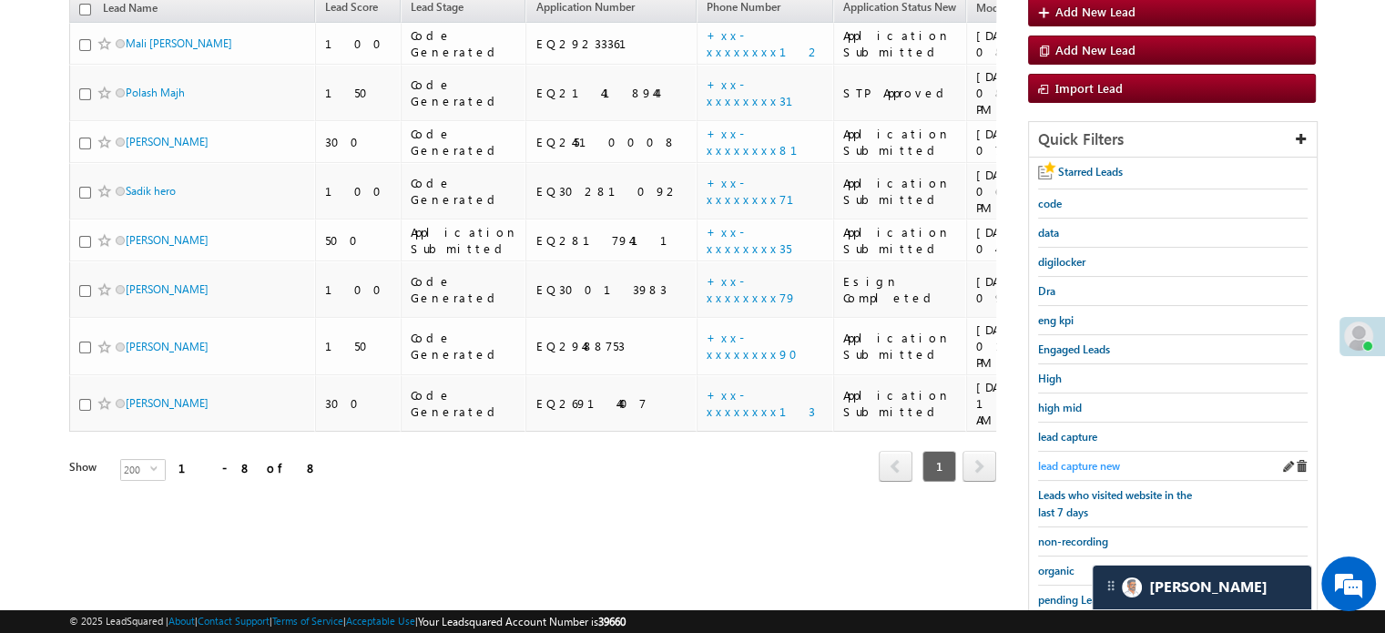
click at [1068, 459] on span "lead capture new" at bounding box center [1079, 466] width 82 height 14
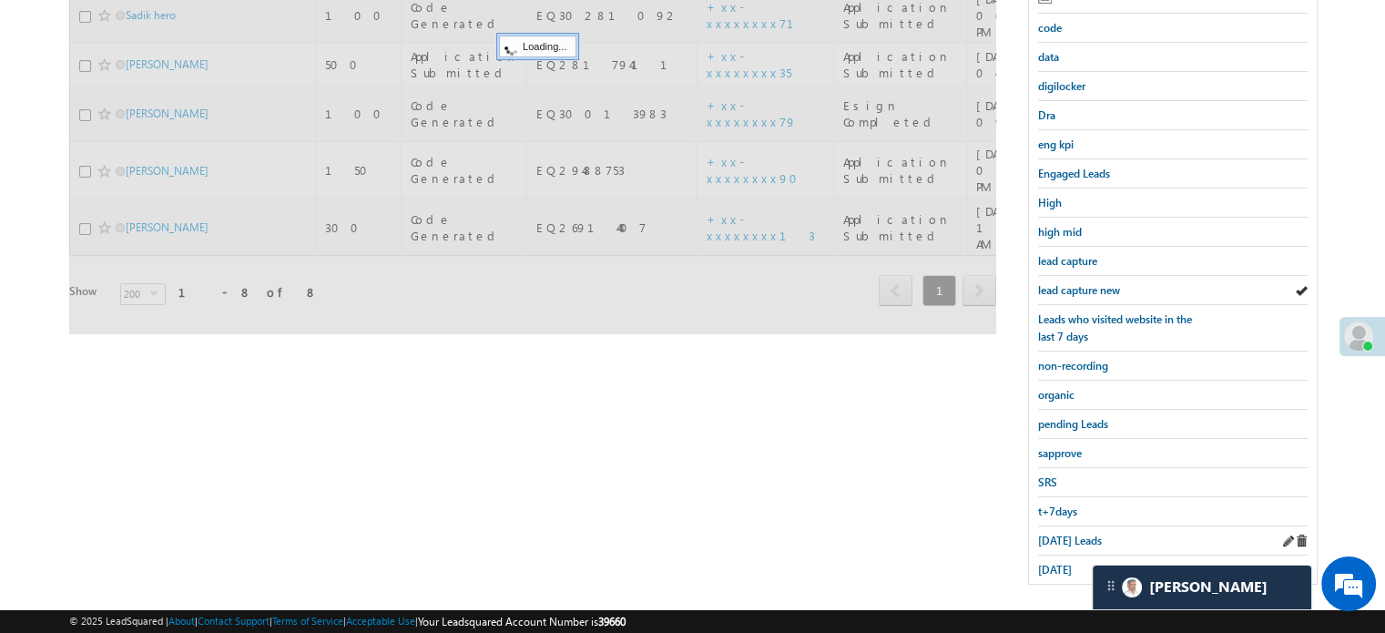
scroll to position [391, 0]
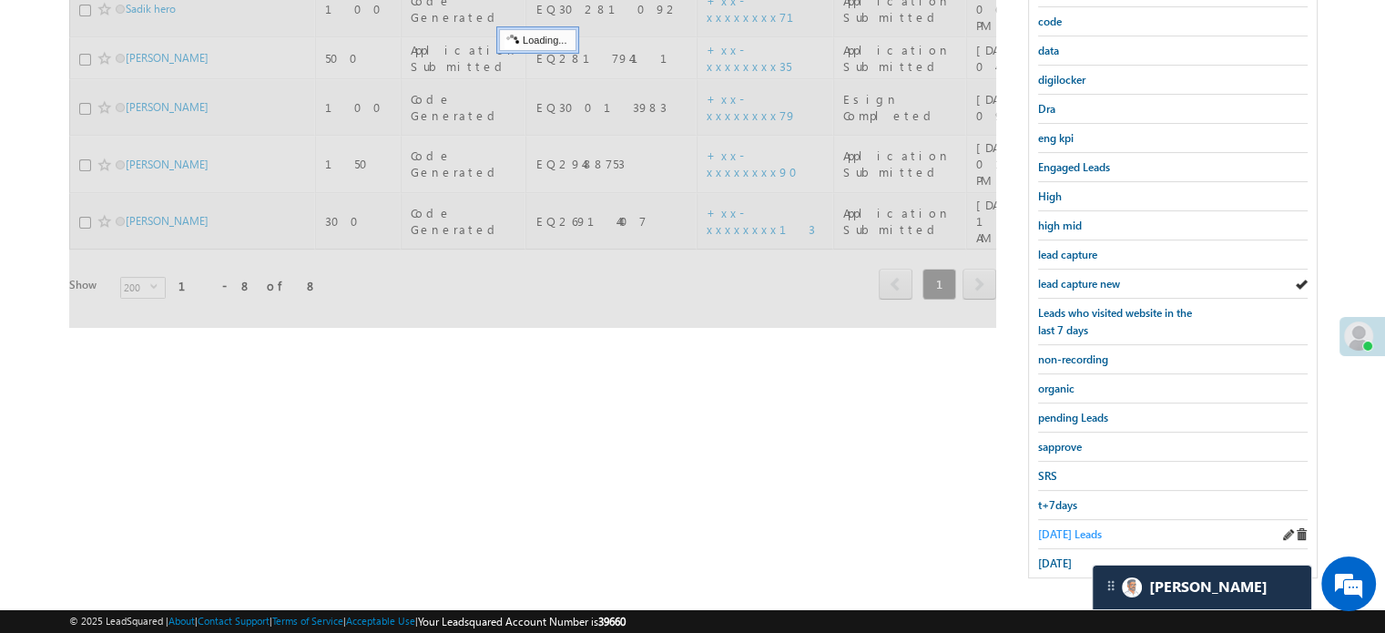
click at [1053, 527] on span "Today's Leads" at bounding box center [1070, 534] width 64 height 14
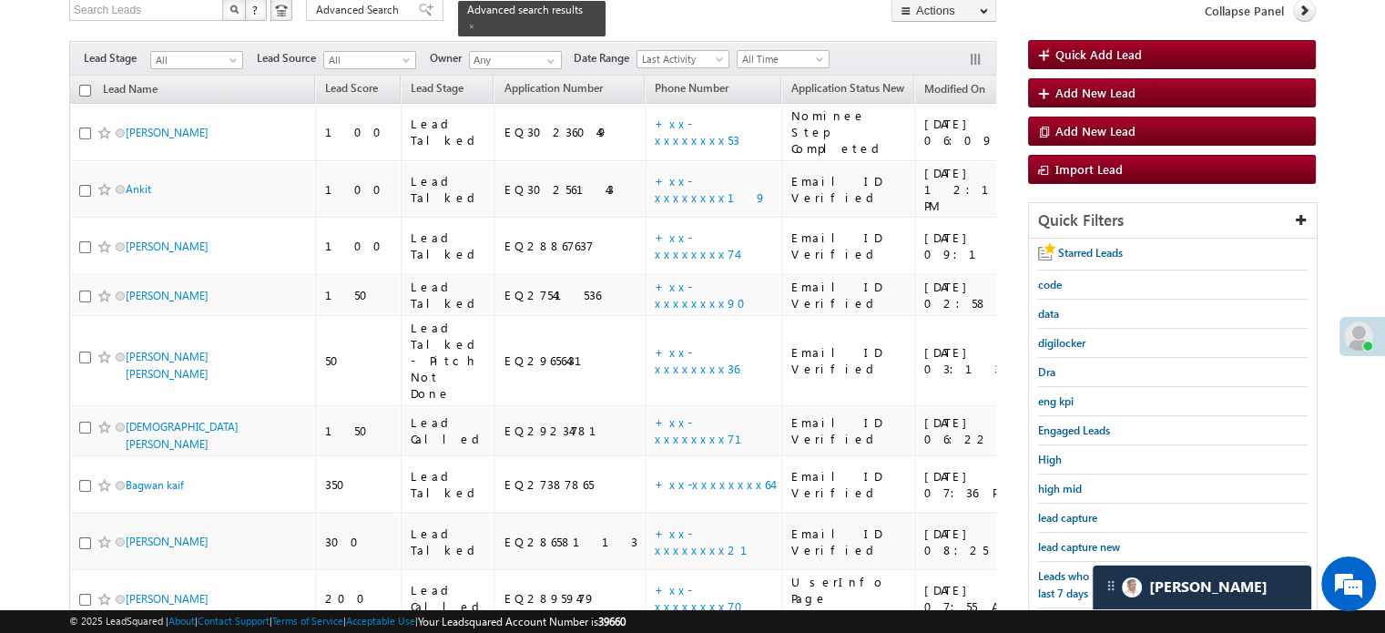
scroll to position [117, 0]
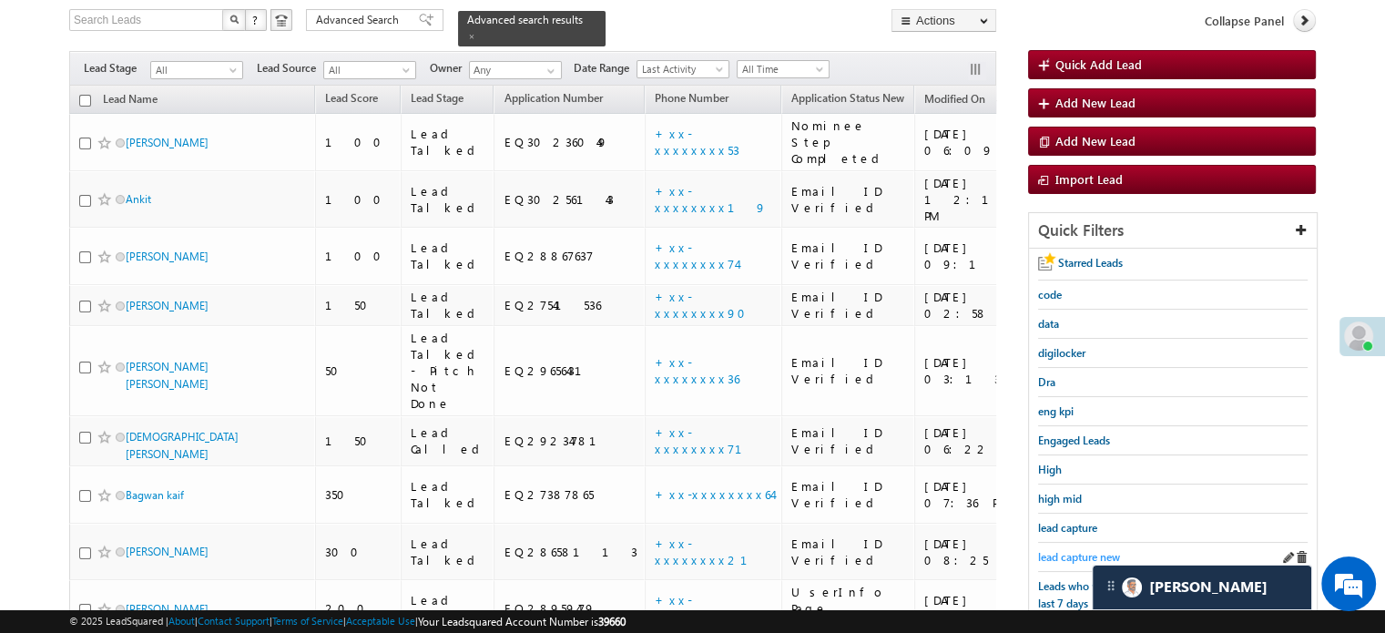
click at [1055, 550] on span "lead capture new" at bounding box center [1079, 557] width 82 height 14
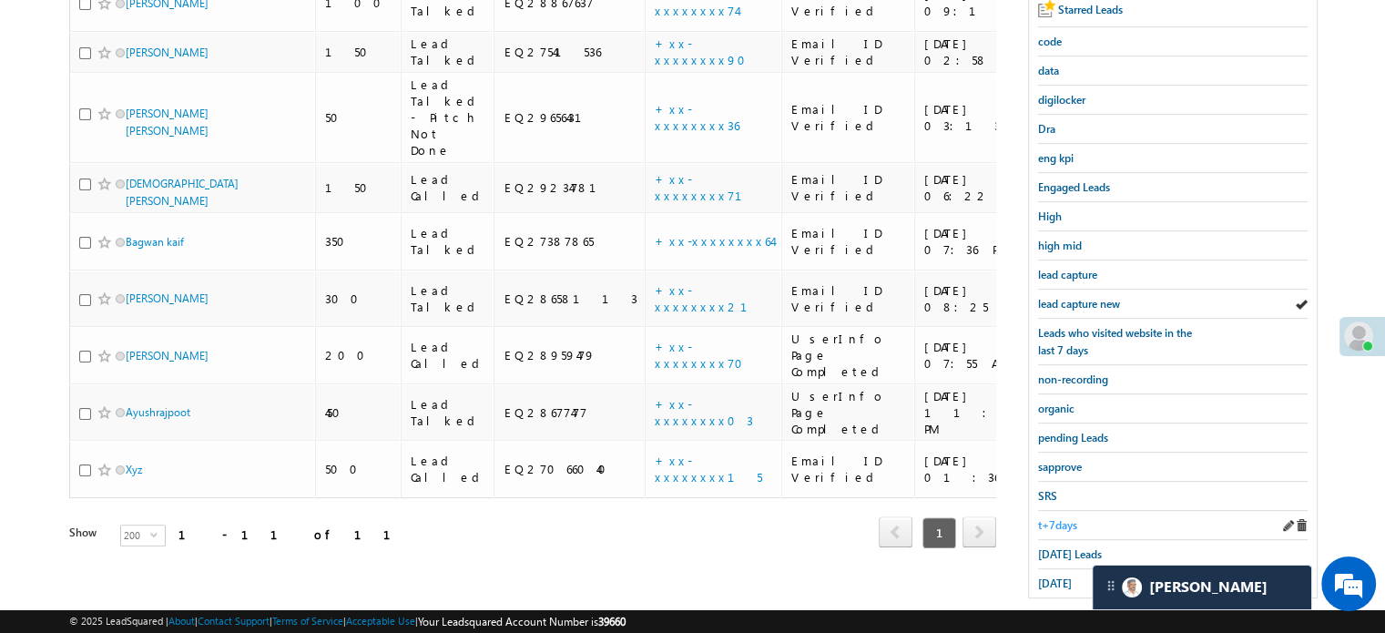
scroll to position [391, 0]
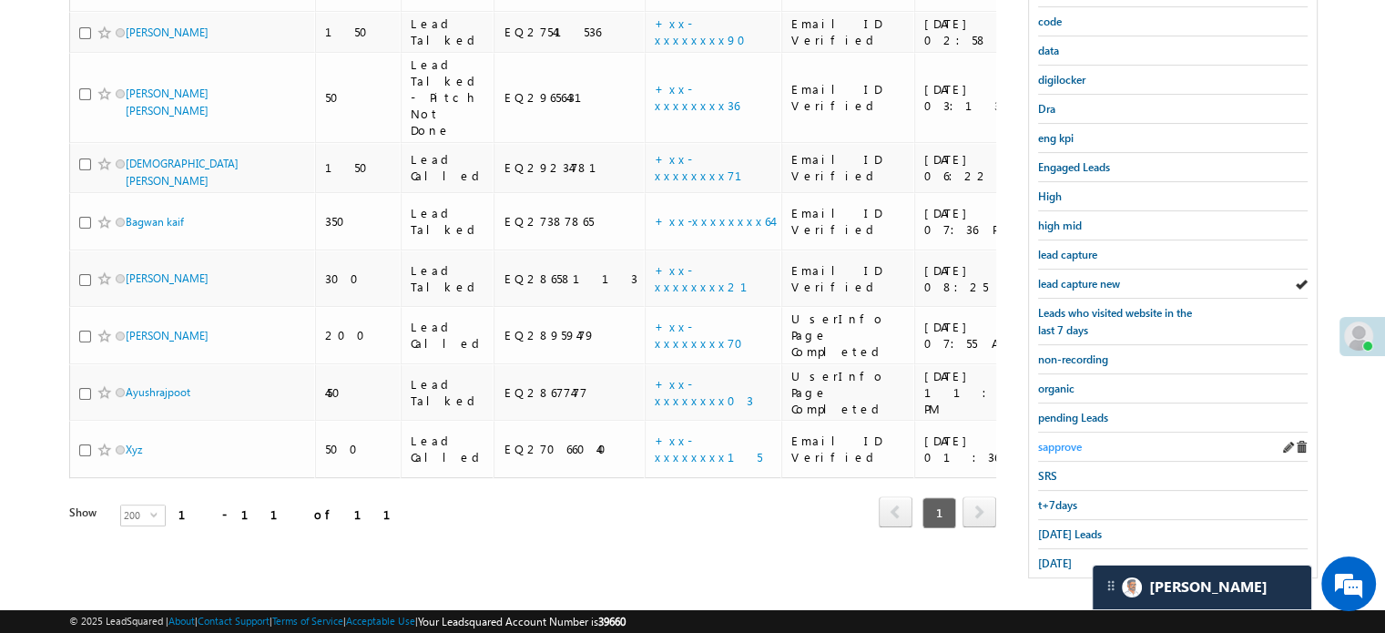
click at [1054, 442] on span "sapprove" at bounding box center [1060, 447] width 44 height 14
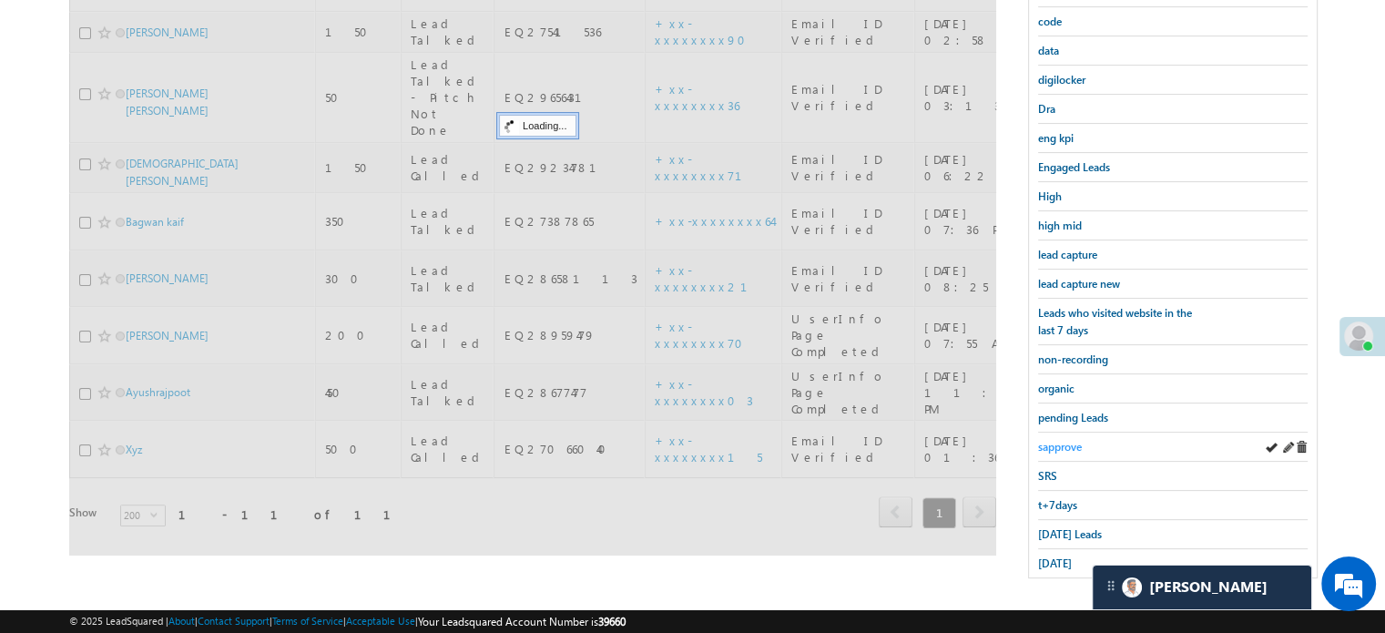
scroll to position [209, 0]
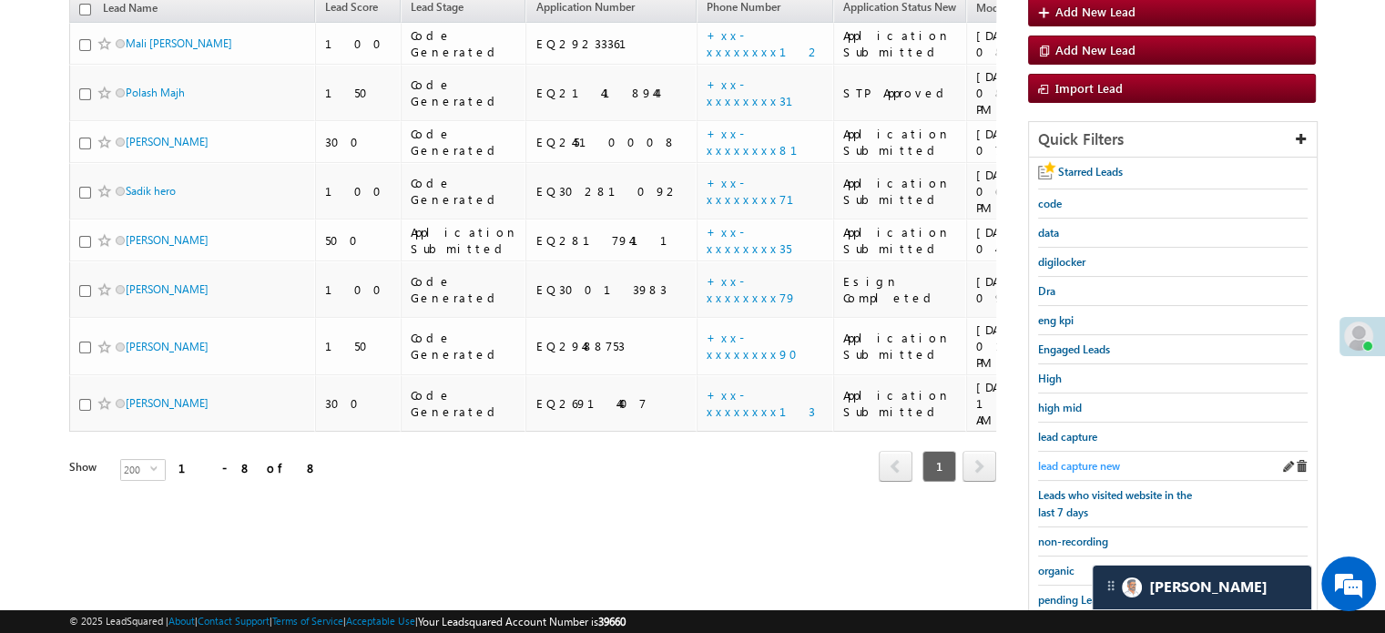
click at [1057, 459] on span "lead capture new" at bounding box center [1079, 466] width 82 height 14
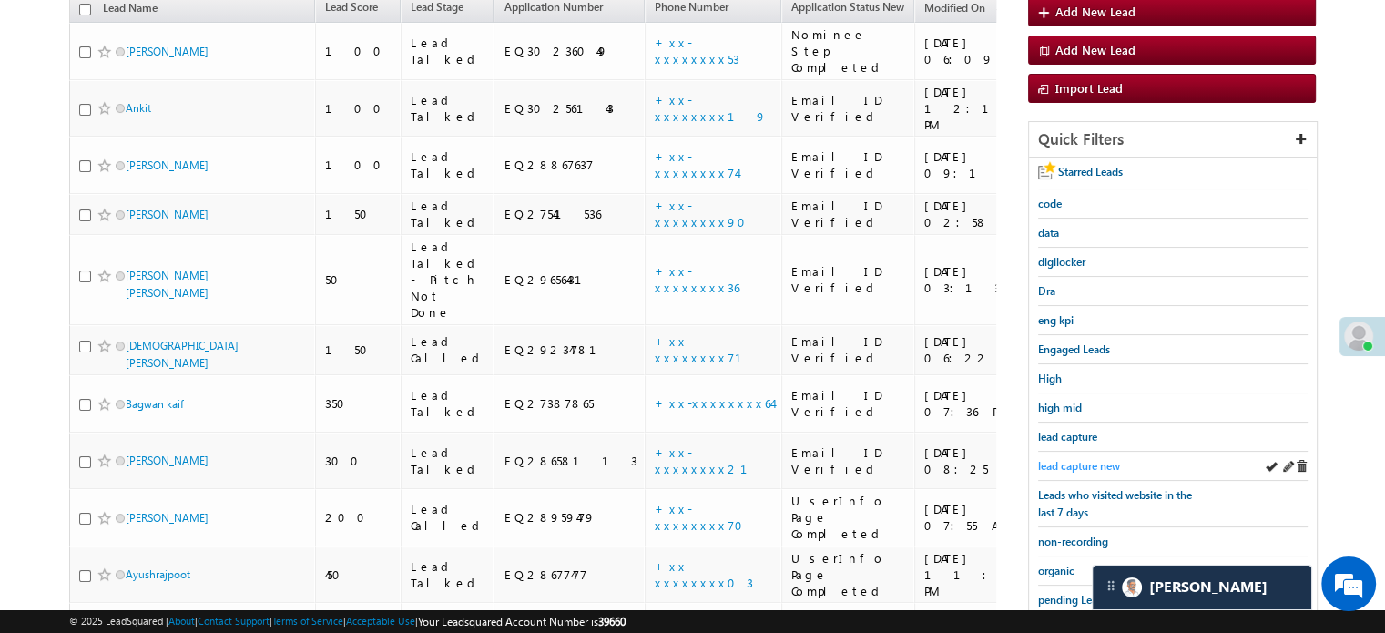
scroll to position [117, 0]
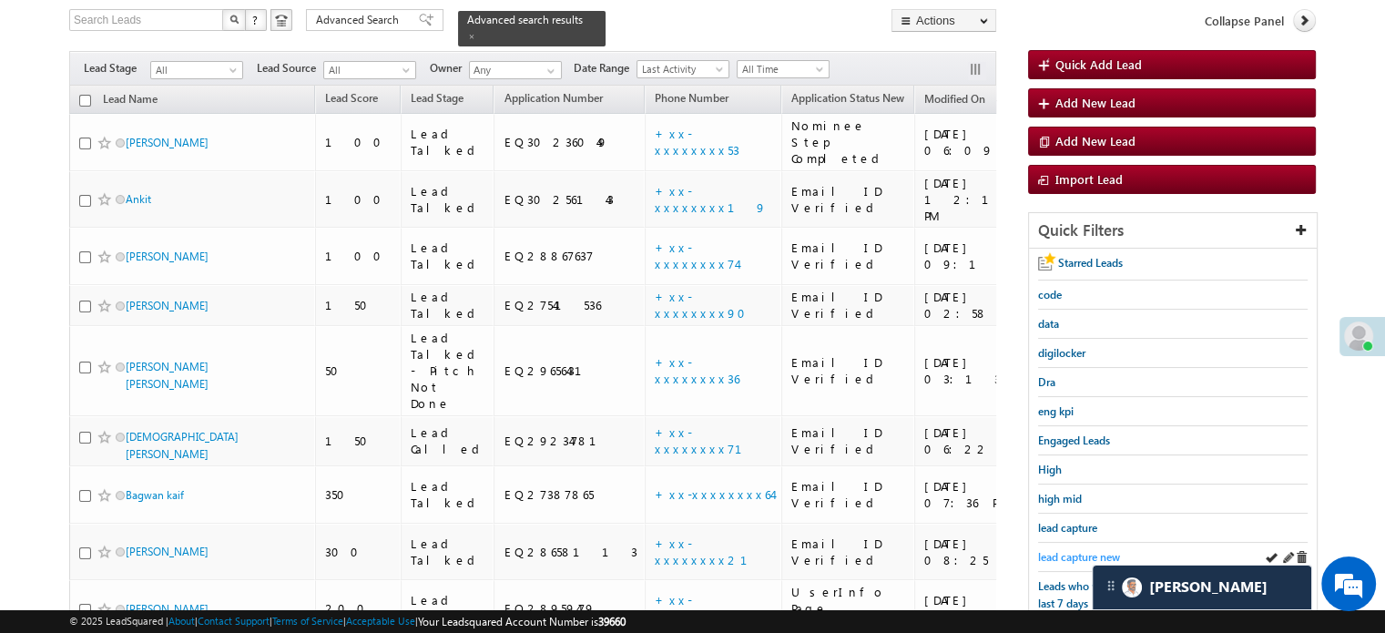
click at [1095, 550] on span "lead capture new" at bounding box center [1079, 557] width 82 height 14
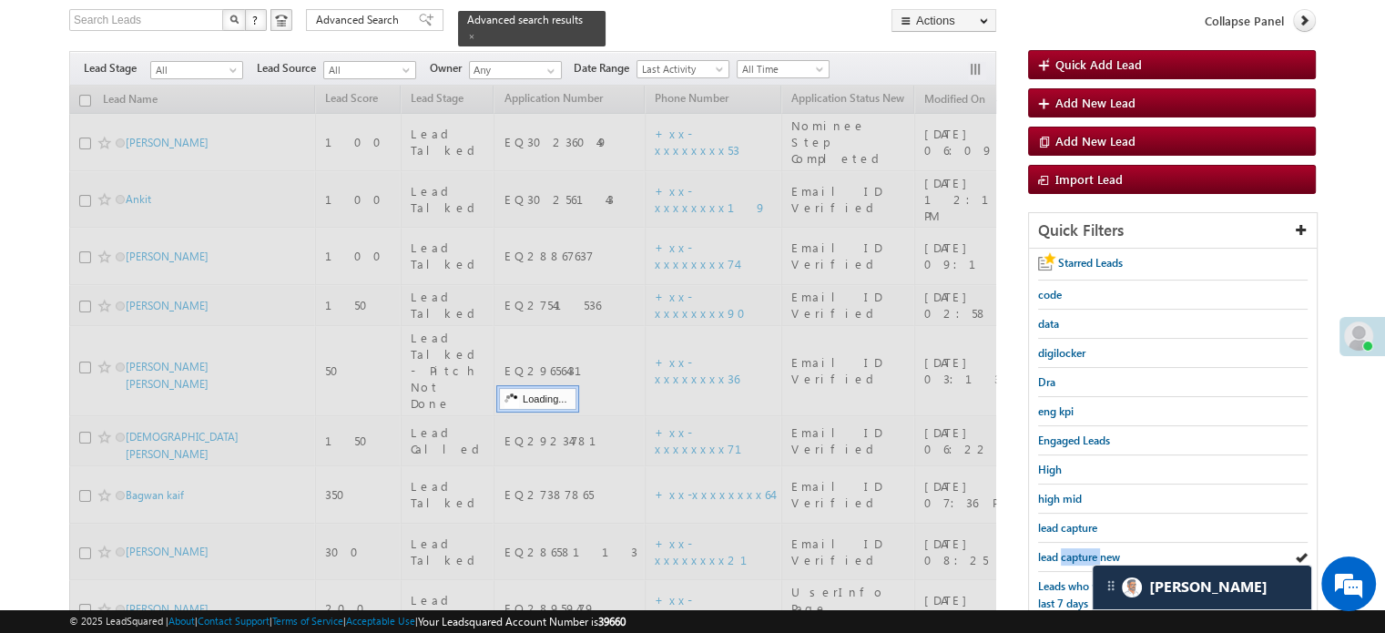
click at [1095, 550] on span "lead capture new" at bounding box center [1079, 557] width 82 height 14
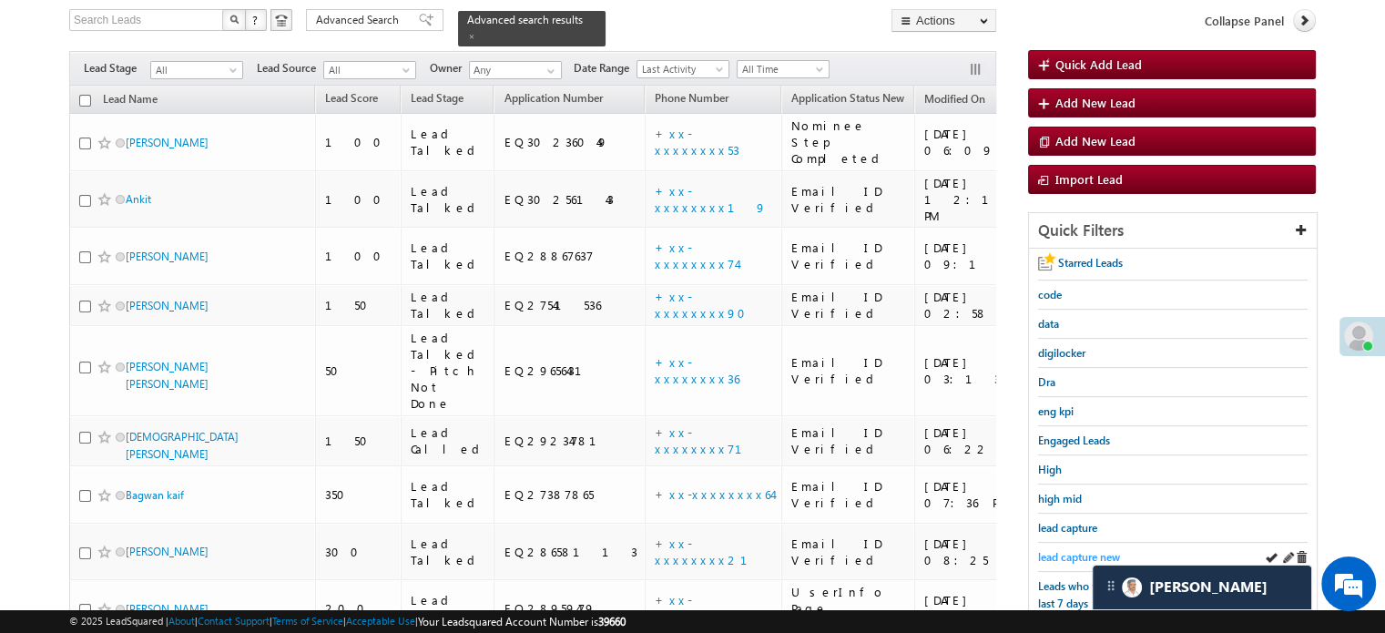
click at [1067, 554] on span "lead capture new" at bounding box center [1079, 557] width 82 height 14
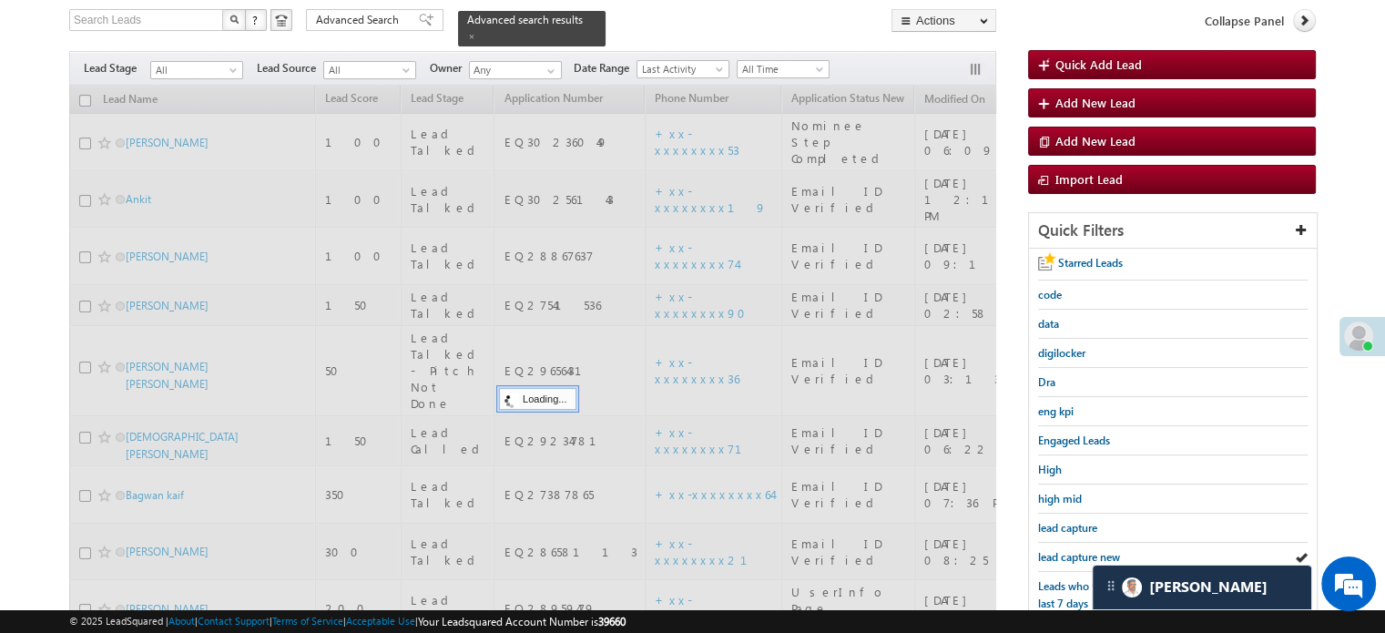
click at [1067, 554] on span "lead capture new" at bounding box center [1079, 557] width 82 height 14
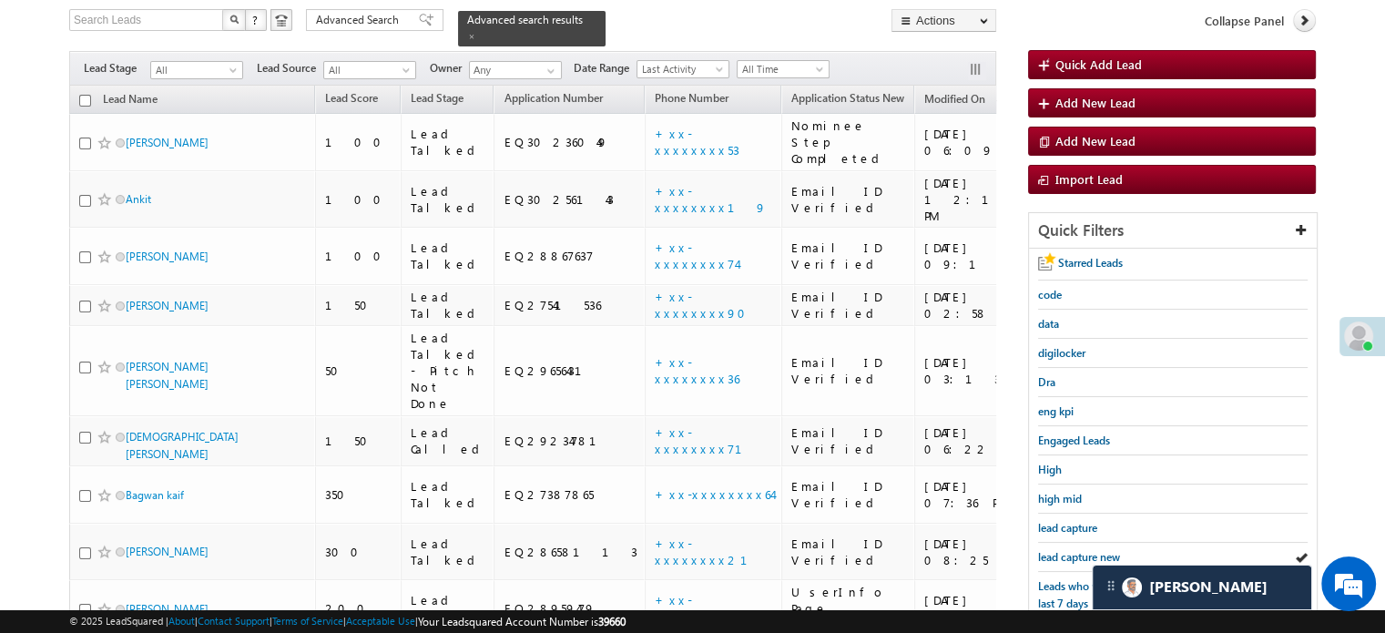
click at [1067, 554] on span "lead capture new" at bounding box center [1079, 557] width 82 height 14
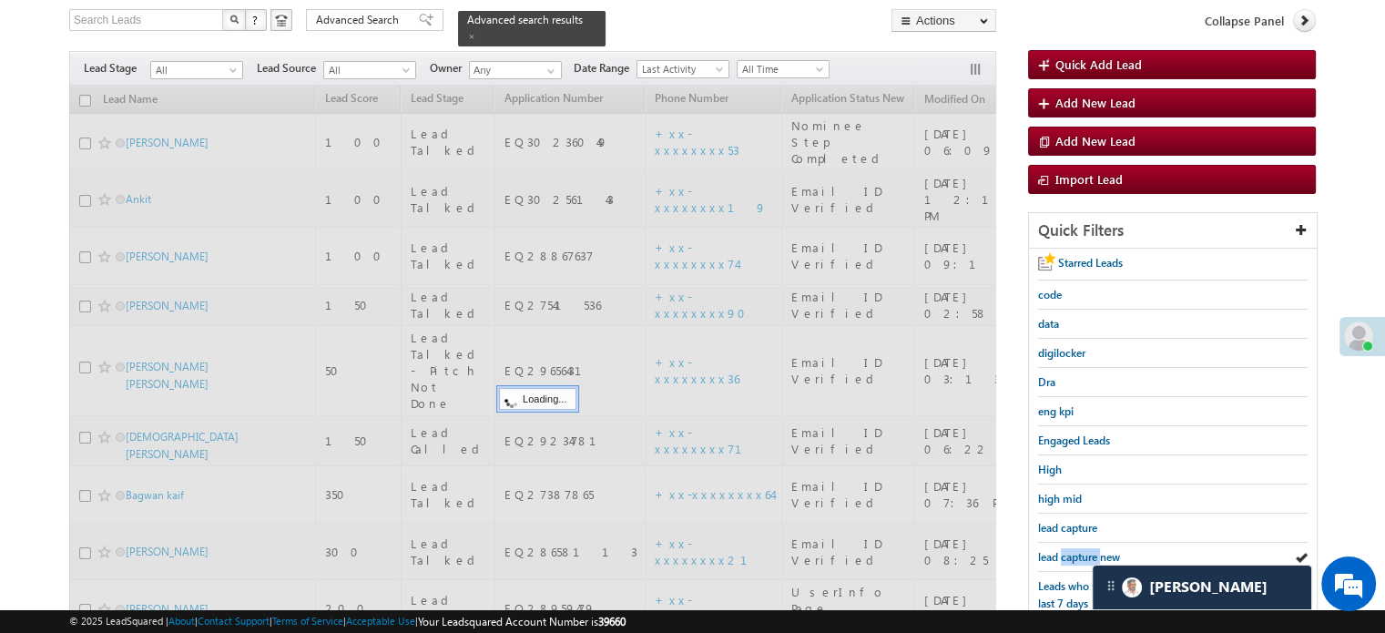
click at [1067, 554] on span "lead capture new" at bounding box center [1079, 557] width 82 height 14
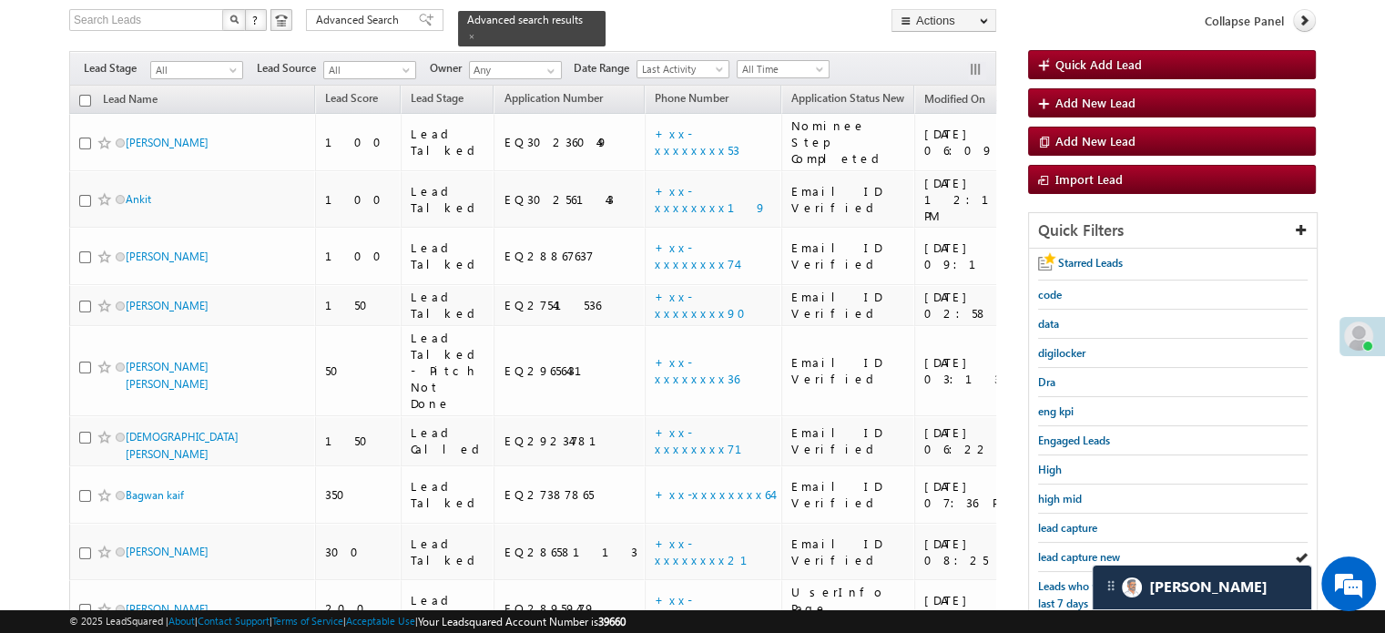
click at [1067, 554] on span "lead capture new" at bounding box center [1079, 557] width 82 height 14
click at [1045, 550] on span "lead capture new" at bounding box center [1079, 557] width 82 height 14
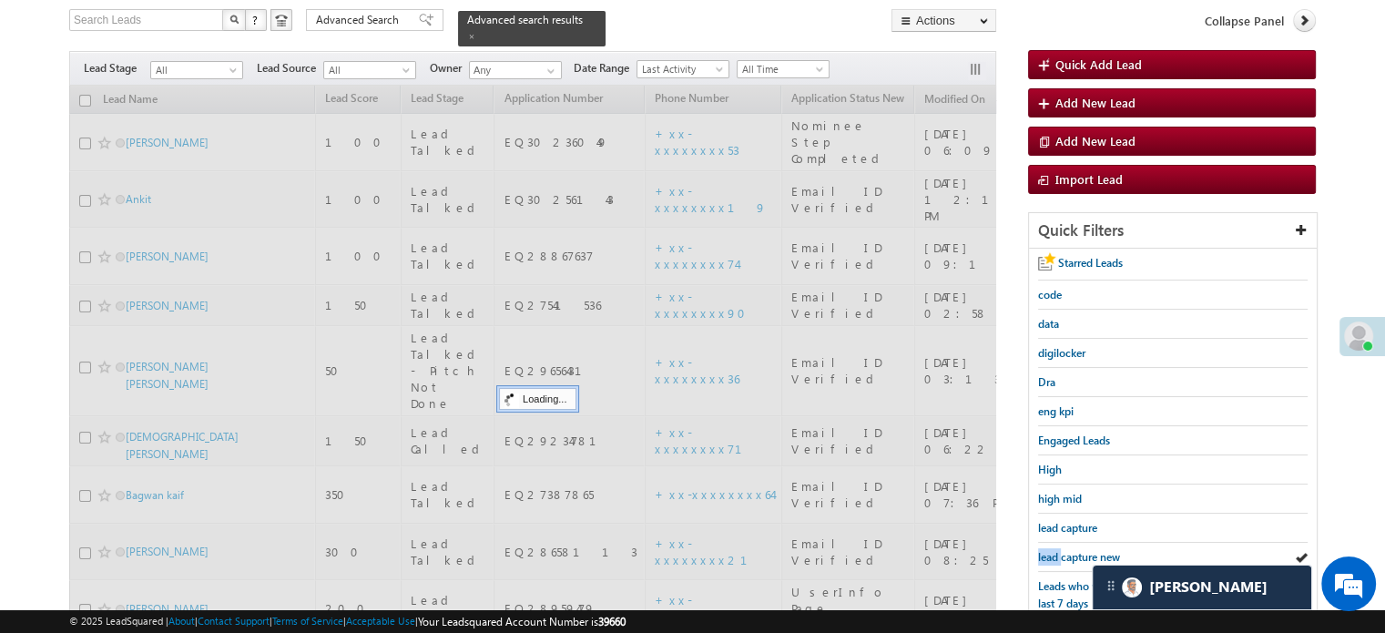
click at [1045, 550] on span "lead capture new" at bounding box center [1079, 557] width 82 height 14
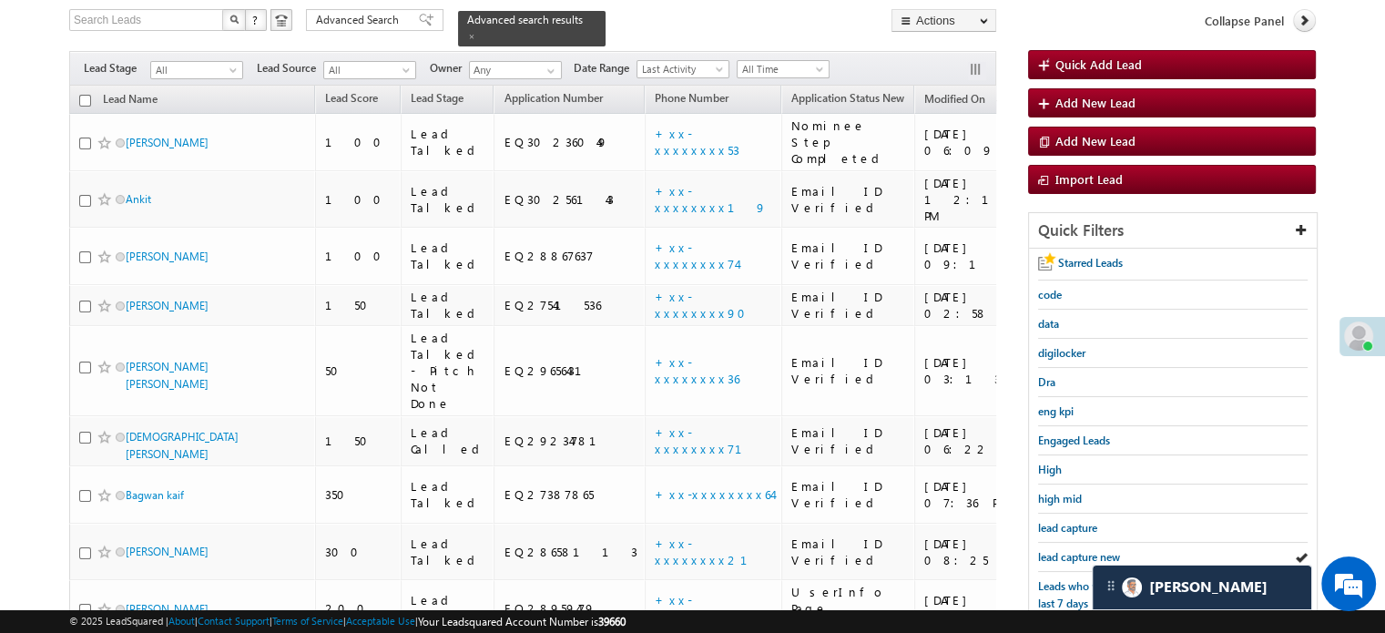
click at [1045, 550] on span "lead capture new" at bounding box center [1079, 557] width 82 height 14
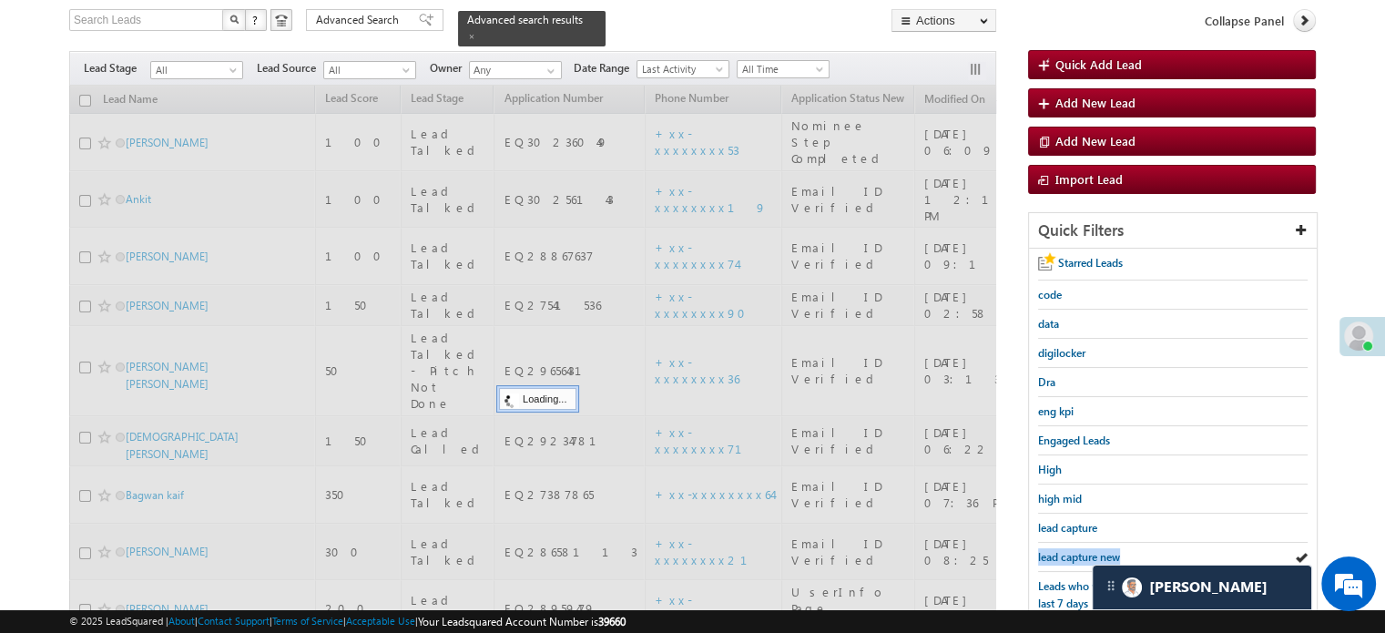
click at [1045, 550] on span "lead capture new" at bounding box center [1079, 557] width 82 height 14
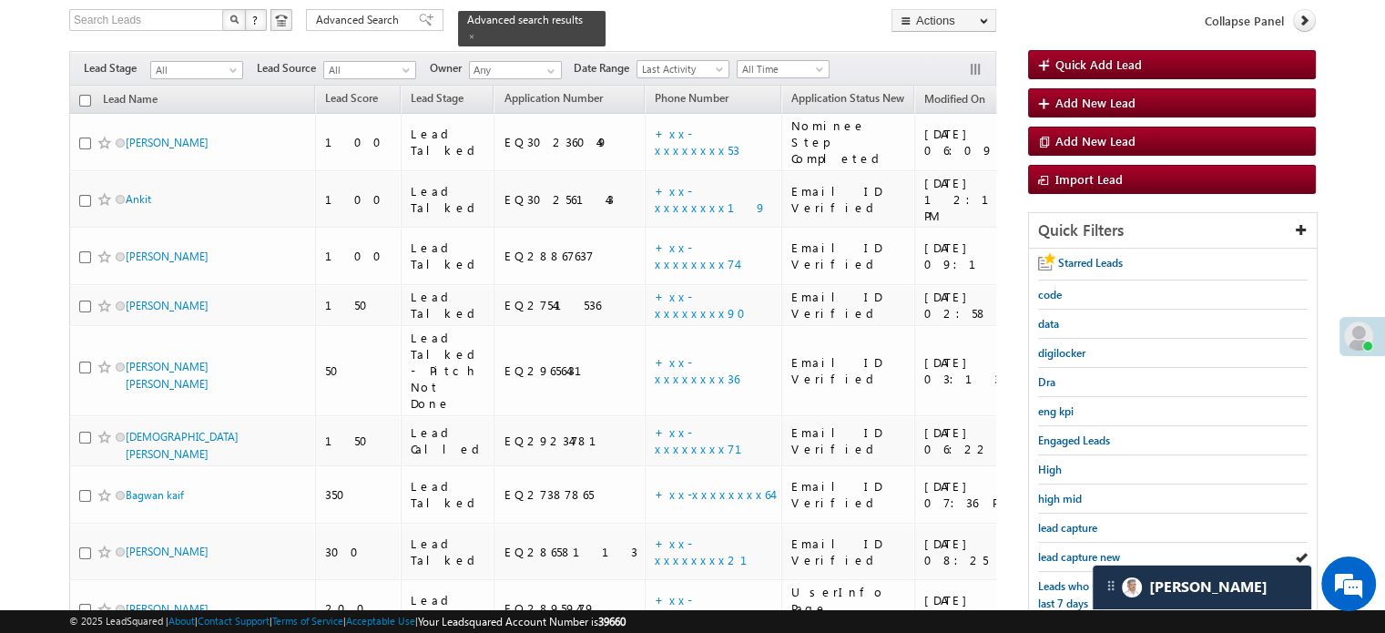
click at [1045, 550] on span "lead capture new" at bounding box center [1079, 557] width 82 height 14
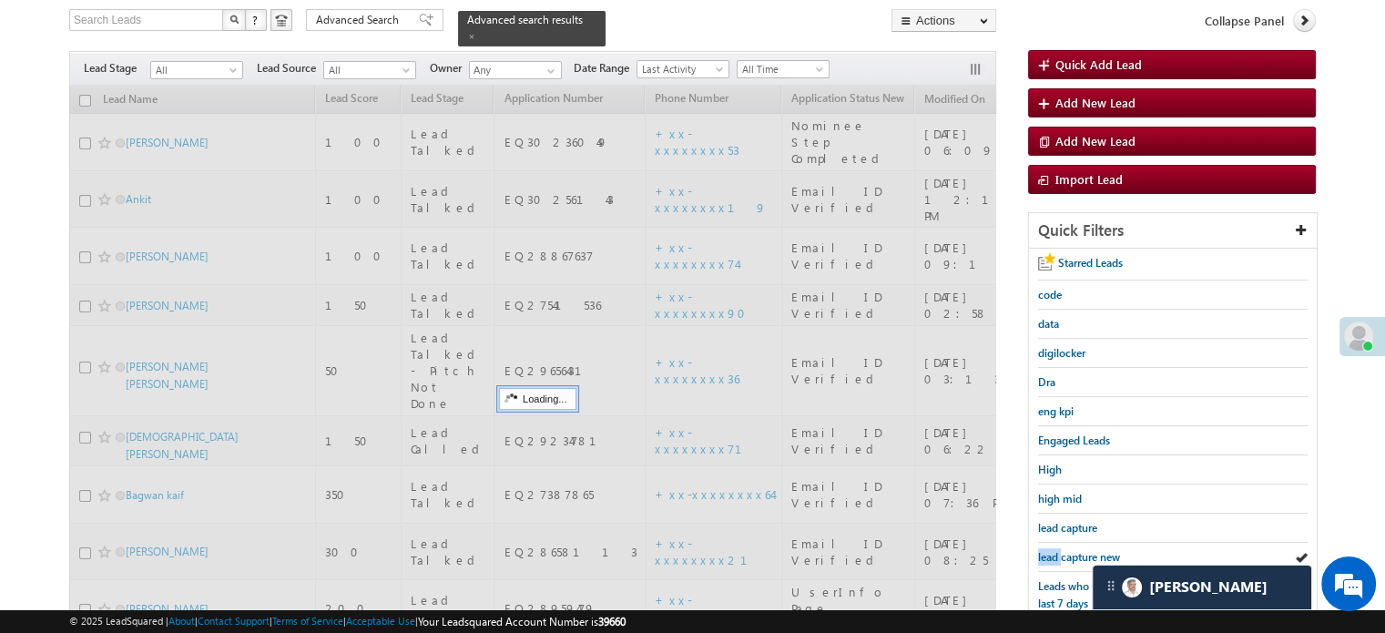
click at [1045, 550] on span "lead capture new" at bounding box center [1079, 557] width 82 height 14
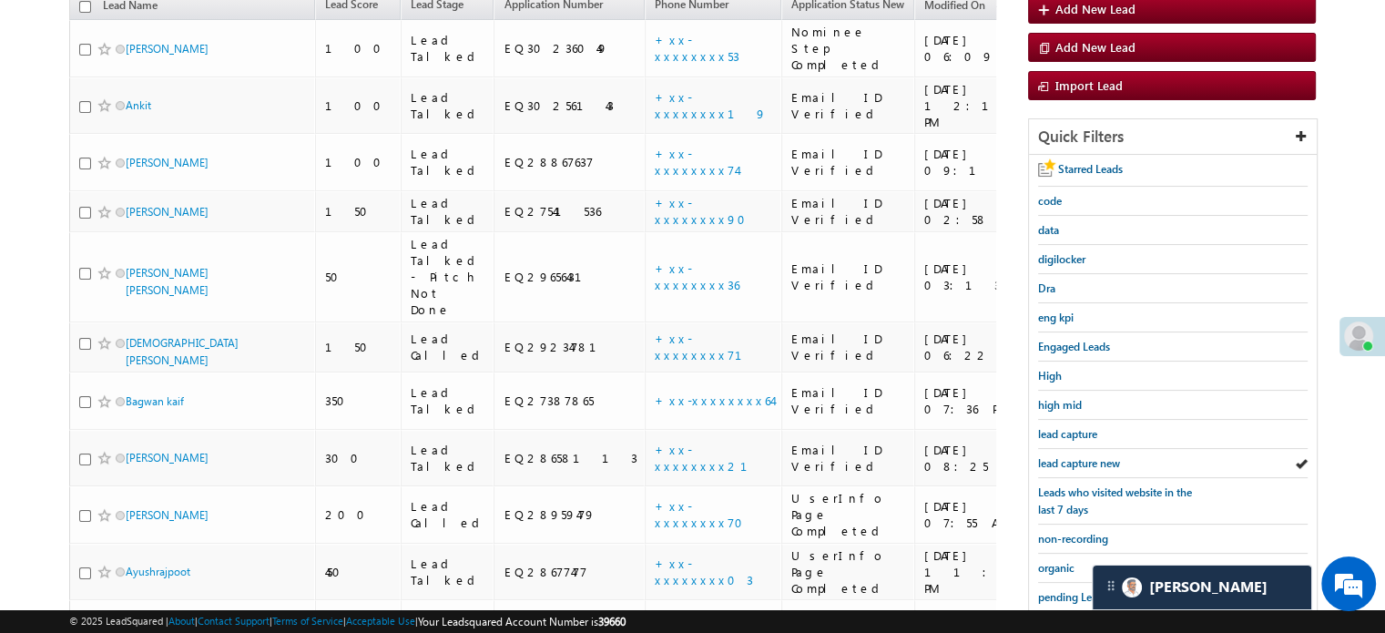
scroll to position [300, 0]
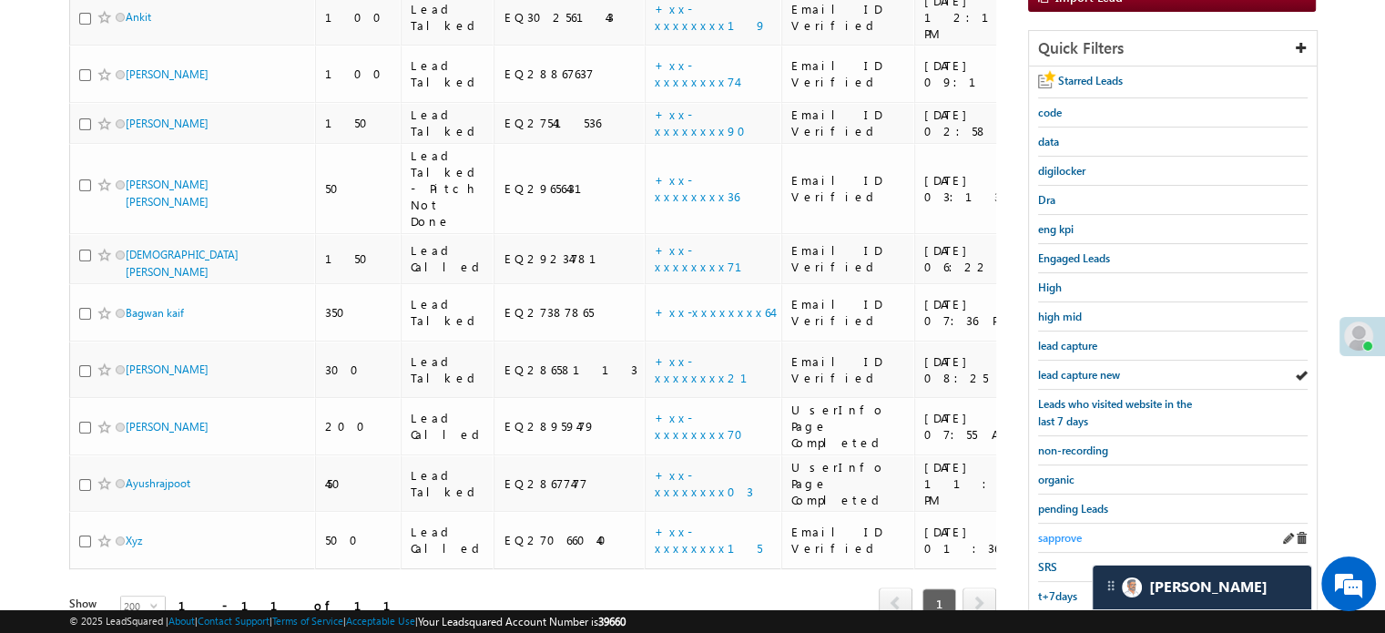
click at [1060, 531] on span "sapprove" at bounding box center [1060, 538] width 44 height 14
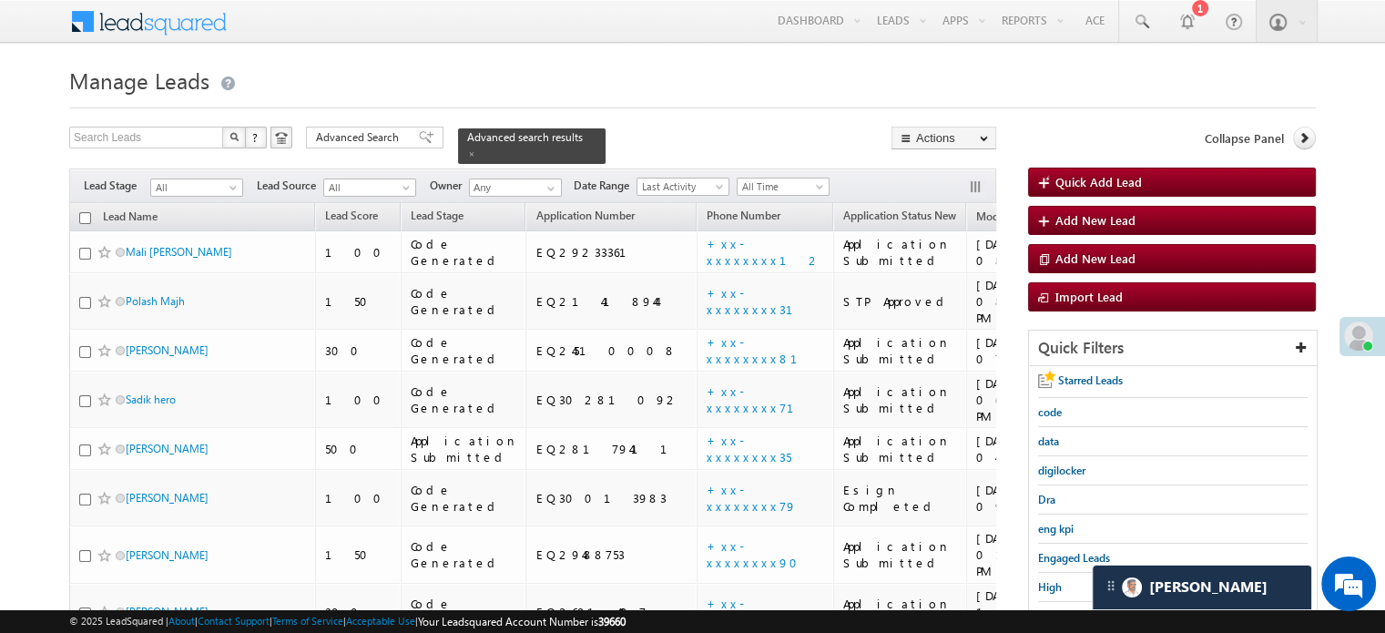
scroll to position [91, 0]
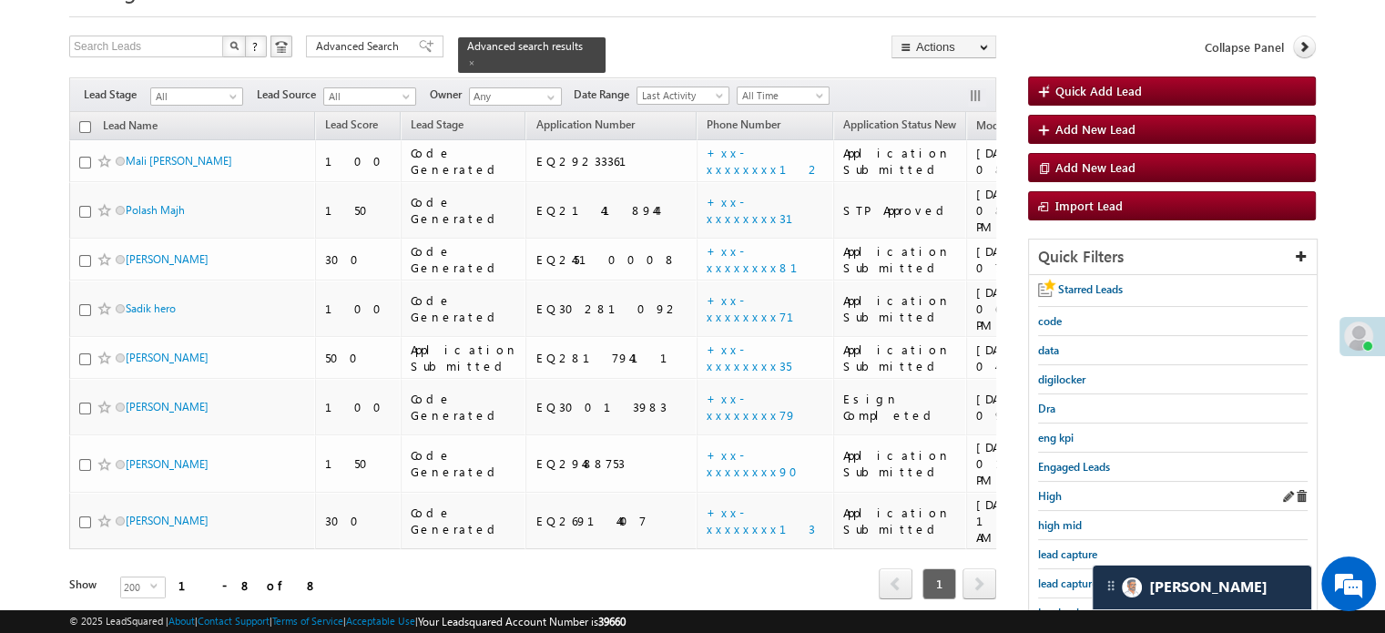
click at [1074, 575] on link "lead capture new" at bounding box center [1079, 583] width 82 height 17
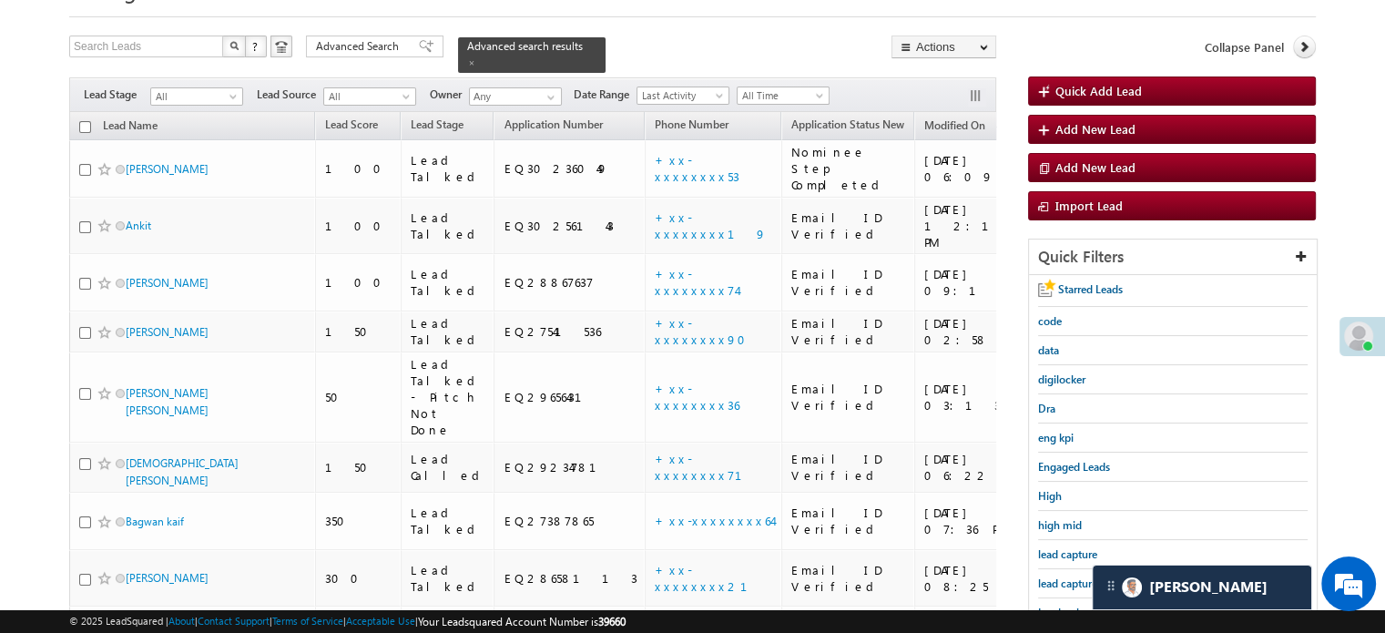
click at [1074, 575] on link "lead capture new" at bounding box center [1079, 583] width 82 height 17
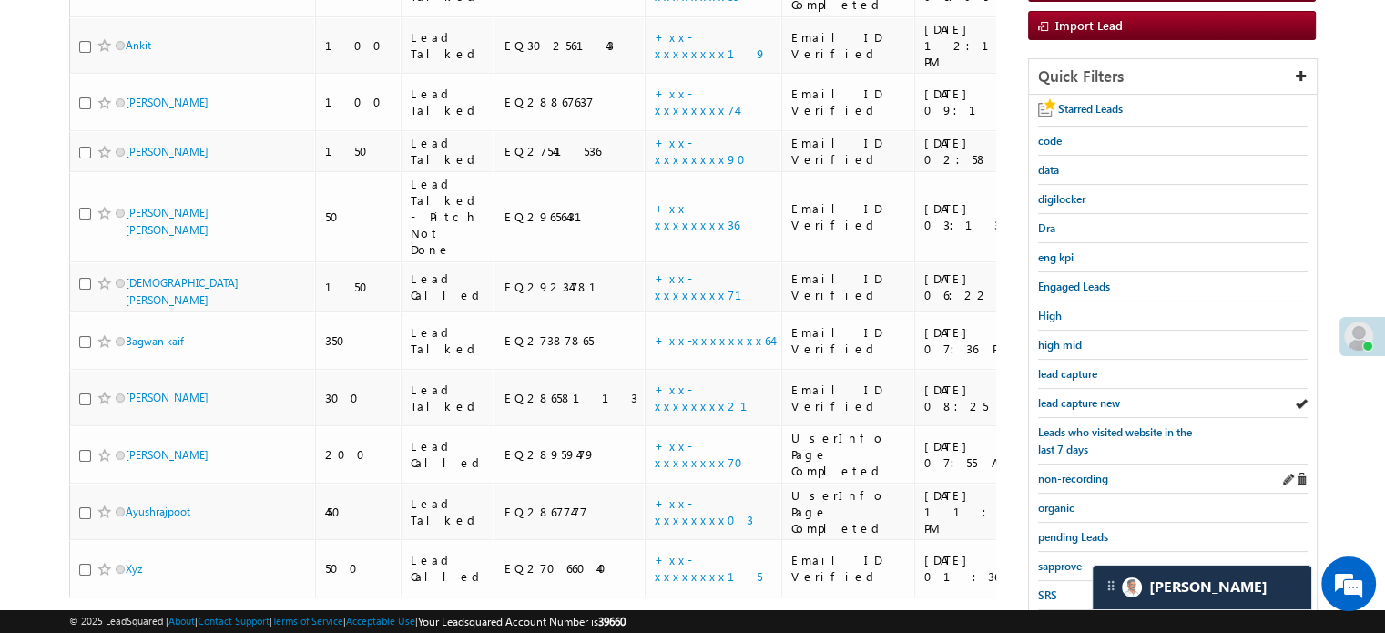
scroll to position [273, 0]
click at [1085, 394] on span "lead capture new" at bounding box center [1079, 401] width 82 height 14
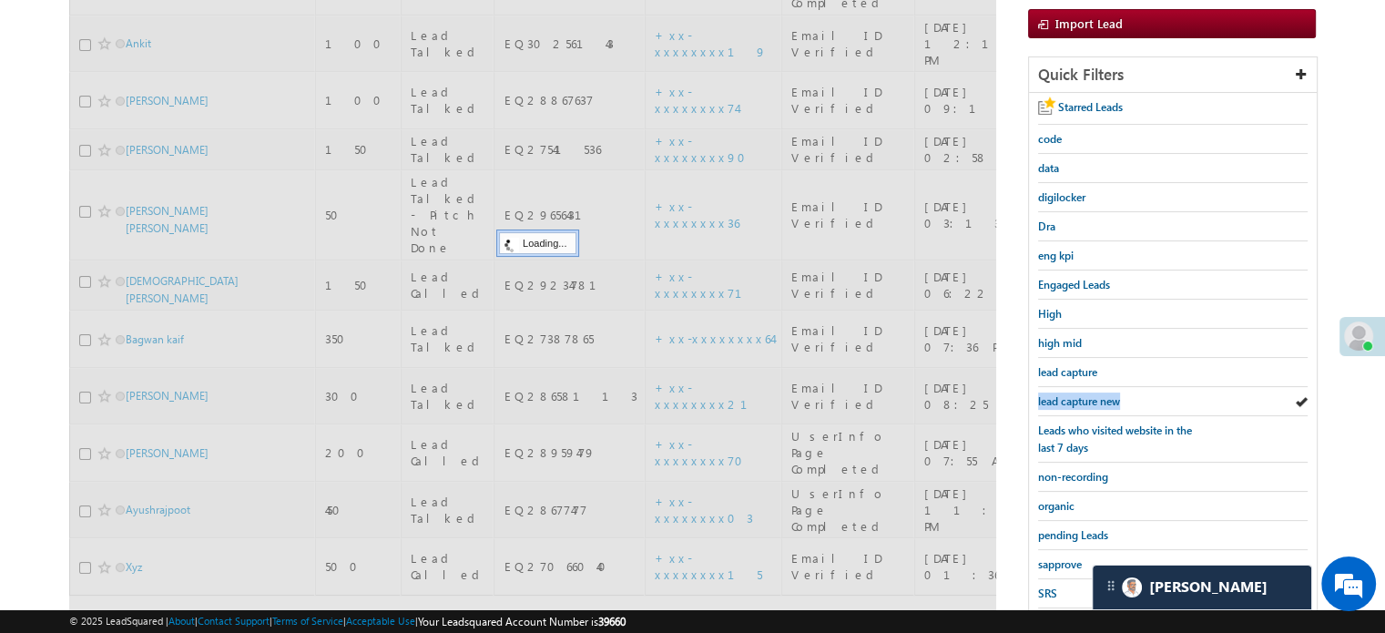
click at [1085, 394] on span "lead capture new" at bounding box center [1079, 401] width 82 height 14
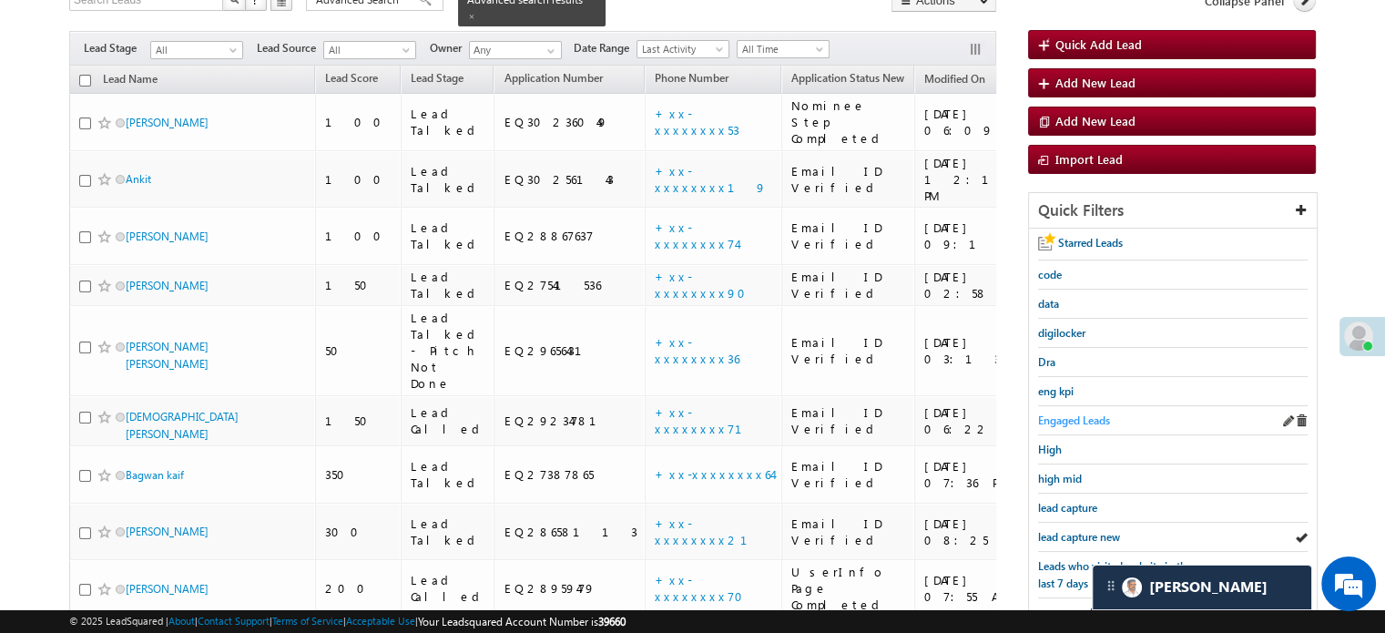
scroll to position [182, 0]
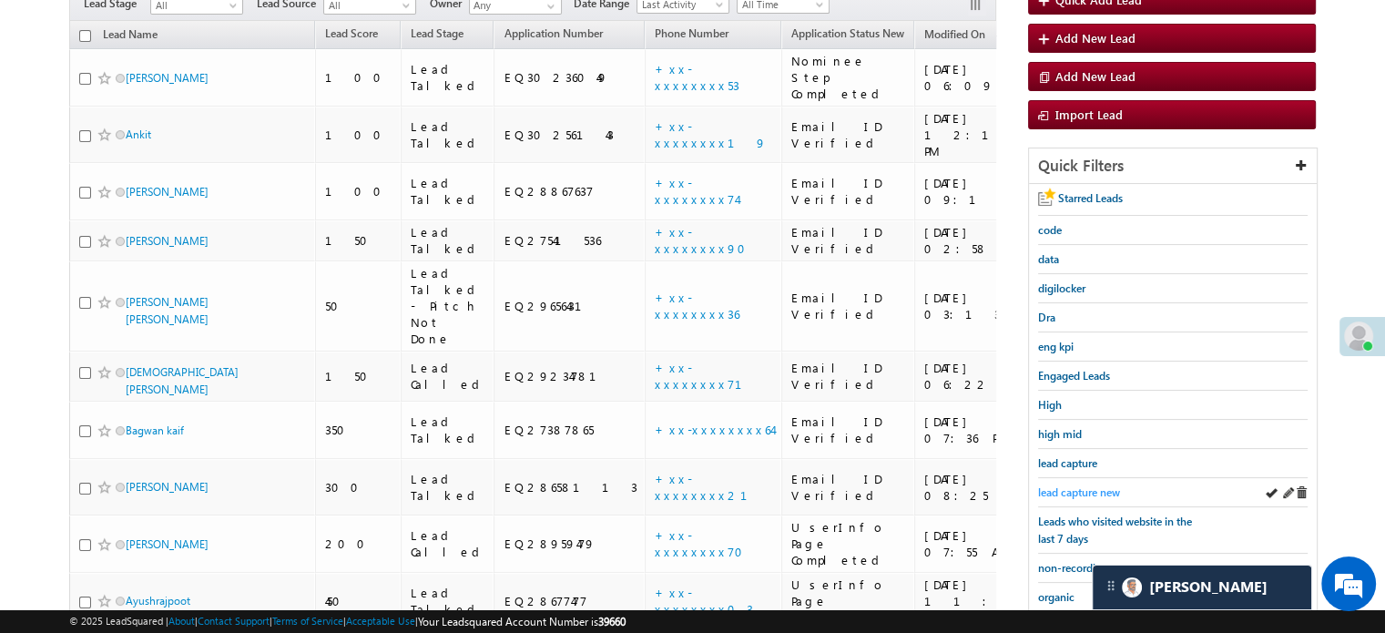
click at [1074, 487] on span "lead capture new" at bounding box center [1079, 492] width 82 height 14
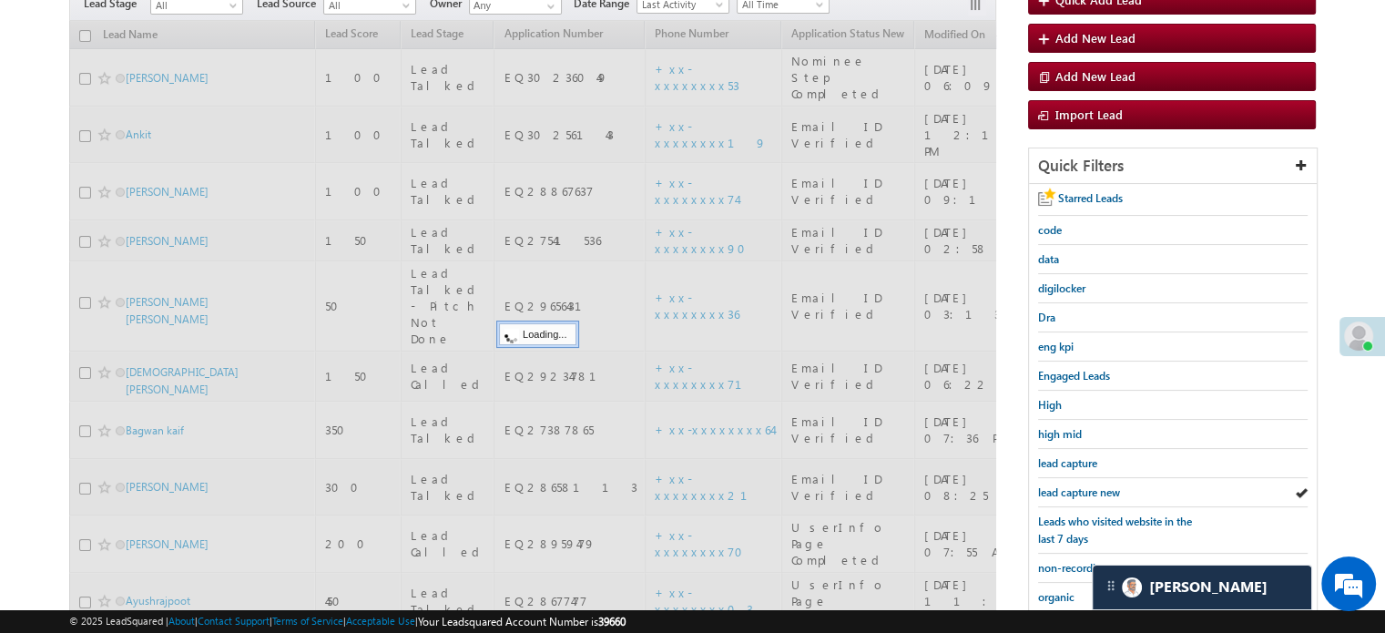
click at [1074, 487] on span "lead capture new" at bounding box center [1079, 492] width 82 height 14
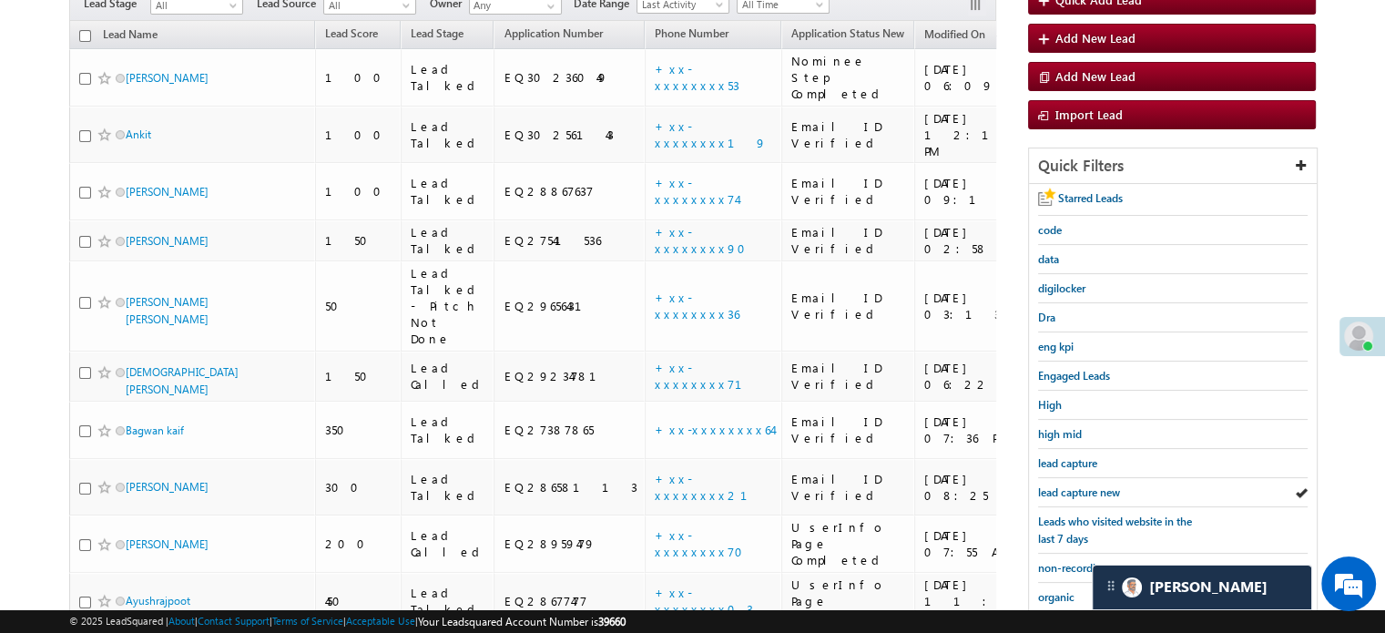
click at [1074, 487] on span "lead capture new" at bounding box center [1079, 492] width 82 height 14
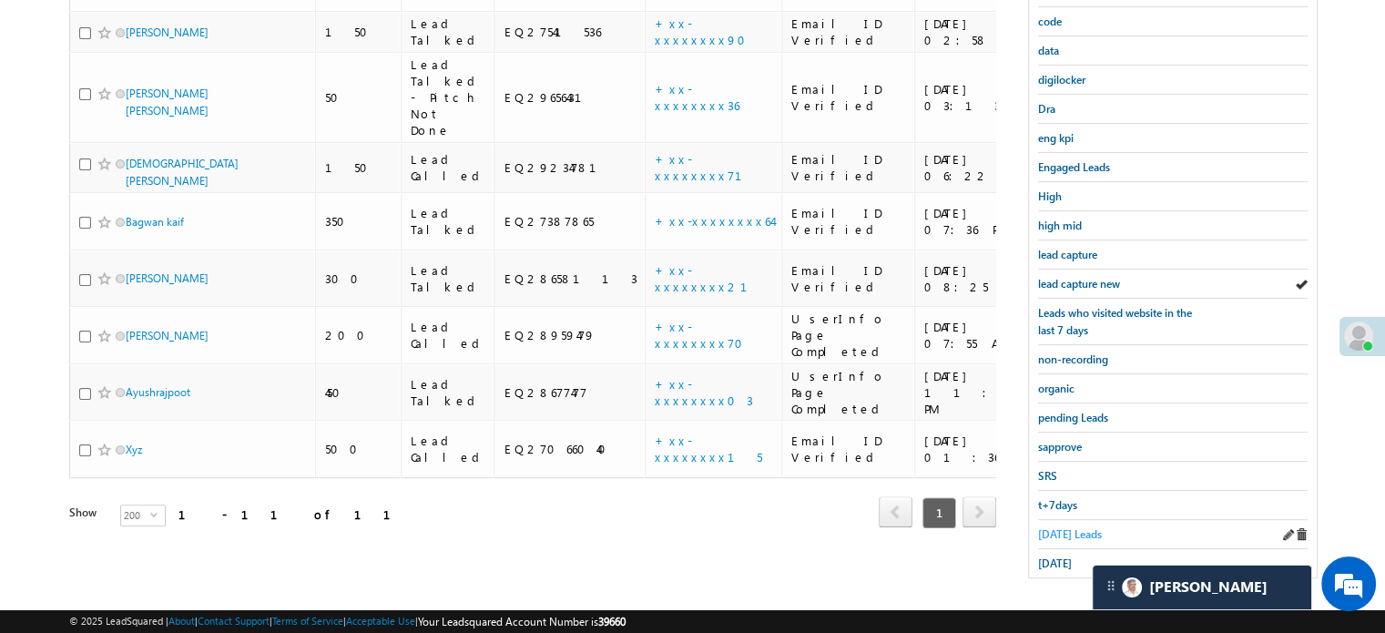
click at [1063, 527] on span "Today's Leads" at bounding box center [1070, 534] width 64 height 14
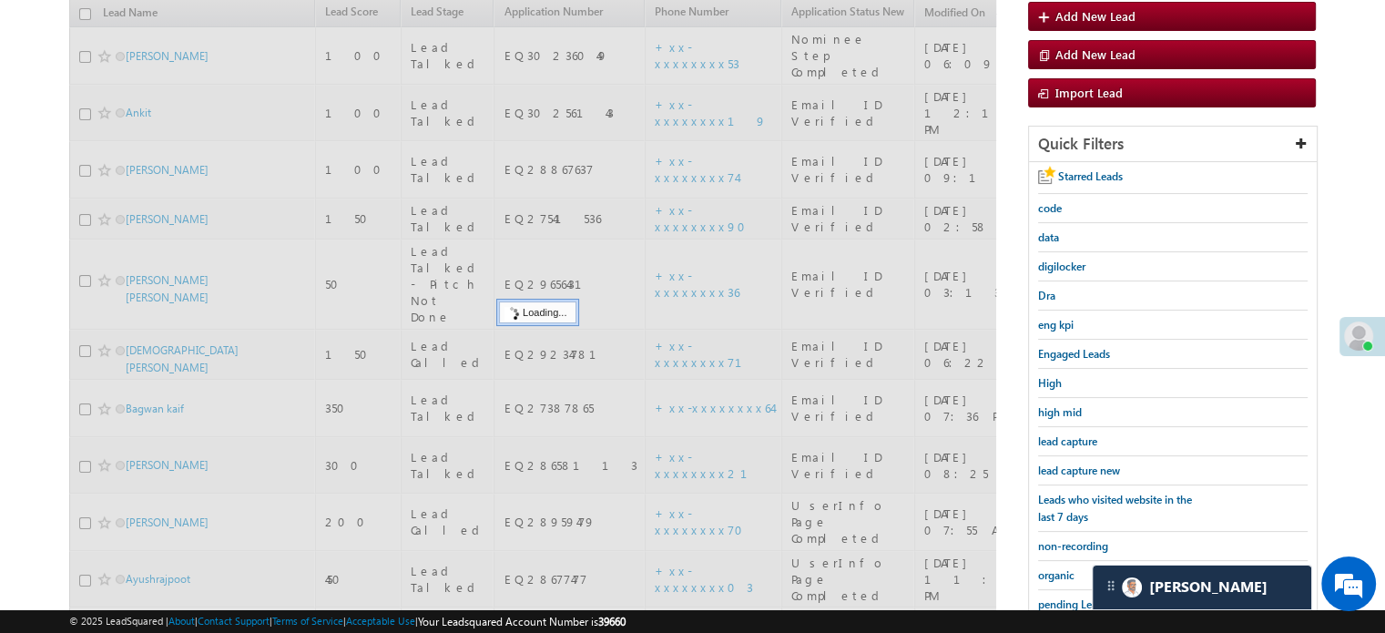
scroll to position [300, 0]
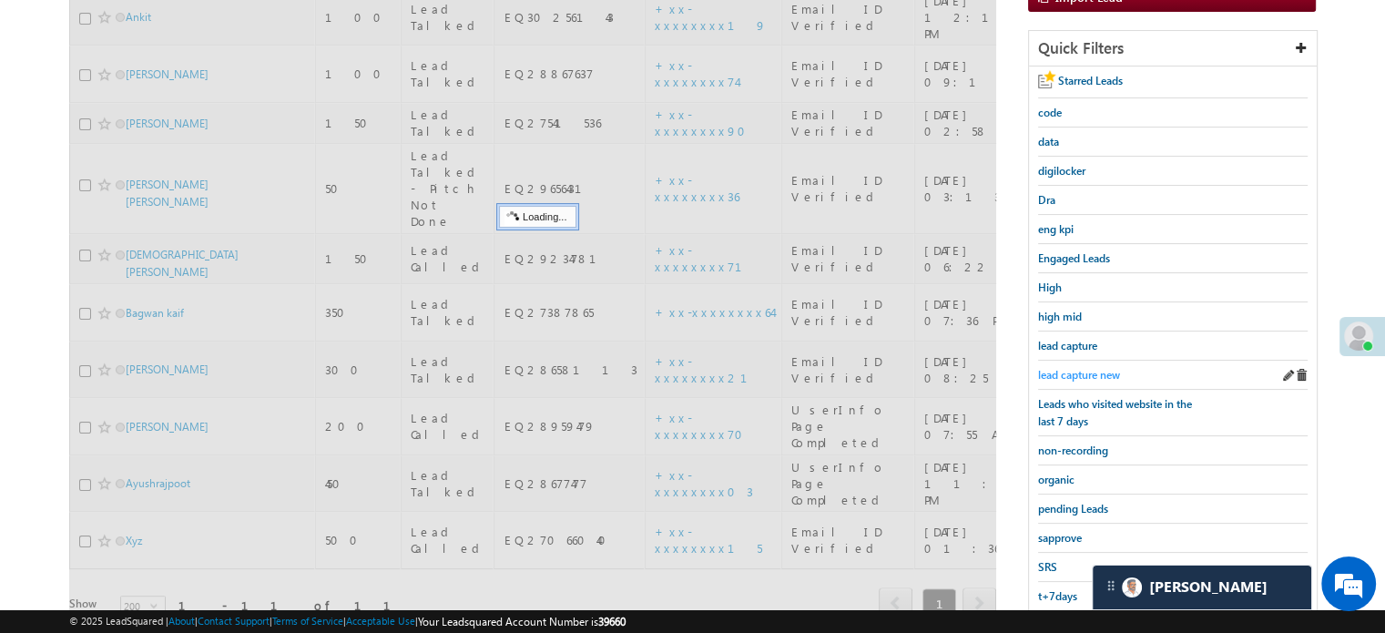
click at [1084, 369] on span "lead capture new" at bounding box center [1079, 375] width 82 height 14
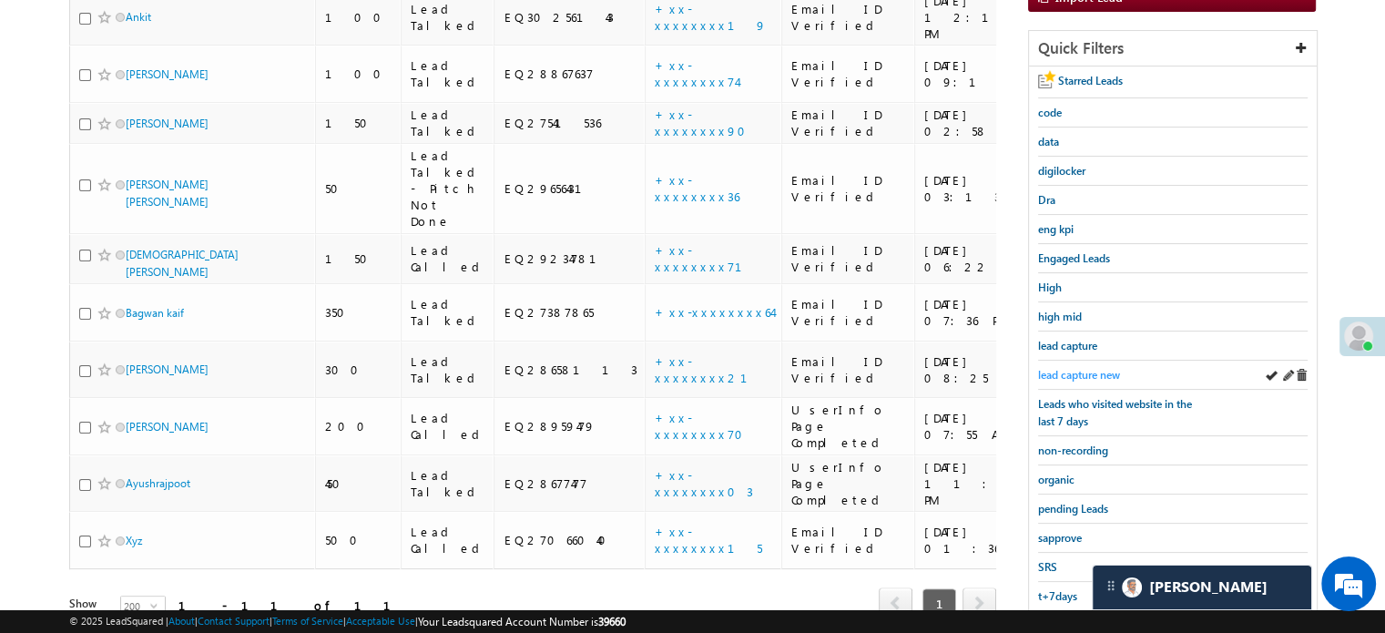
click at [1079, 371] on span "lead capture new" at bounding box center [1079, 375] width 82 height 14
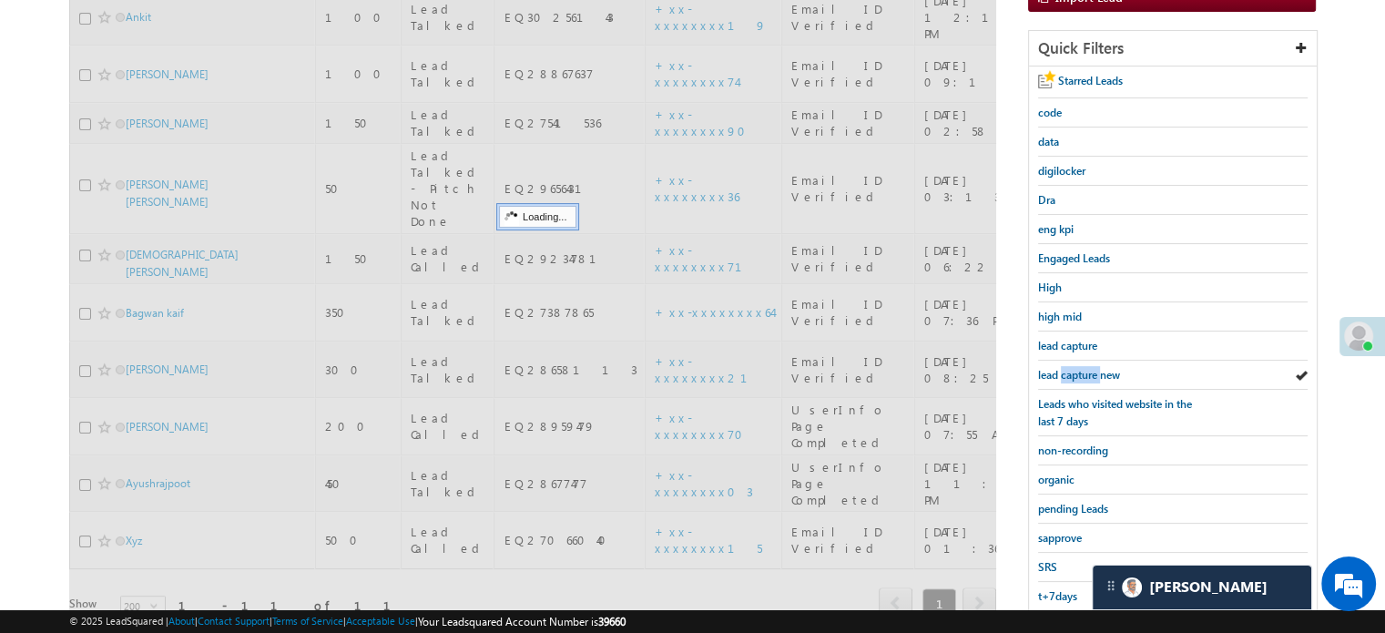
click at [1079, 371] on span "lead capture new" at bounding box center [1079, 375] width 82 height 14
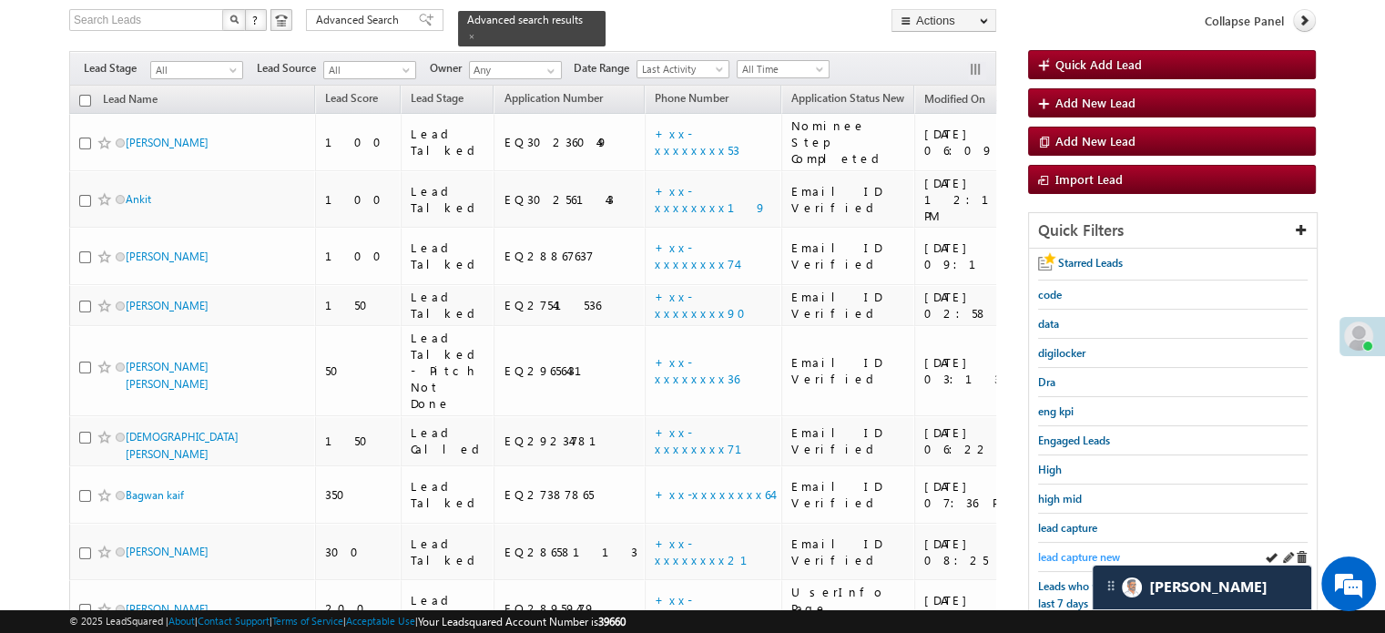
click at [1074, 550] on span "lead capture new" at bounding box center [1079, 557] width 82 height 14
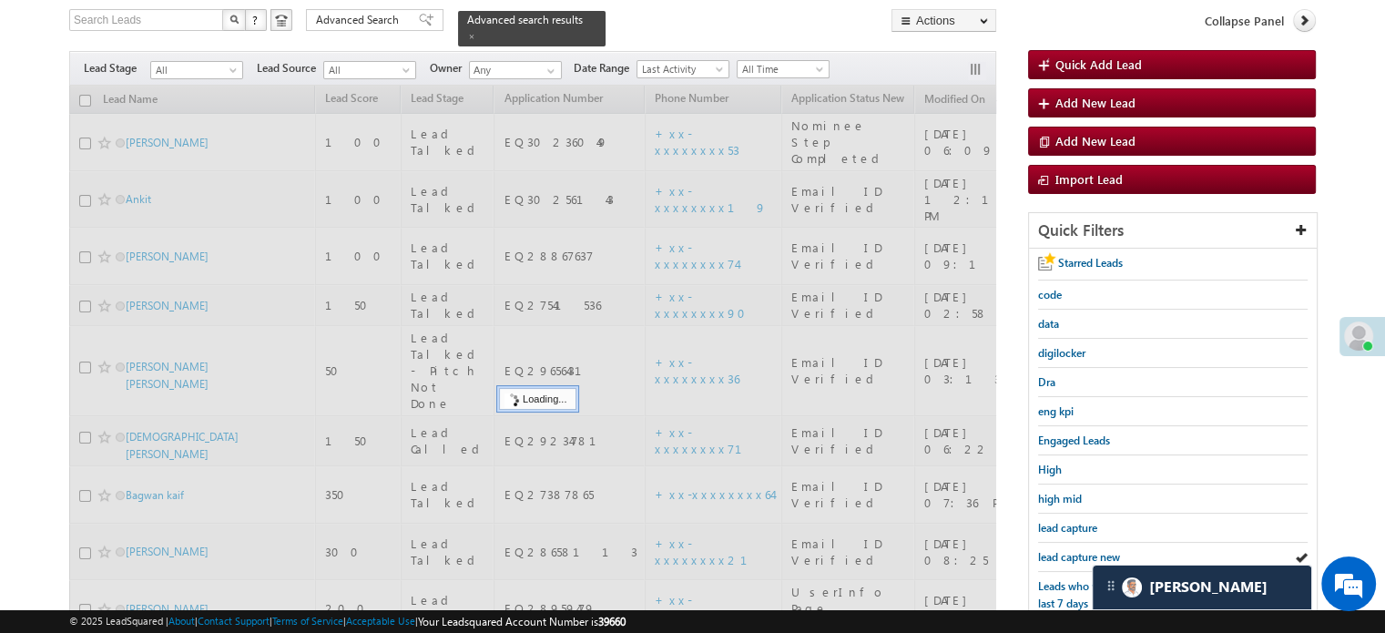
click at [1074, 550] on span "lead capture new" at bounding box center [1079, 557] width 82 height 14
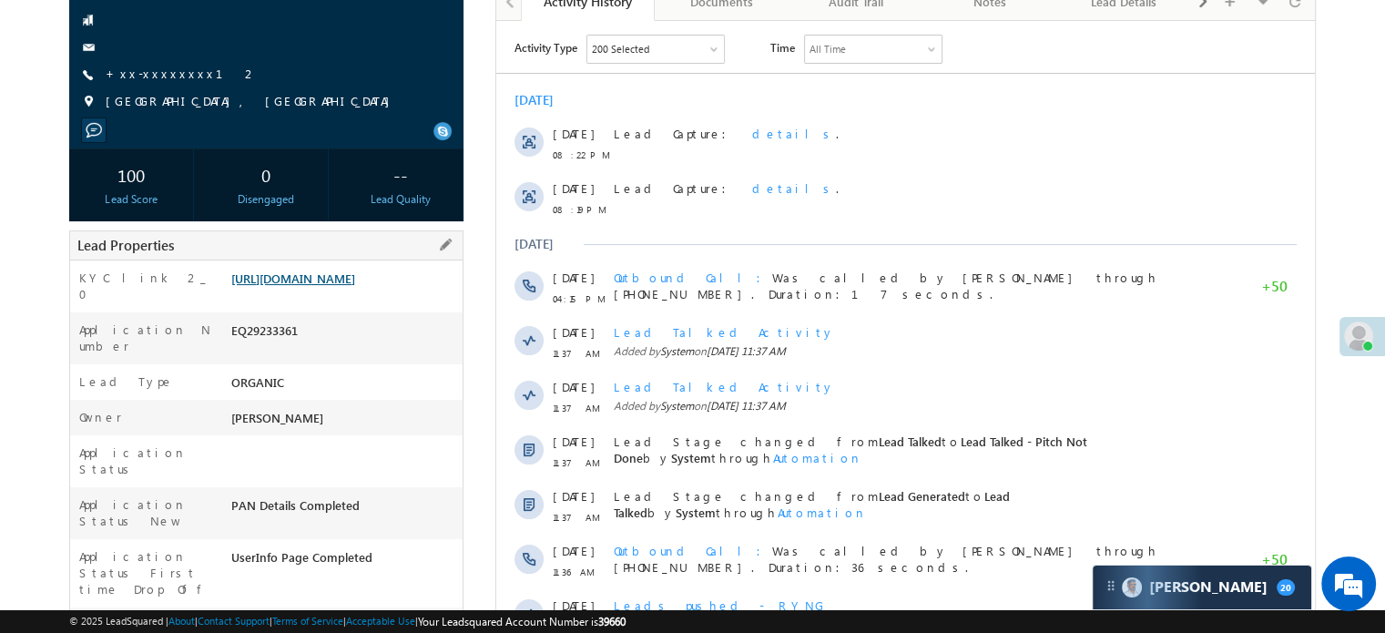
click at [355, 286] on link "https://angelbroking1-pk3em7sa.customui-test.leadsquared.com?leadId=69a22e41-b9…" at bounding box center [293, 277] width 124 height 15
click at [328, 286] on link "[URL][DOMAIN_NAME]" at bounding box center [293, 277] width 124 height 15
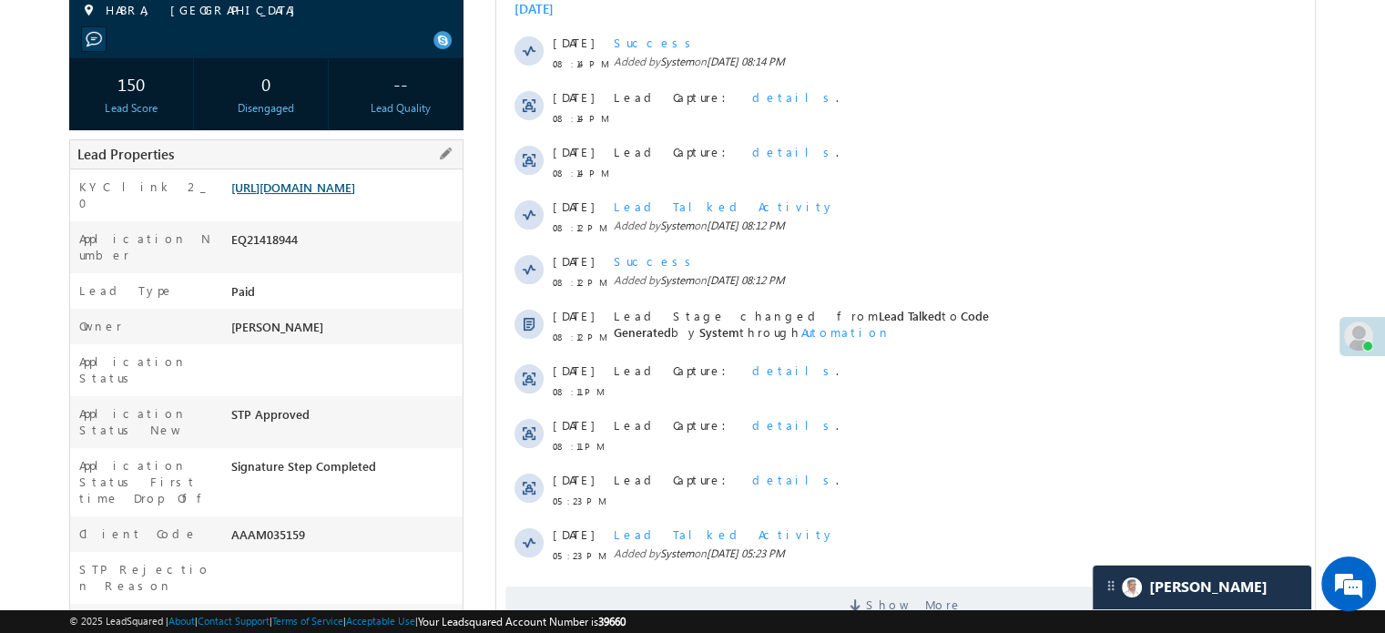
click at [353, 195] on link "https://angelbroking1-pk3em7sa.customui-test.leadsquared.com?leadId=93b5695b-c7…" at bounding box center [293, 186] width 124 height 15
